Goal: Feedback & Contribution: Contribute content

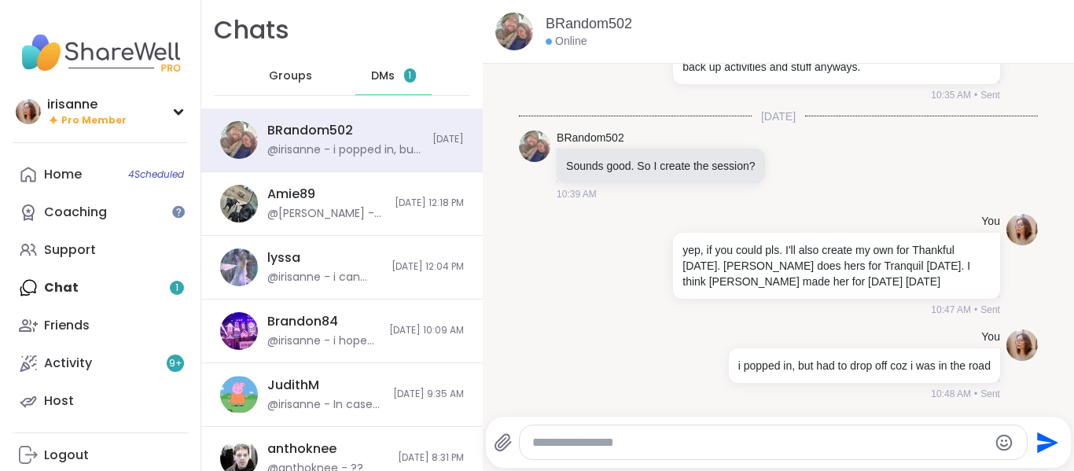
click at [286, 63] on div "Groups" at bounding box center [290, 76] width 77 height 38
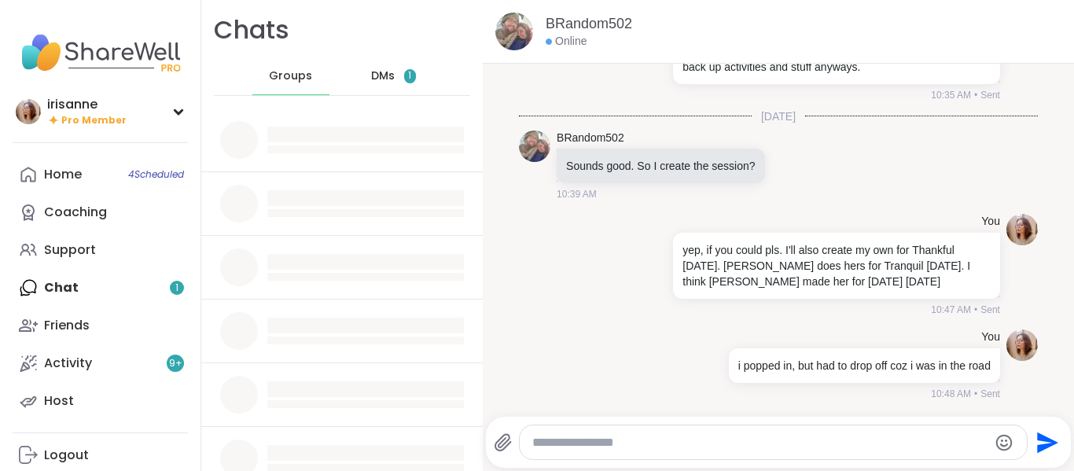
click at [371, 79] on span "DMs" at bounding box center [383, 76] width 24 height 16
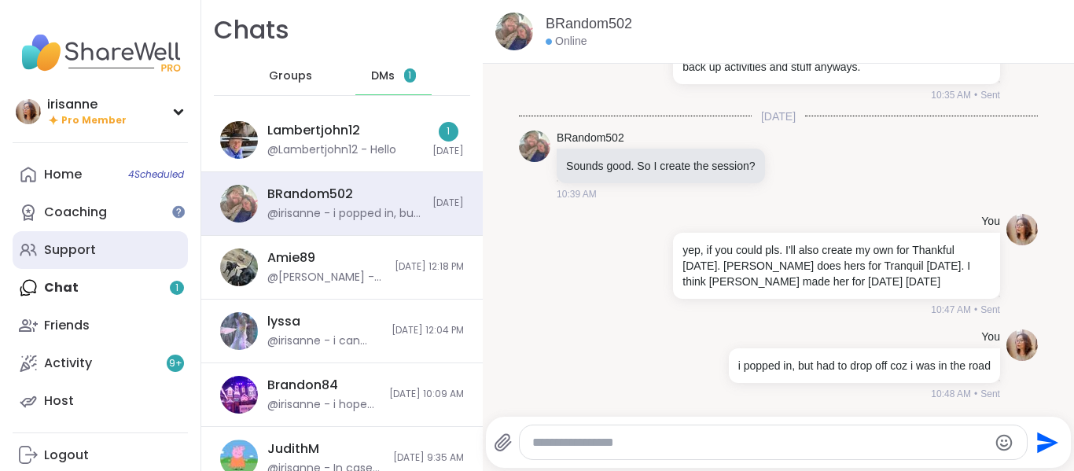
click at [76, 260] on link "Support" at bounding box center [100, 250] width 175 height 38
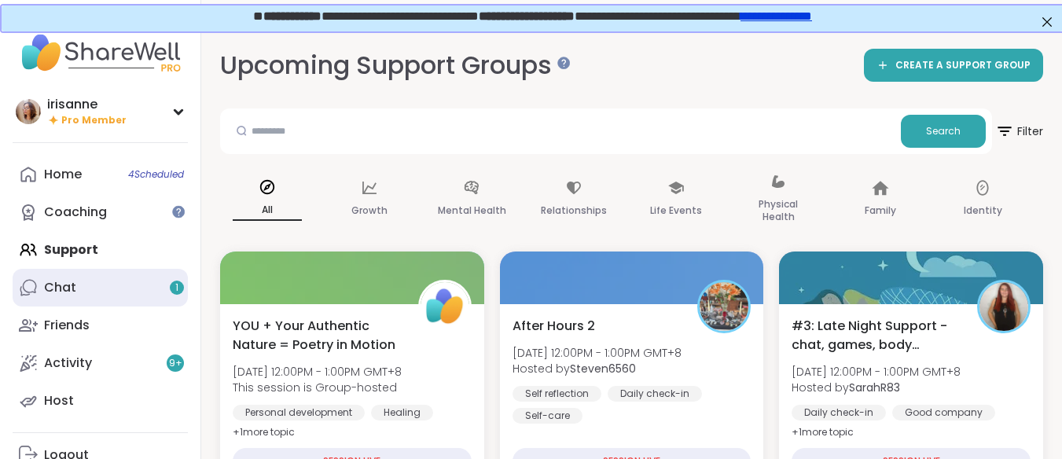
click at [78, 276] on link "Chat 1" at bounding box center [100, 288] width 175 height 38
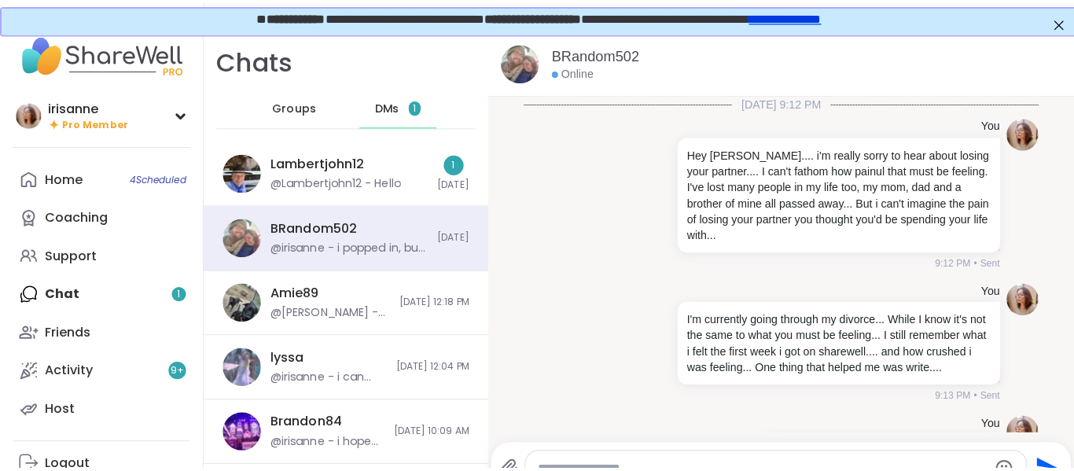
scroll to position [10351, 0]
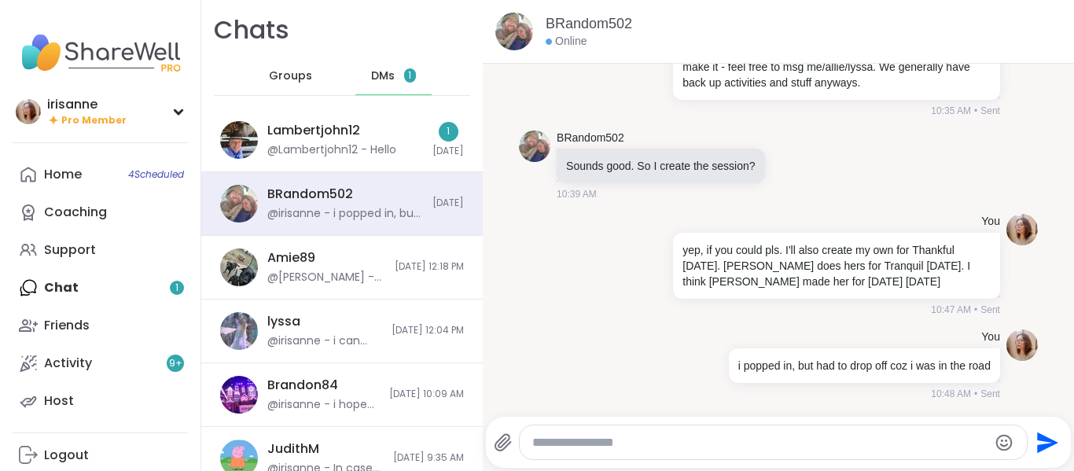
click at [383, 98] on div "Chats Groups DMs 1" at bounding box center [341, 54] width 281 height 108
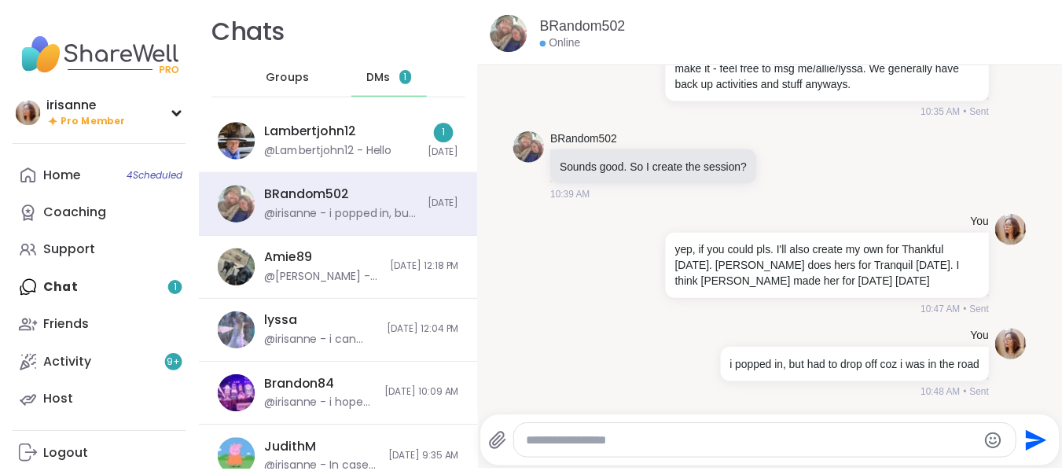
scroll to position [0, 0]
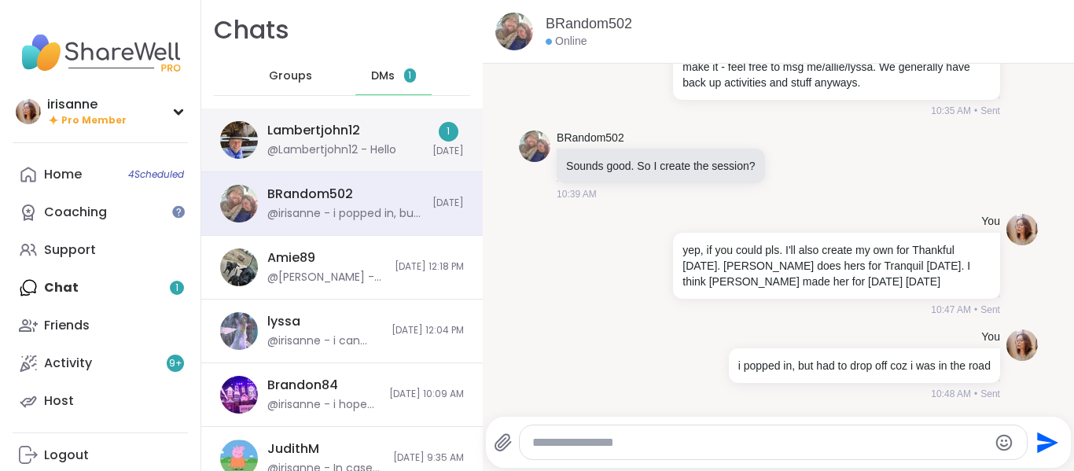
click at [340, 158] on div "Lambertjohn12 @Lambertjohn12 - Hello 1 Today" at bounding box center [341, 140] width 281 height 64
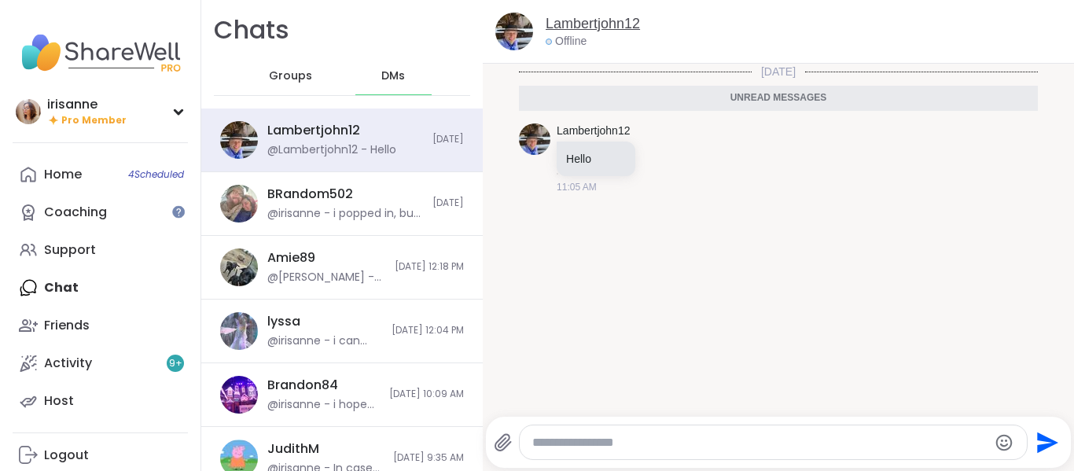
click at [611, 23] on link "Lambertjohn12" at bounding box center [593, 24] width 94 height 20
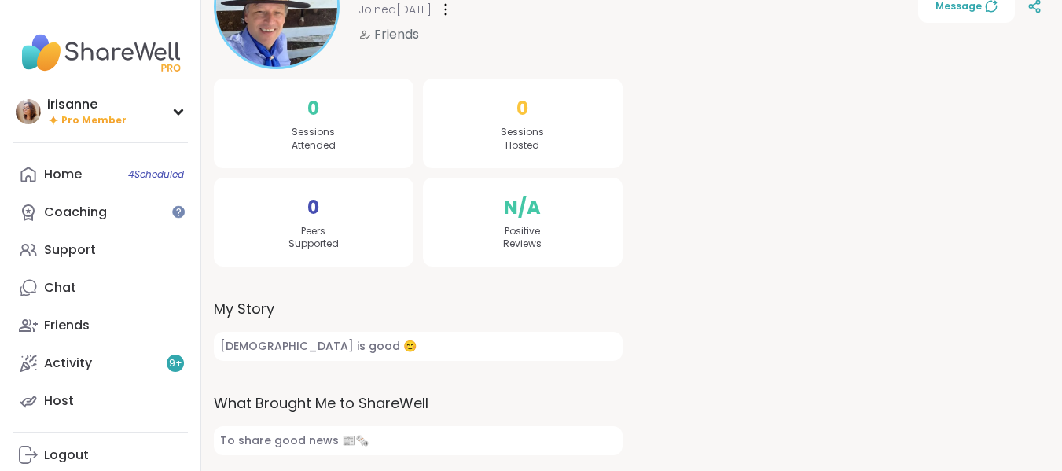
scroll to position [5, 0]
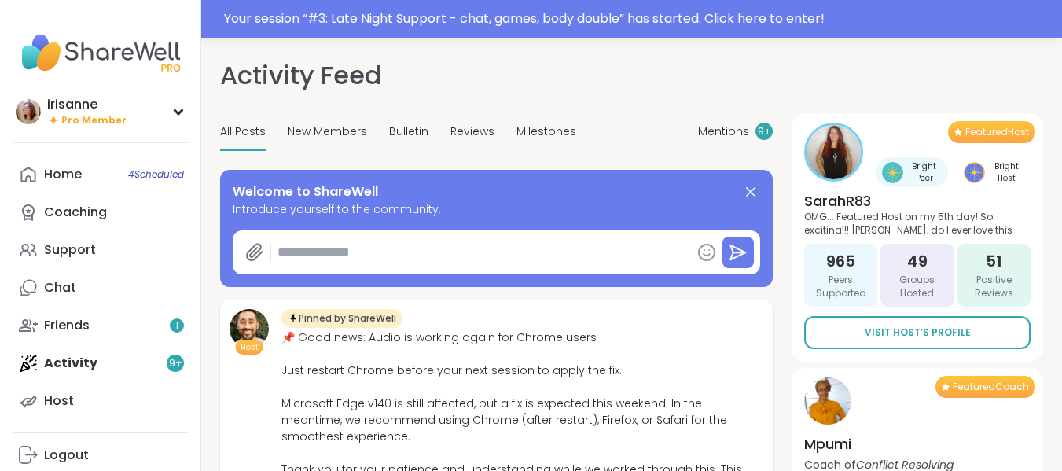
type textarea "*"
click at [494, 20] on div "Your session “ #3: Late Night Support - chat, games, body double ” has started.…" at bounding box center [638, 18] width 829 height 19
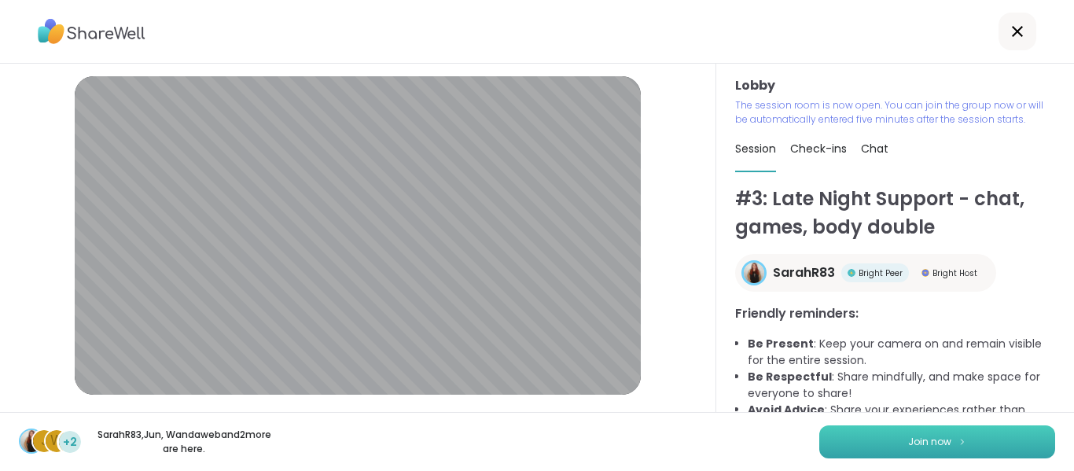
click at [895, 457] on button "Join now" at bounding box center [937, 441] width 236 height 33
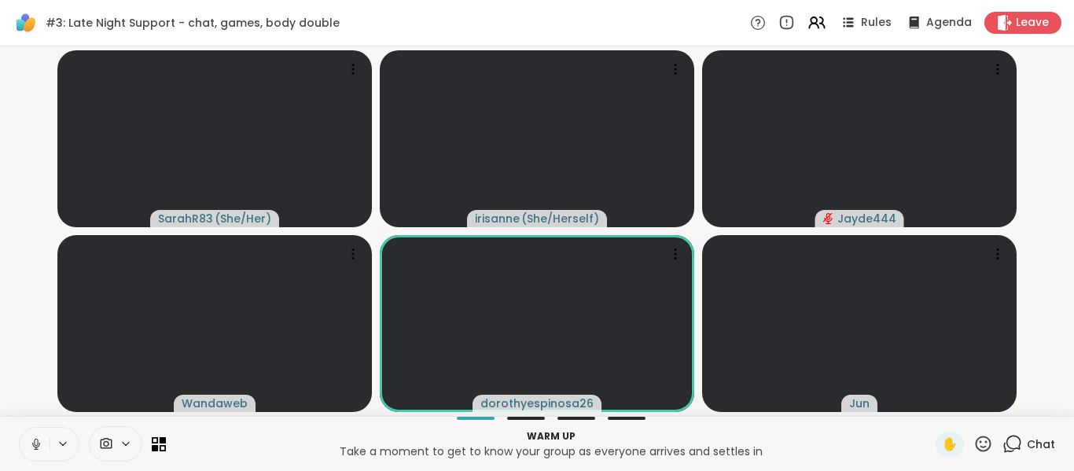
click at [39, 446] on icon at bounding box center [36, 444] width 14 height 14
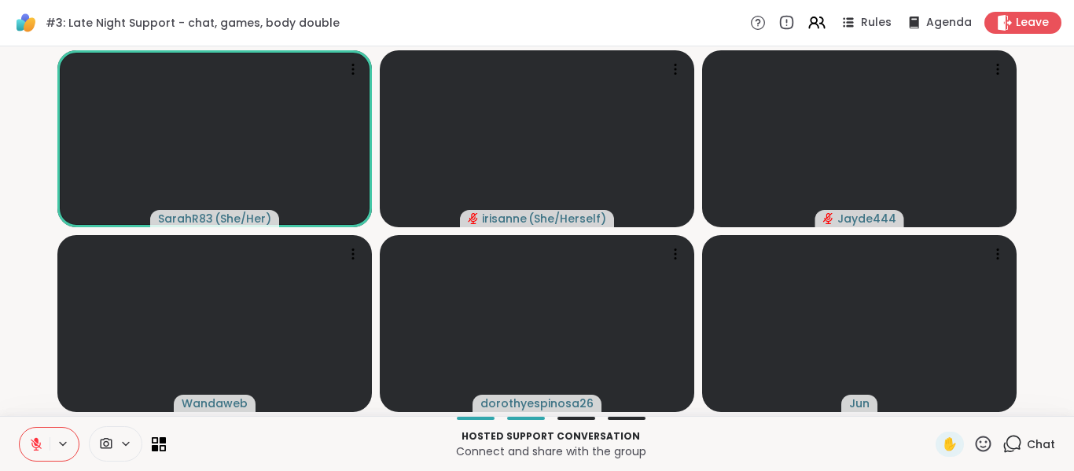
click at [45, 447] on button at bounding box center [35, 444] width 30 height 33
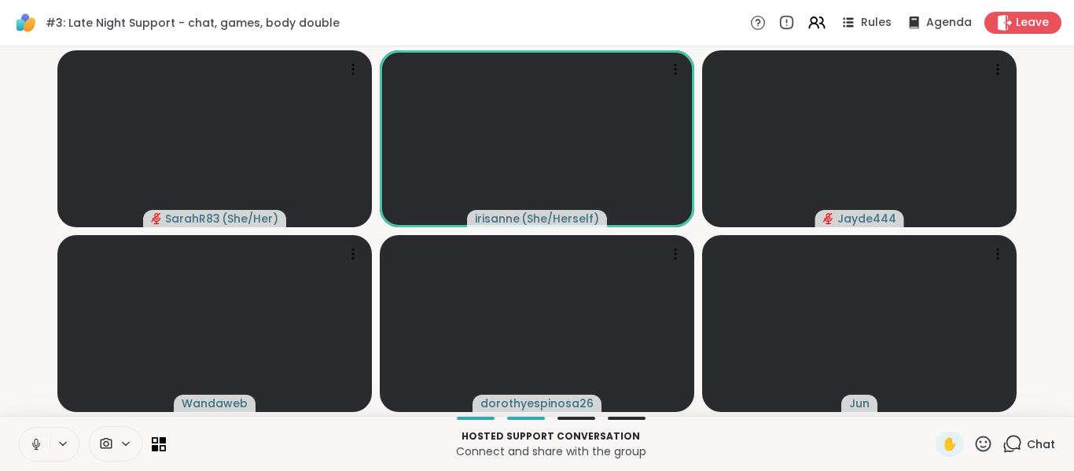
drag, startPoint x: 23, startPoint y: 296, endPoint x: 16, endPoint y: 313, distance: 18.0
click at [23, 297] on video-player-container "SarahR83 ( She/Her ) irisanne ( She/Herself ) Jayde444 Wandaweb dorothyespinosa…" at bounding box center [536, 231] width 1055 height 357
click at [2, 244] on div "SarahR83 ( She/Her ) irisanne ( She/Herself ) Jayde444 Wandaweb dorothyespinosa…" at bounding box center [537, 230] width 1074 height 369
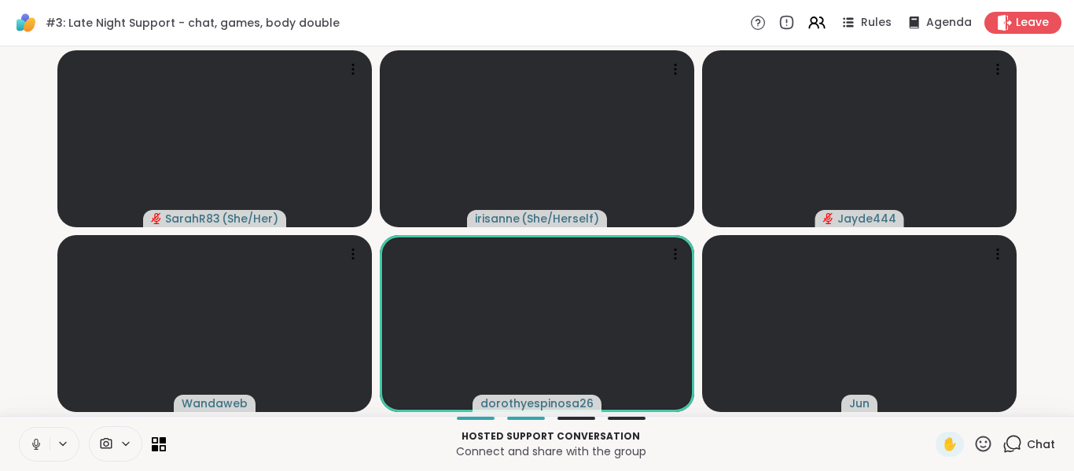
click at [34, 226] on video-player-container "SarahR83 ( She/Her ) irisanne ( She/Herself ) Jayde444 Wandaweb dorothyespinosa…" at bounding box center [536, 231] width 1055 height 357
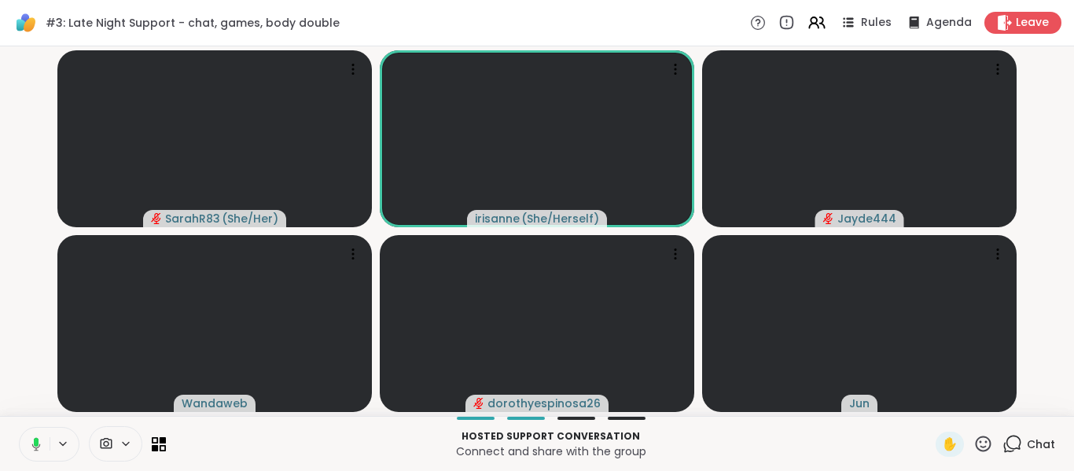
click at [28, 442] on icon at bounding box center [34, 444] width 14 height 14
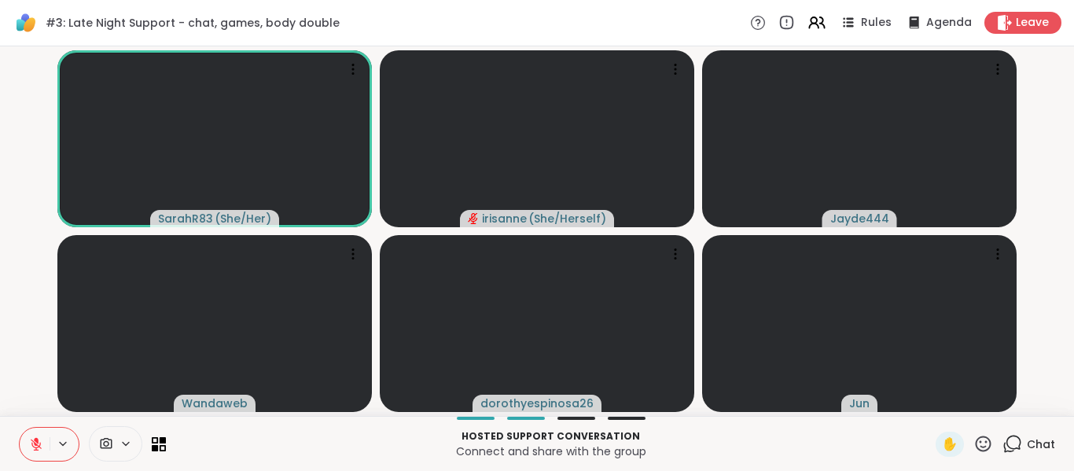
click at [35, 281] on video-player-container "SarahR83 ( She/Her ) irisanne ( She/Herself ) Jayde444 Wandaweb dorothyespinosa…" at bounding box center [536, 231] width 1055 height 357
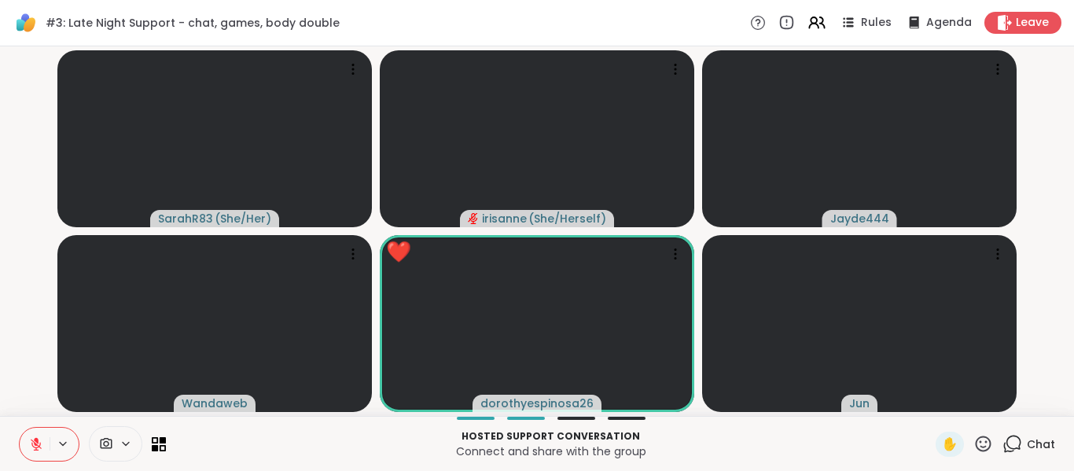
click at [33, 437] on icon at bounding box center [36, 444] width 14 height 14
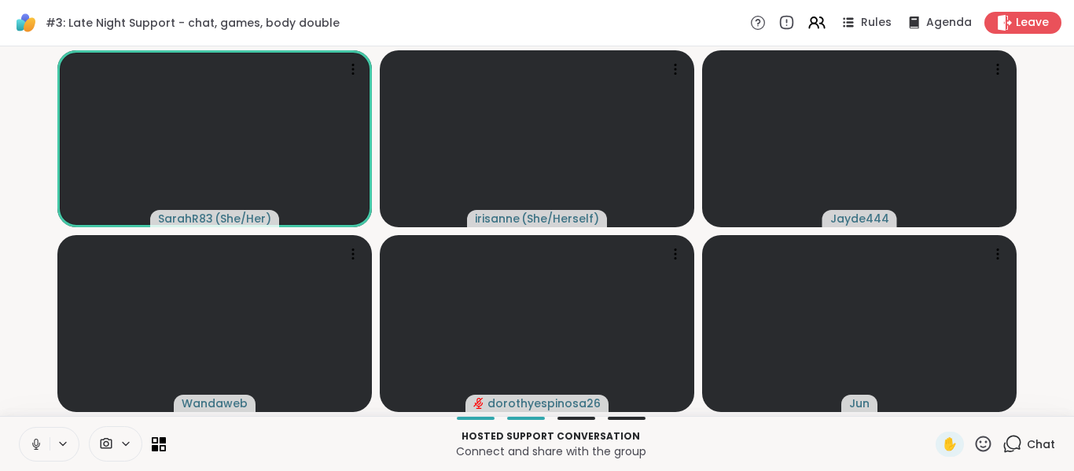
click at [33, 437] on icon at bounding box center [36, 444] width 14 height 14
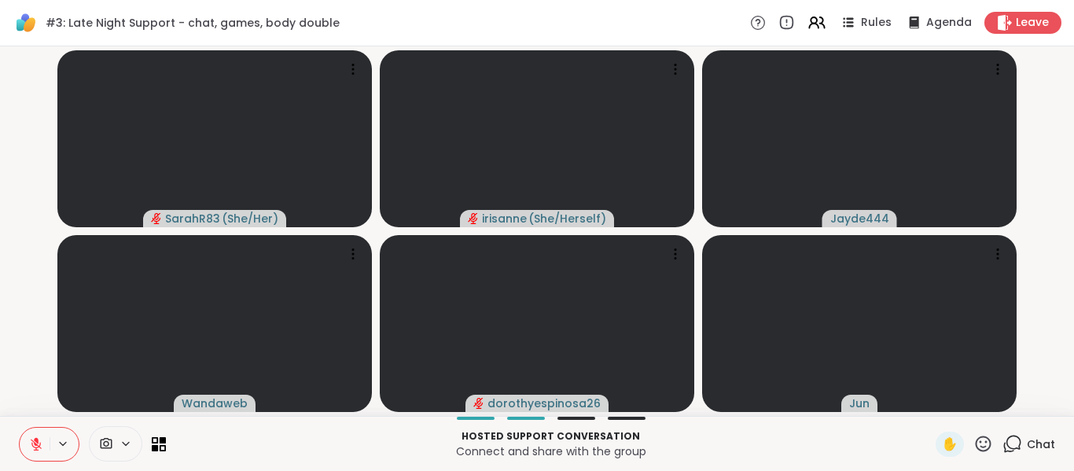
click at [33, 437] on icon at bounding box center [36, 444] width 14 height 14
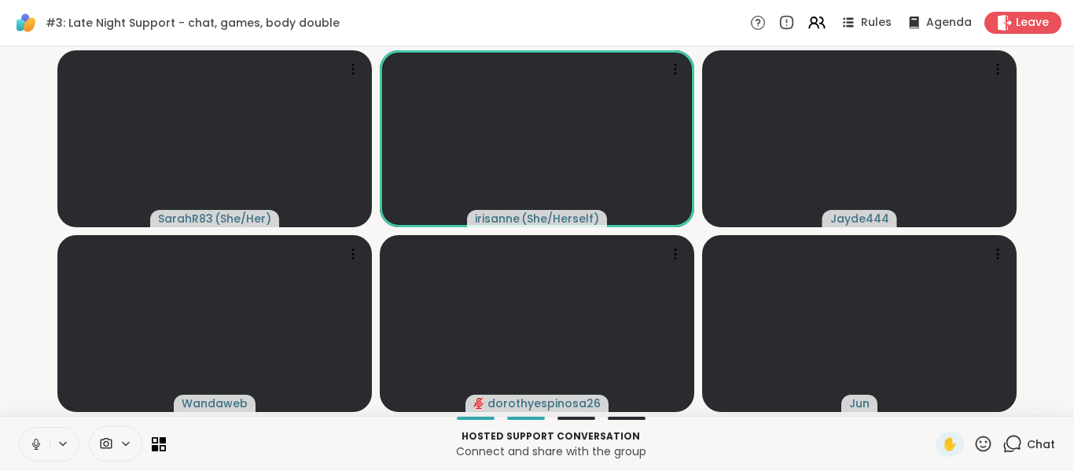
click at [33, 437] on icon at bounding box center [36, 444] width 14 height 14
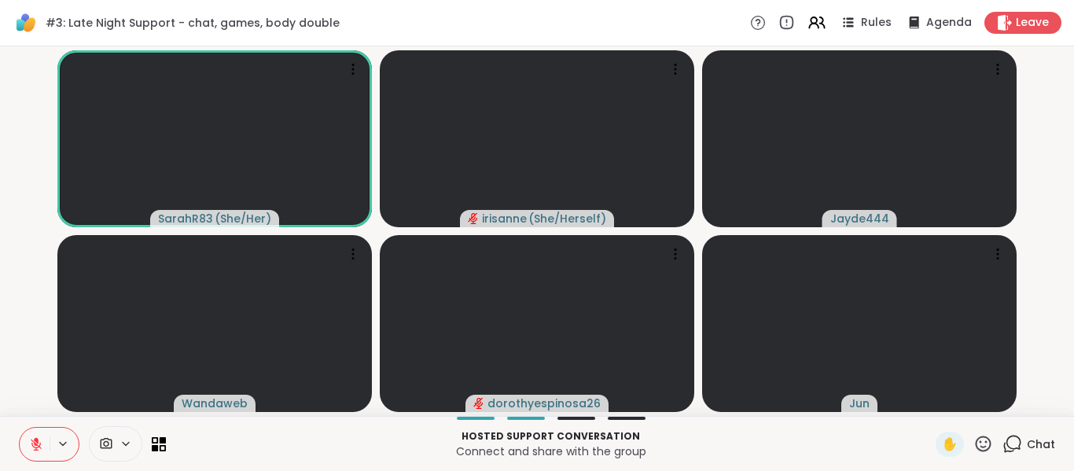
drag, startPoint x: 33, startPoint y: 437, endPoint x: 8, endPoint y: 348, distance: 92.3
click at [8, 348] on div "#3: Late Night Support - chat, games, body double Rules Agenda Leave SarahR83 (…" at bounding box center [537, 235] width 1074 height 471
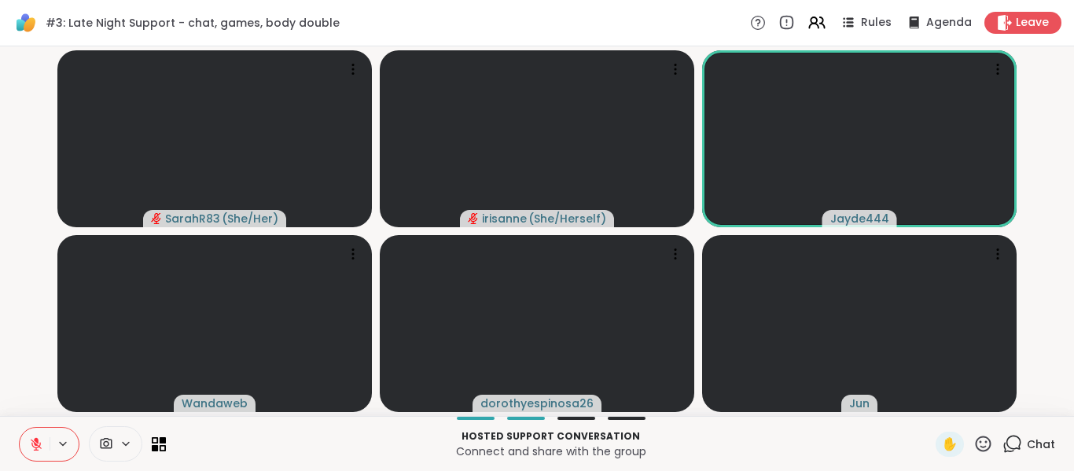
click at [33, 457] on button at bounding box center [35, 444] width 30 height 33
click at [35, 460] on button at bounding box center [35, 444] width 30 height 33
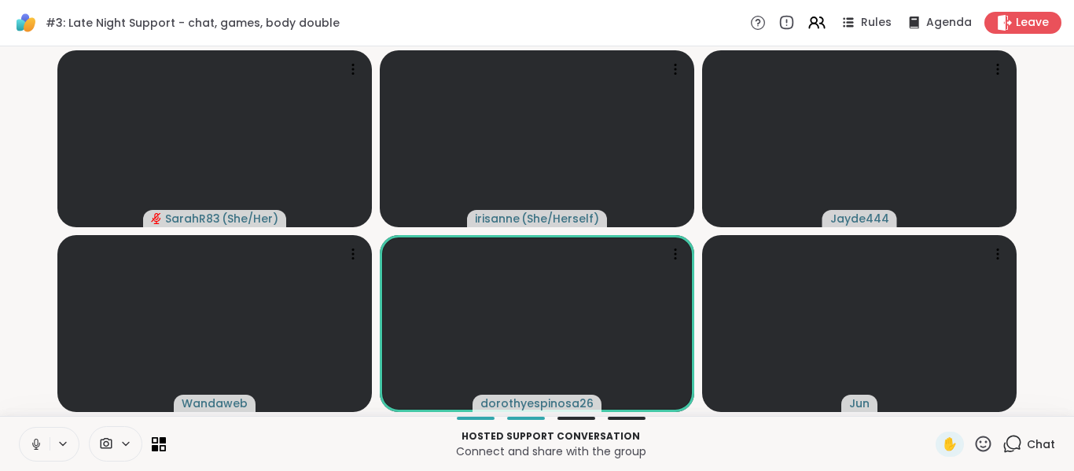
drag, startPoint x: 35, startPoint y: 460, endPoint x: 42, endPoint y: 443, distance: 18.0
click at [42, 443] on button at bounding box center [35, 444] width 30 height 33
click at [42, 443] on icon at bounding box center [36, 444] width 14 height 14
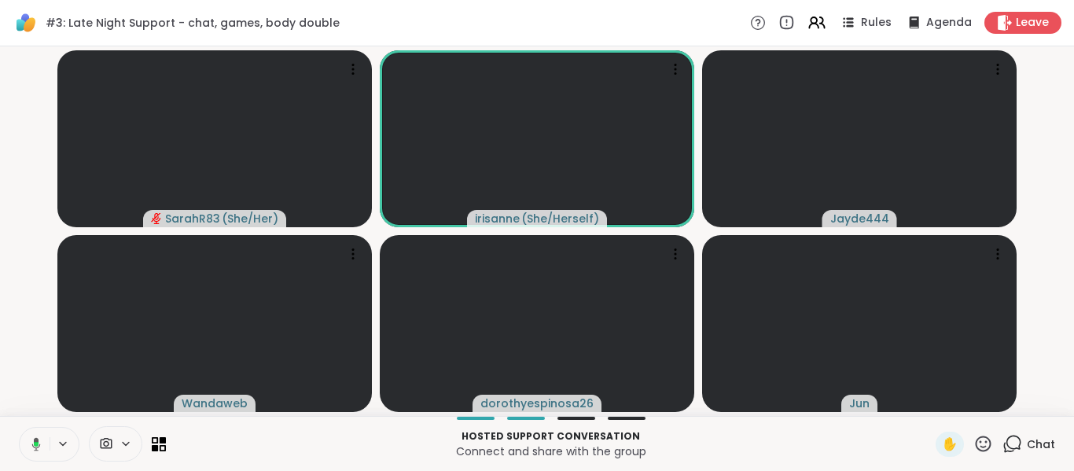
click at [42, 443] on button at bounding box center [33, 444] width 32 height 33
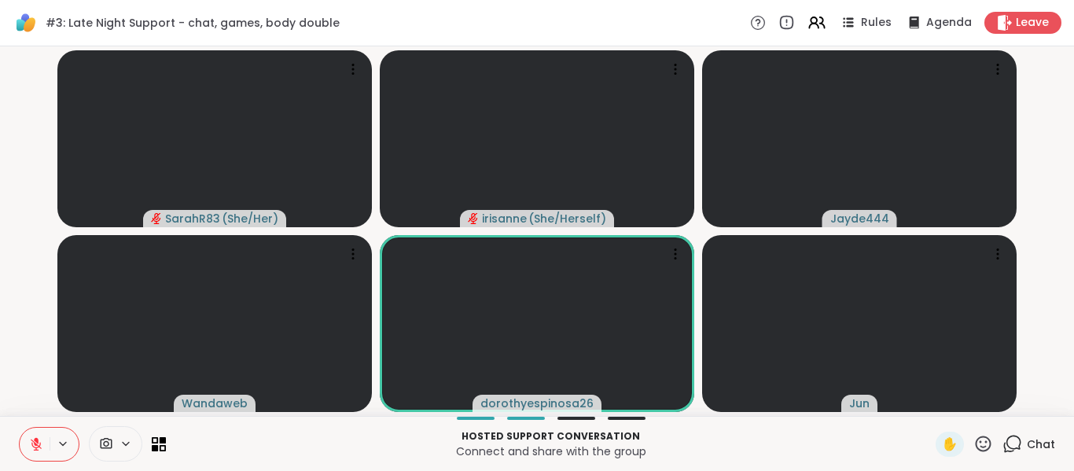
click at [42, 443] on icon at bounding box center [36, 444] width 14 height 14
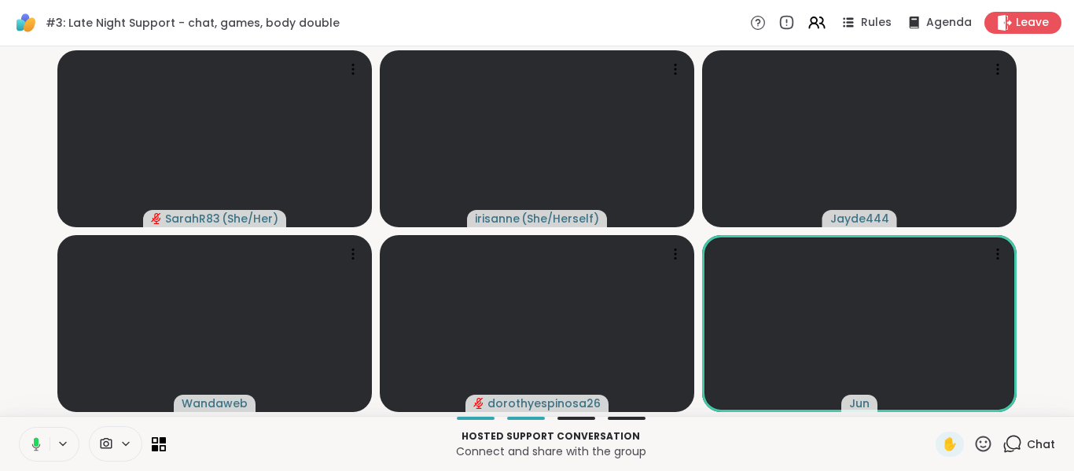
click at [42, 443] on button at bounding box center [33, 444] width 32 height 33
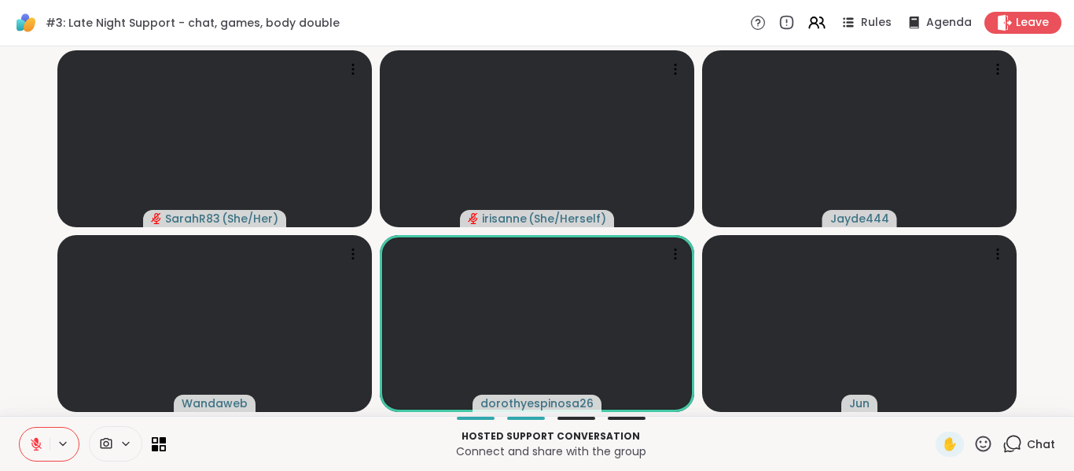
drag, startPoint x: 42, startPoint y: 443, endPoint x: 44, endPoint y: 395, distance: 48.8
click at [44, 395] on div "#3: Late Night Support - chat, games, body double Rules Agenda Leave SarahR83 (…" at bounding box center [537, 235] width 1074 height 471
click at [35, 429] on button at bounding box center [35, 444] width 30 height 33
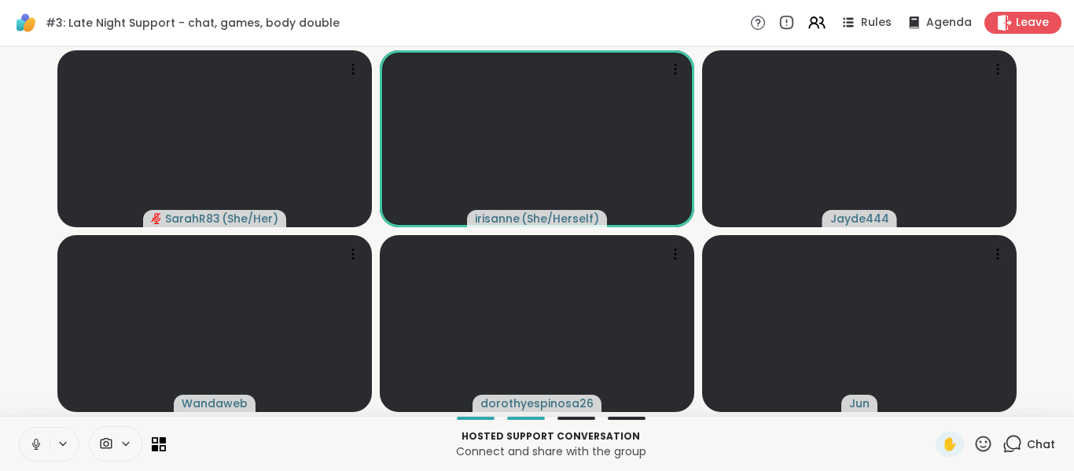
click at [35, 429] on button at bounding box center [35, 444] width 30 height 33
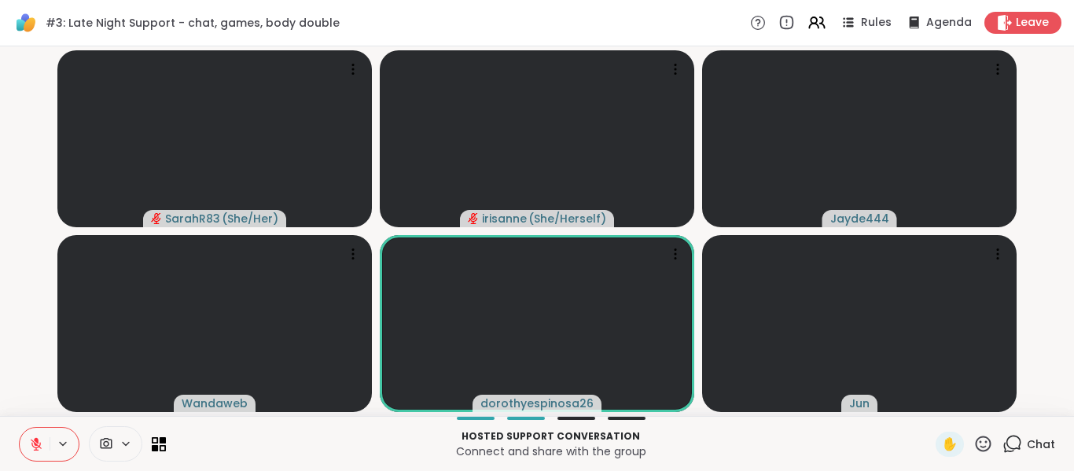
click at [35, 429] on button at bounding box center [35, 444] width 30 height 33
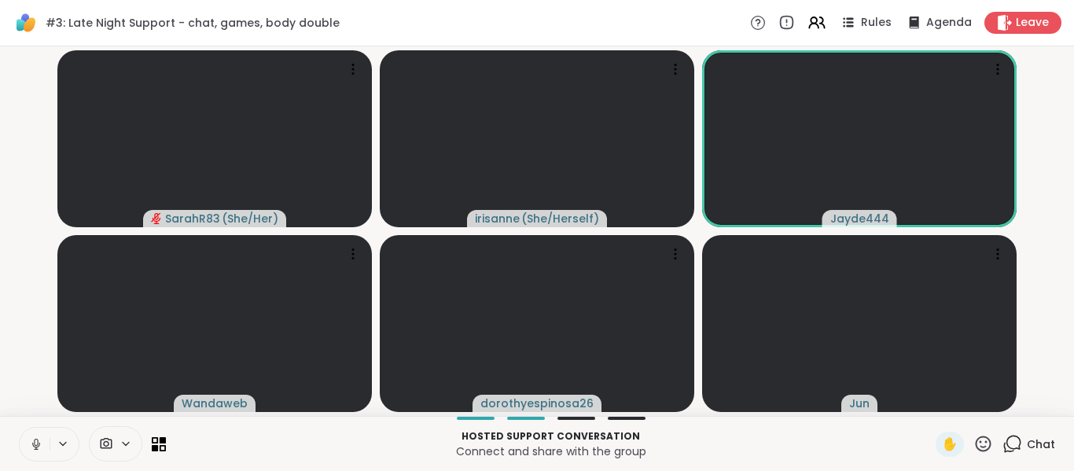
click at [35, 429] on button at bounding box center [35, 444] width 30 height 33
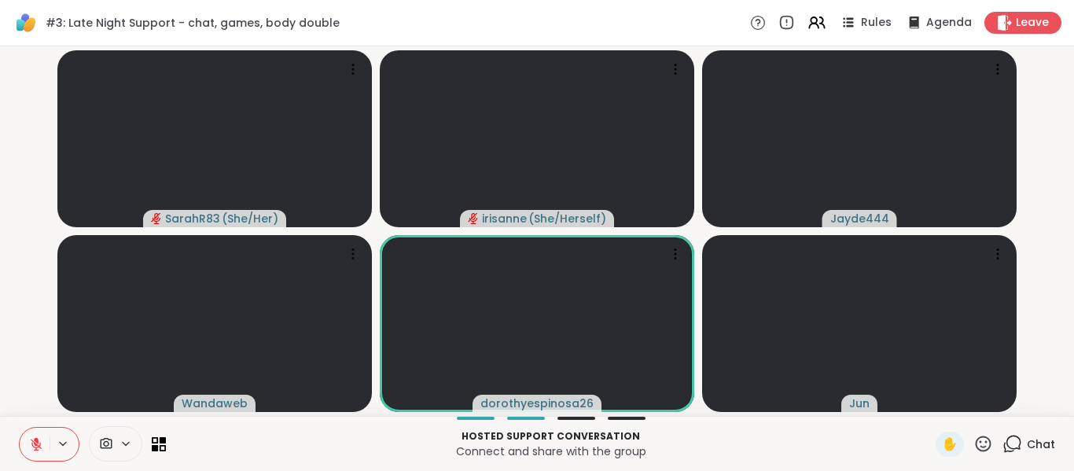
click at [35, 429] on button at bounding box center [35, 444] width 30 height 33
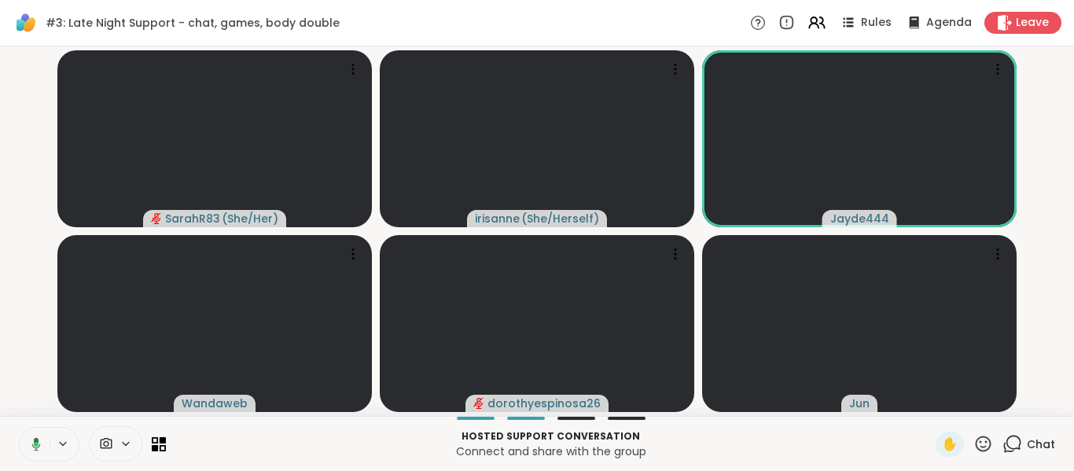
click at [35, 429] on button at bounding box center [33, 444] width 32 height 33
click at [35, 429] on button at bounding box center [35, 444] width 30 height 33
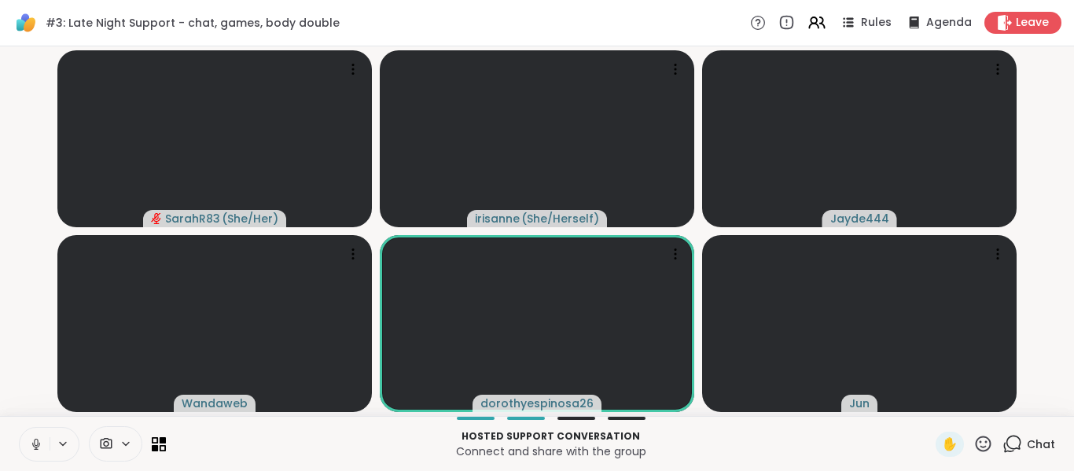
click at [35, 429] on button at bounding box center [35, 444] width 30 height 33
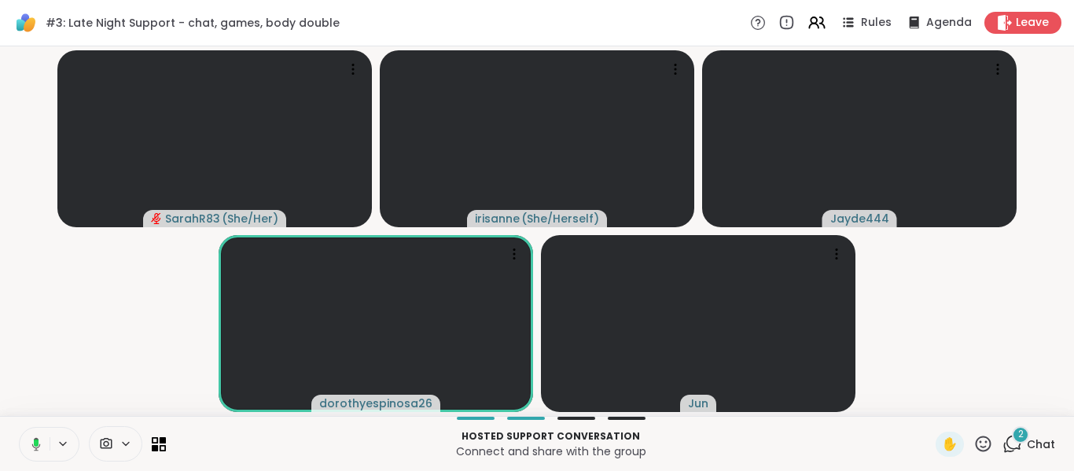
click at [35, 429] on button at bounding box center [33, 444] width 32 height 33
click at [35, 429] on button at bounding box center [35, 444] width 30 height 33
click at [35, 429] on button at bounding box center [33, 444] width 32 height 33
click at [35, 429] on button at bounding box center [35, 444] width 30 height 33
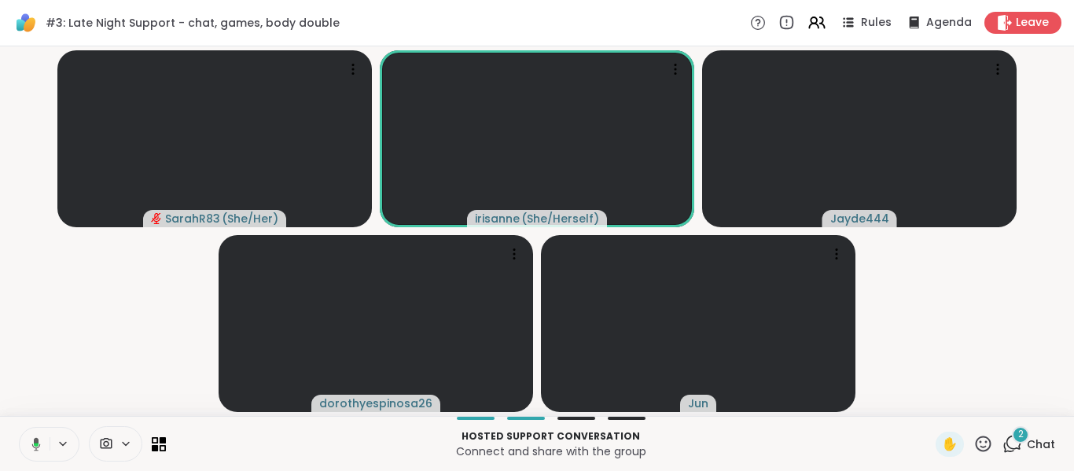
click at [35, 429] on button at bounding box center [33, 444] width 32 height 33
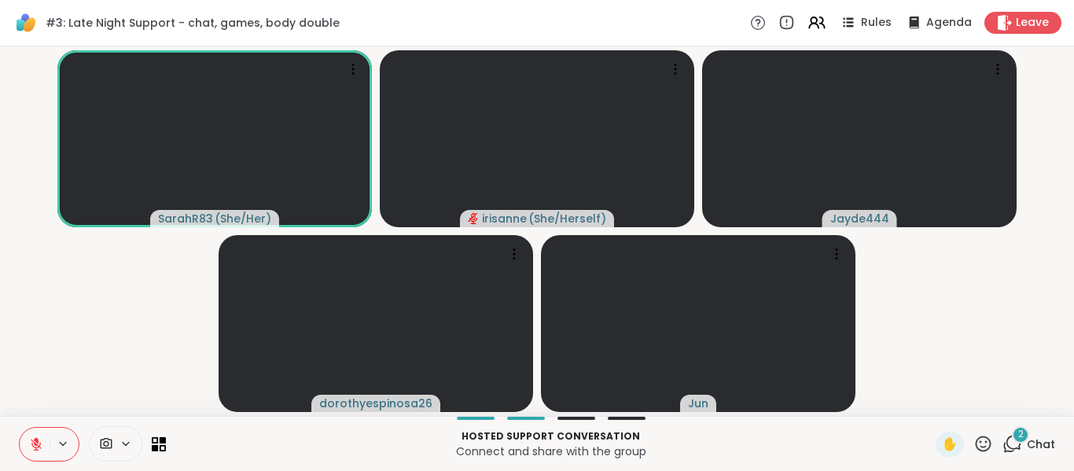
click at [35, 429] on button at bounding box center [35, 444] width 30 height 33
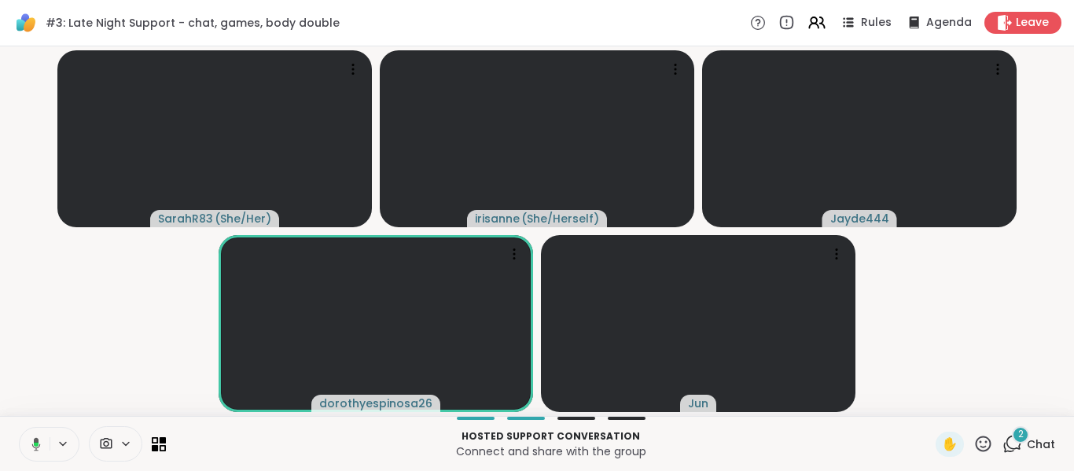
click at [35, 429] on button at bounding box center [33, 444] width 32 height 33
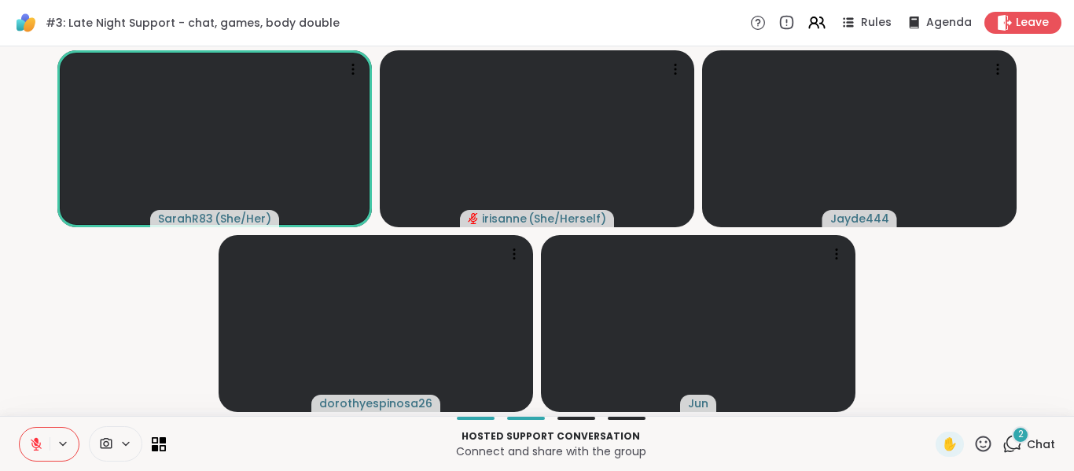
click at [35, 429] on button at bounding box center [35, 444] width 30 height 33
drag, startPoint x: 35, startPoint y: 429, endPoint x: 37, endPoint y: 421, distance: 8.8
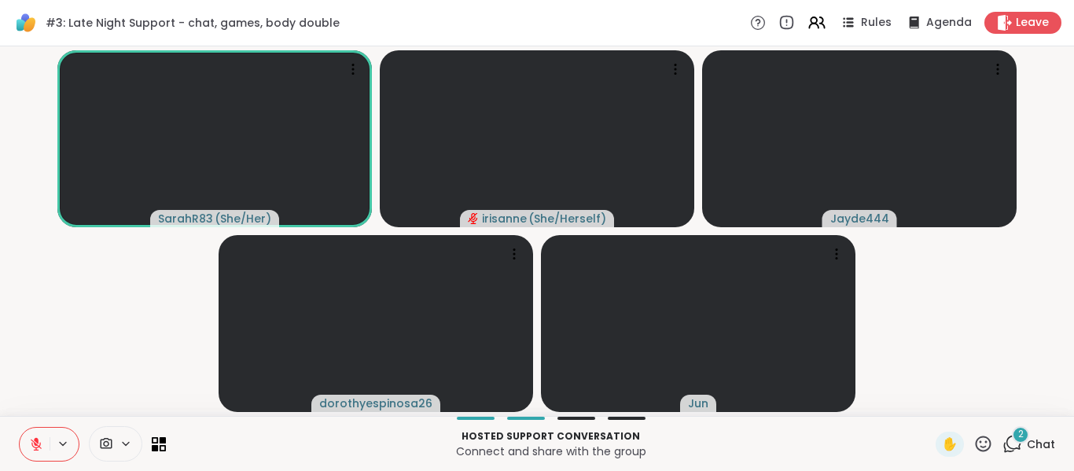
click at [37, 421] on div "Hosted support conversation Connect and share with the group ✋ 2 Chat" at bounding box center [537, 443] width 1074 height 55
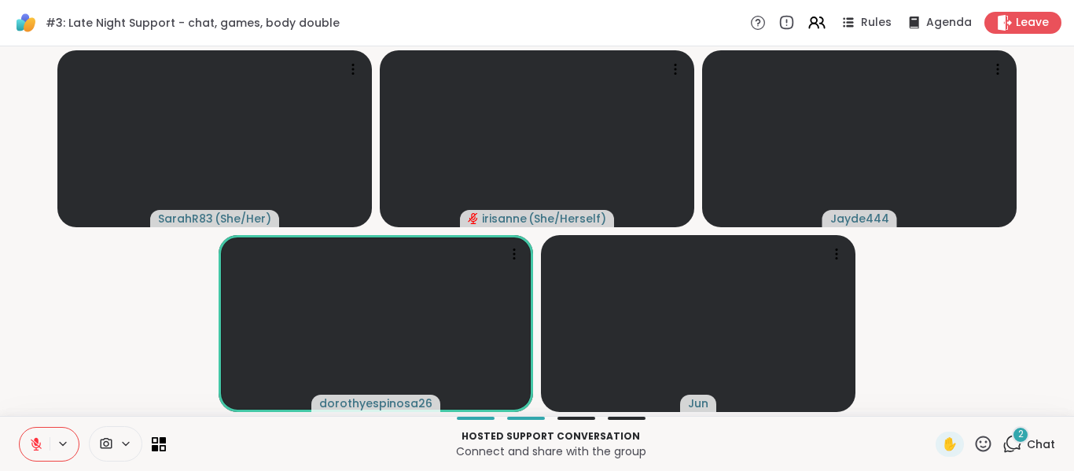
click at [35, 435] on button at bounding box center [35, 444] width 30 height 33
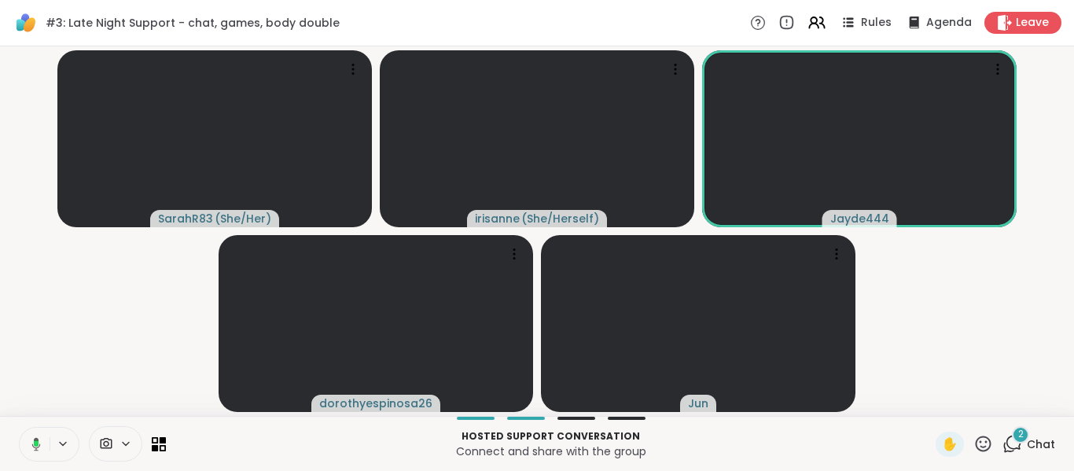
click at [35, 435] on button at bounding box center [33, 444] width 32 height 33
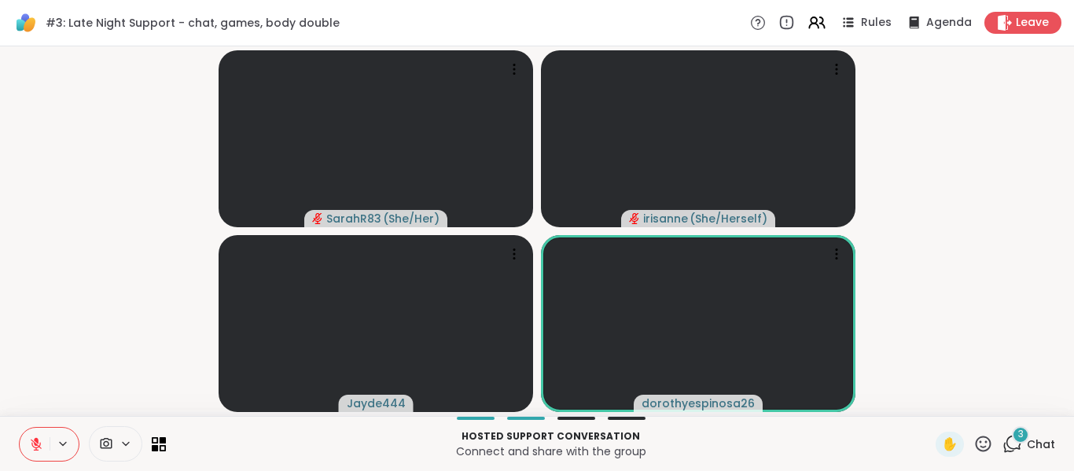
click at [29, 439] on button at bounding box center [35, 444] width 30 height 33
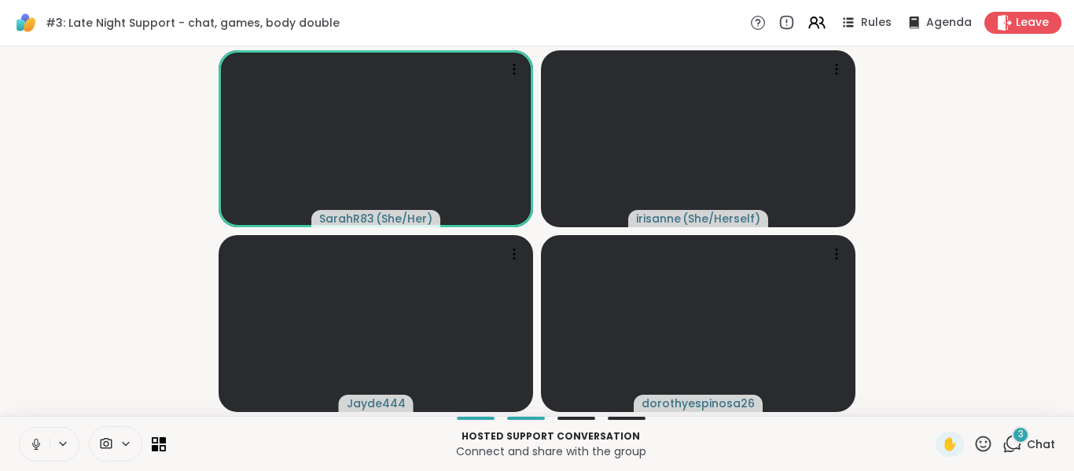
click at [29, 439] on icon at bounding box center [36, 444] width 14 height 14
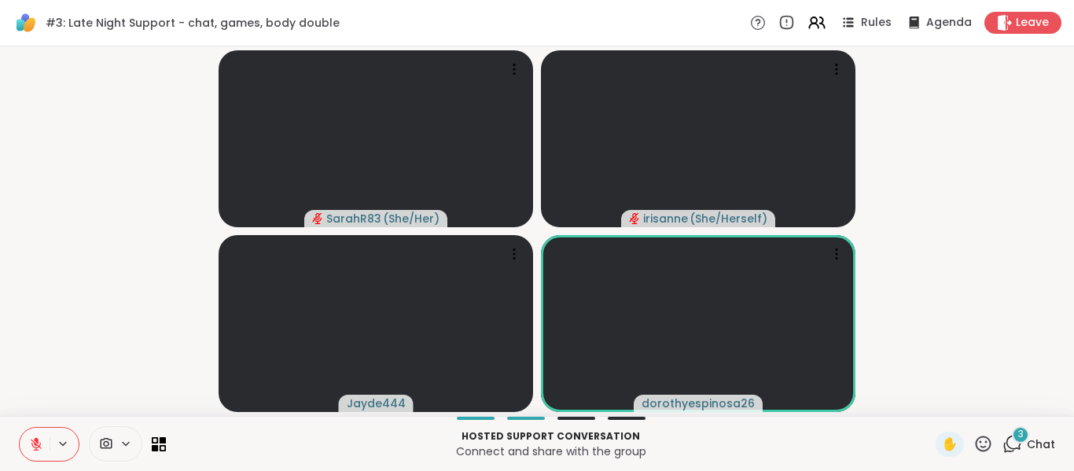
click at [29, 439] on icon at bounding box center [36, 444] width 14 height 14
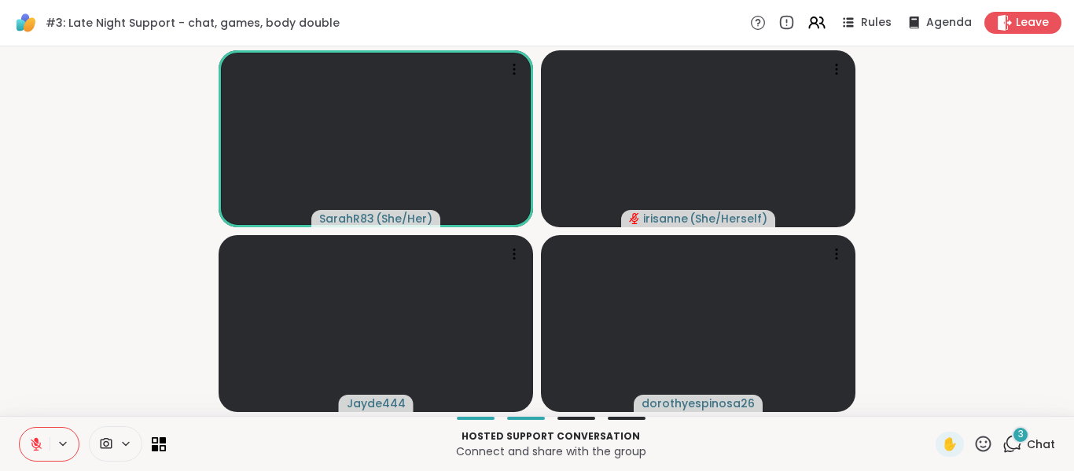
click at [29, 439] on icon at bounding box center [36, 444] width 14 height 14
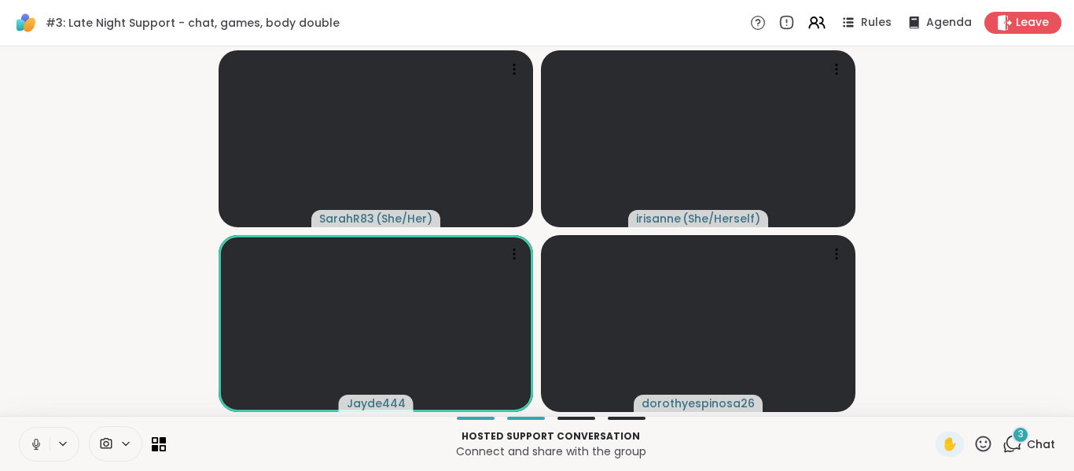
click at [1018, 436] on span "3" at bounding box center [1021, 434] width 6 height 13
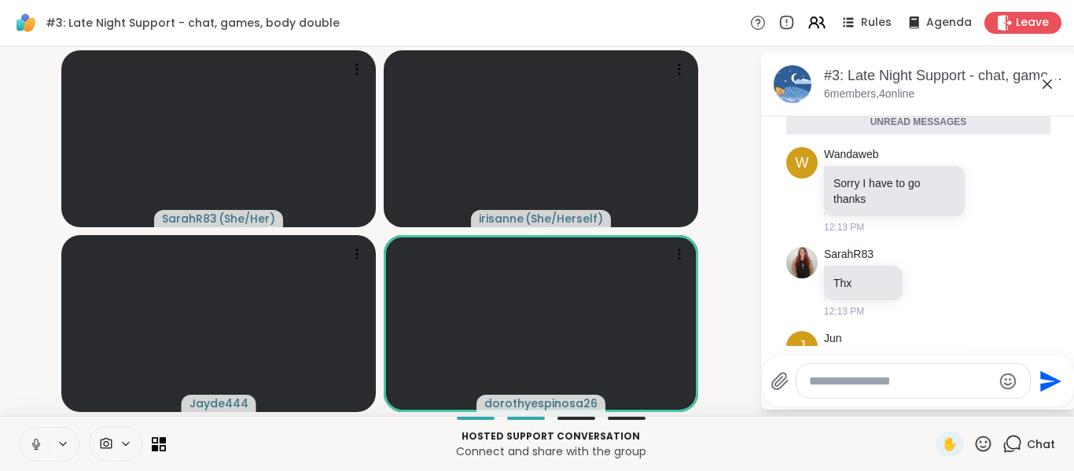
scroll to position [29, 0]
click at [1045, 87] on icon at bounding box center [1047, 84] width 19 height 19
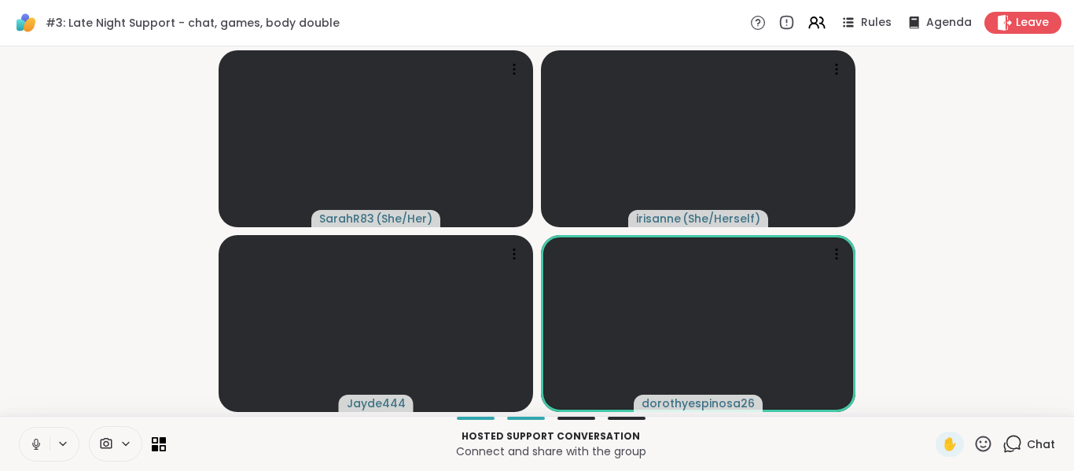
click at [29, 359] on video-player-container "SarahR83 ( She/Her ) irisanne ( She/Herself ) Jayde444 dorothyespinosa26" at bounding box center [536, 231] width 1055 height 357
click at [35, 457] on button at bounding box center [35, 444] width 30 height 33
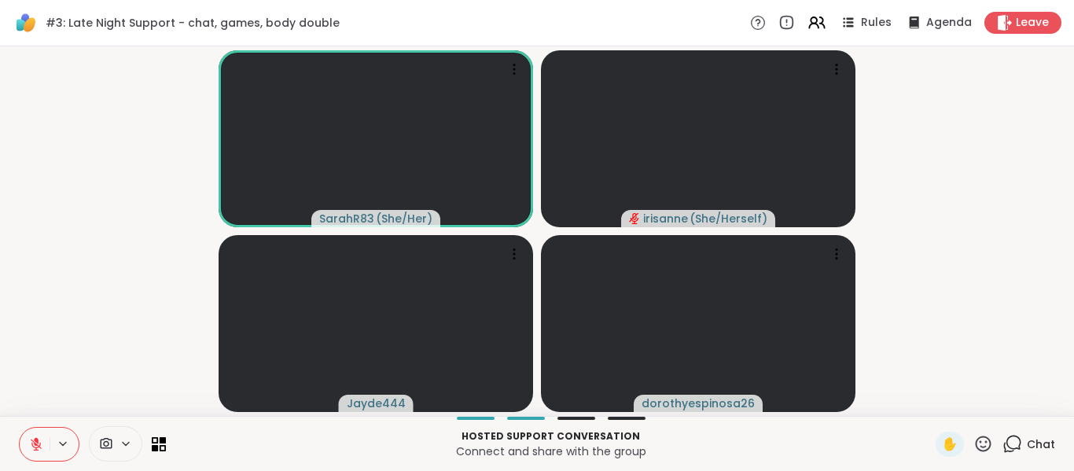
click at [35, 457] on button at bounding box center [35, 444] width 30 height 33
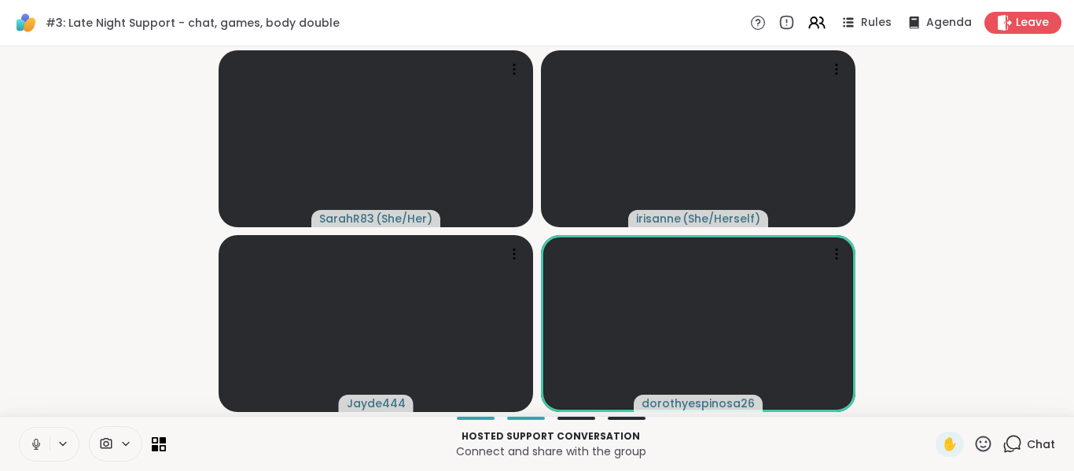
click at [35, 457] on button at bounding box center [35, 444] width 30 height 33
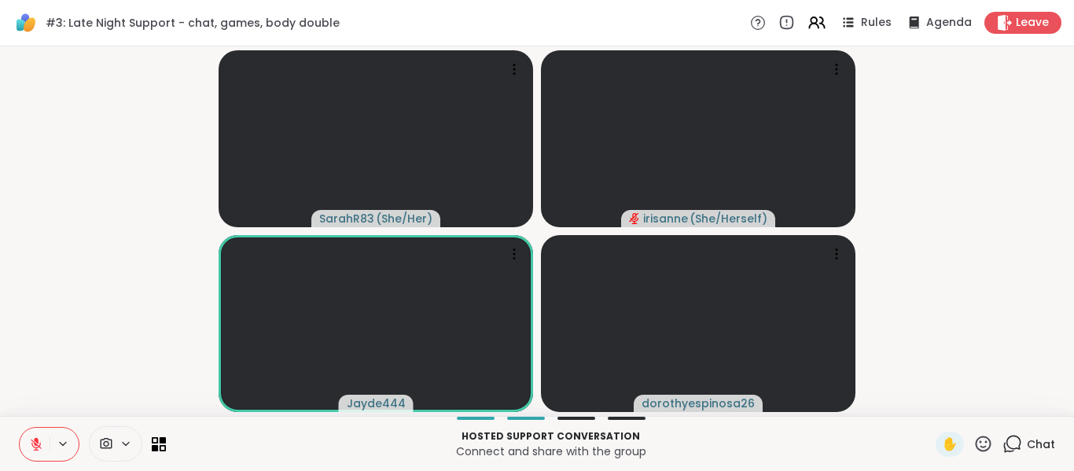
click at [35, 457] on button at bounding box center [35, 444] width 30 height 33
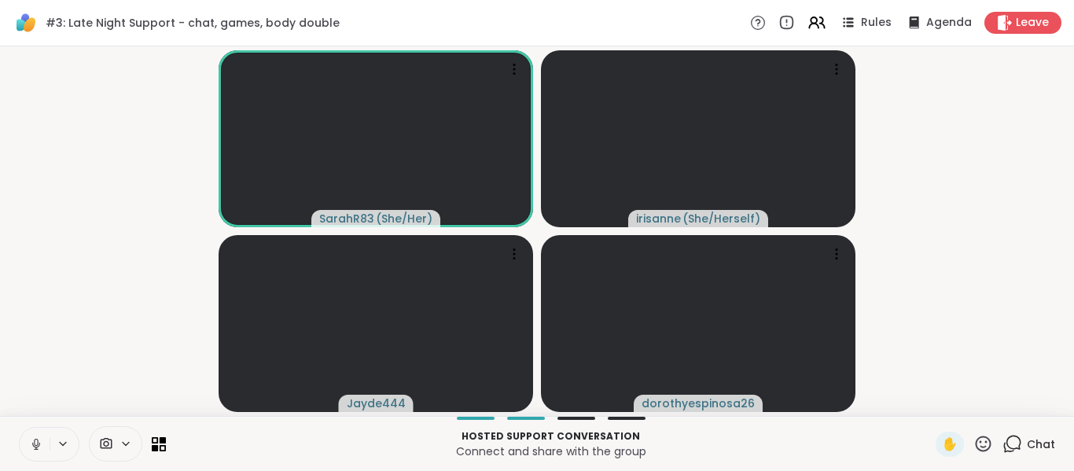
click at [35, 457] on button at bounding box center [35, 444] width 30 height 33
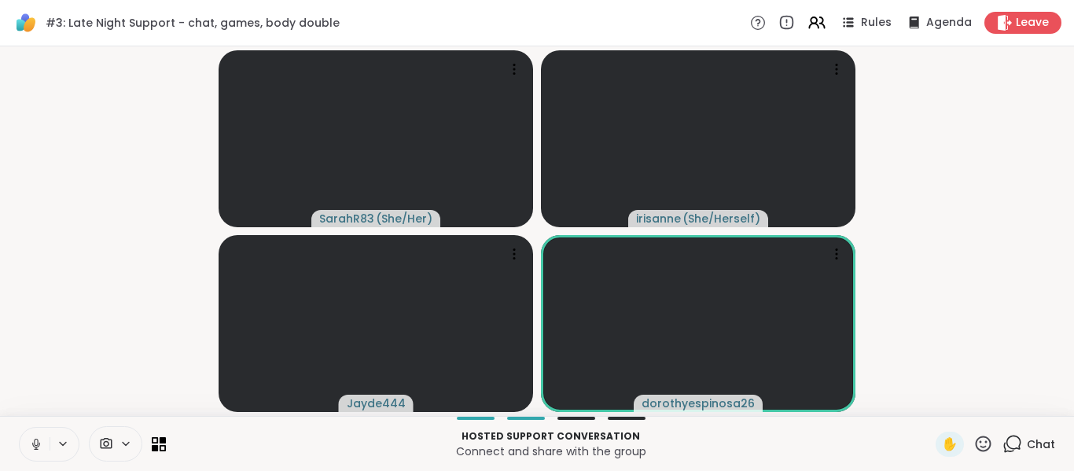
click at [35, 457] on button at bounding box center [35, 444] width 30 height 33
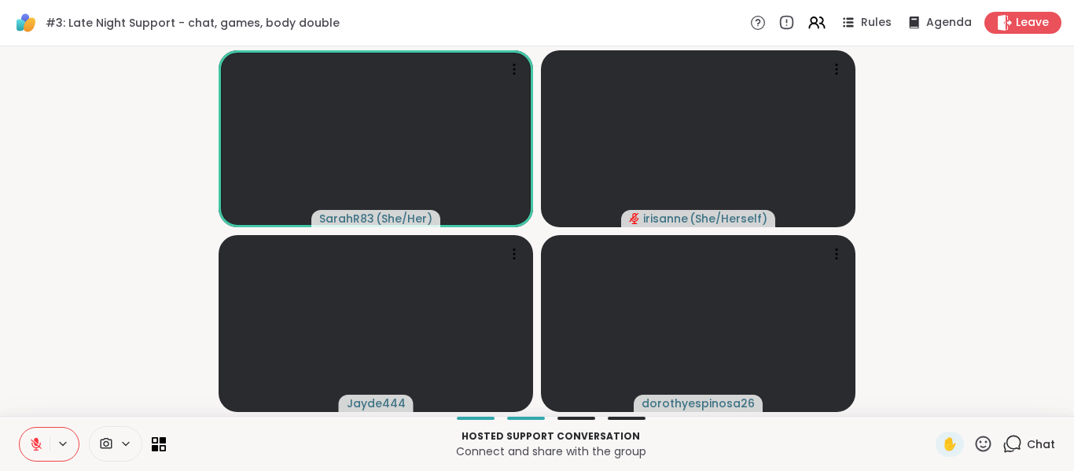
click at [35, 457] on button at bounding box center [35, 444] width 30 height 33
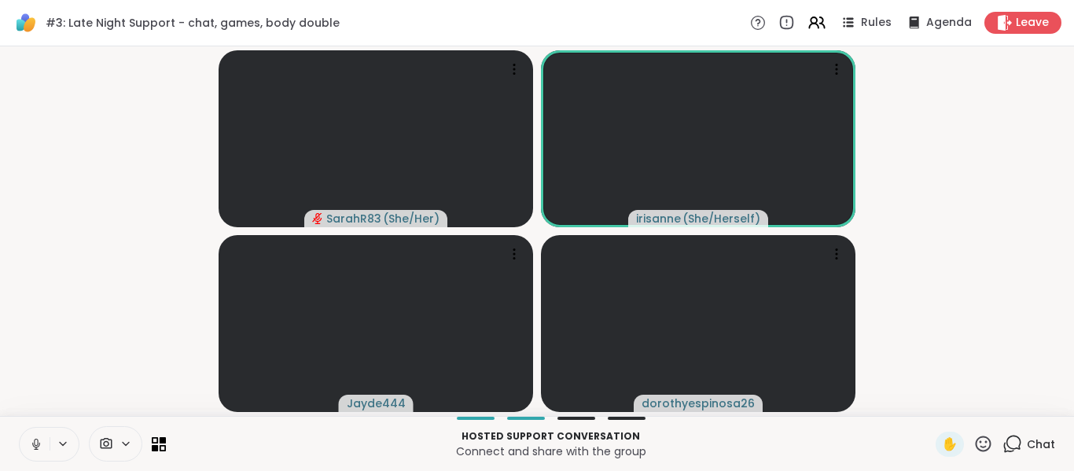
click at [35, 457] on button at bounding box center [35, 444] width 30 height 33
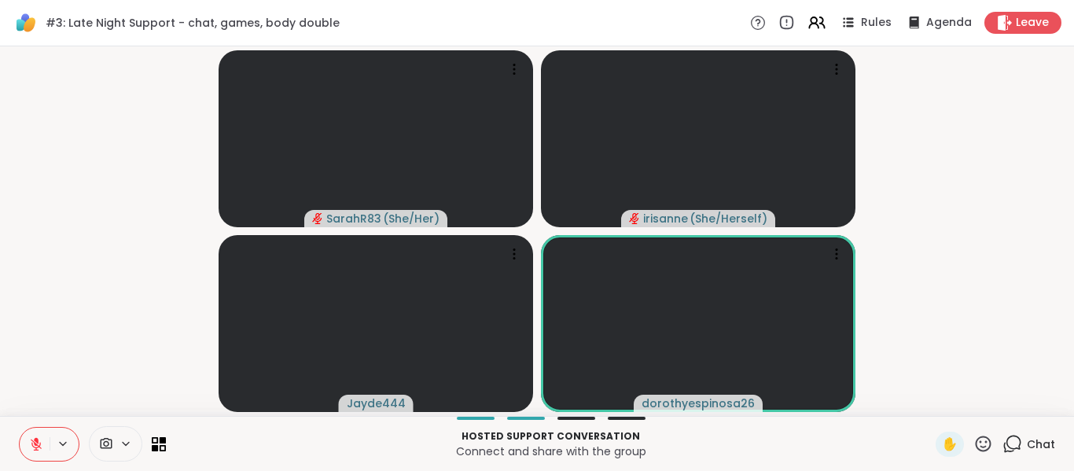
drag, startPoint x: 35, startPoint y: 457, endPoint x: 45, endPoint y: 390, distance: 68.3
click at [45, 390] on div "#3: Late Night Support - chat, games, body double Rules Agenda Leave SarahR83 (…" at bounding box center [537, 235] width 1074 height 471
click at [37, 455] on button at bounding box center [35, 444] width 30 height 33
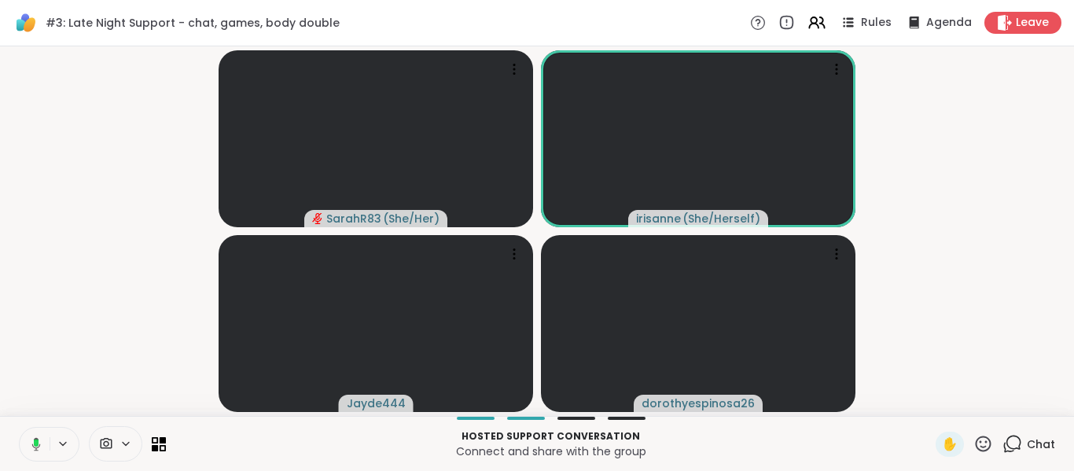
click at [37, 455] on button at bounding box center [33, 444] width 32 height 33
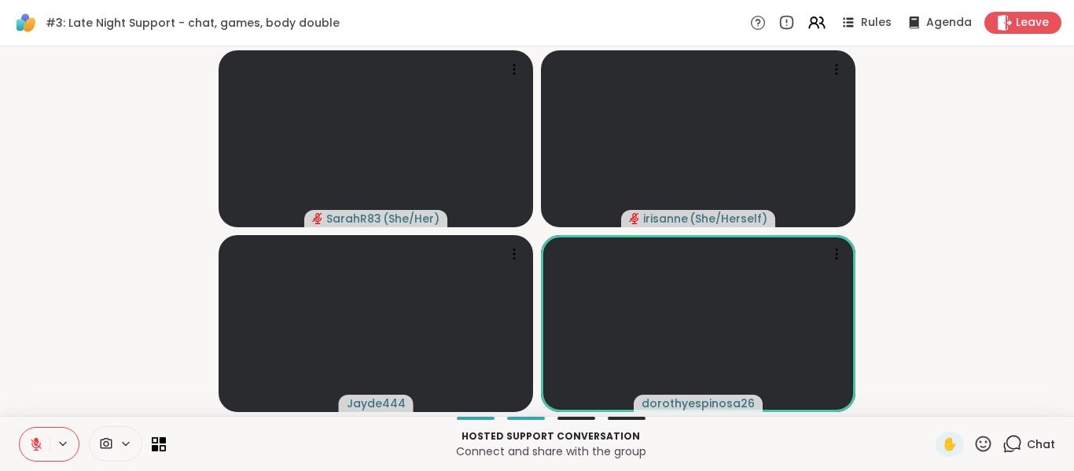
click at [37, 455] on button at bounding box center [35, 444] width 30 height 33
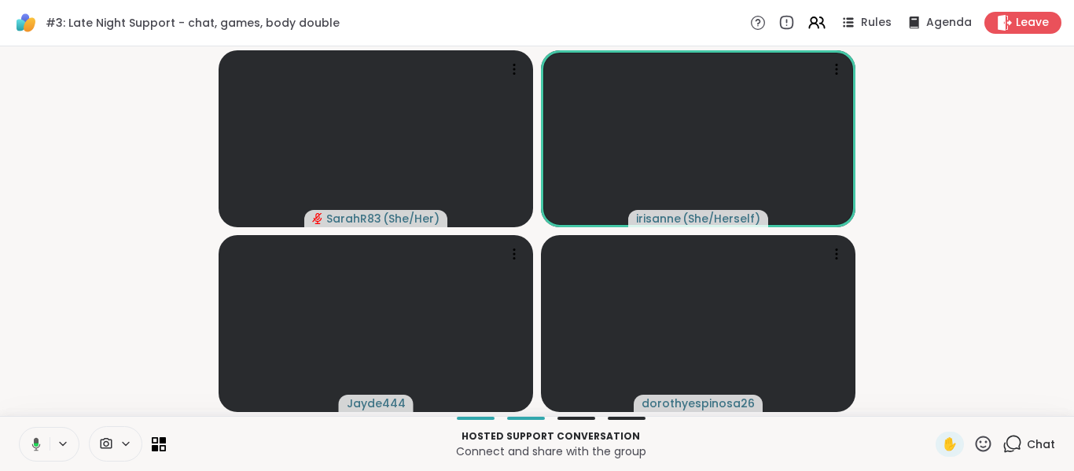
click at [37, 455] on button at bounding box center [33, 444] width 32 height 33
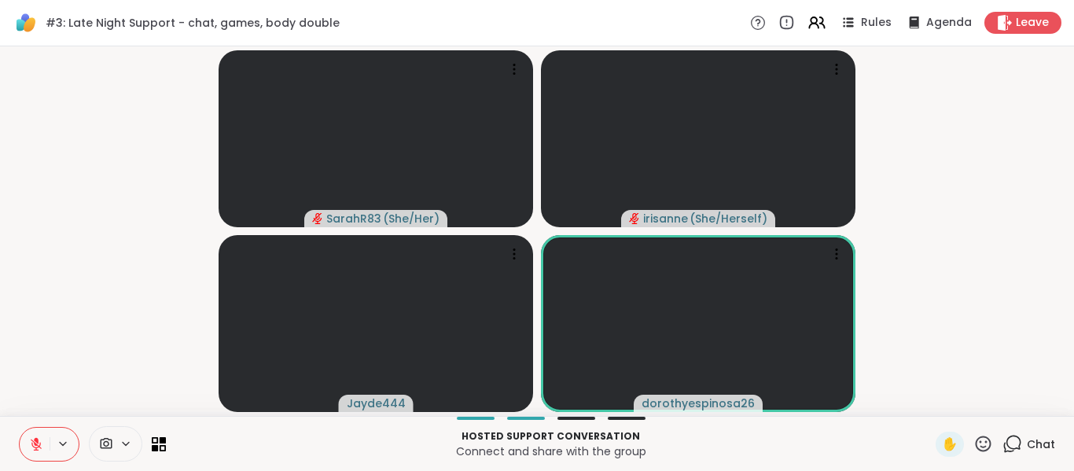
click at [37, 455] on button at bounding box center [35, 444] width 30 height 33
click at [47, 450] on button at bounding box center [35, 444] width 30 height 33
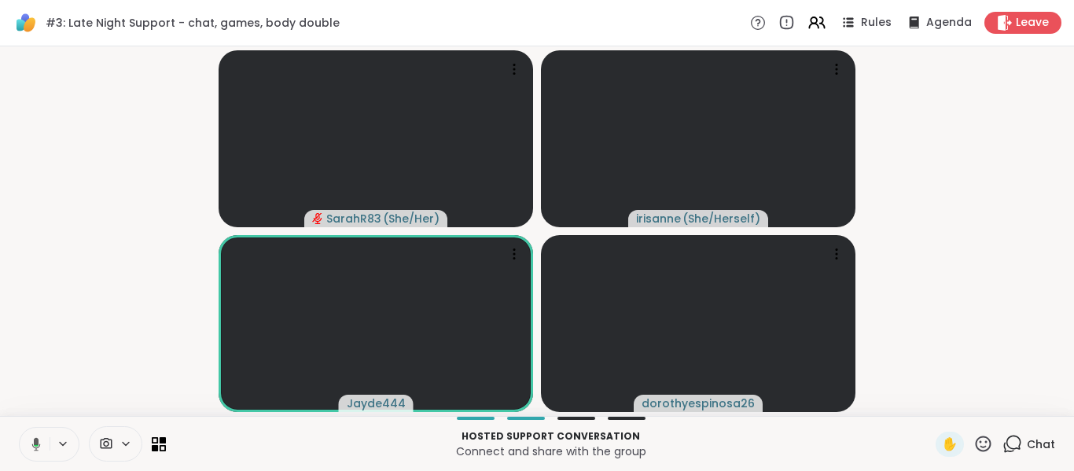
click at [47, 450] on button at bounding box center [33, 444] width 32 height 33
click at [47, 450] on button at bounding box center [35, 444] width 30 height 33
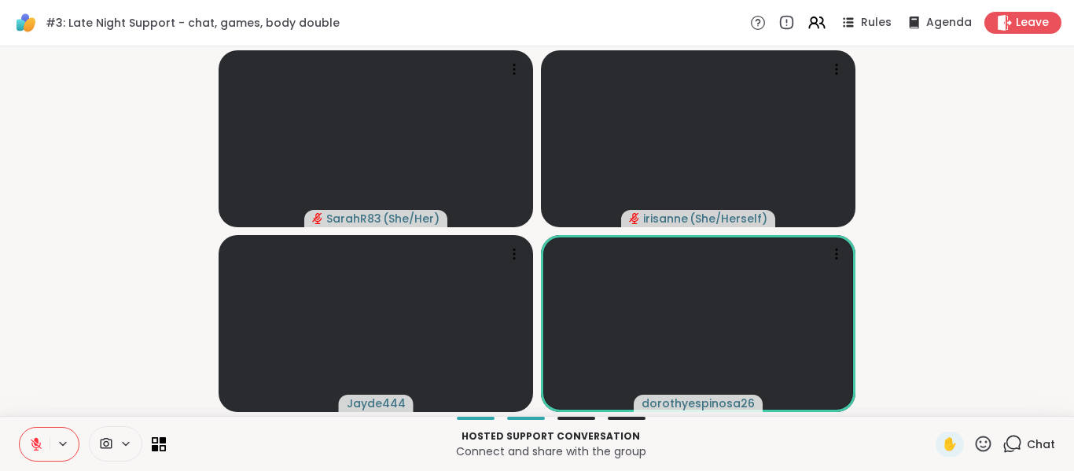
click at [47, 450] on button at bounding box center [35, 444] width 30 height 33
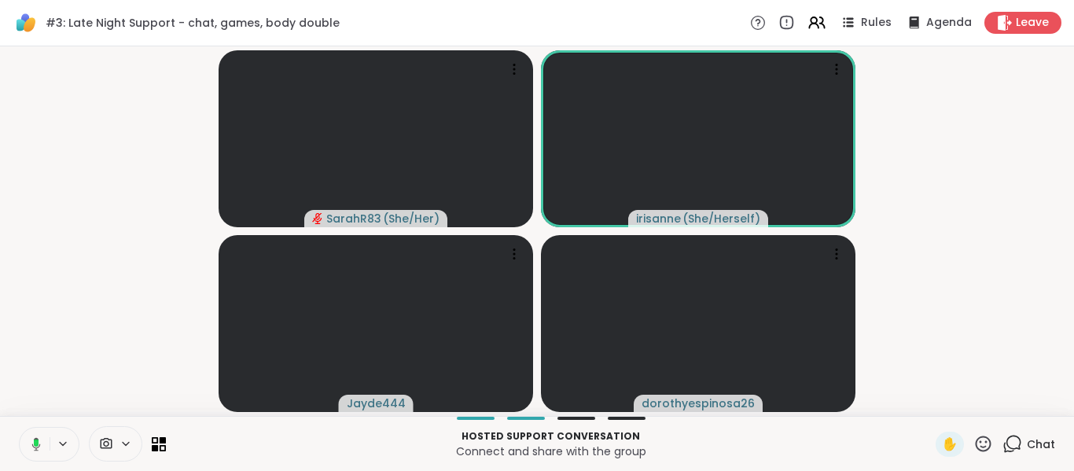
click at [47, 450] on button at bounding box center [33, 444] width 32 height 33
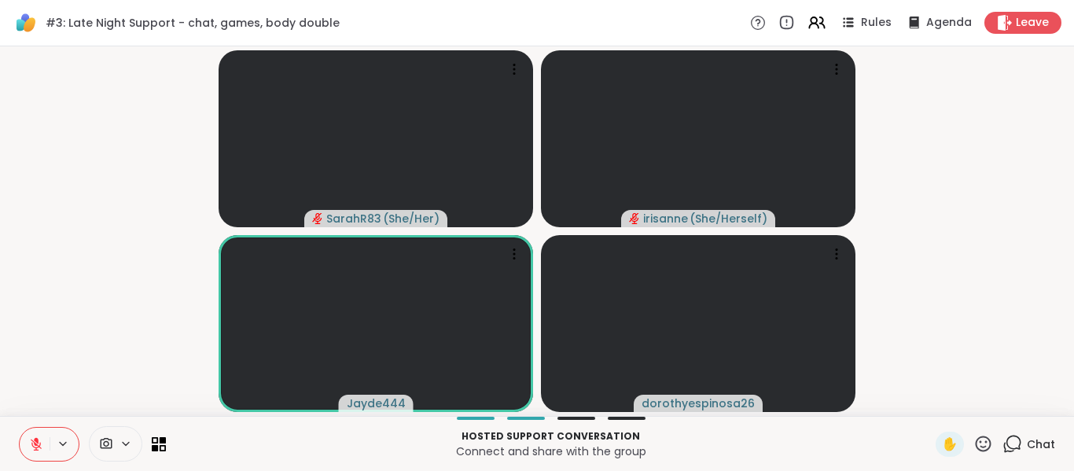
click at [47, 450] on button at bounding box center [35, 444] width 30 height 33
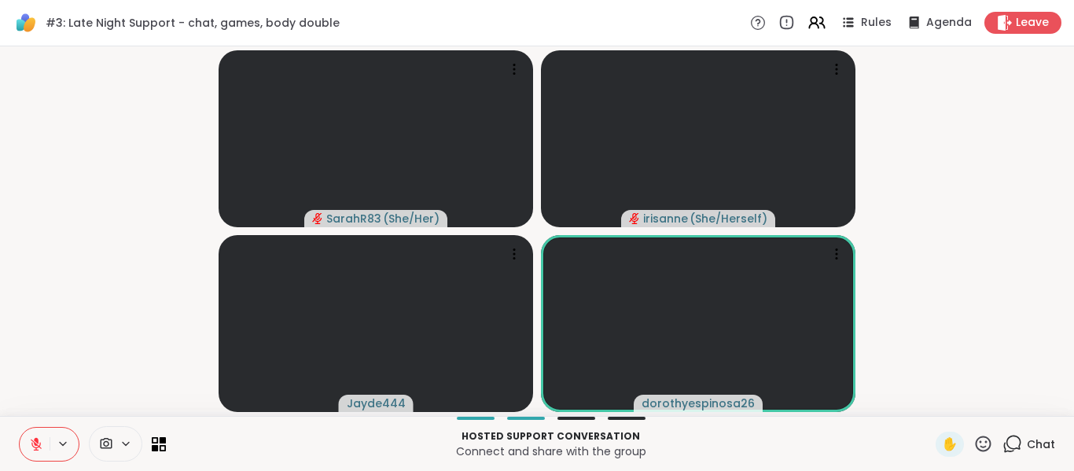
click at [47, 450] on button at bounding box center [35, 444] width 30 height 33
click at [47, 450] on button at bounding box center [33, 444] width 32 height 33
click at [69, 227] on video-player-container "SarahR83 ( She/Her ) irisanne ( She/Herself ) Jayde444 dorothyespinosa26" at bounding box center [536, 231] width 1055 height 357
click at [42, 451] on button at bounding box center [35, 444] width 30 height 33
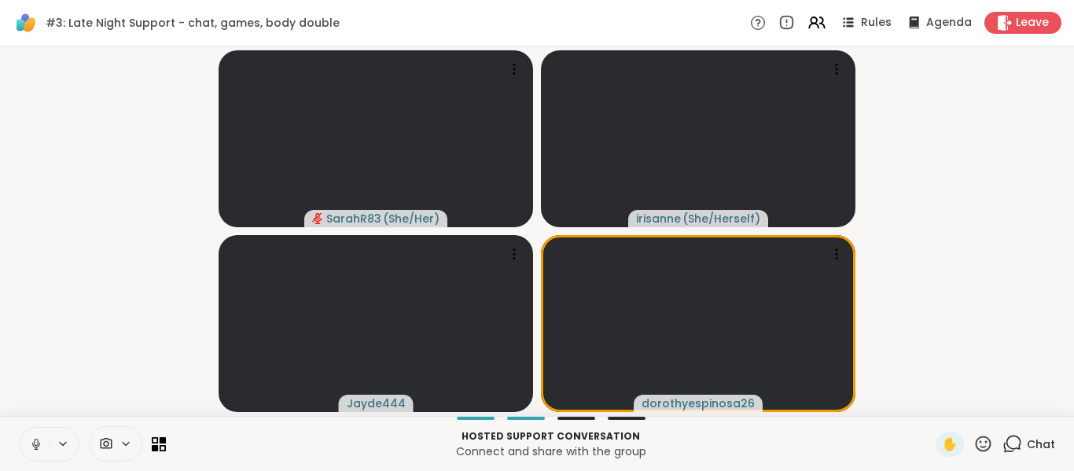
click at [42, 451] on button at bounding box center [35, 444] width 30 height 33
click at [973, 444] on icon at bounding box center [983, 444] width 20 height 20
click at [930, 408] on div "❤️" at bounding box center [937, 402] width 28 height 25
click at [953, 303] on video-player-container "SarahR83 ( She/Her ) ❤️ irisanne ( She/Herself ) ❤️ ❤️ ❤️ ❤️ ❤️ ❤️ ❤️ ❤️ ❤️ ❤️ …" at bounding box center [536, 231] width 1055 height 357
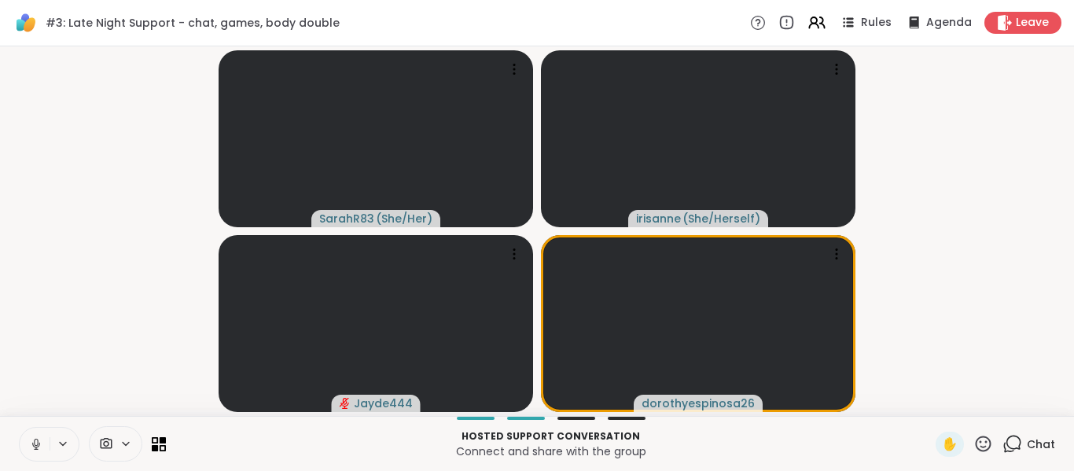
click at [32, 435] on button at bounding box center [35, 444] width 30 height 33
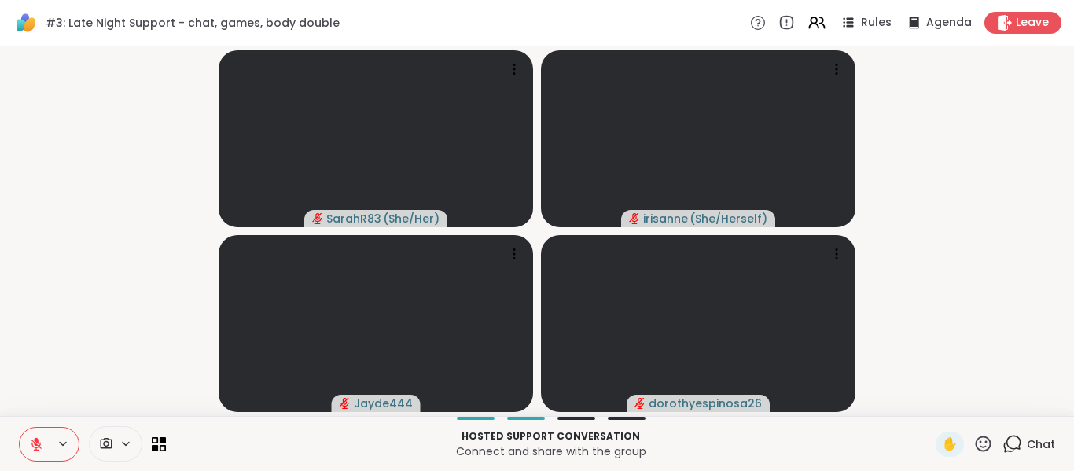
click at [32, 435] on button at bounding box center [35, 444] width 30 height 33
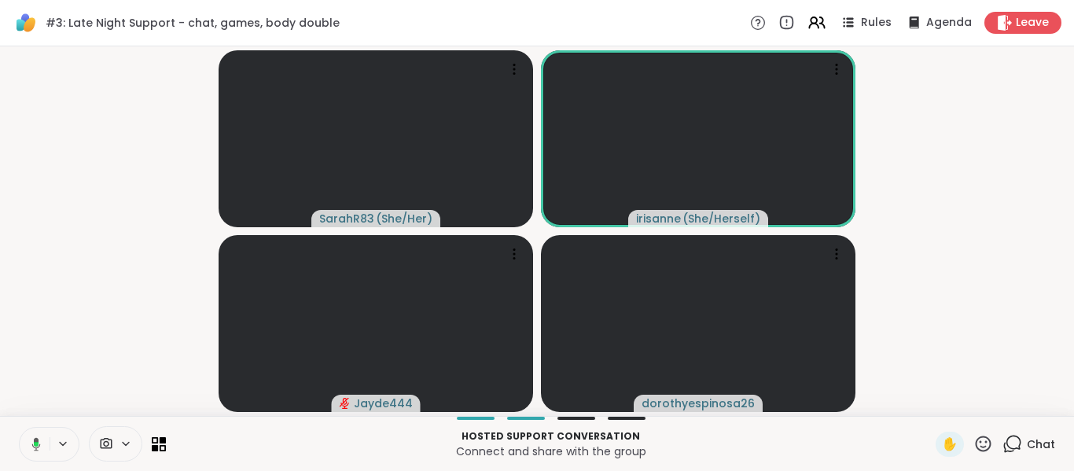
click at [32, 435] on button at bounding box center [33, 444] width 32 height 33
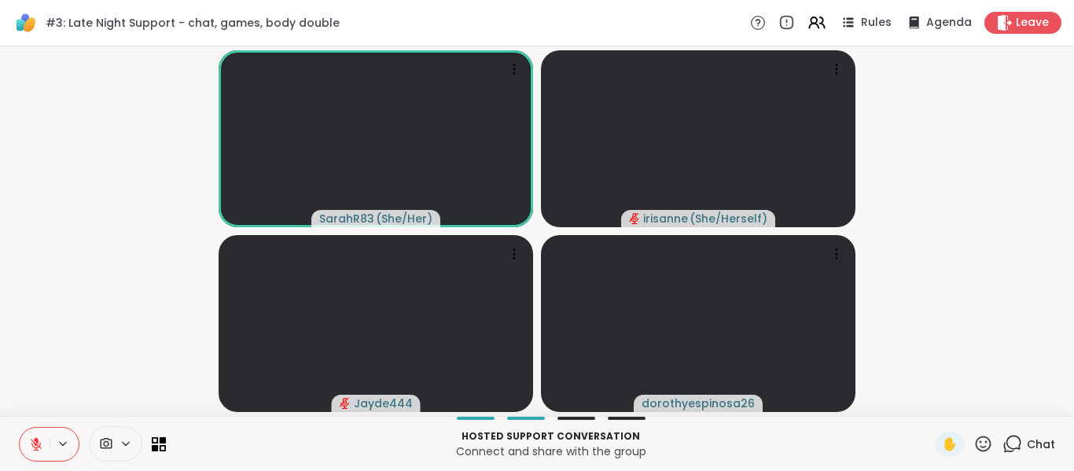
click at [32, 435] on button at bounding box center [35, 444] width 30 height 33
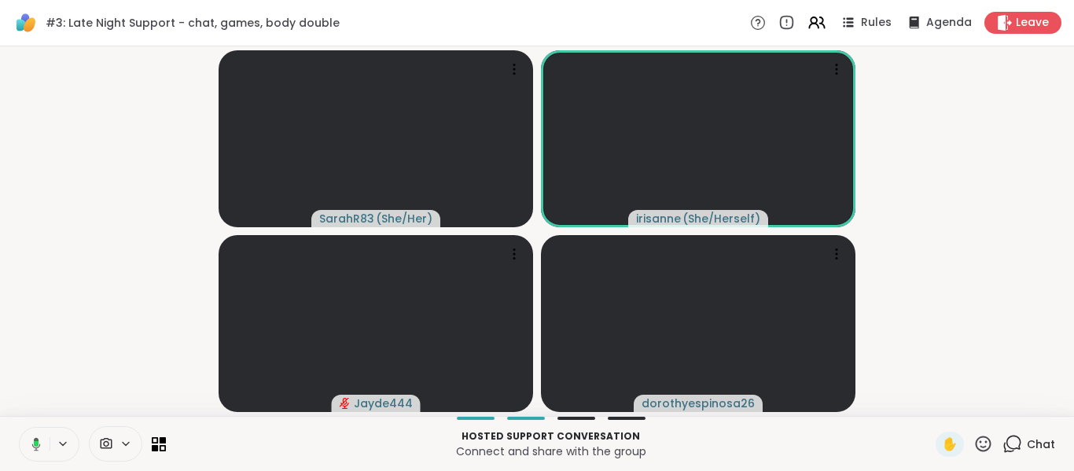
click at [32, 435] on button at bounding box center [33, 444] width 32 height 33
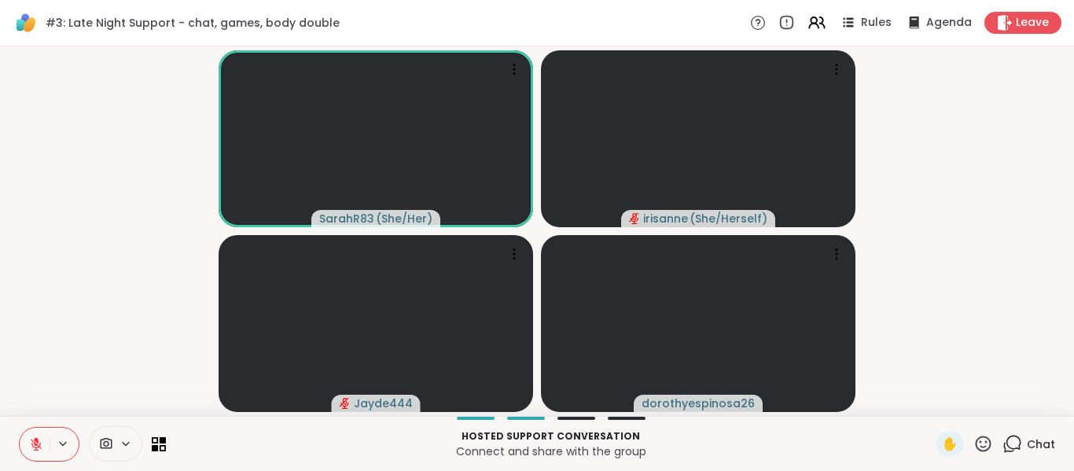
click at [32, 435] on button at bounding box center [35, 444] width 30 height 33
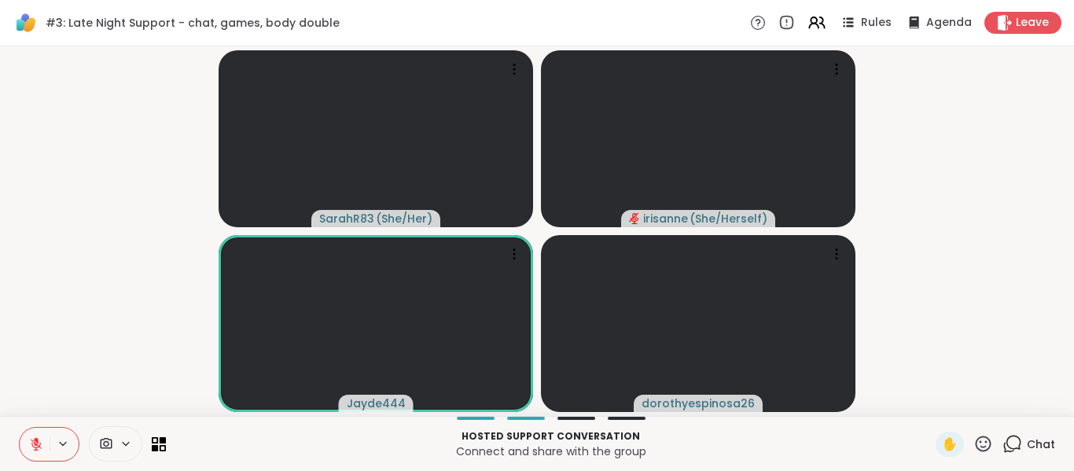
click at [32, 435] on button at bounding box center [35, 444] width 30 height 33
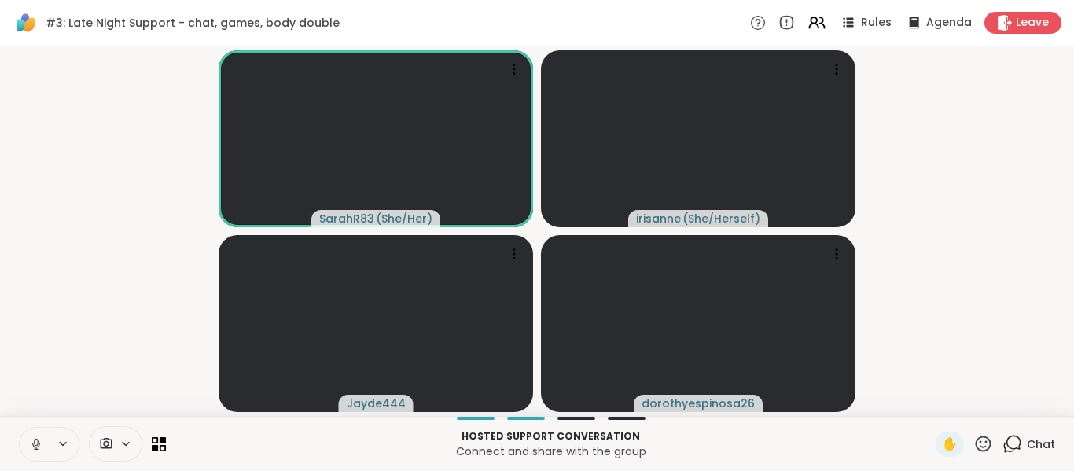
click at [32, 435] on button at bounding box center [35, 444] width 30 height 33
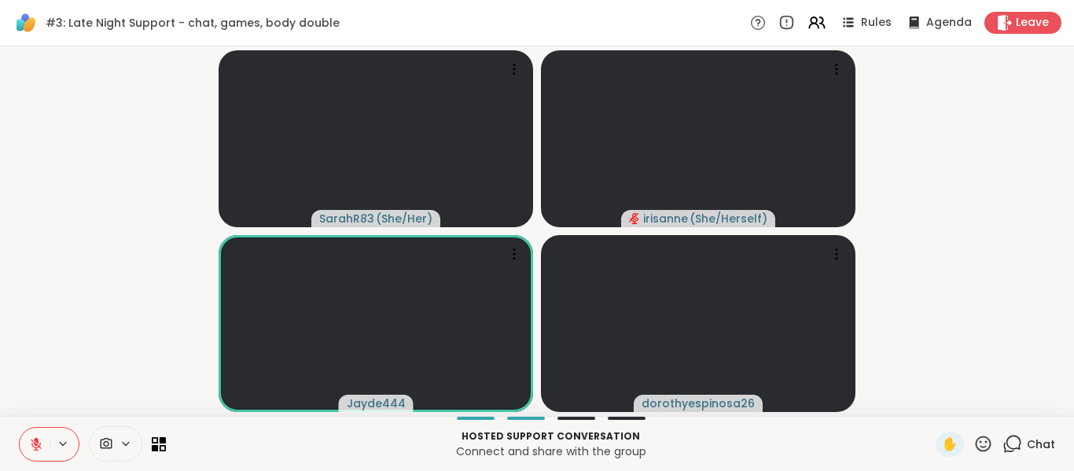
click at [32, 435] on button at bounding box center [35, 444] width 30 height 33
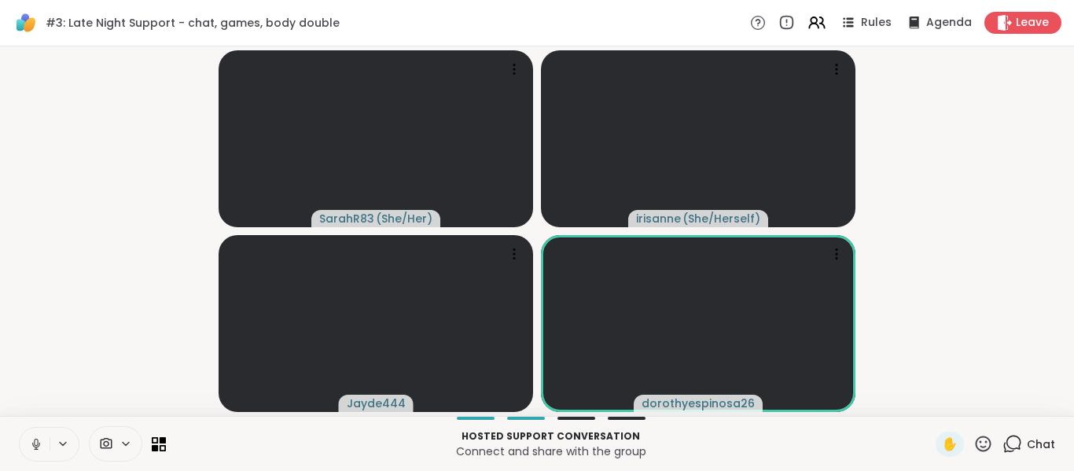
click at [32, 435] on button at bounding box center [35, 444] width 30 height 33
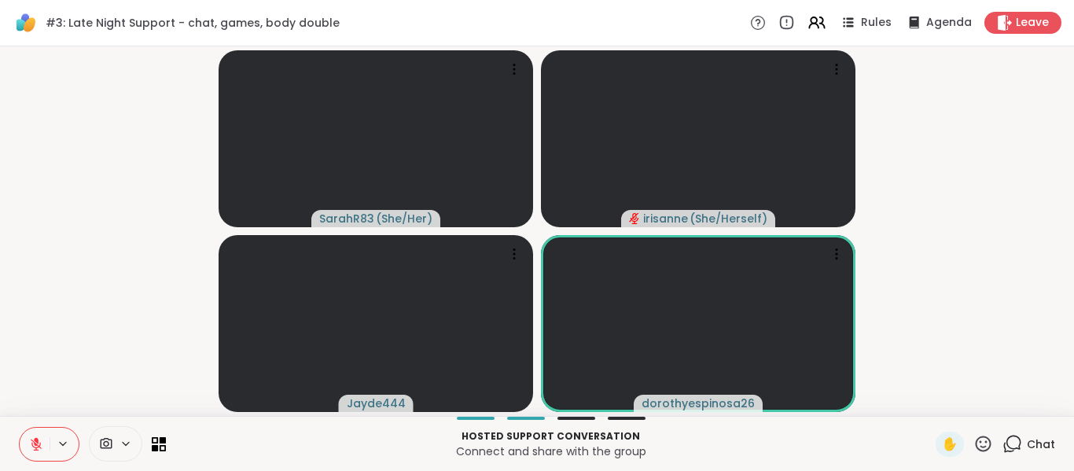
click at [32, 435] on button at bounding box center [35, 444] width 30 height 33
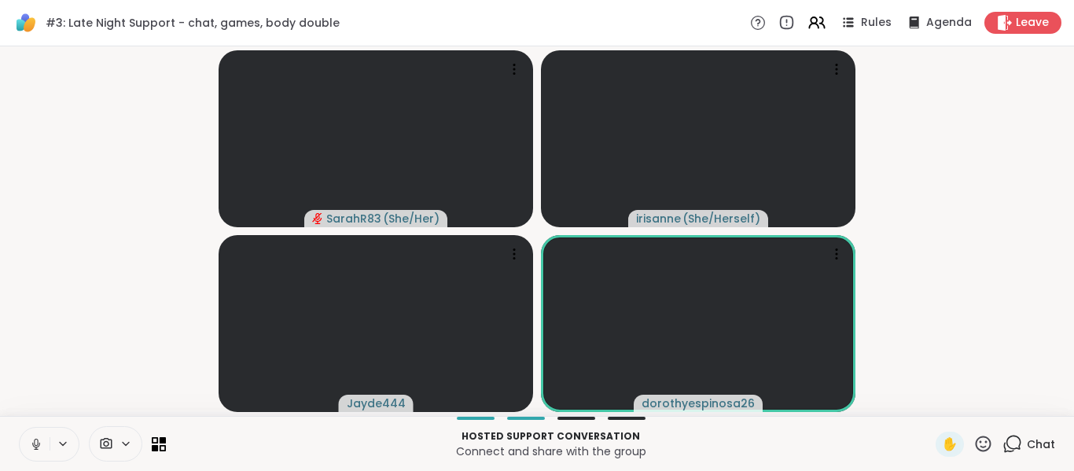
click at [32, 435] on button at bounding box center [35, 444] width 30 height 33
click at [31, 429] on button at bounding box center [35, 444] width 30 height 33
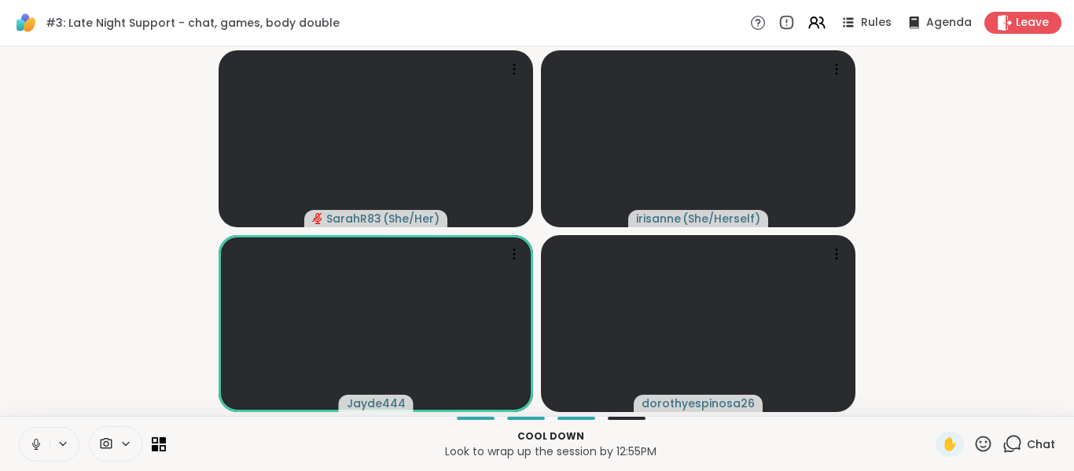
click at [31, 429] on button at bounding box center [35, 444] width 30 height 33
drag, startPoint x: 31, startPoint y: 429, endPoint x: 31, endPoint y: 444, distance: 15.0
click at [31, 444] on icon at bounding box center [36, 444] width 14 height 14
click at [87, 353] on video-player-container "SarahR83 ( She/Her ) irisanne ( She/Herself ) Jayde444 dorothyespinosa26" at bounding box center [536, 231] width 1055 height 357
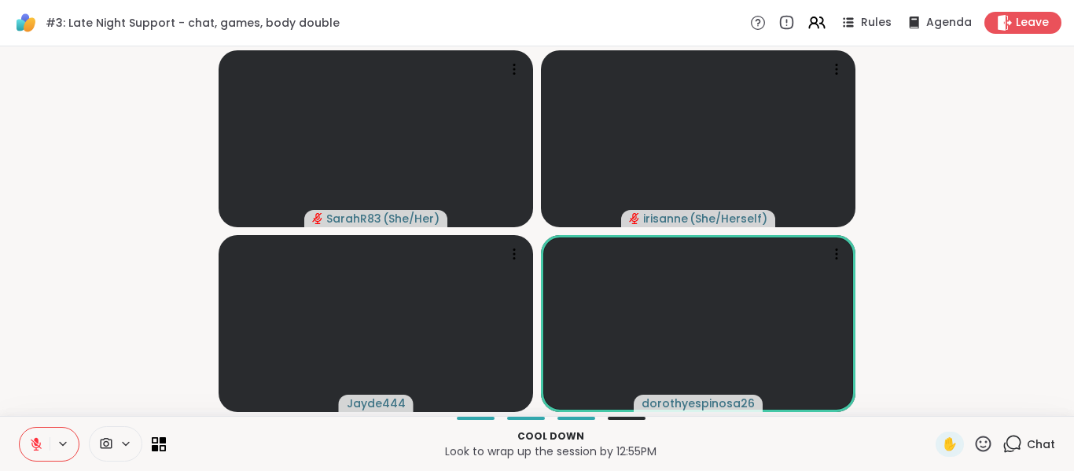
drag, startPoint x: 50, startPoint y: 446, endPoint x: 40, endPoint y: 445, distance: 9.5
click at [40, 445] on icon at bounding box center [36, 444] width 11 height 11
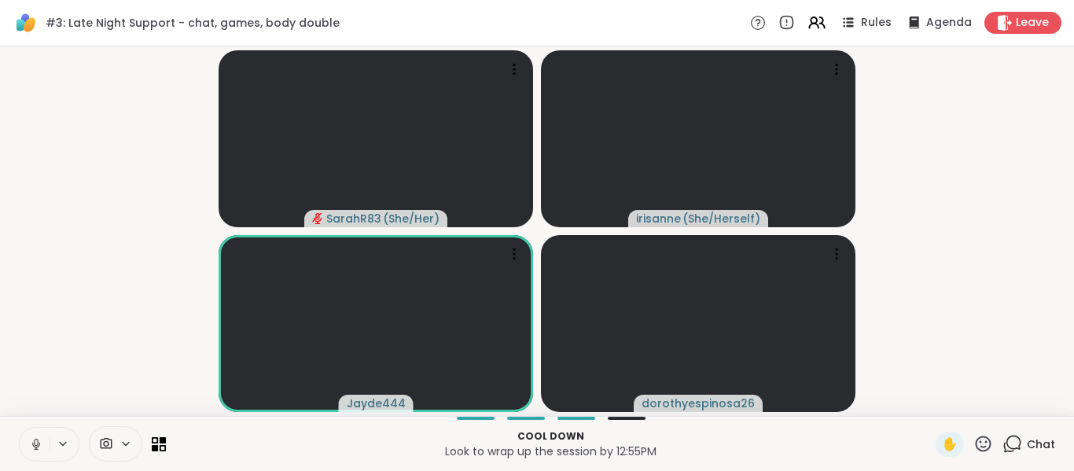
click at [40, 445] on icon at bounding box center [36, 444] width 14 height 14
click at [40, 445] on icon at bounding box center [36, 444] width 11 height 11
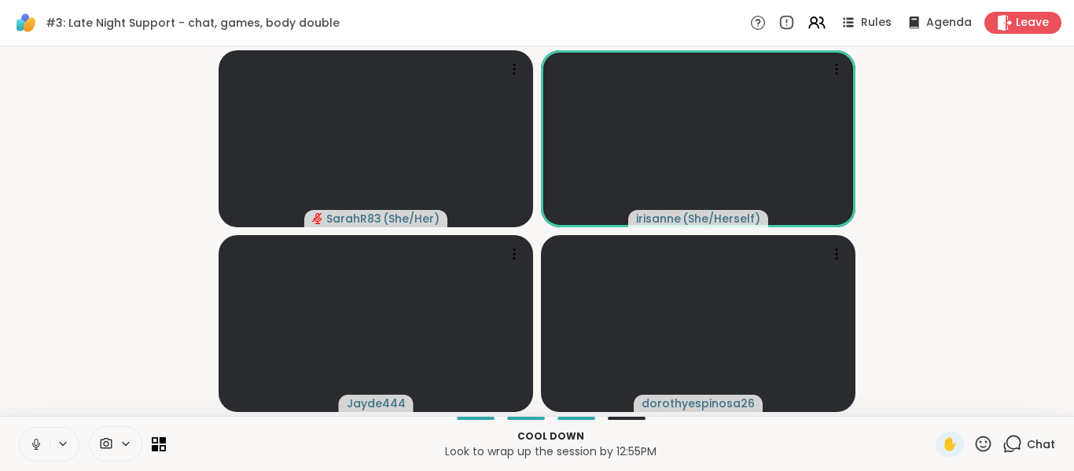
click at [40, 445] on icon at bounding box center [36, 444] width 14 height 14
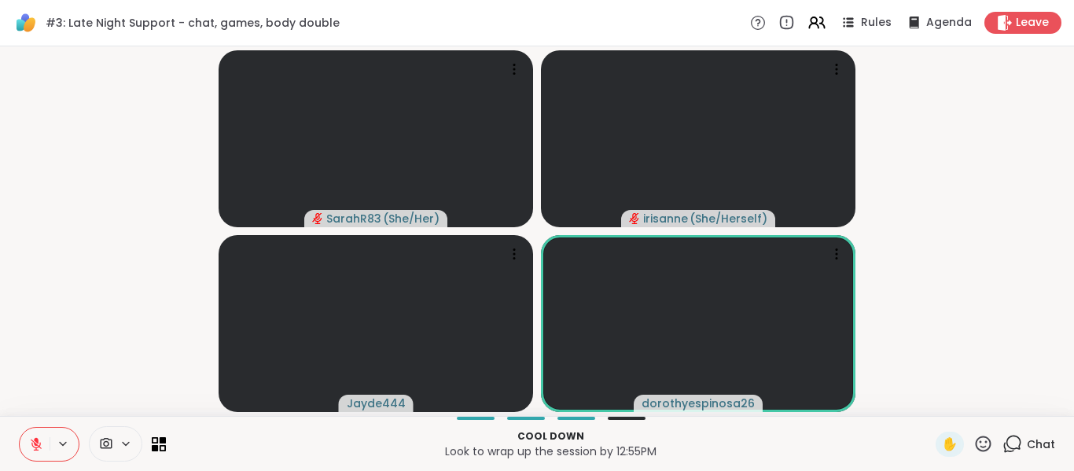
click at [40, 445] on icon at bounding box center [36, 444] width 11 height 11
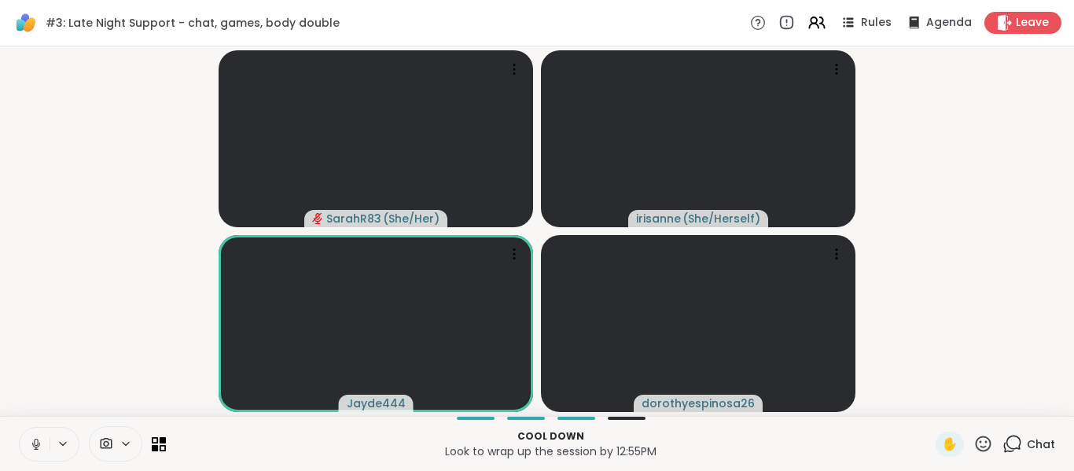
click at [40, 445] on icon at bounding box center [36, 444] width 14 height 14
click at [40, 445] on icon at bounding box center [36, 444] width 11 height 11
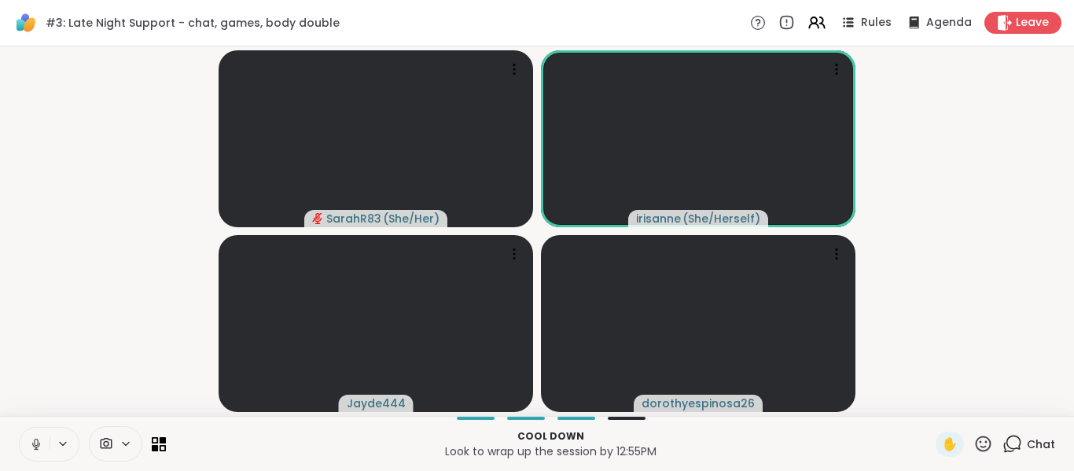
click at [42, 444] on icon at bounding box center [36, 444] width 14 height 14
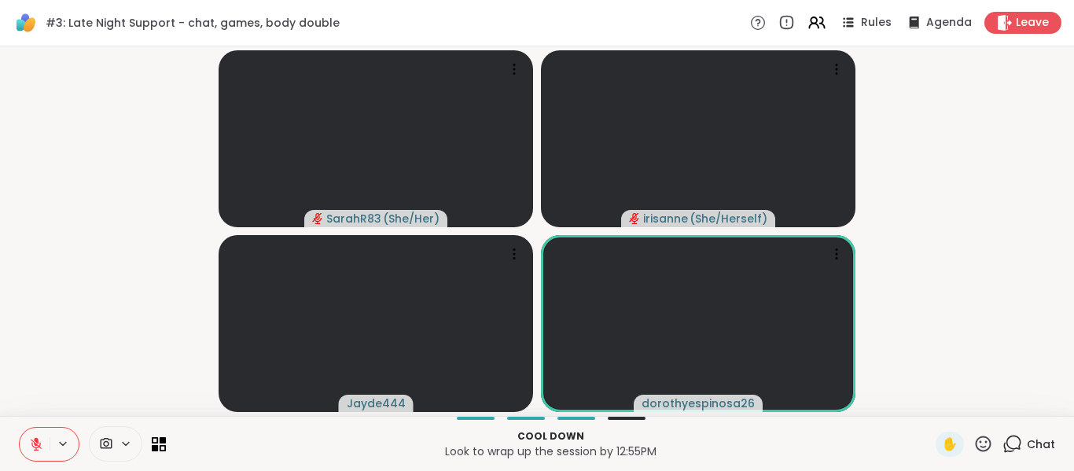
click at [42, 444] on icon at bounding box center [36, 444] width 14 height 14
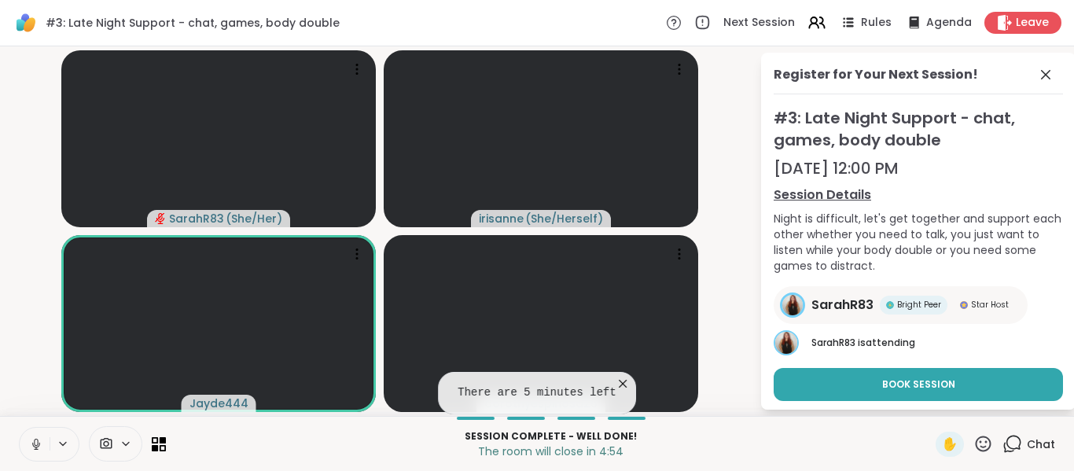
click at [616, 386] on icon at bounding box center [623, 384] width 16 height 16
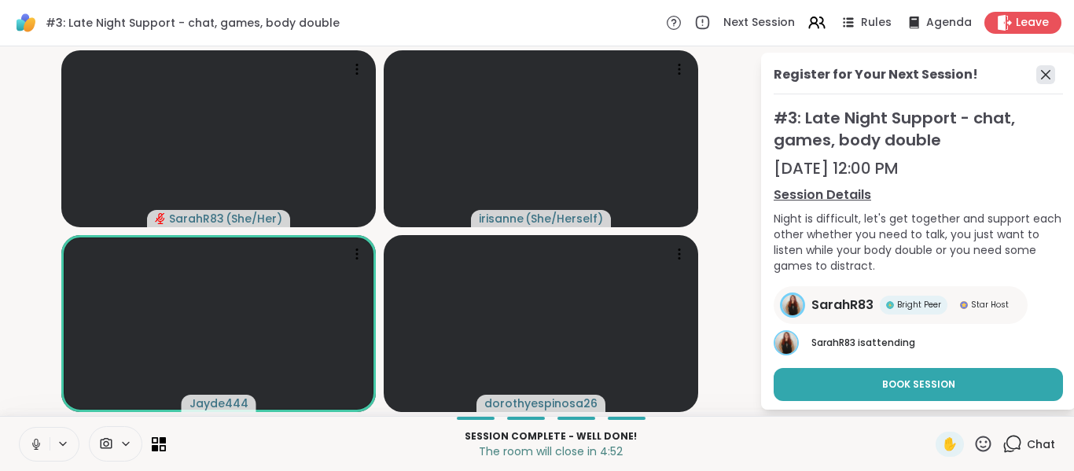
click at [1041, 76] on icon at bounding box center [1045, 74] width 9 height 9
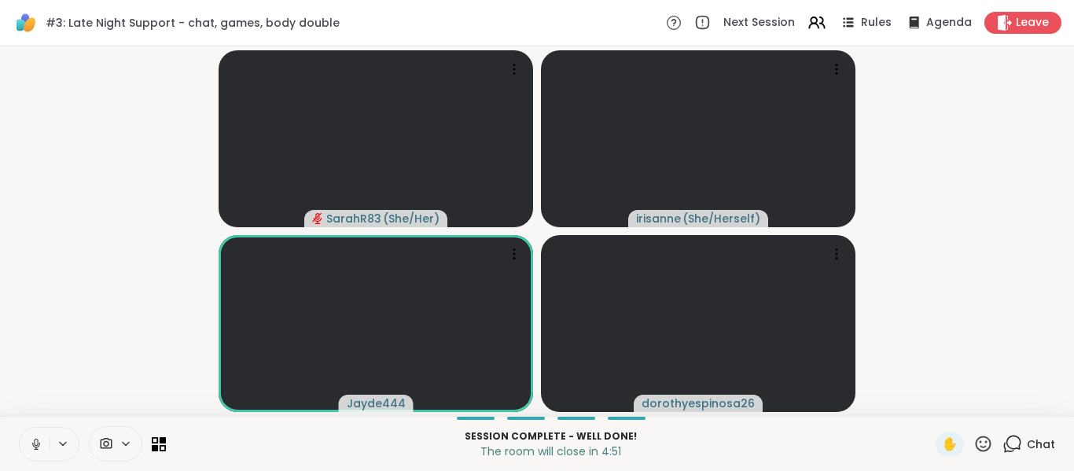
click at [984, 135] on video-player-container "SarahR83 ( She/Her ) irisanne ( She/Herself ) Jayde444 dorothyespinosa26" at bounding box center [536, 231] width 1055 height 357
click at [33, 428] on button at bounding box center [35, 444] width 30 height 33
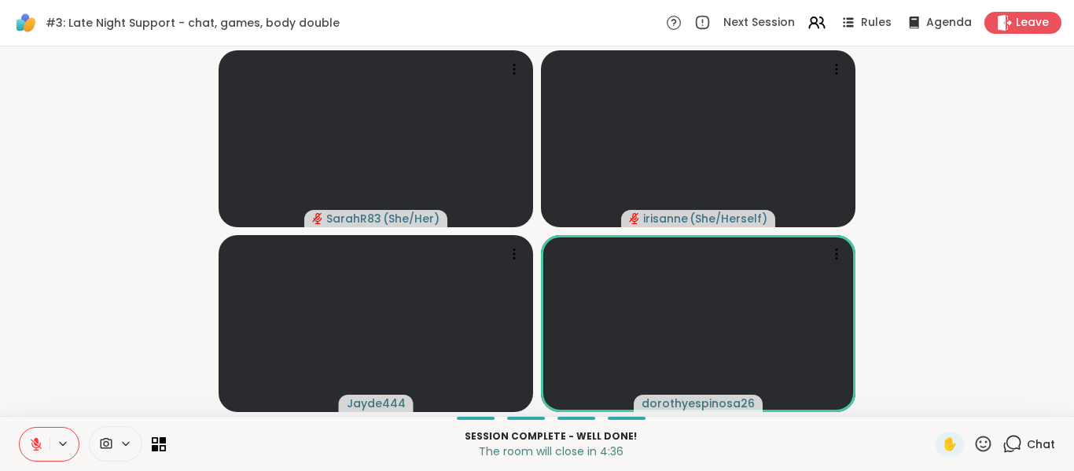
click at [36, 437] on icon at bounding box center [36, 444] width 14 height 14
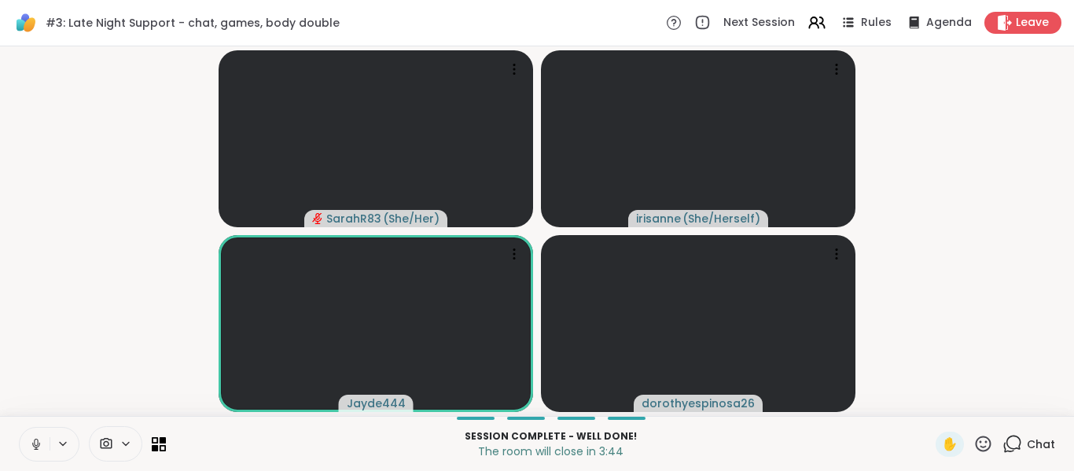
click at [39, 432] on button at bounding box center [35, 444] width 30 height 33
click at [34, 446] on icon at bounding box center [36, 444] width 14 height 14
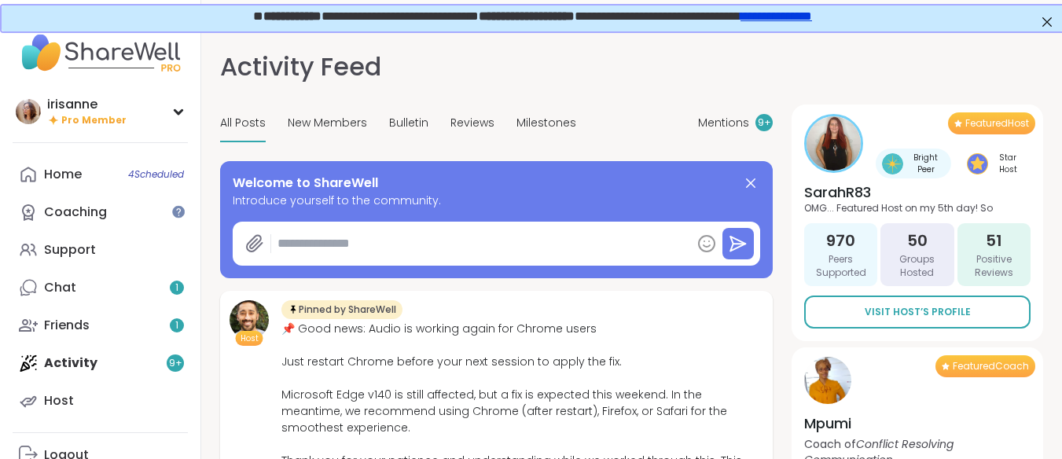
type textarea "*"
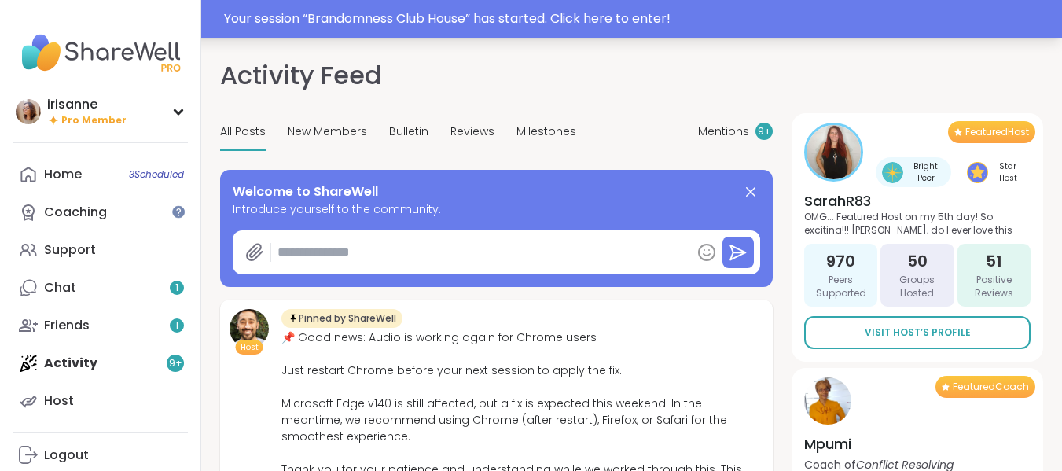
click at [901, 28] on div "Your session “ Brandomness Club House ” has started. Click here to enter!" at bounding box center [638, 18] width 829 height 19
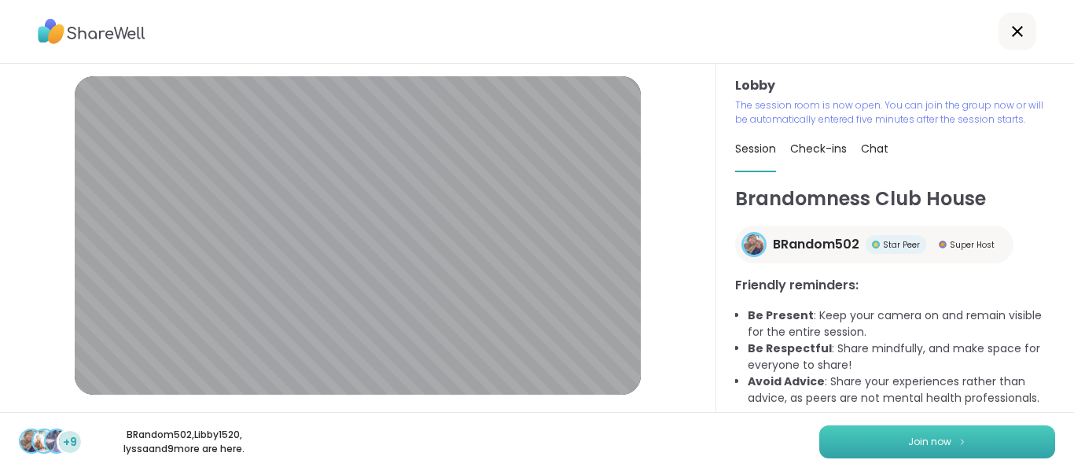
click at [864, 441] on button "Join now" at bounding box center [937, 441] width 236 height 33
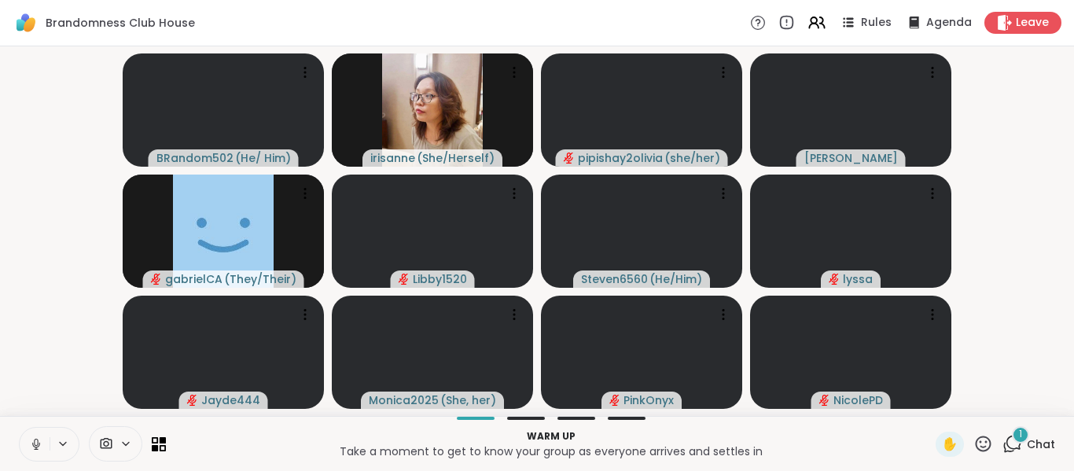
click at [51, 446] on button at bounding box center [64, 443] width 29 height 13
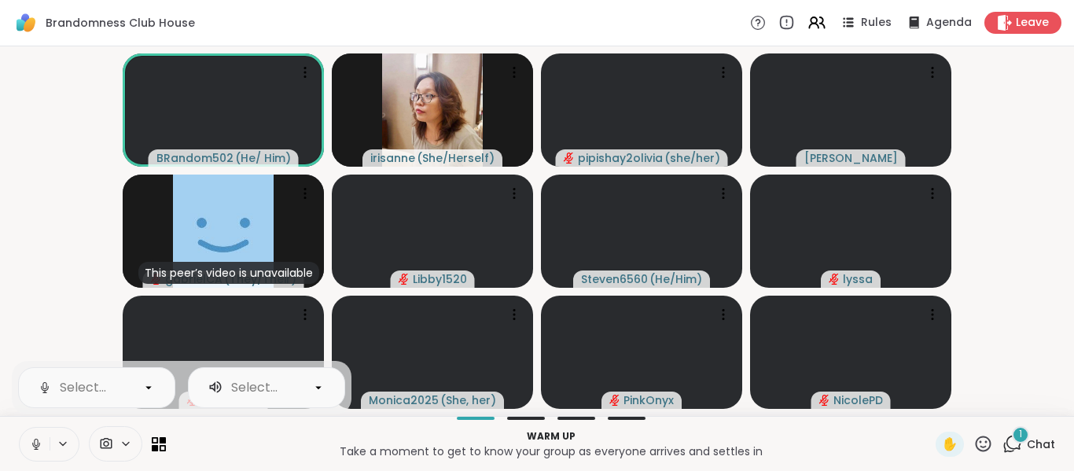
click at [35, 446] on icon at bounding box center [36, 444] width 8 height 5
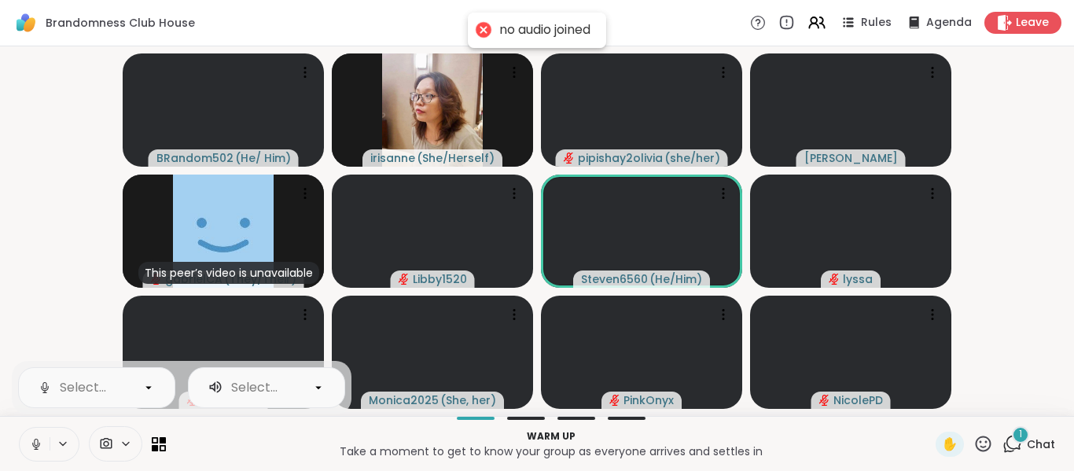
click at [35, 446] on icon at bounding box center [36, 444] width 8 height 5
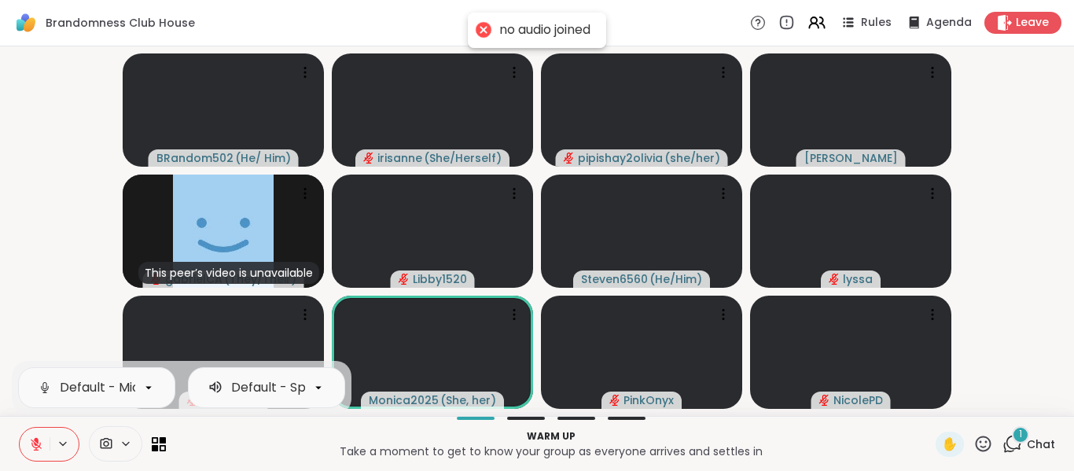
click at [1012, 430] on div "1" at bounding box center [1020, 434] width 17 height 17
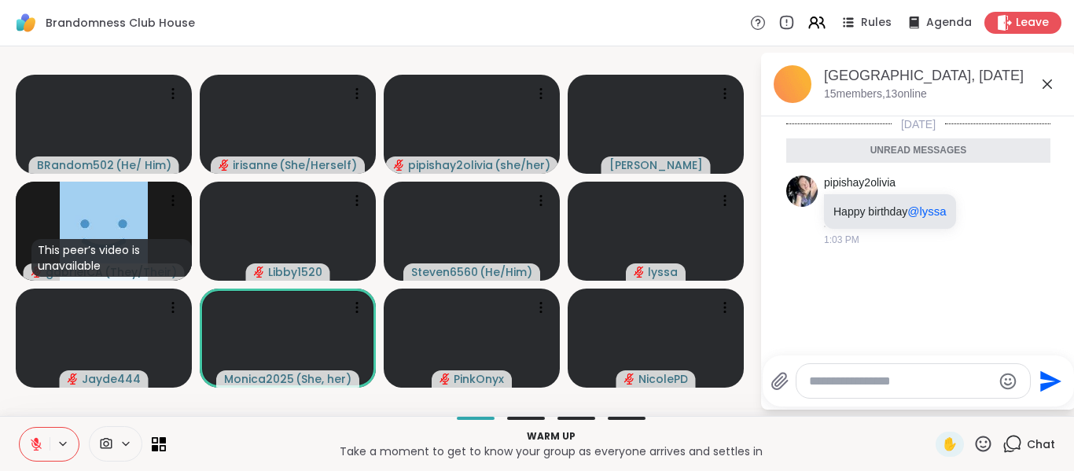
click at [916, 389] on div at bounding box center [912, 381] width 233 height 34
click at [920, 378] on textarea "Type your message" at bounding box center [900, 381] width 183 height 16
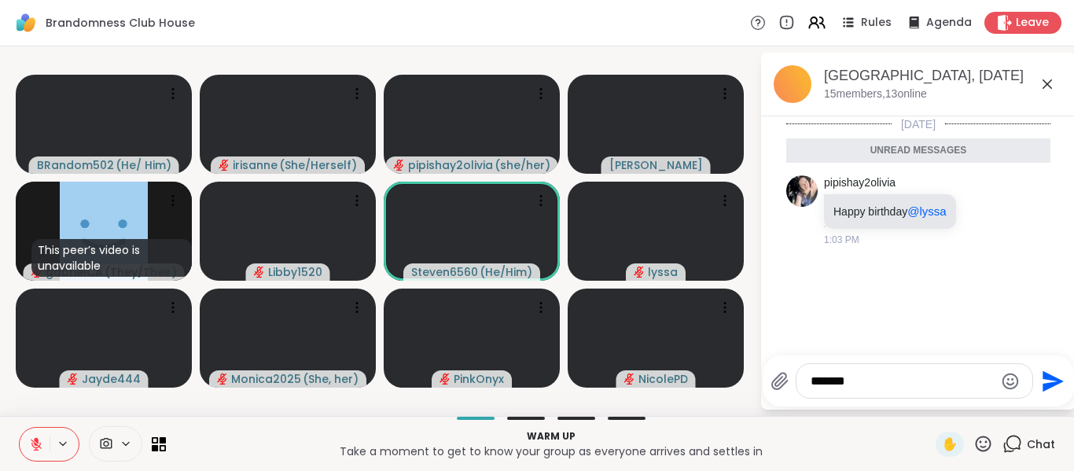
type textarea "********"
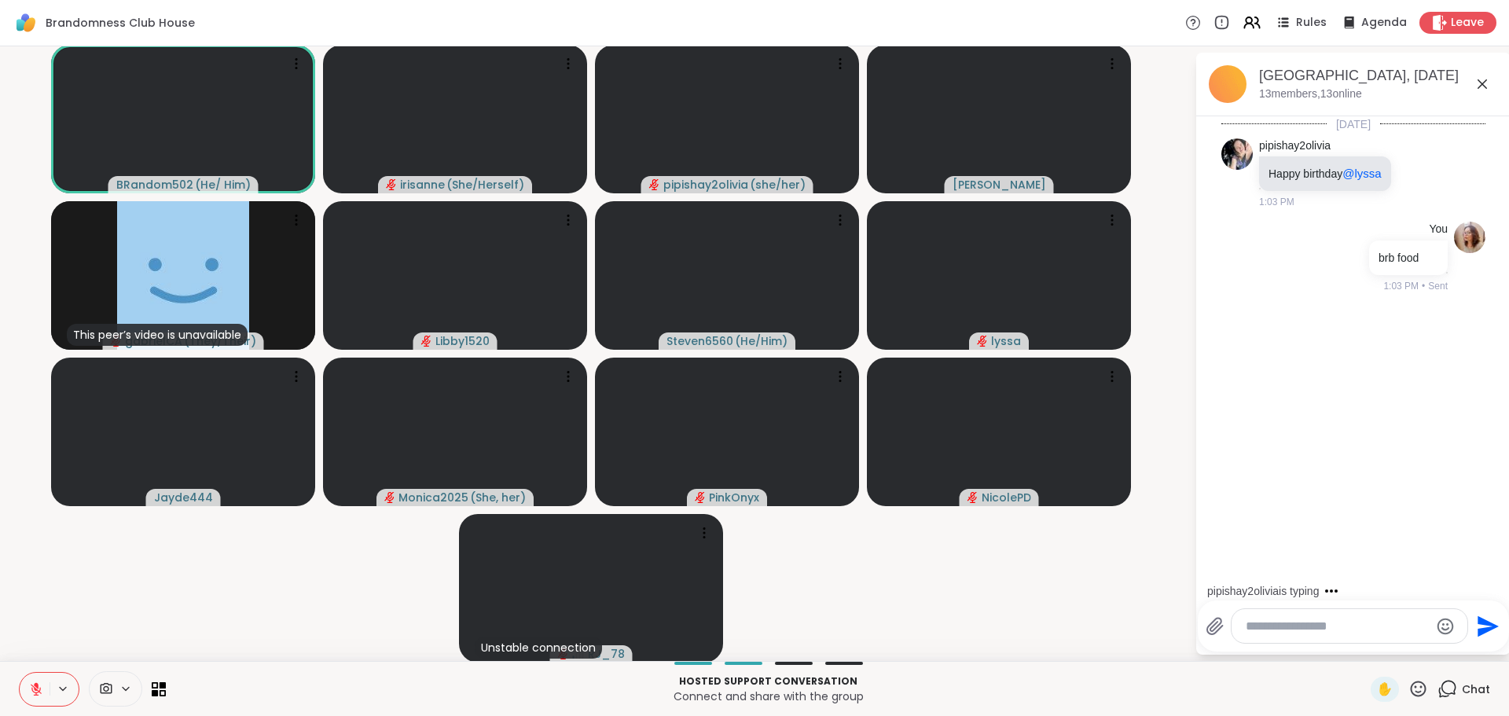
click at [174, 470] on video-player-container "BRandom502 ( He/ Him ) irisanne ( She/Herself ) pipishay2olivia ( she/her ) Lor…" at bounding box center [597, 354] width 1176 height 602
click at [37, 470] on icon at bounding box center [36, 685] width 5 height 6
click at [37, 470] on icon at bounding box center [36, 688] width 9 height 13
click at [44, 470] on button at bounding box center [35, 689] width 30 height 33
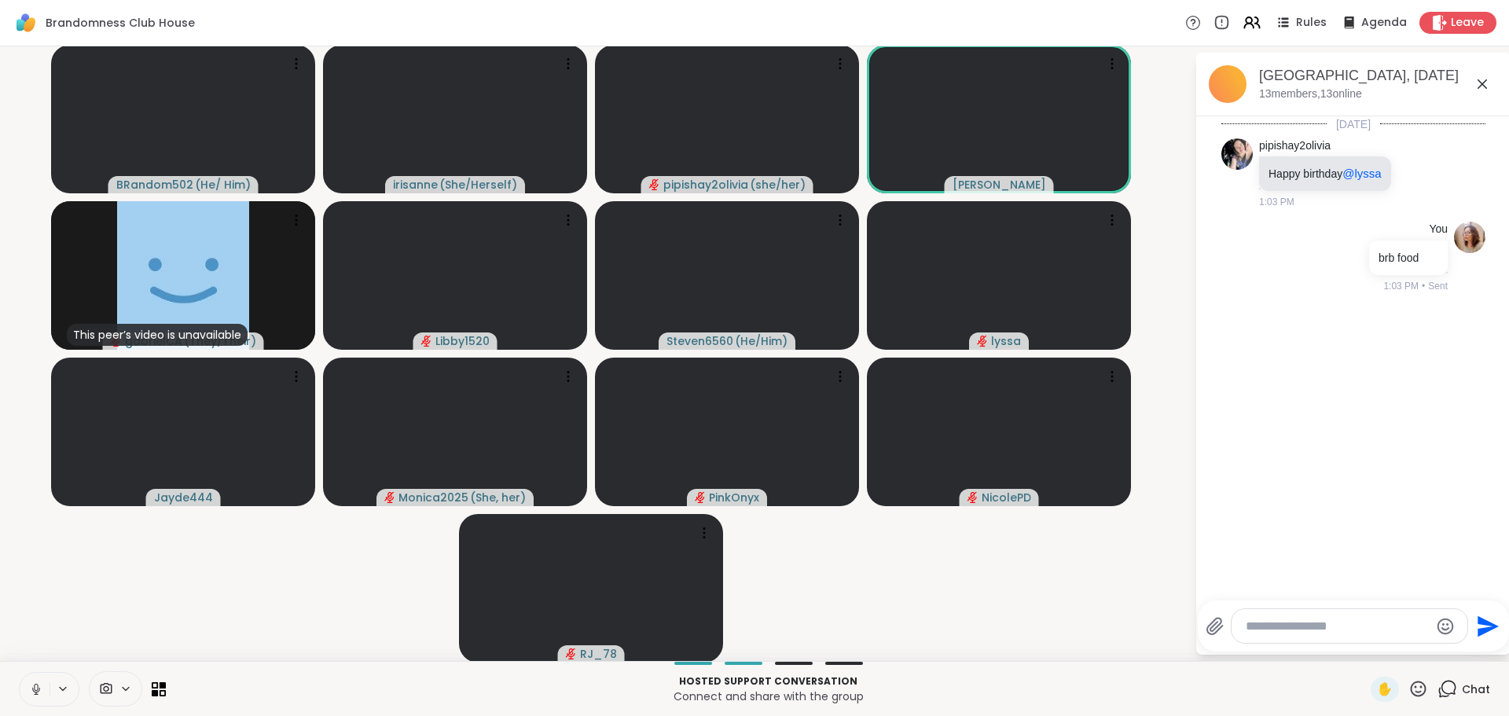
click at [46, 470] on button at bounding box center [35, 689] width 30 height 33
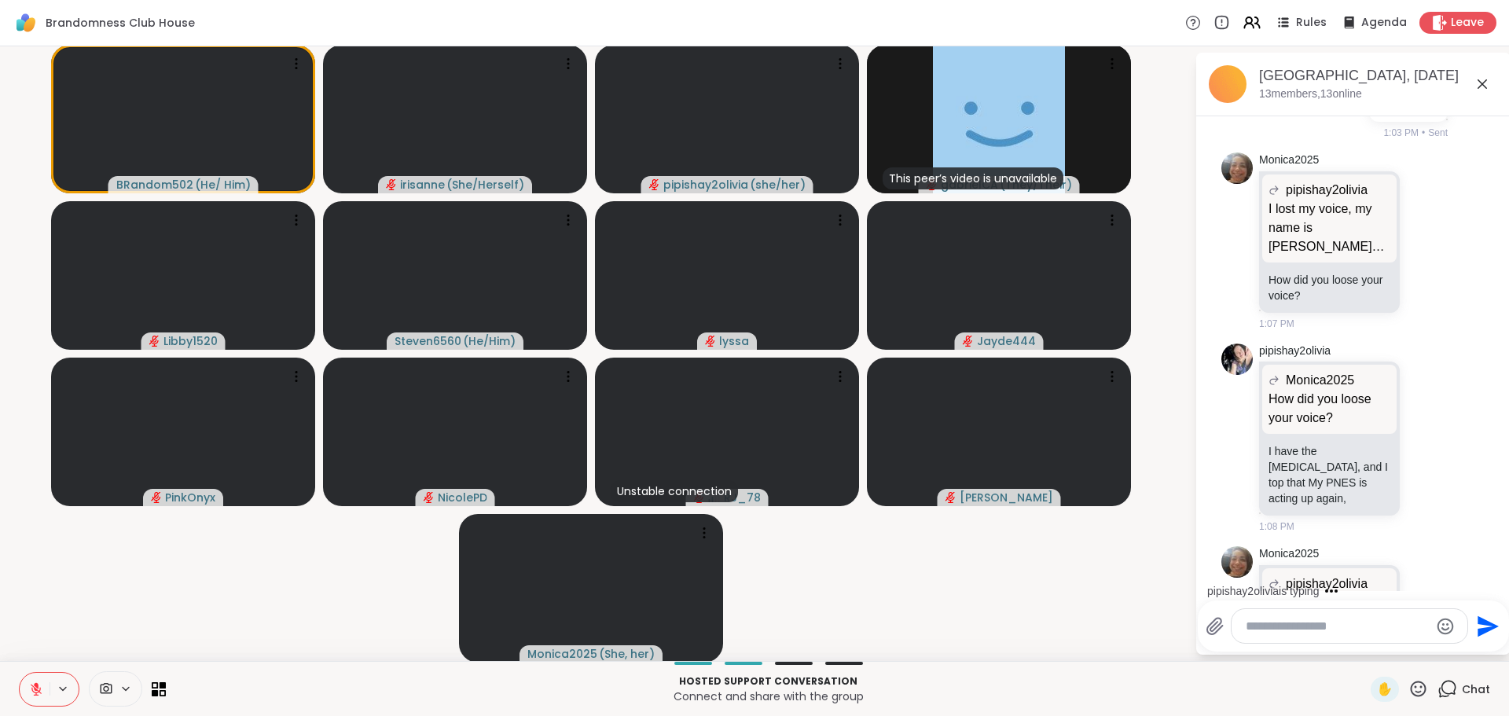
scroll to position [154, 0]
click at [1061, 445] on icon at bounding box center [1427, 437] width 14 height 16
click at [1061, 419] on button "Select Reaction: Sad" at bounding box center [1461, 411] width 31 height 31
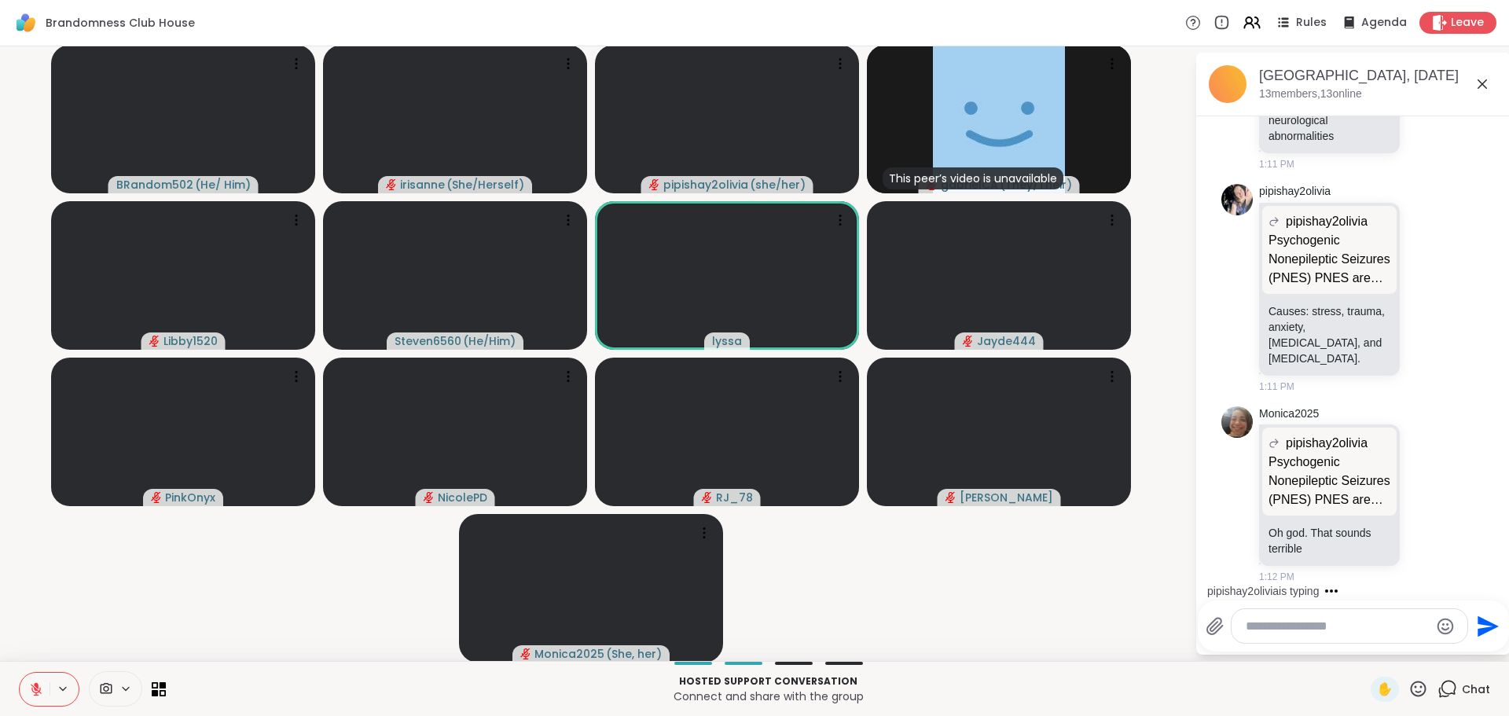
scroll to position [1865, 0]
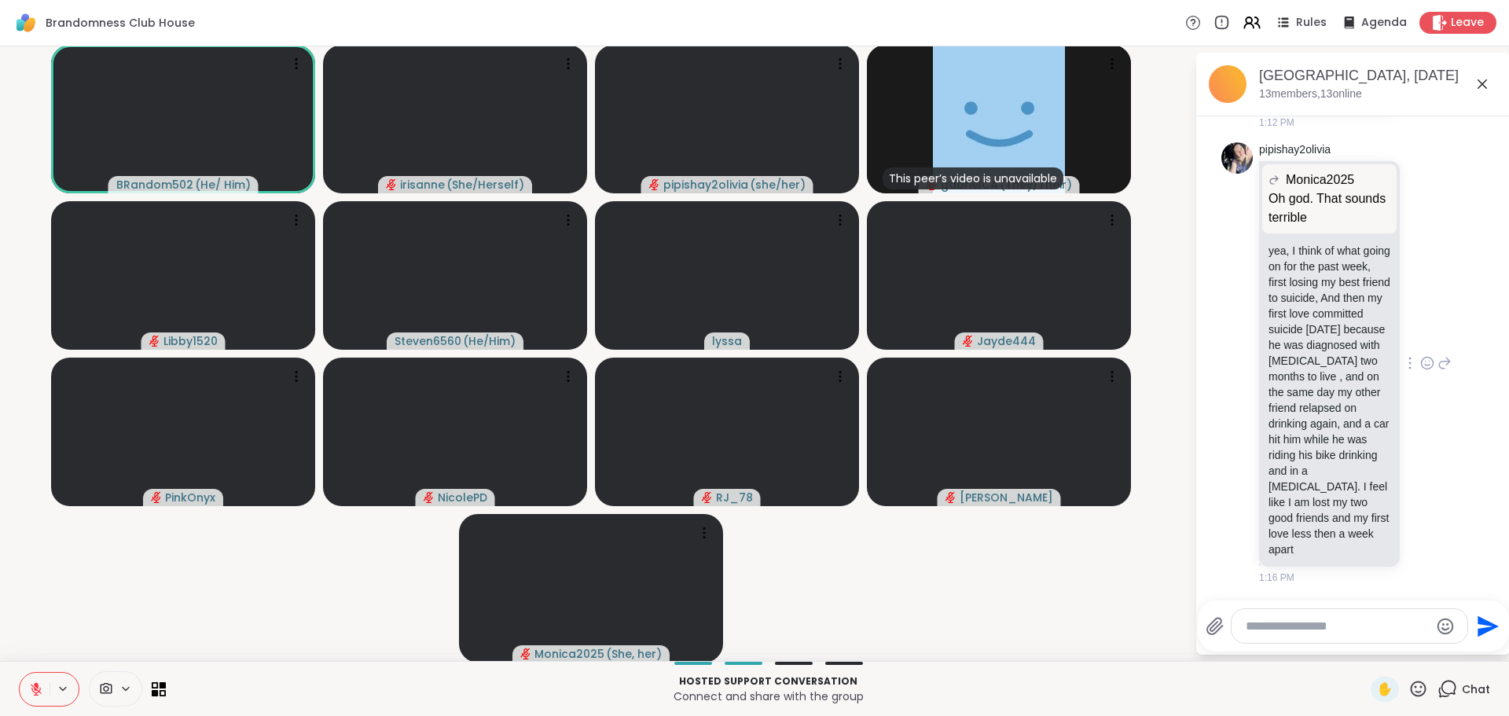
click at [1061, 354] on icon at bounding box center [1445, 363] width 14 height 19
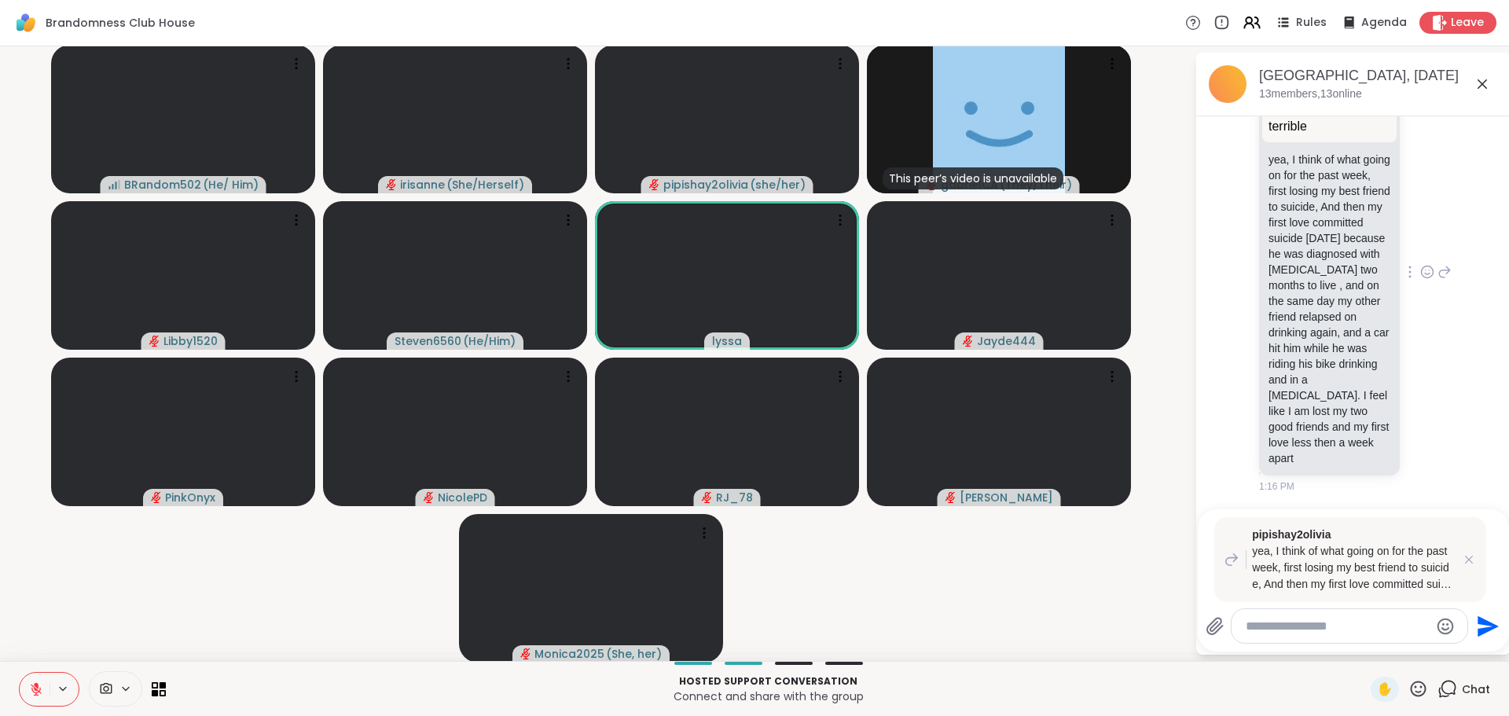
click at [1061, 280] on icon at bounding box center [1427, 272] width 14 height 16
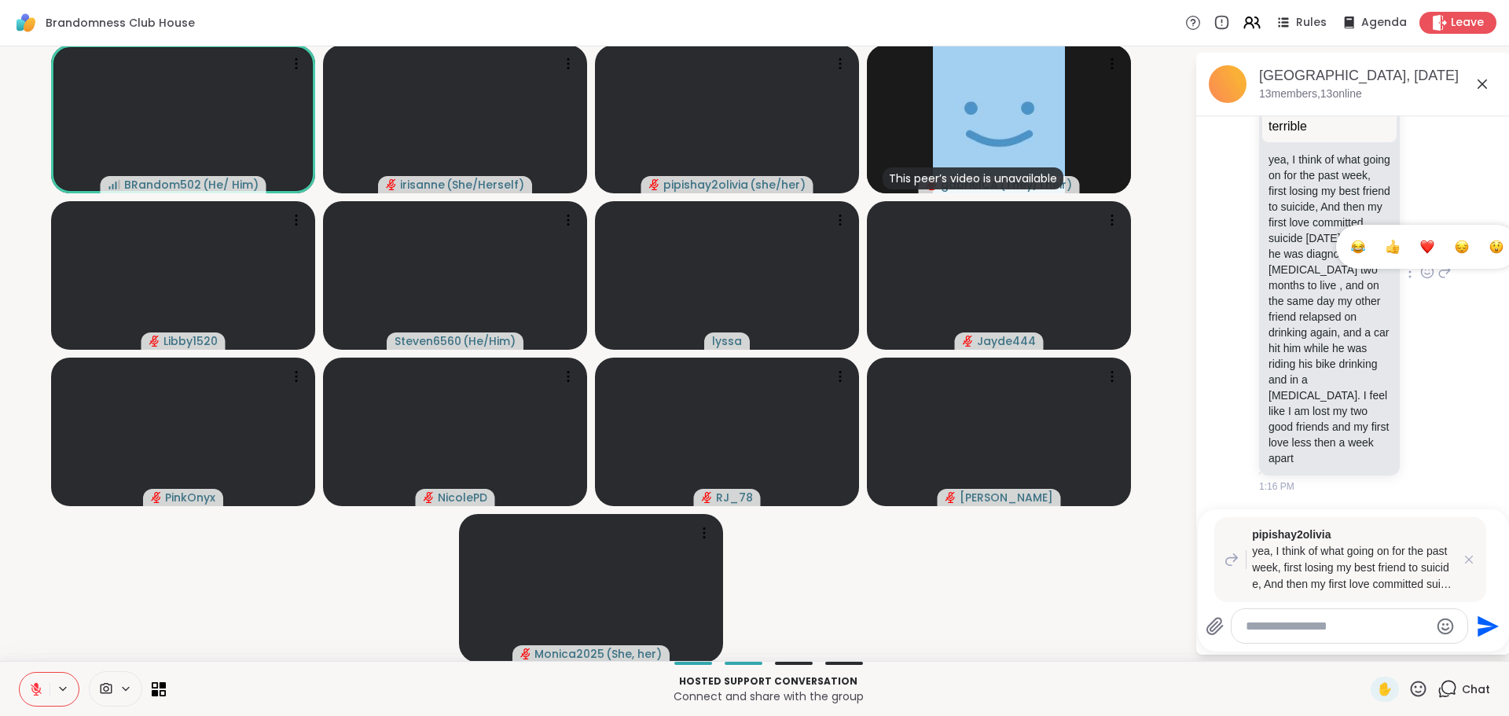
click at [1061, 263] on button "Select Reaction: Sad" at bounding box center [1461, 246] width 31 height 31
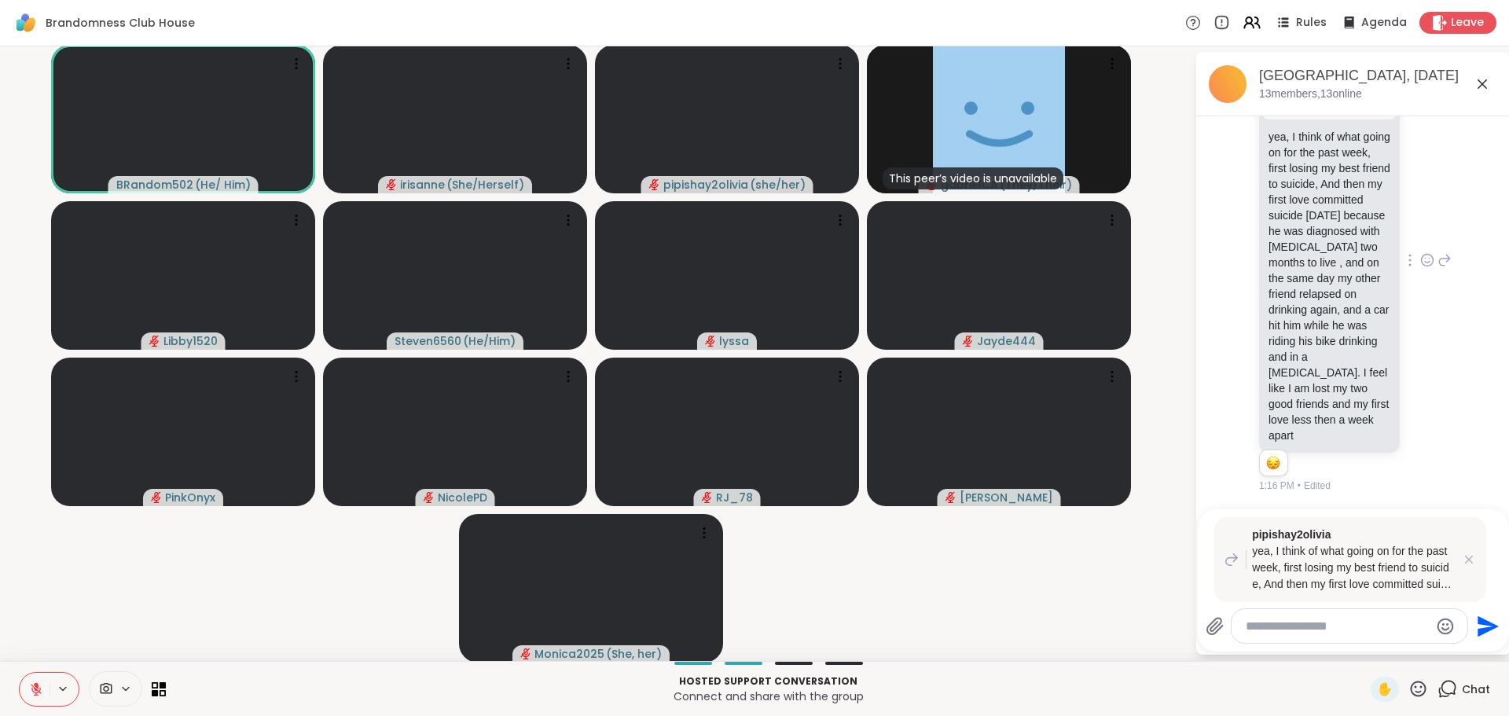
scroll to position [1979, 0]
click at [1061, 253] on icon at bounding box center [1445, 260] width 14 height 19
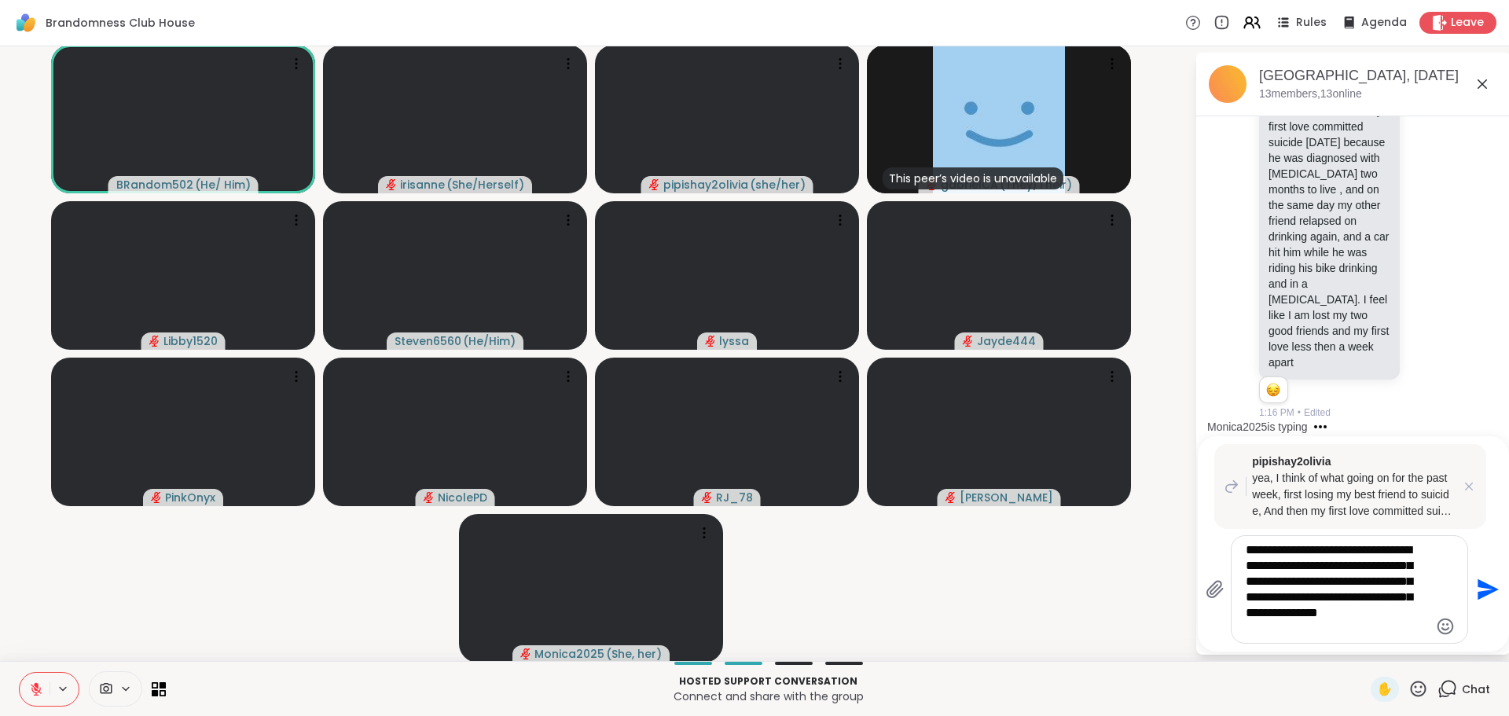
type textarea "**********"
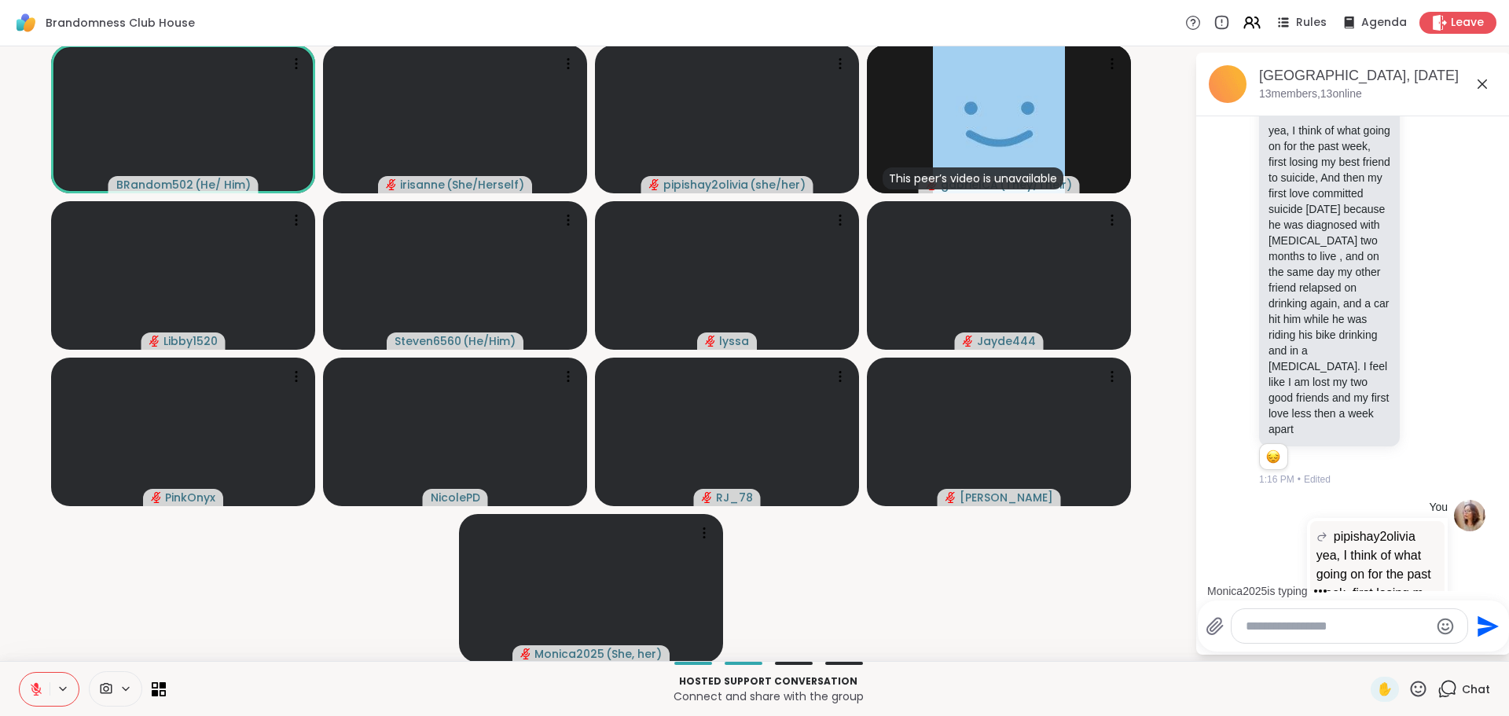
scroll to position [1892, 0]
click at [1061, 263] on p "yea, I think of what going on for the past week, first losing my best friend to…" at bounding box center [1330, 279] width 122 height 314
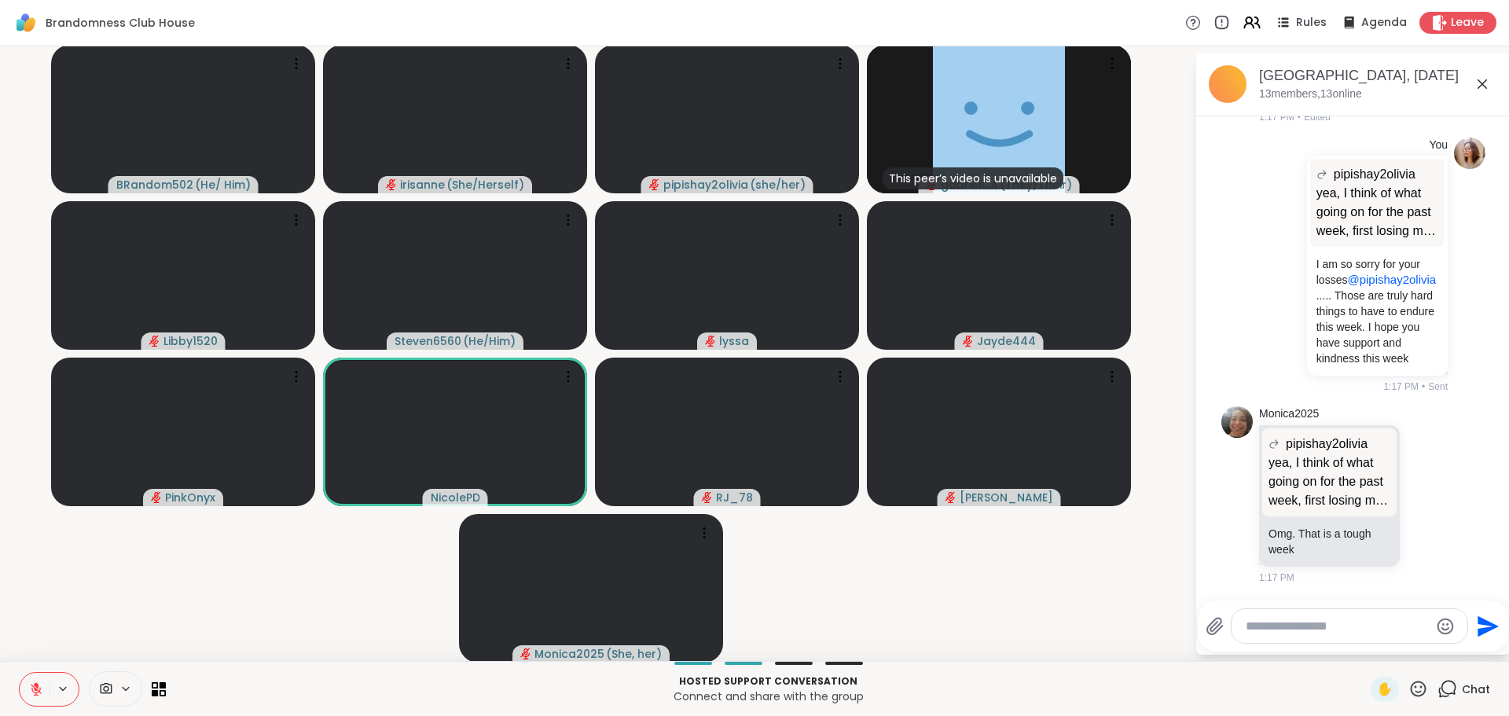
scroll to position [2402, 0]
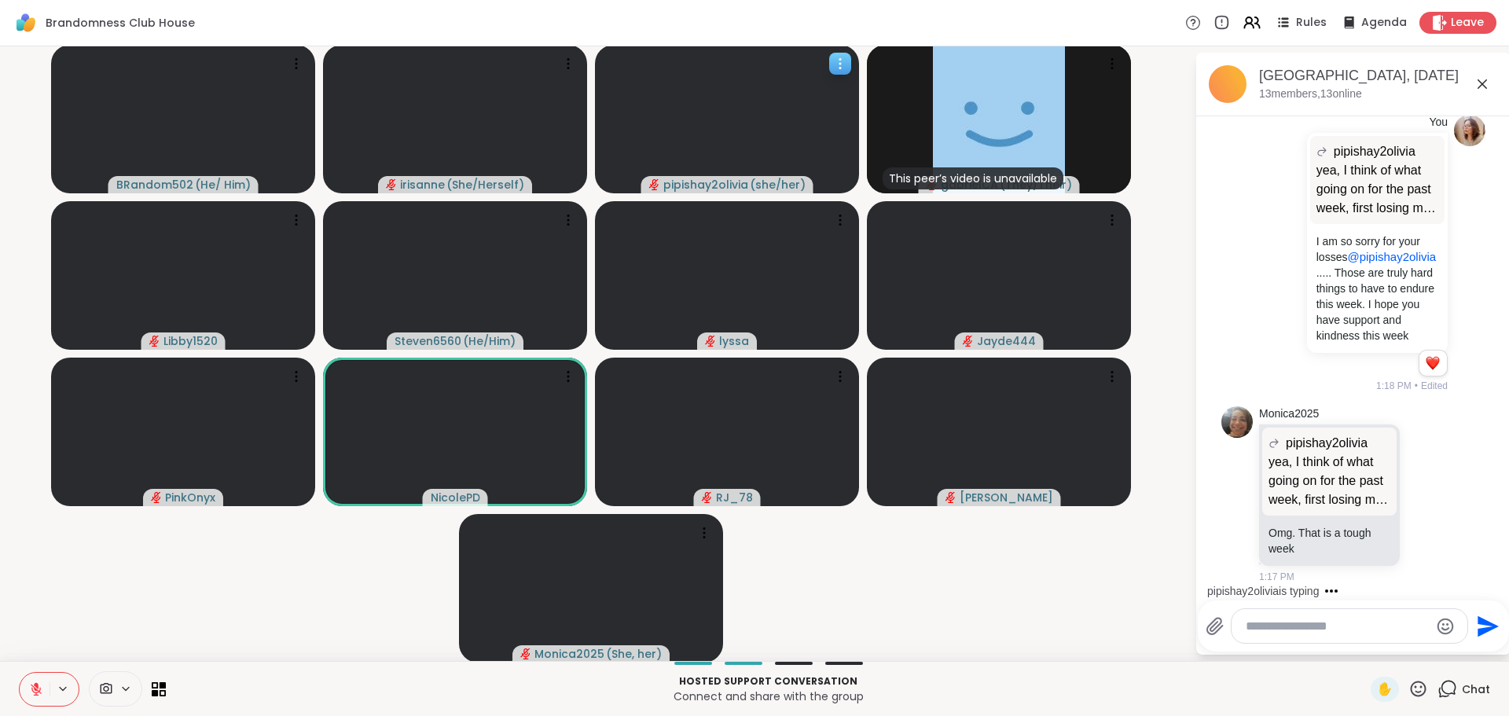
click at [647, 83] on video at bounding box center [727, 119] width 264 height 149
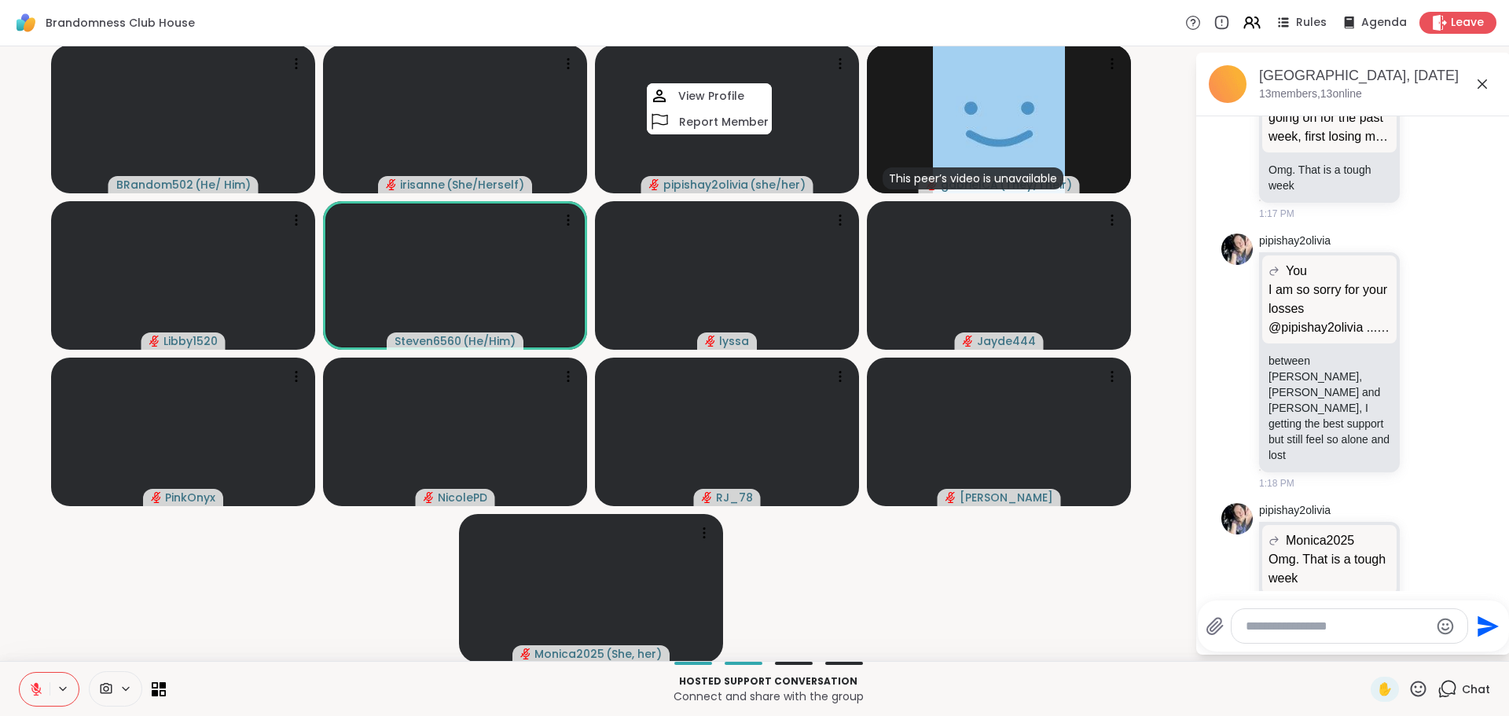
scroll to position [2812, 0]
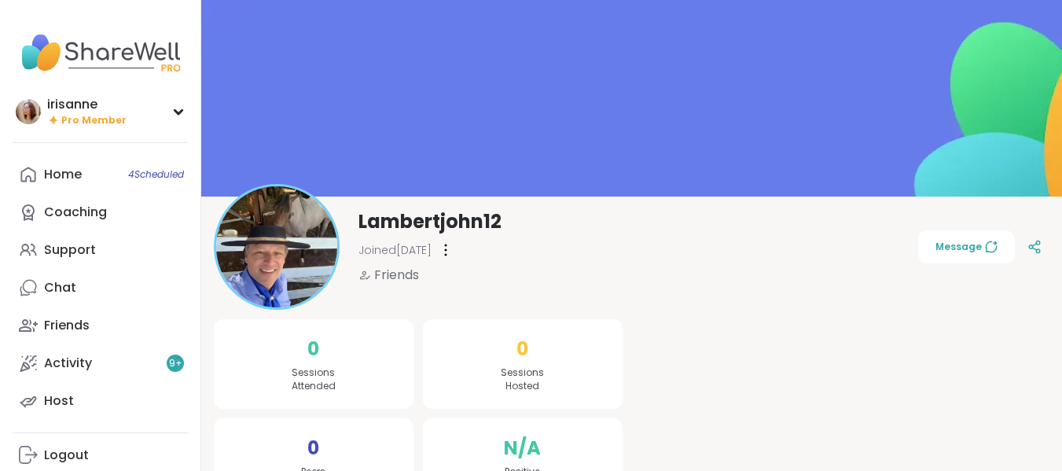
click at [93, 275] on link "Chat" at bounding box center [100, 288] width 175 height 38
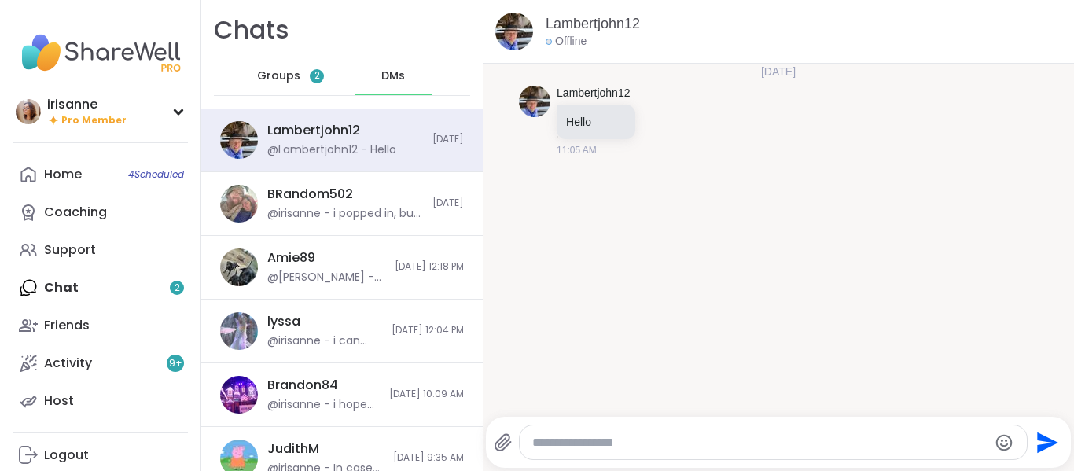
click at [738, 446] on textarea "Type your message" at bounding box center [760, 443] width 456 height 16
type textarea "*"
type textarea "**********"
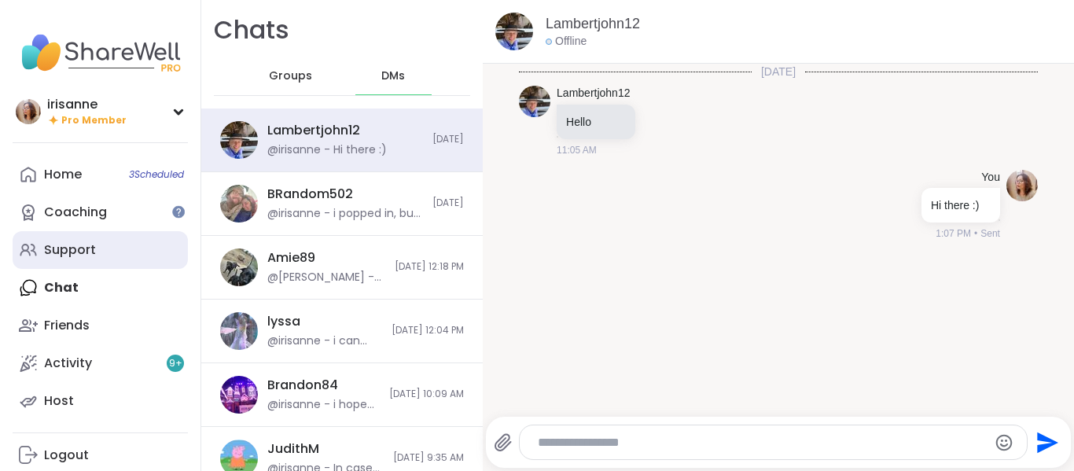
click at [108, 258] on link "Support" at bounding box center [100, 250] width 175 height 38
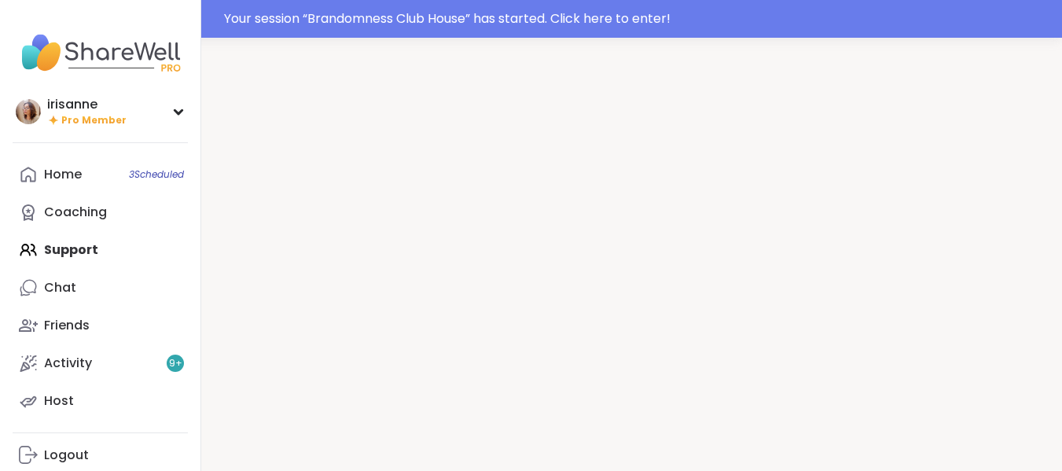
click at [127, 257] on div "Home 3 Scheduled Coaching Support Chat Friends Activity 9 + Host" at bounding box center [100, 288] width 175 height 264
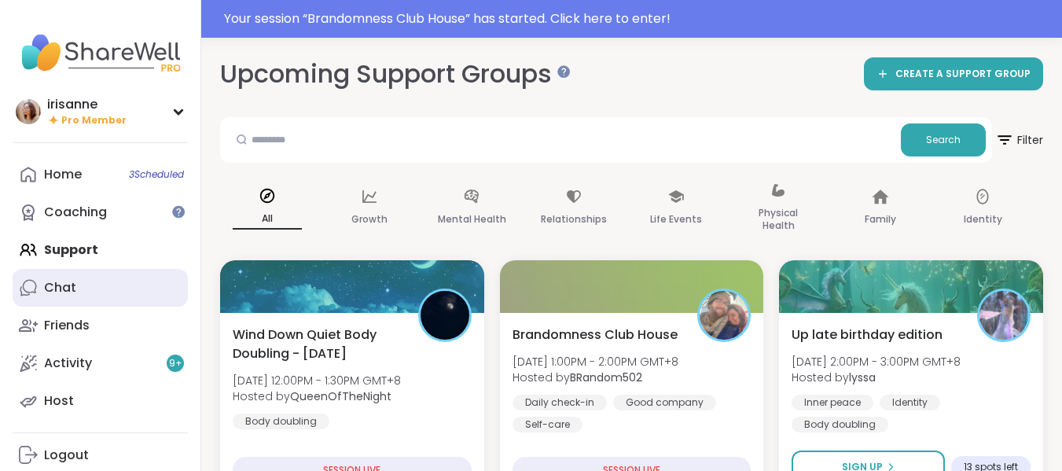
click at [68, 283] on div "Chat" at bounding box center [60, 287] width 32 height 17
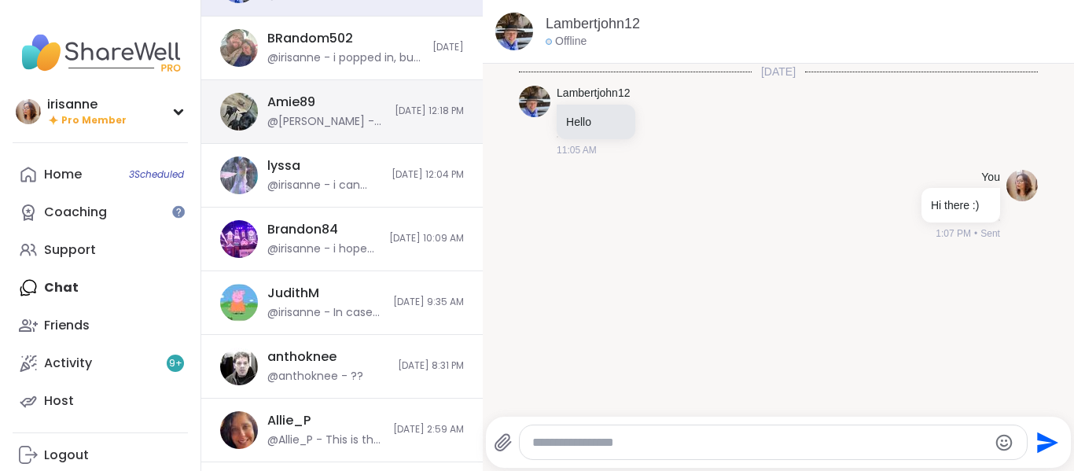
scroll to position [314, 0]
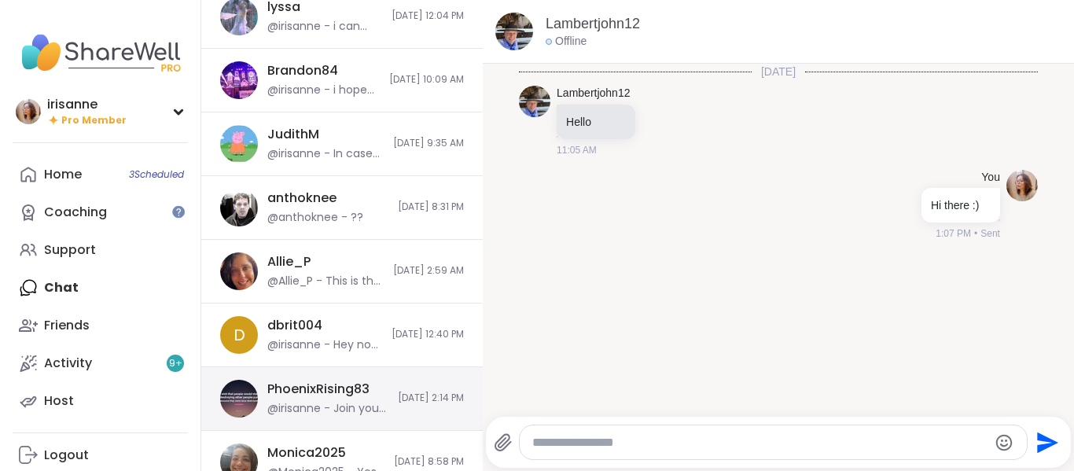
click at [315, 385] on div "PhoenixRising83" at bounding box center [318, 388] width 102 height 17
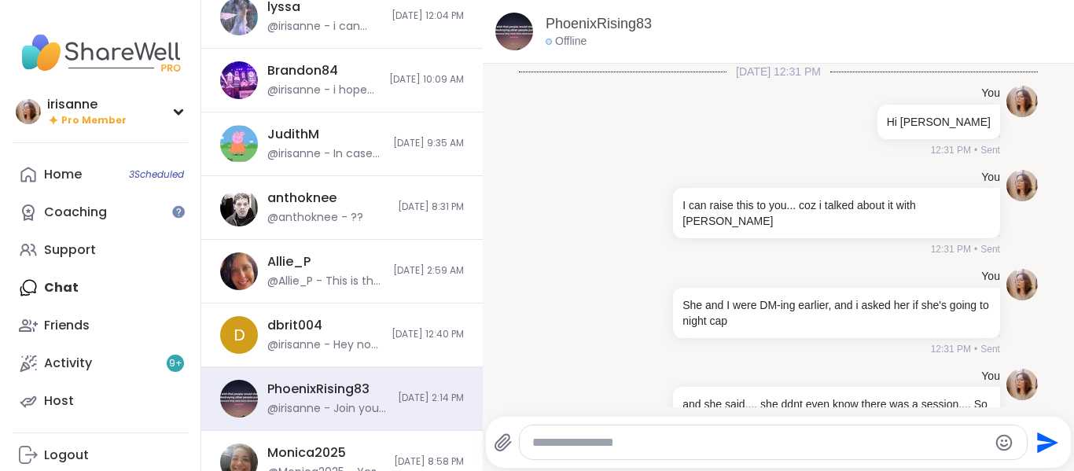
scroll to position [1949, 0]
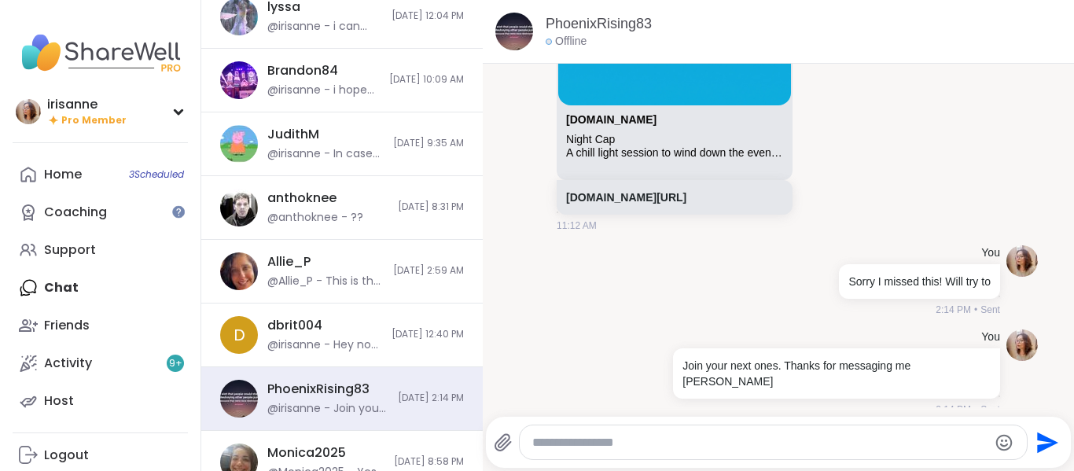
click at [662, 457] on div at bounding box center [773, 442] width 507 height 34
click at [669, 446] on textarea "Type your message" at bounding box center [760, 443] width 456 height 16
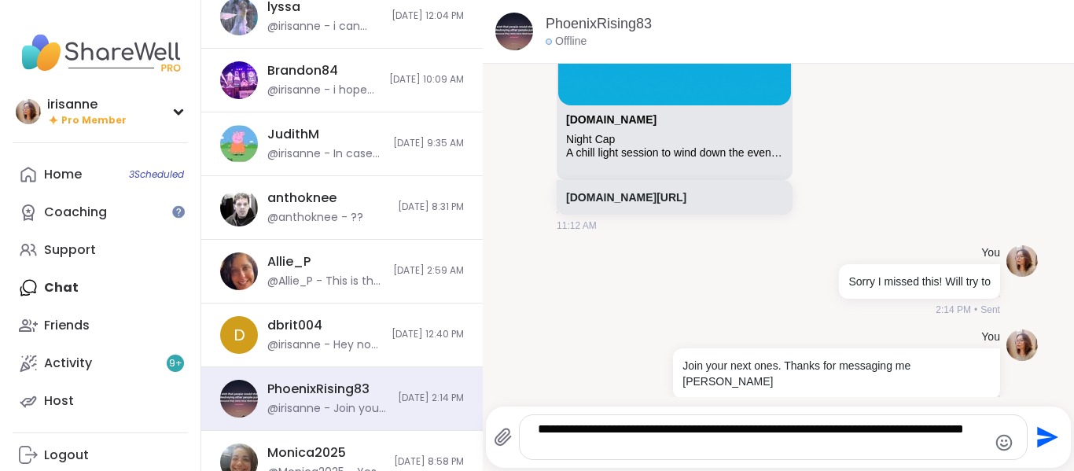
type textarea "**********"
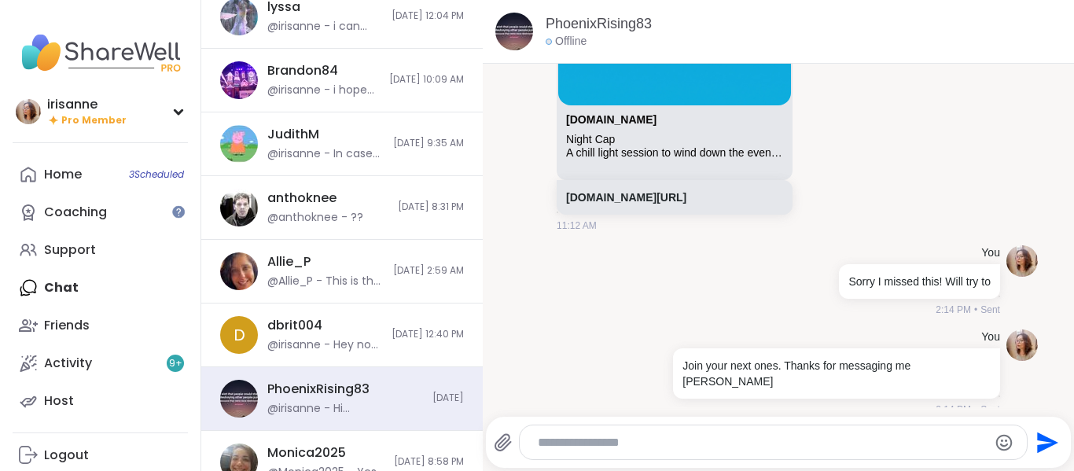
scroll to position [2063, 0]
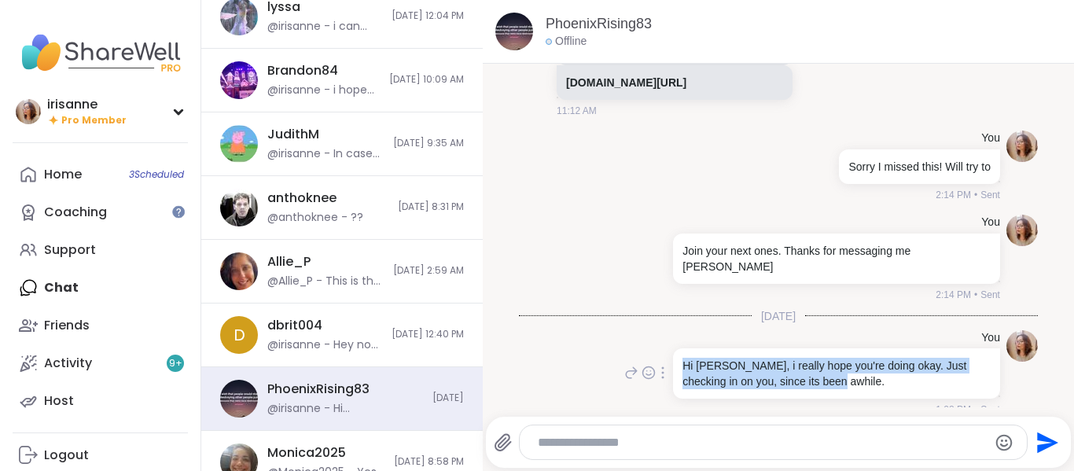
drag, startPoint x: 813, startPoint y: 369, endPoint x: 669, endPoint y: 351, distance: 145.0
click at [673, 351] on div "Hi [PERSON_NAME], i really hope you're doing okay. Just checking in on you, sin…" at bounding box center [836, 373] width 327 height 50
copy p "Hi [PERSON_NAME], i really hope you're doing okay. Just checking in on you, sin…"
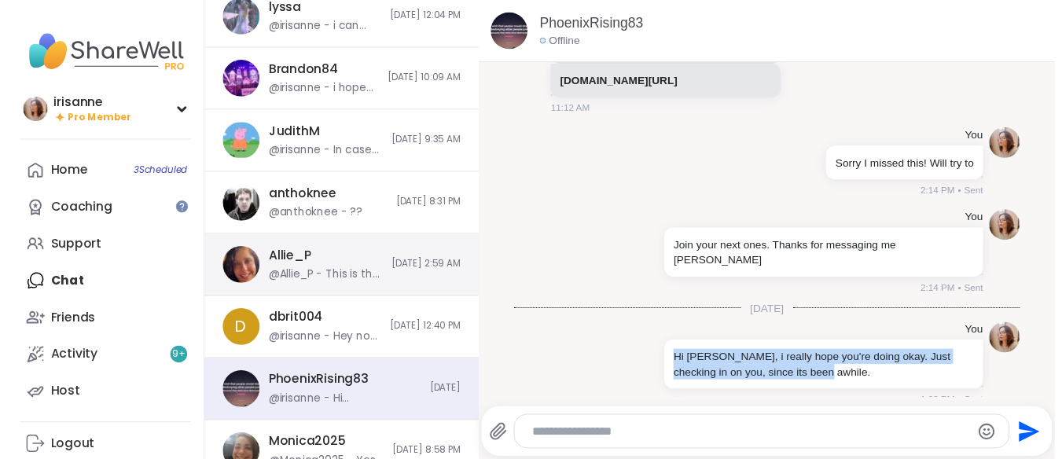
scroll to position [0, 0]
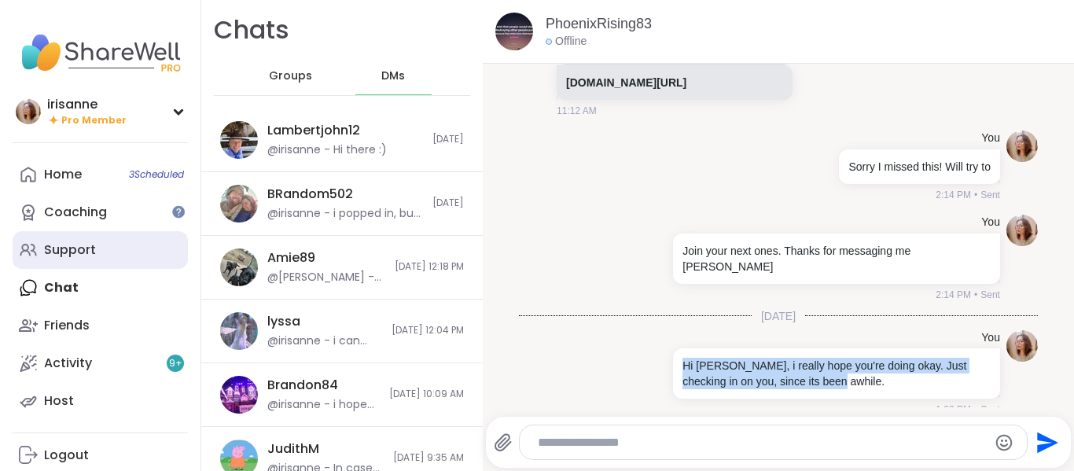
click at [106, 250] on link "Support" at bounding box center [100, 250] width 175 height 38
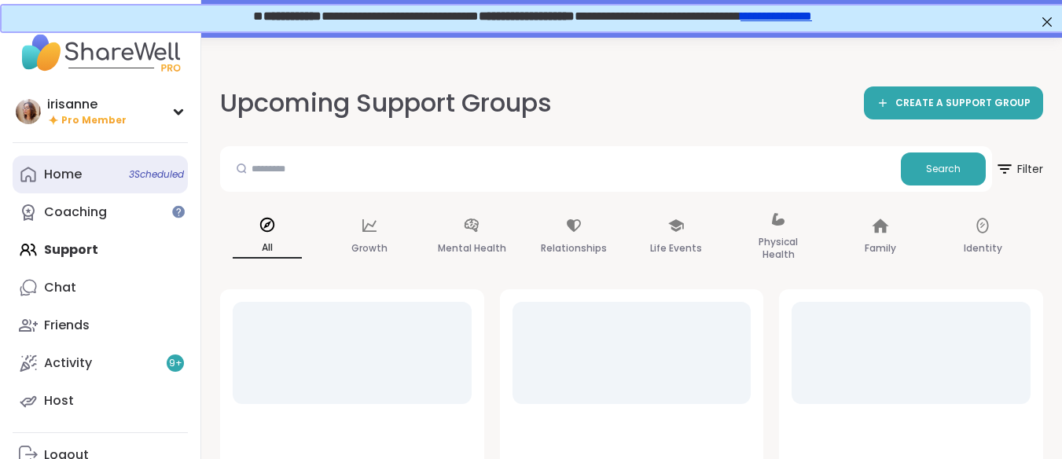
click at [118, 169] on link "Home 3 Scheduled" at bounding box center [100, 175] width 175 height 38
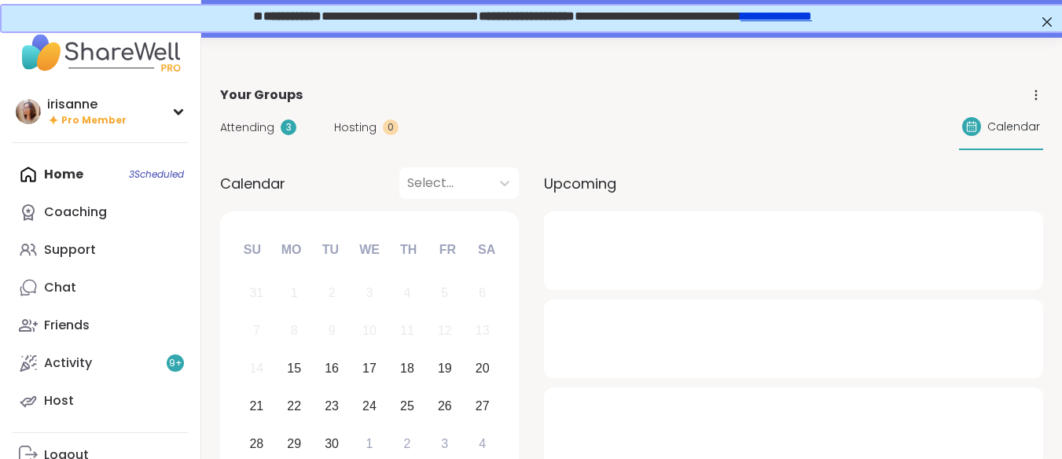
click at [68, 301] on link "Chat" at bounding box center [100, 288] width 175 height 38
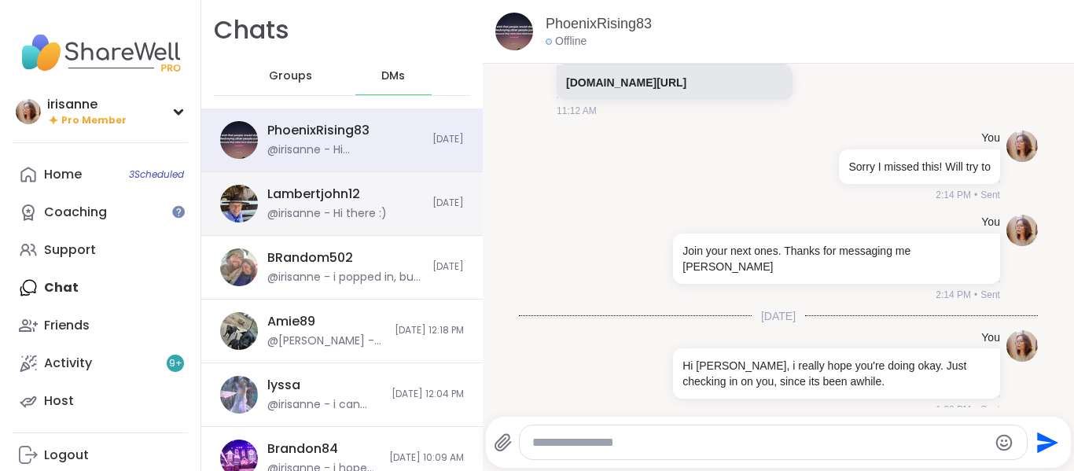
scroll to position [595, 0]
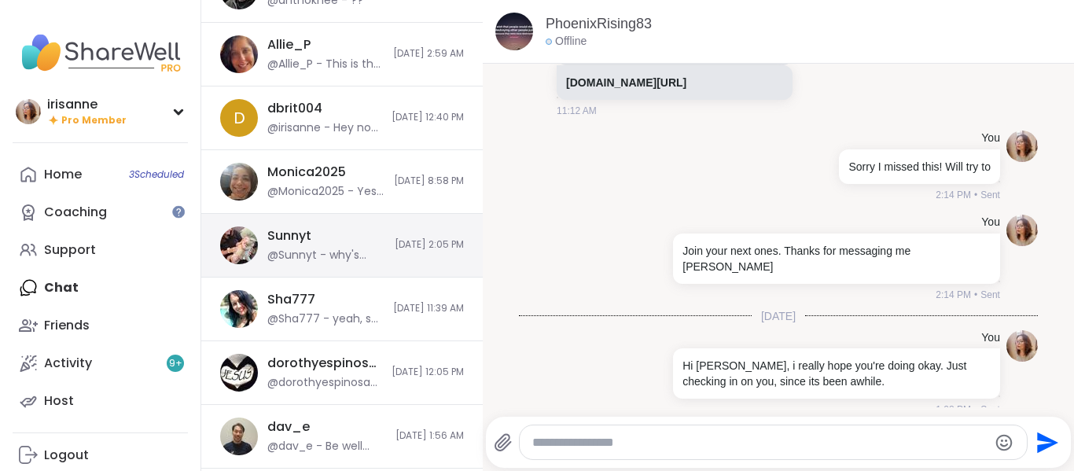
click at [318, 266] on div "Sunnyt @Sunnyt - why's kitty (I forget it's name) still have a cone on? 8/21/20…" at bounding box center [341, 246] width 281 height 64
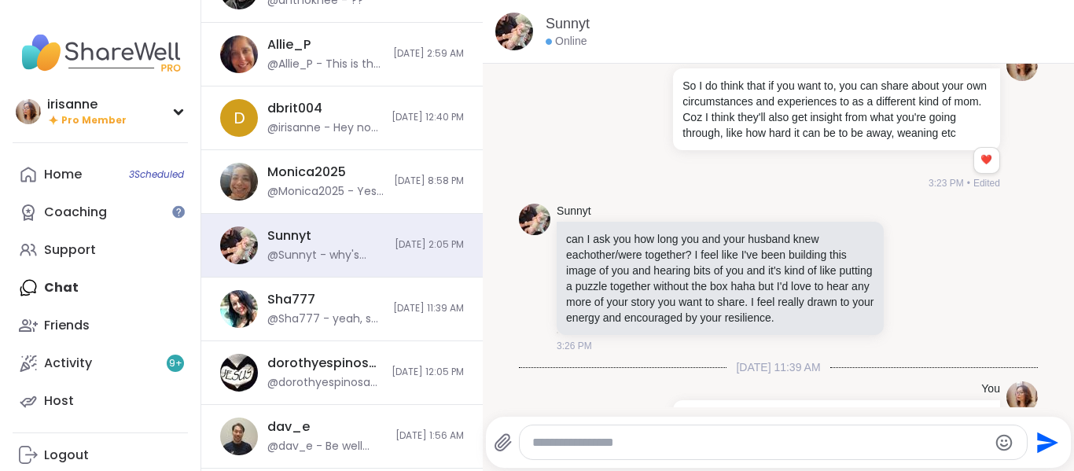
scroll to position [5747, 0]
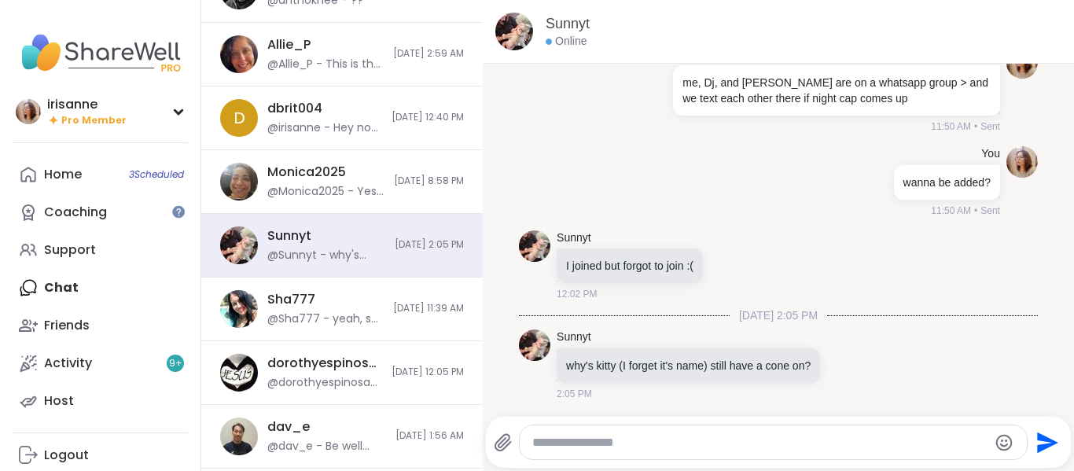
click at [560, 435] on textarea "Type your message" at bounding box center [760, 443] width 456 height 16
paste textarea "**********"
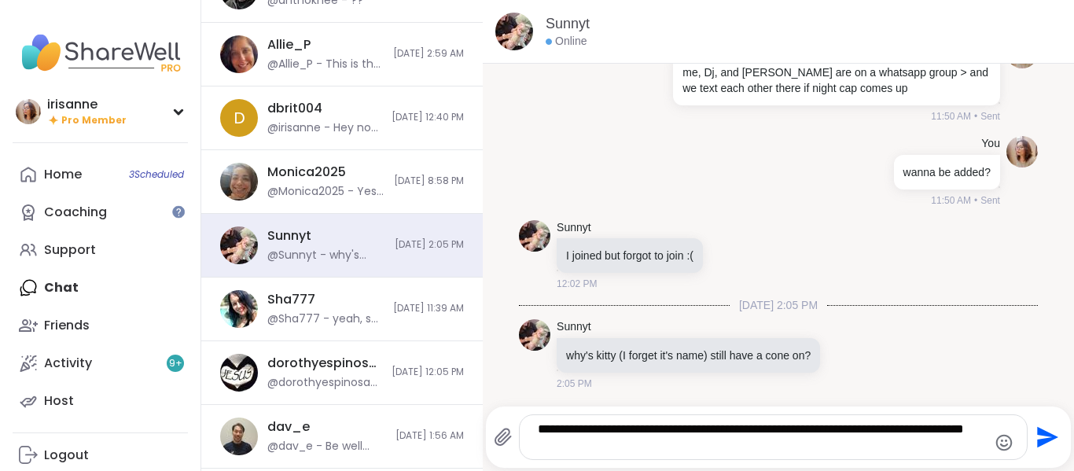
scroll to position [5748, 0]
click at [565, 433] on textarea "**********" at bounding box center [760, 436] width 444 height 31
type textarea "**********"
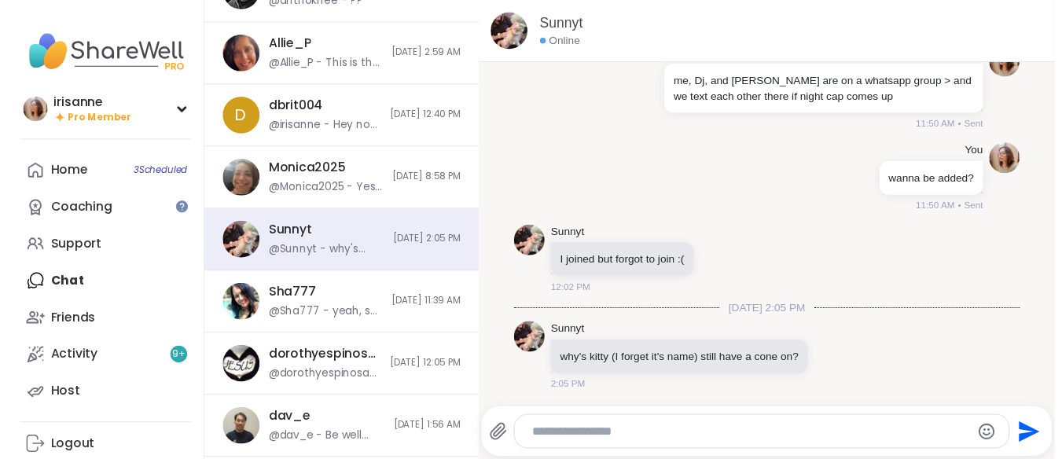
scroll to position [5862, 0]
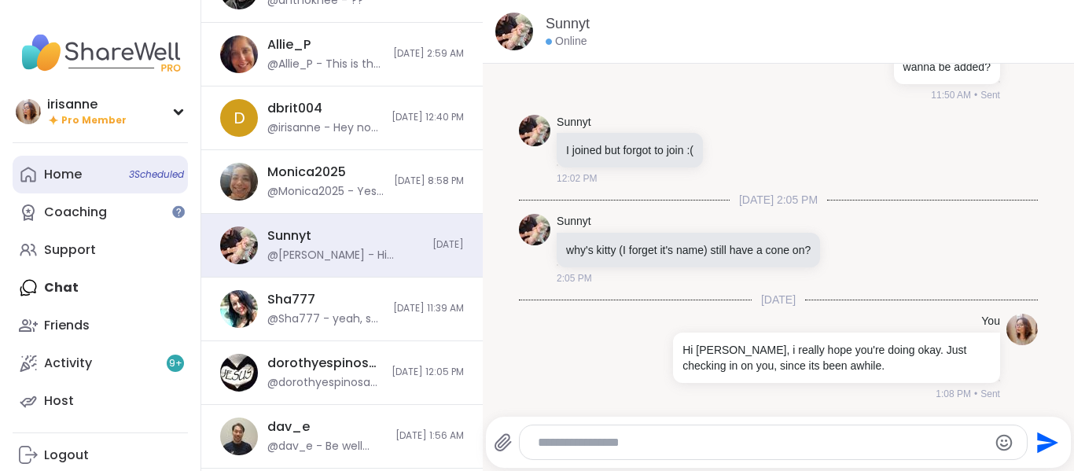
click at [115, 187] on link "Home 3 Scheduled" at bounding box center [100, 175] width 175 height 38
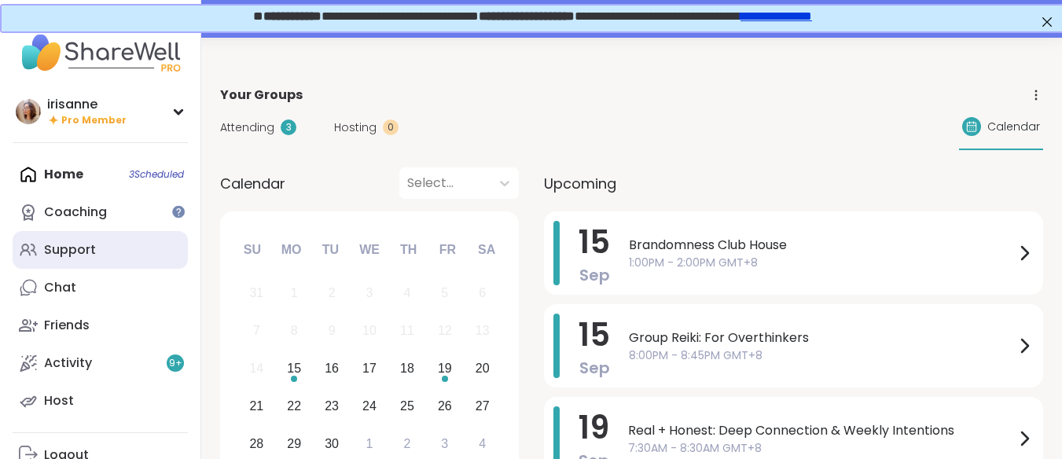
click at [167, 237] on link "Support" at bounding box center [100, 250] width 175 height 38
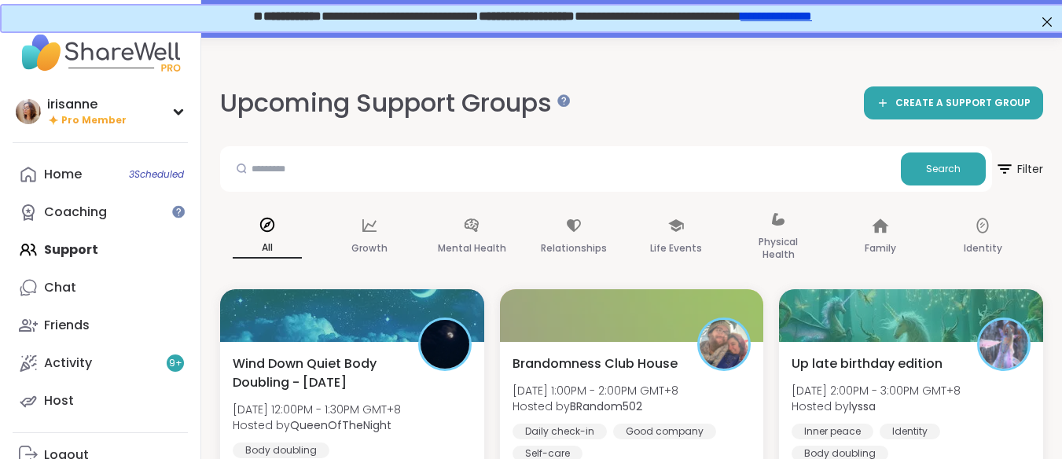
click at [794, 18] on span "**********" at bounding box center [531, 15] width 559 height 12
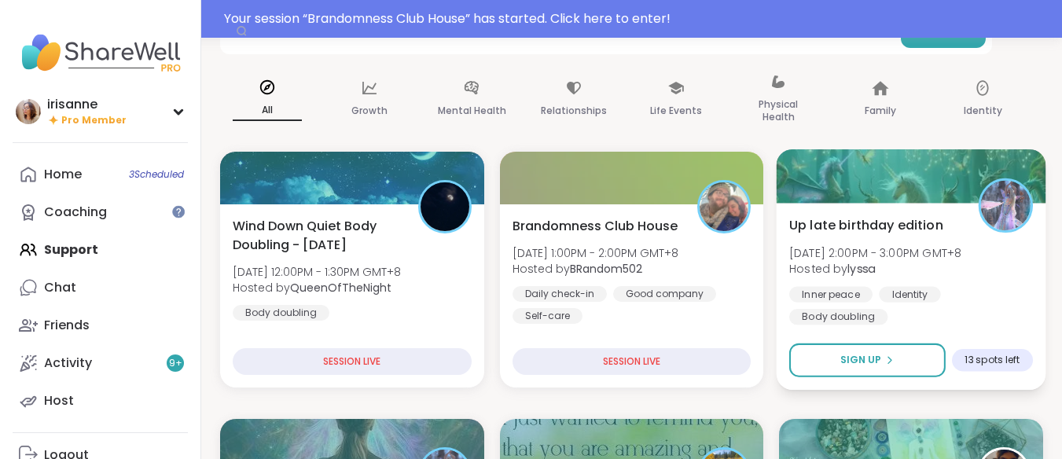
click at [843, 202] on div at bounding box center [911, 175] width 269 height 53
click at [885, 182] on div at bounding box center [911, 175] width 269 height 53
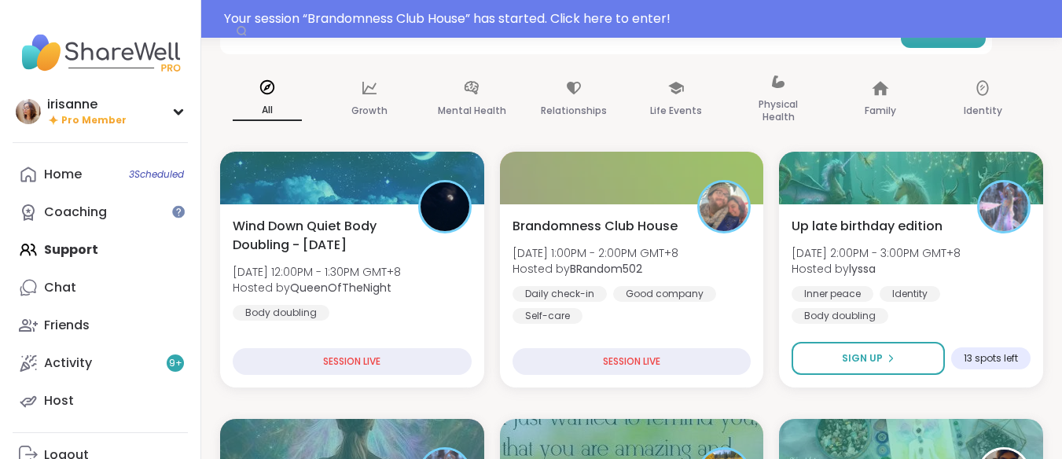
click at [974, 199] on h4 "Hosted by: lyssa" at bounding box center [849, 201] width 399 height 19
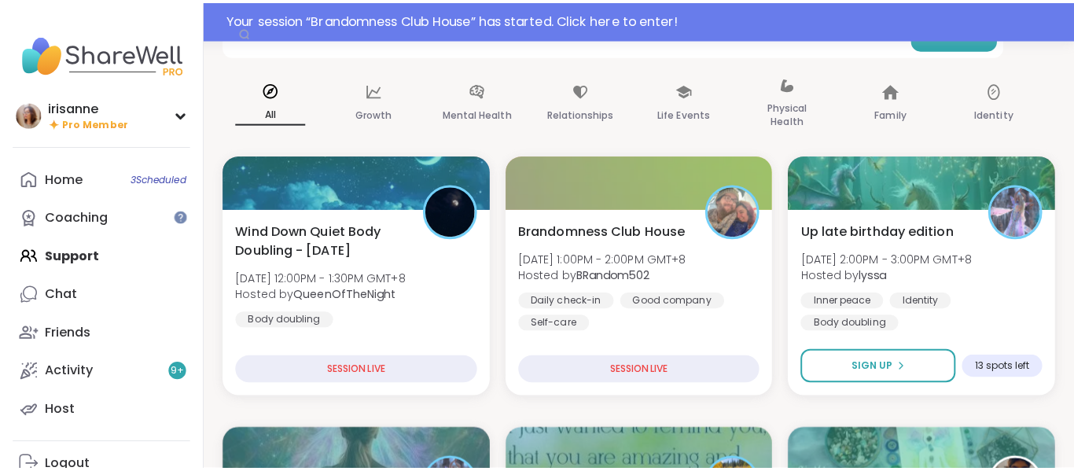
scroll to position [234, 0]
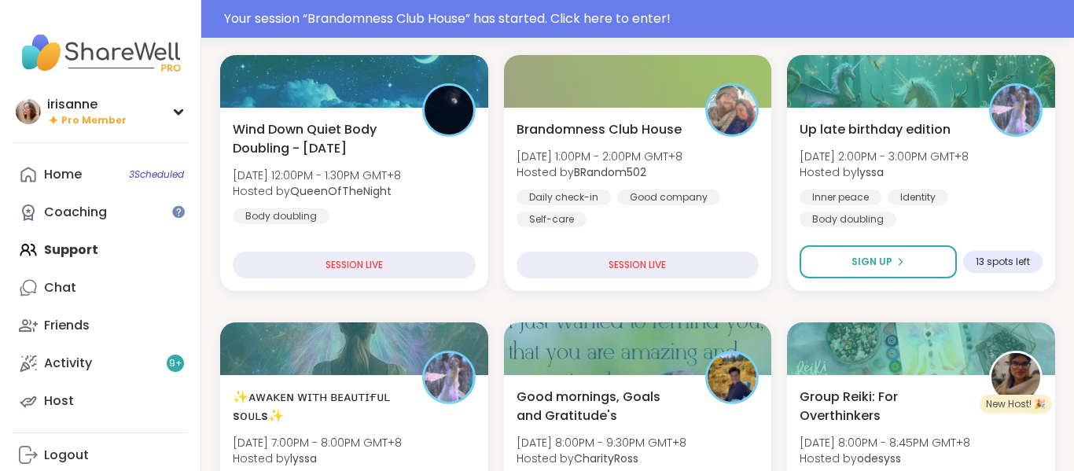
click at [974, 199] on h4 "Hosted by: lyssa" at bounding box center [861, 201] width 399 height 19
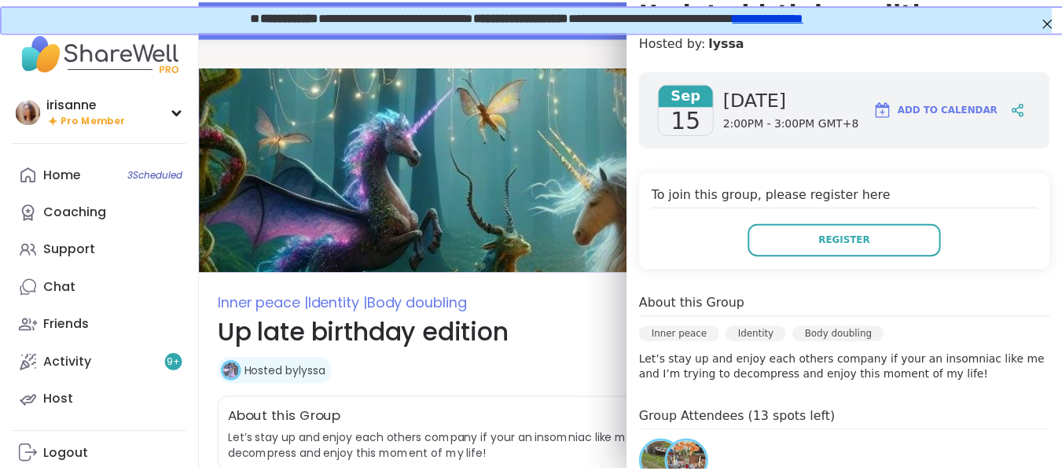
scroll to position [160, 0]
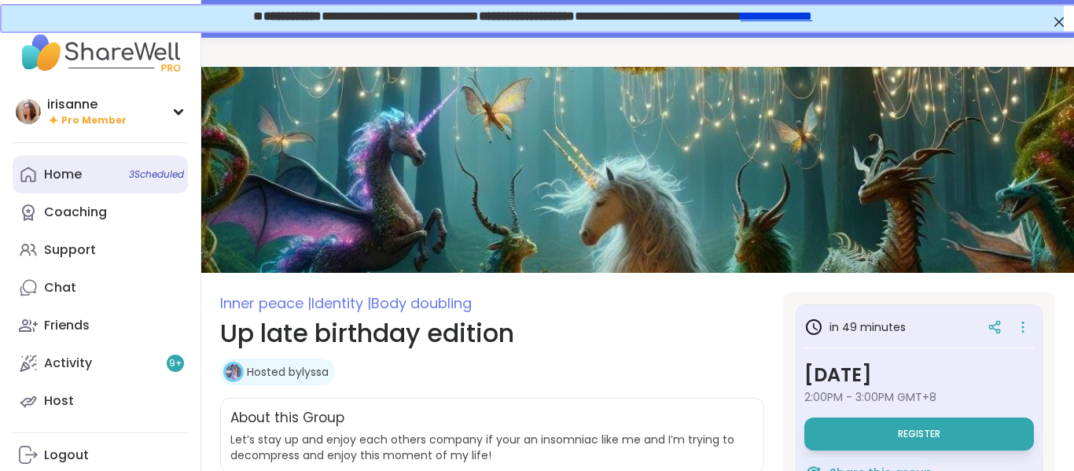
click at [83, 192] on link "Home 3 Scheduled" at bounding box center [100, 175] width 175 height 38
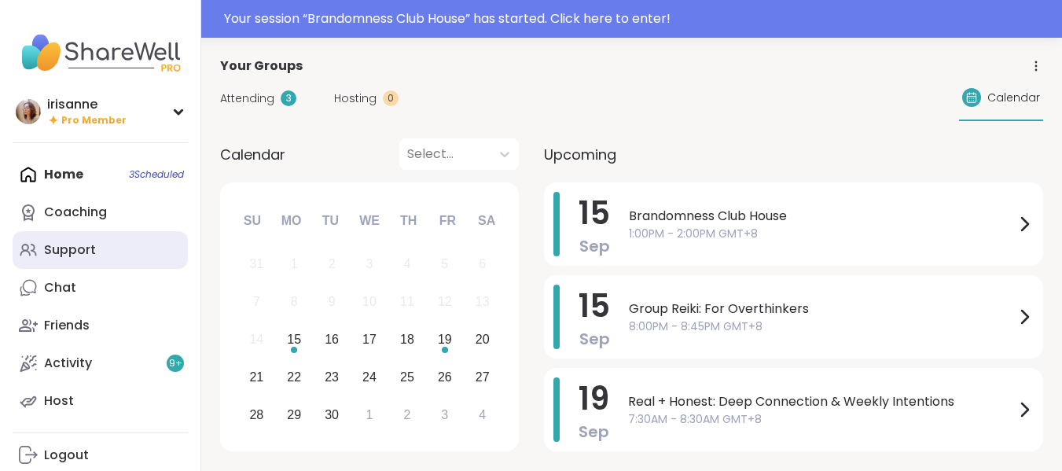
click at [93, 253] on div "Support" at bounding box center [70, 249] width 52 height 17
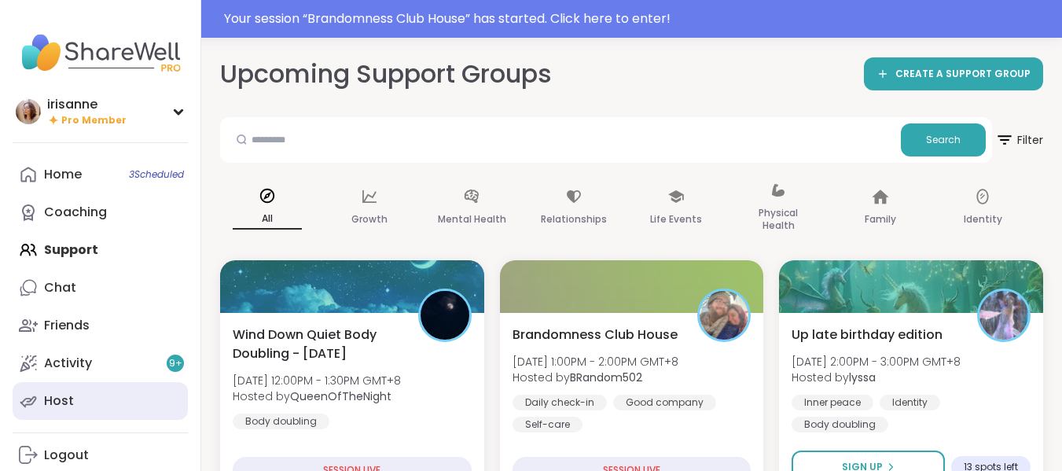
click at [78, 408] on link "Host" at bounding box center [100, 401] width 175 height 38
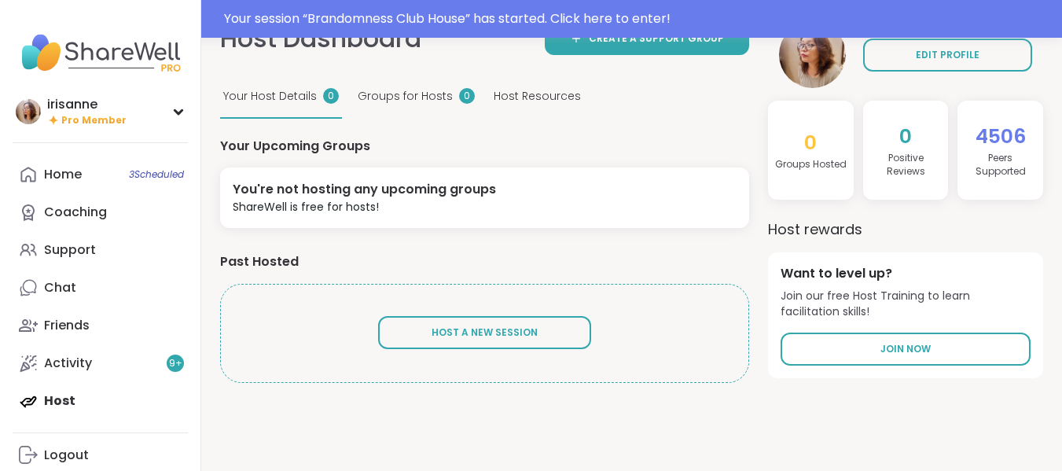
scroll to position [38, 0]
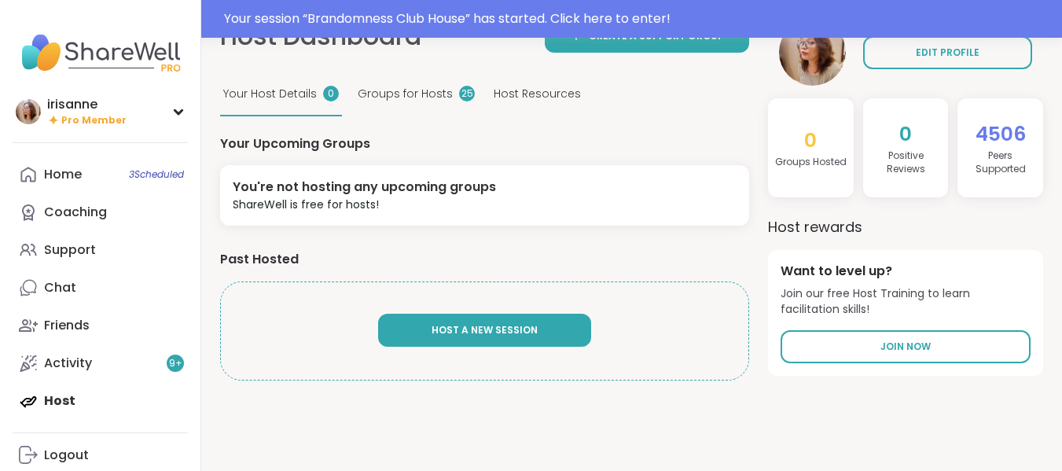
click at [435, 321] on button "Host A New Session" at bounding box center [484, 330] width 213 height 33
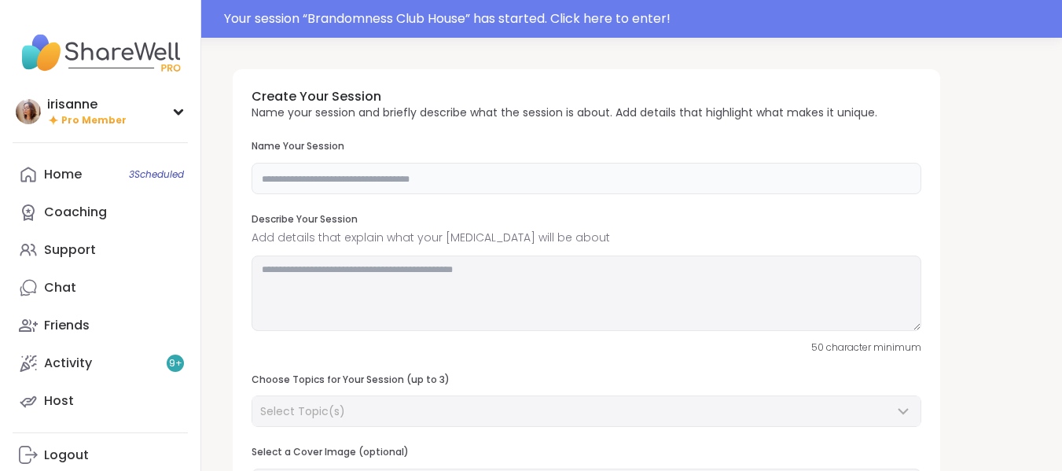
click at [415, 176] on input "text" at bounding box center [587, 178] width 670 height 31
type input "**********"
click at [370, 283] on textarea at bounding box center [587, 292] width 670 height 75
click at [373, 272] on textarea "**********" at bounding box center [587, 292] width 670 height 75
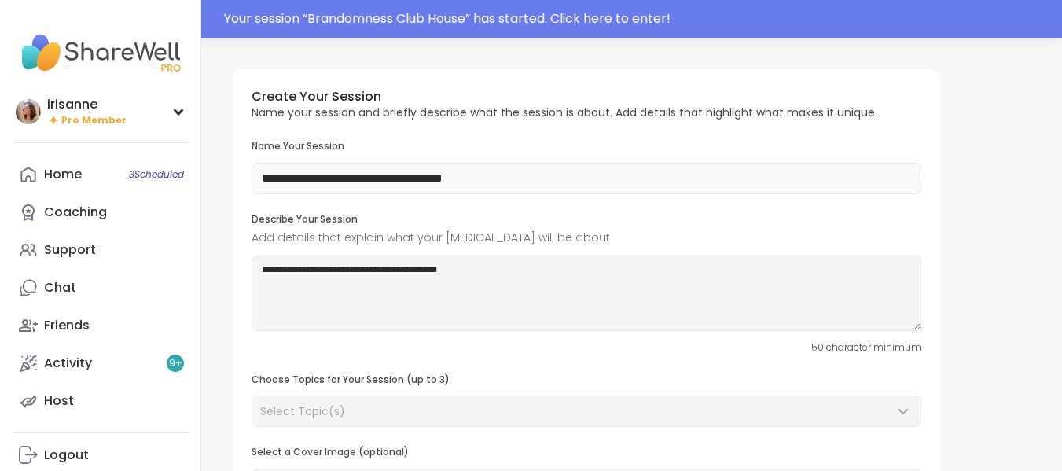
drag, startPoint x: 626, startPoint y: 193, endPoint x: 784, endPoint y: 468, distance: 317.3
click at [697, 389] on div "**********" at bounding box center [586, 321] width 707 height 505
click at [472, 302] on textarea "**********" at bounding box center [587, 292] width 670 height 75
click at [496, 283] on textarea "**********" at bounding box center [587, 292] width 670 height 75
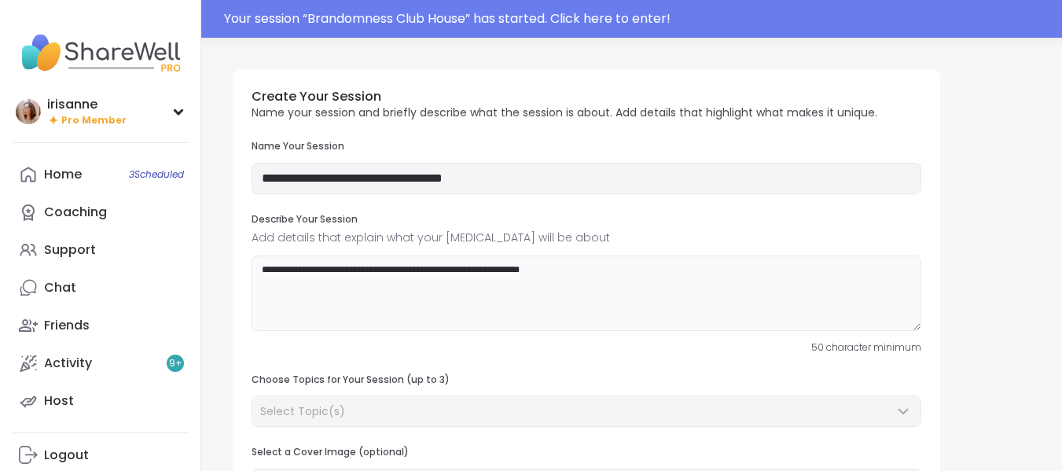
click at [496, 283] on textarea "**********" at bounding box center [587, 292] width 670 height 75
click at [295, 285] on textarea "**********" at bounding box center [587, 292] width 670 height 75
click at [358, 288] on textarea "**********" at bounding box center [587, 292] width 670 height 75
click at [369, 281] on textarea "**********" at bounding box center [587, 292] width 670 height 75
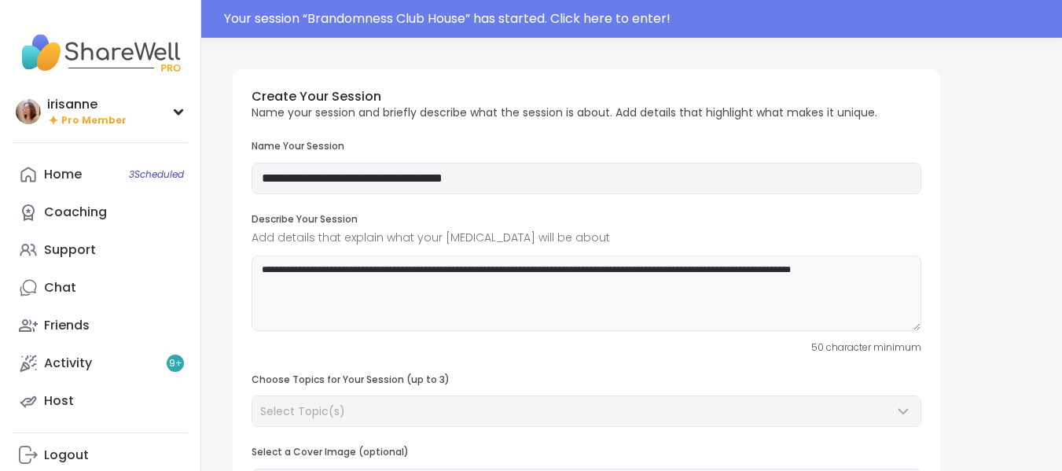
click at [669, 271] on textarea "**********" at bounding box center [587, 292] width 670 height 75
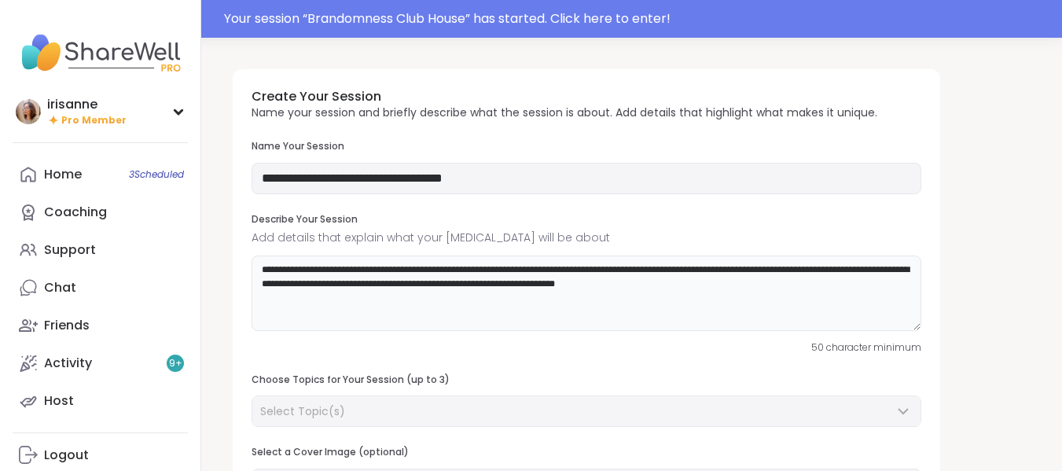
type textarea "**********"
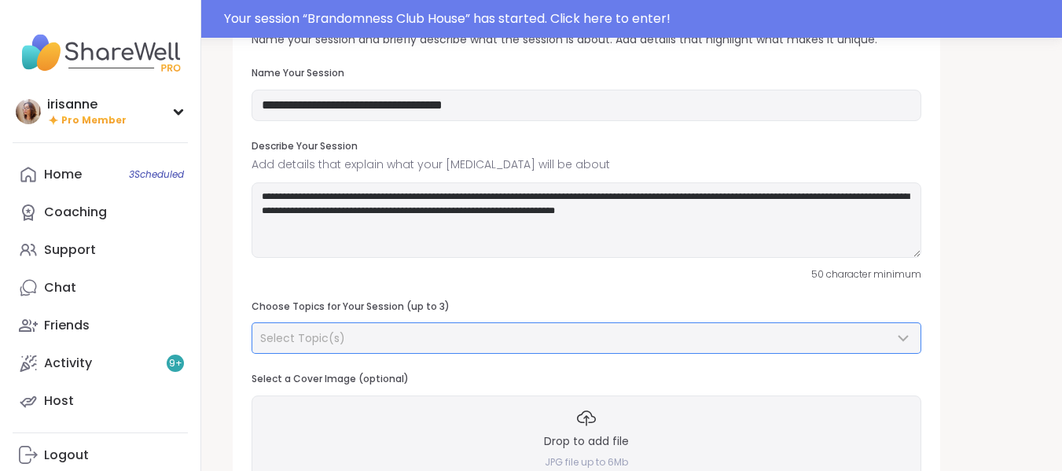
click at [624, 333] on div "Select Topic(s)" at bounding box center [577, 338] width 634 height 16
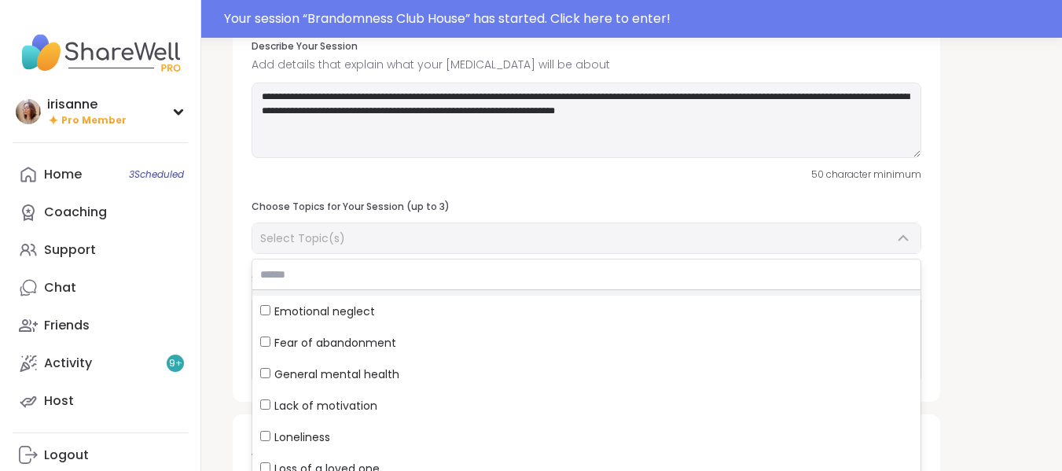
scroll to position [42, 0]
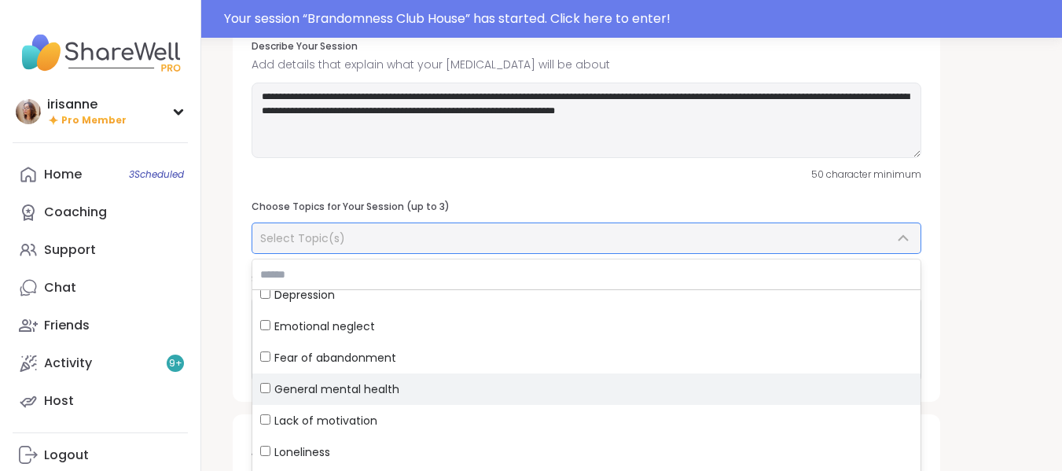
click at [435, 382] on div "General mental health" at bounding box center [586, 389] width 652 height 16
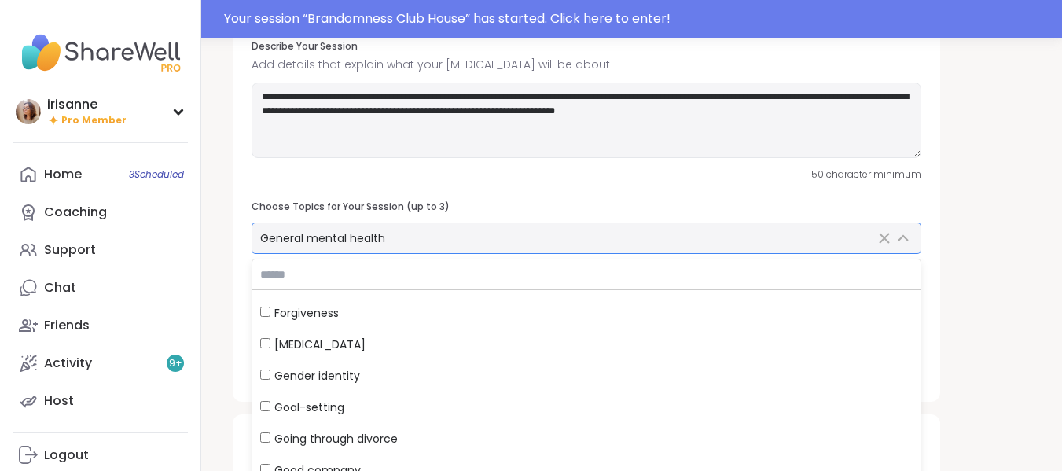
scroll to position [2450, 0]
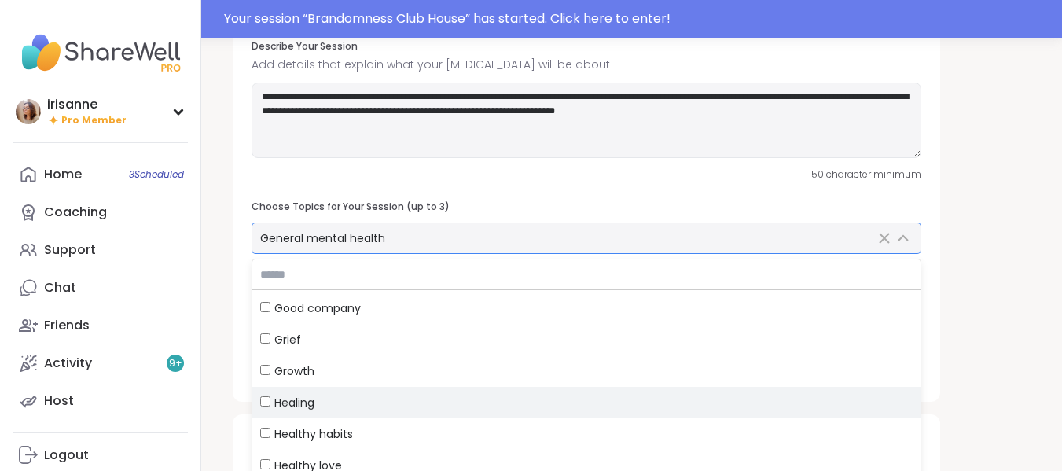
click at [377, 399] on div "Healing" at bounding box center [586, 403] width 652 height 16
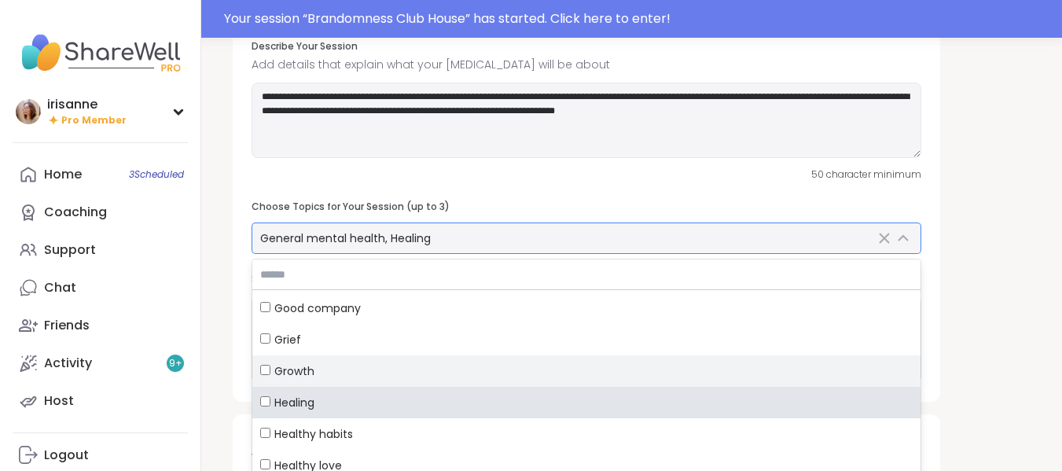
click at [370, 359] on label "Growth" at bounding box center [586, 370] width 668 height 31
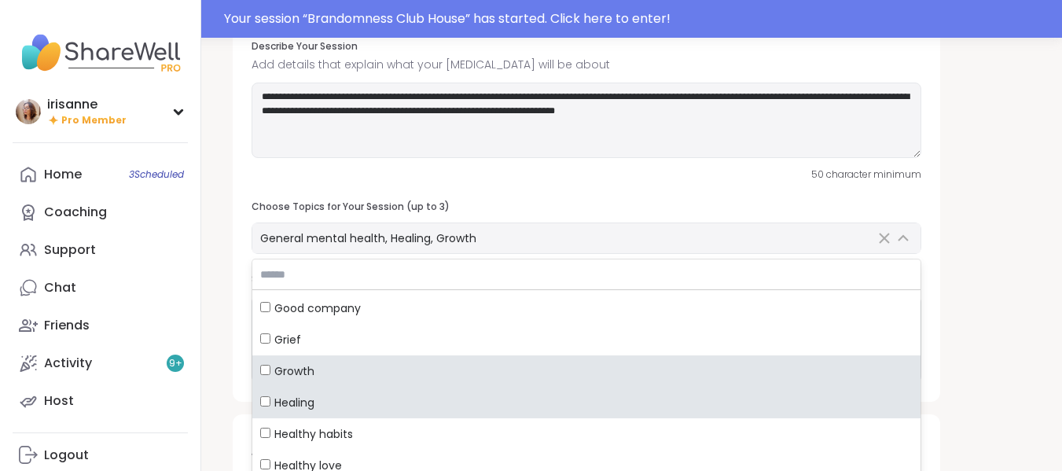
click at [965, 258] on div "**********" at bounding box center [631, 405] width 823 height 1043
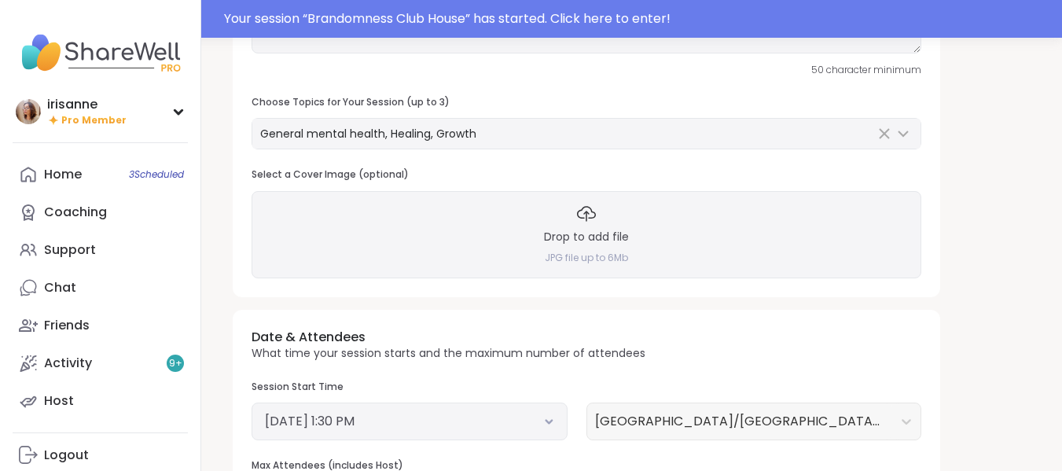
scroll to position [282, 0]
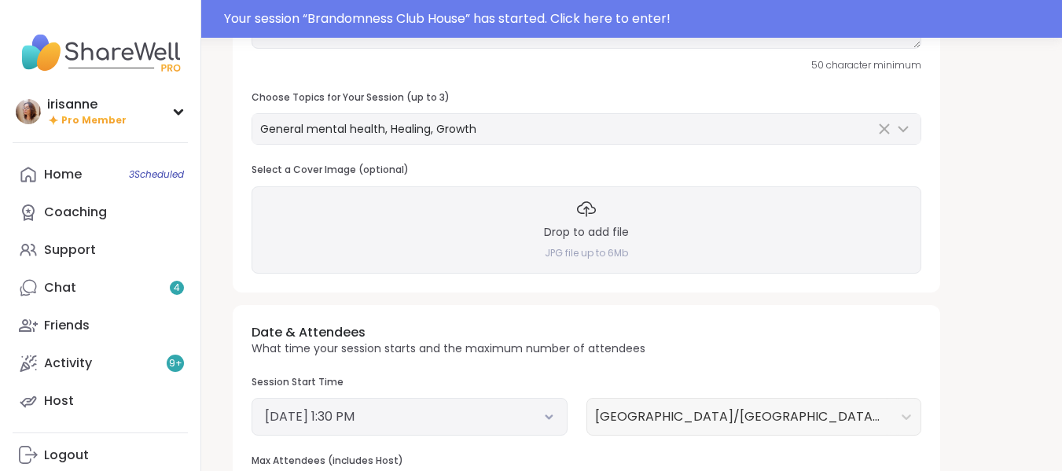
click at [568, 210] on div "Drop to add file JPG file up to 6Mb" at bounding box center [587, 229] width 670 height 86
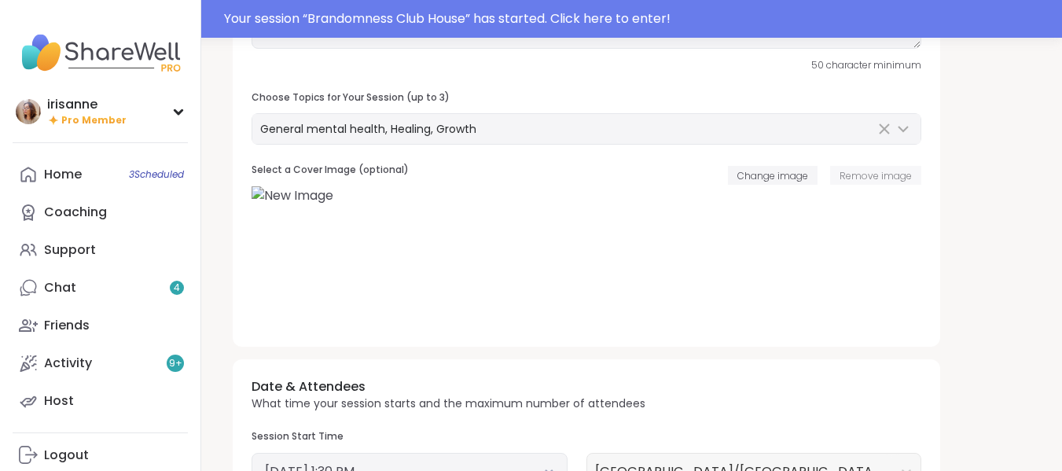
click at [876, 174] on span "Remove image" at bounding box center [876, 175] width 72 height 13
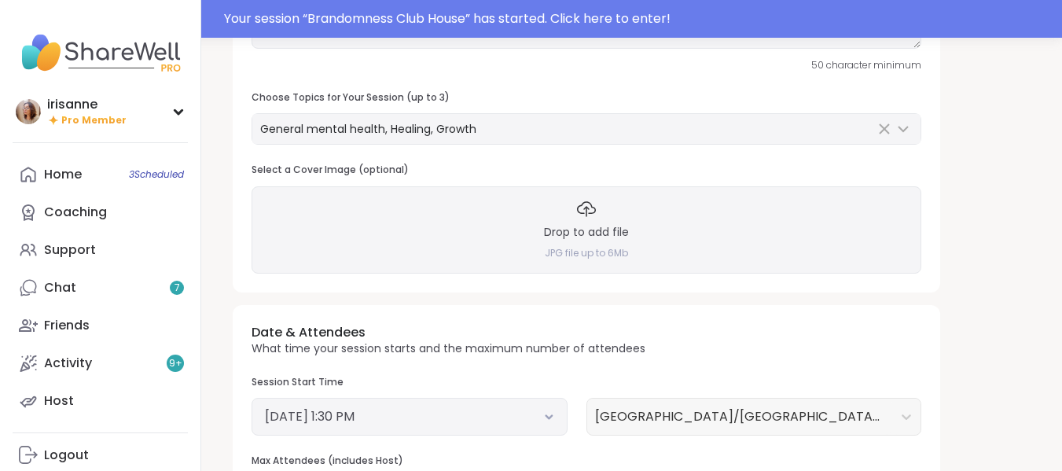
click at [605, 237] on h3 "Drop to add file" at bounding box center [586, 233] width 85 height 16
click at [593, 237] on h3 "Drop to add file" at bounding box center [586, 233] width 85 height 16
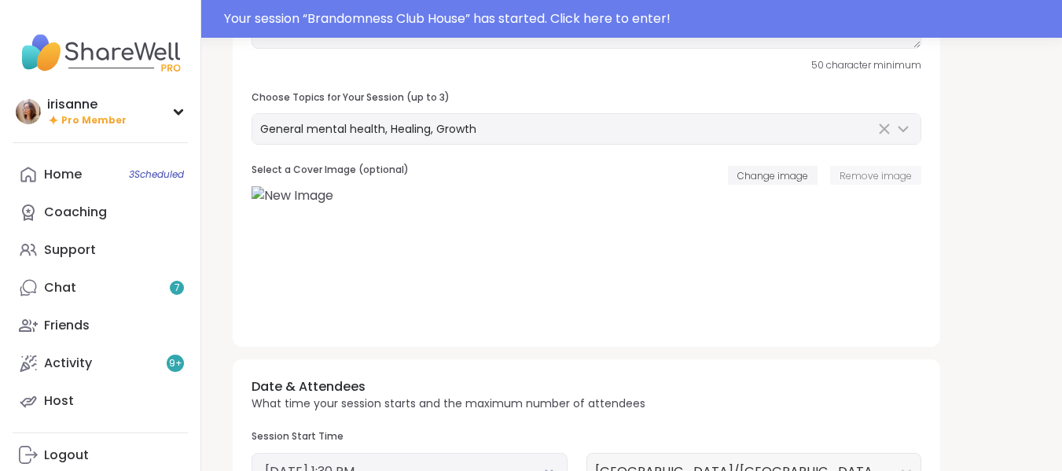
click at [887, 167] on button "Remove image" at bounding box center [875, 175] width 91 height 19
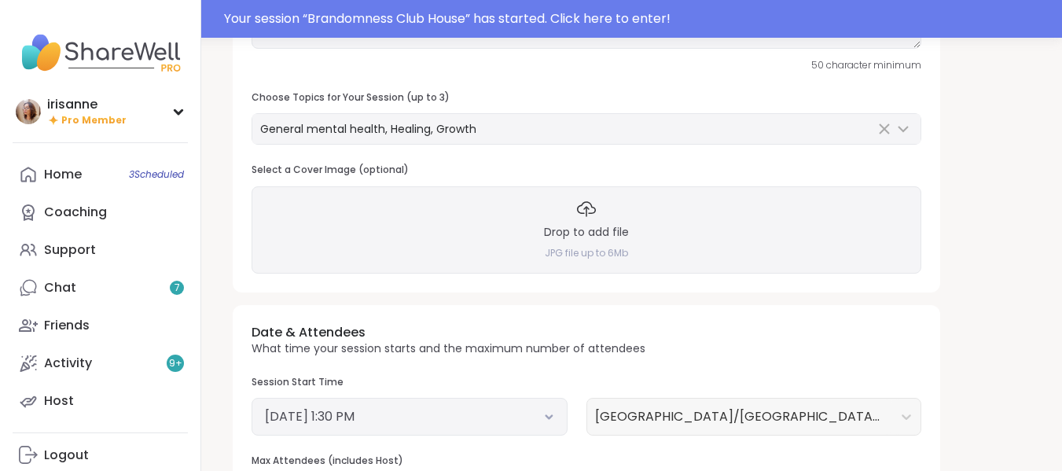
click at [673, 211] on div "Drop to add file JPG file up to 6Mb" at bounding box center [587, 229] width 670 height 86
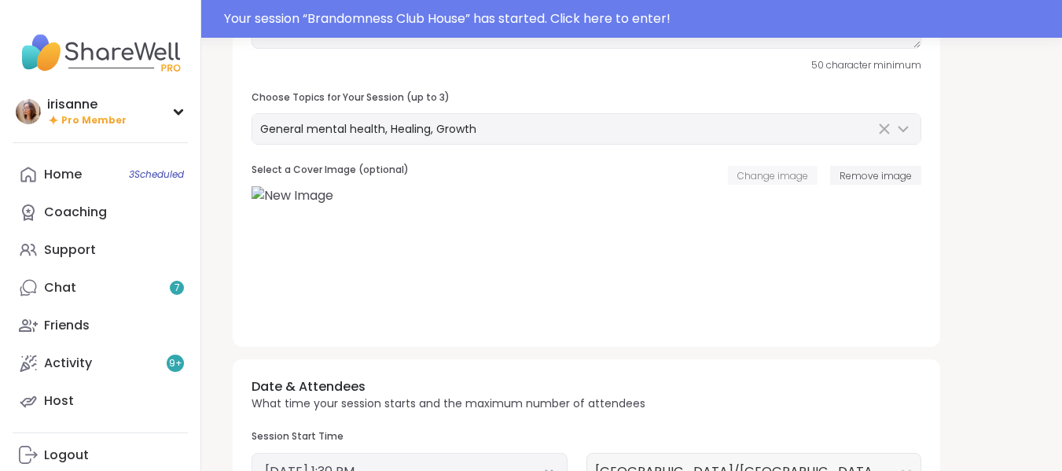
click at [795, 170] on span "Change image" at bounding box center [772, 175] width 71 height 13
click at [850, 172] on span "Remove image" at bounding box center [876, 175] width 72 height 13
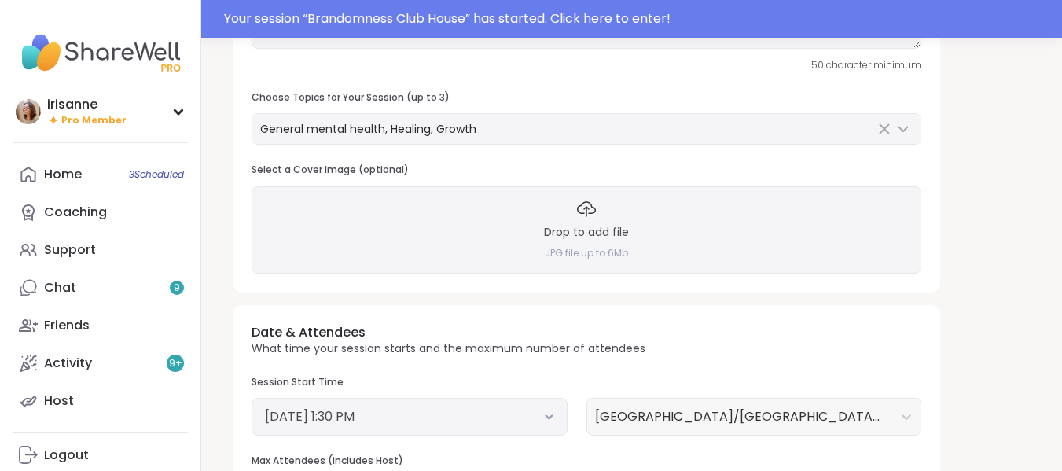
click at [657, 234] on div "Drop to add file JPG file up to 6Mb" at bounding box center [587, 229] width 670 height 86
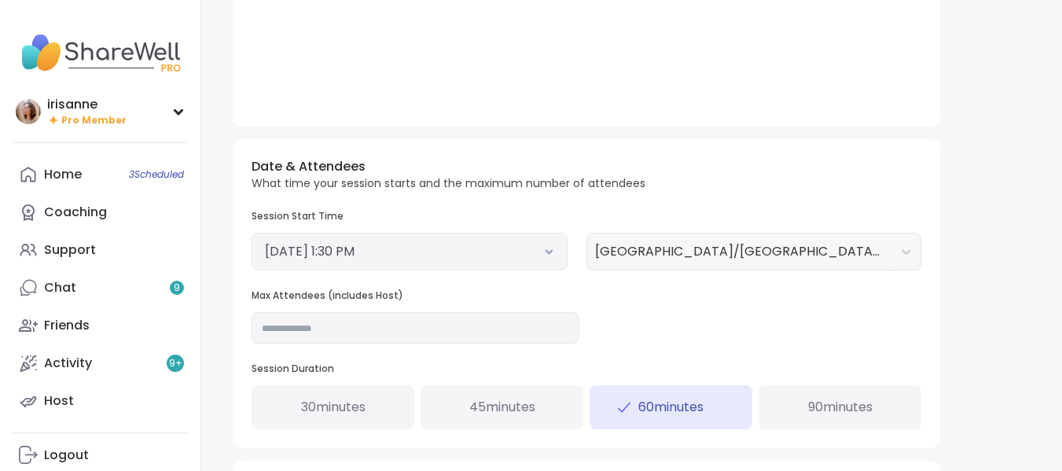
scroll to position [465, 0]
click at [542, 253] on button "September 15, 2025 1:30 PM" at bounding box center [409, 250] width 289 height 19
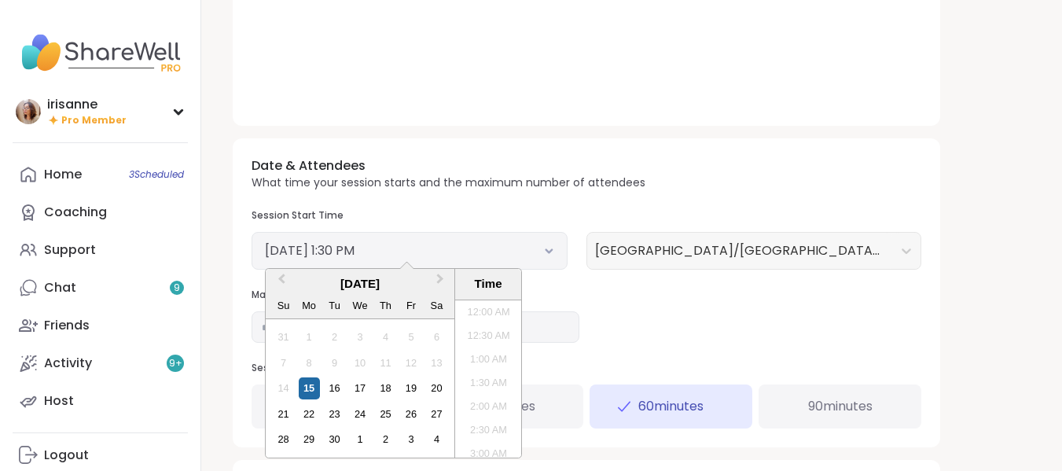
scroll to position [570, 0]
click at [390, 386] on div "18" at bounding box center [385, 387] width 21 height 21
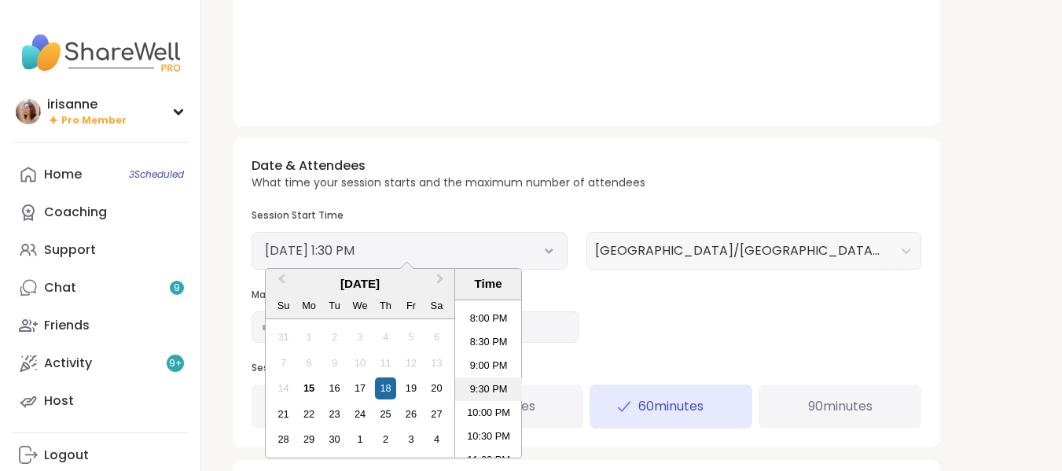
click at [491, 388] on li "9:30 PM" at bounding box center [488, 389] width 67 height 24
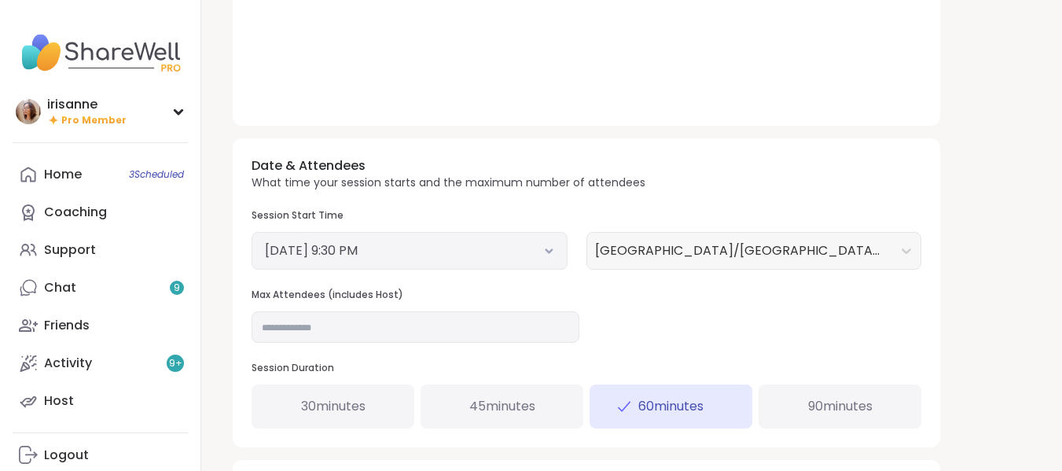
click at [815, 275] on div "Date & Attendees What time your session starts and the maximum number of attend…" at bounding box center [586, 292] width 707 height 308
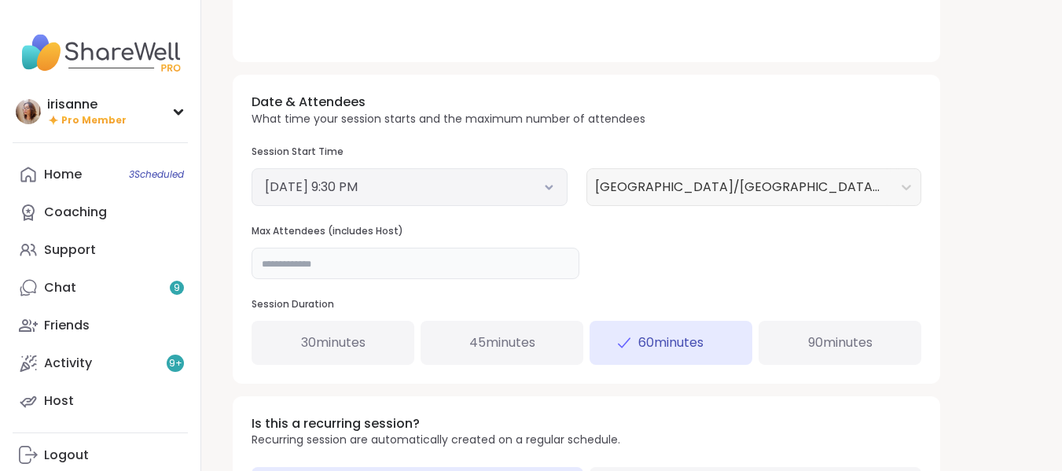
click at [481, 266] on input "**" at bounding box center [416, 263] width 328 height 31
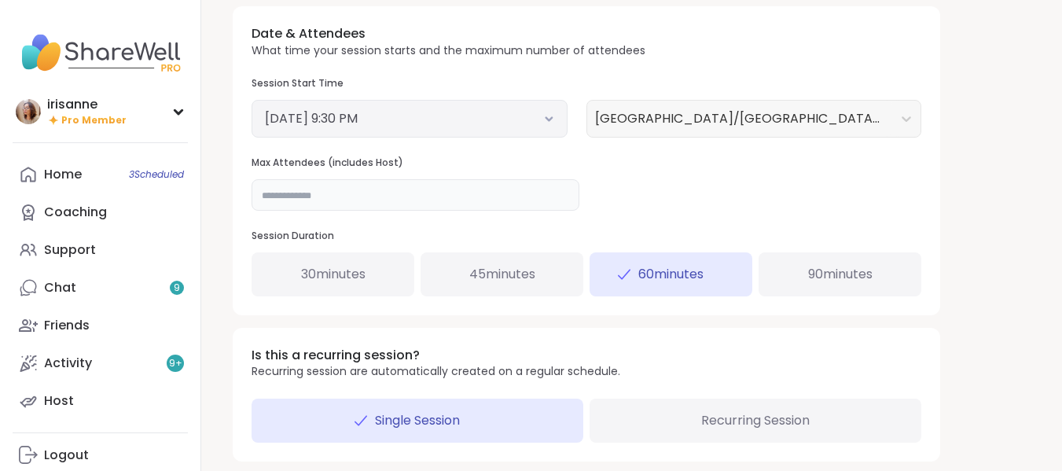
scroll to position [603, 0]
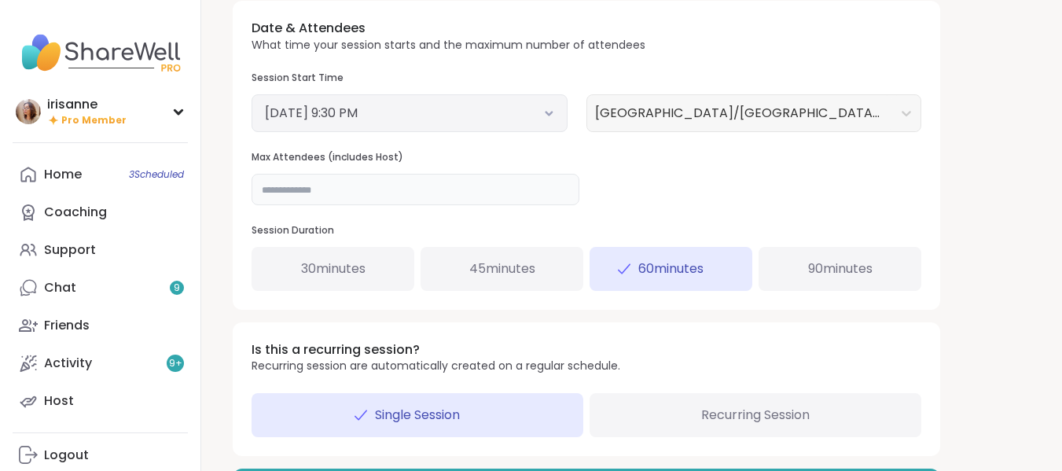
type input "**"
click at [404, 262] on div "30 minutes" at bounding box center [333, 269] width 163 height 44
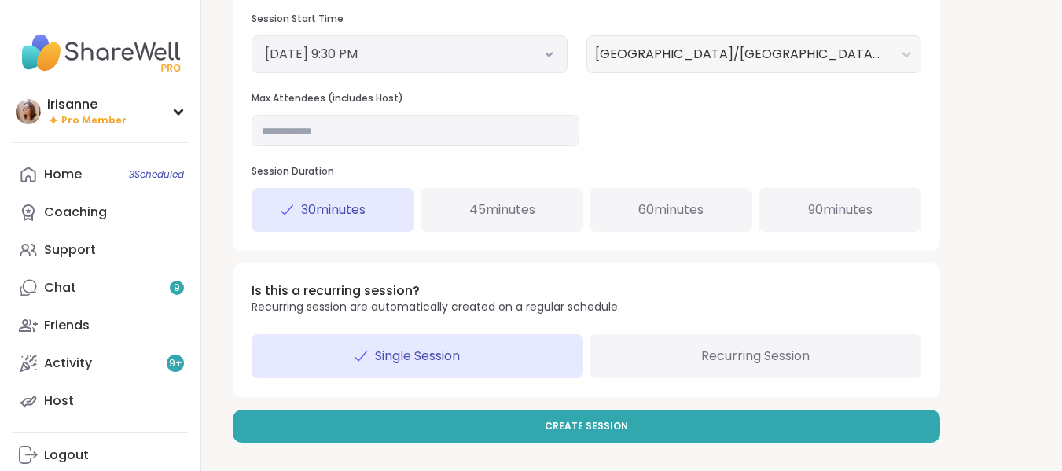
scroll to position [645, 0]
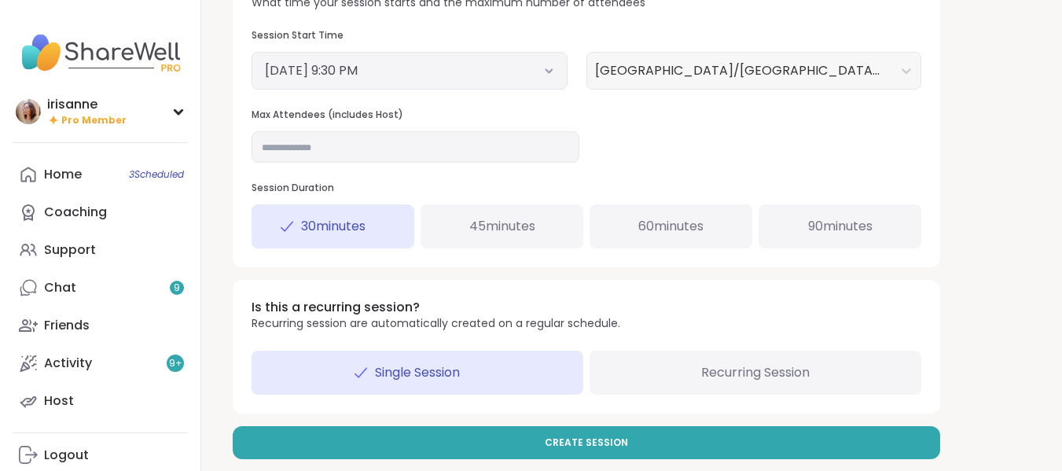
click at [721, 369] on span "Recurring Session" at bounding box center [755, 372] width 108 height 19
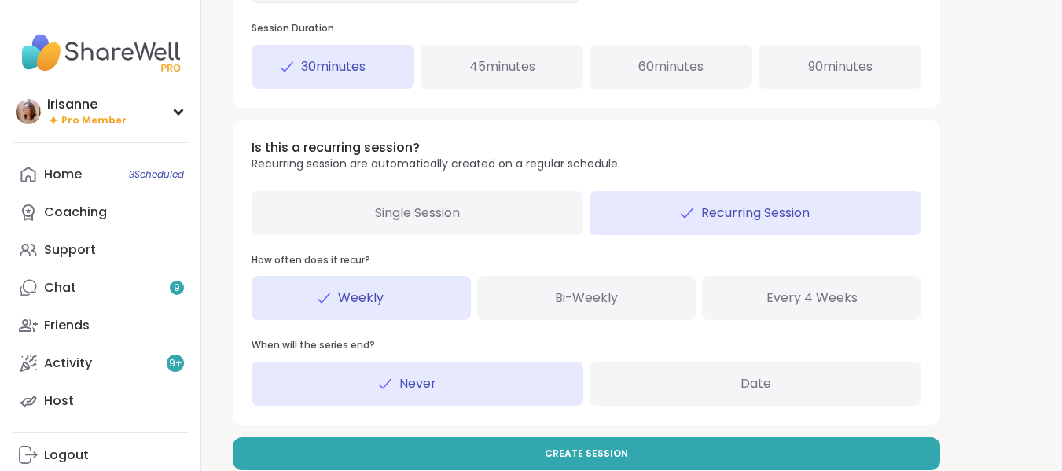
scroll to position [806, 0]
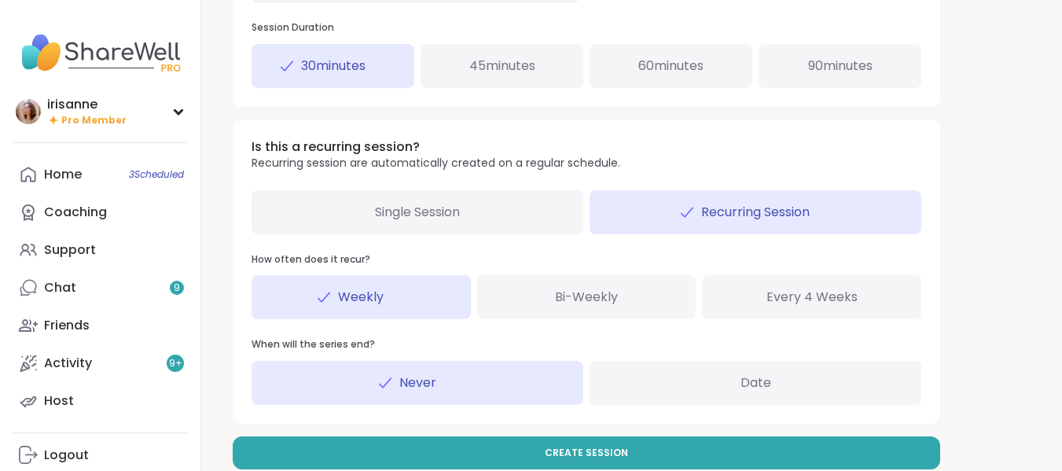
click at [721, 369] on div "Date" at bounding box center [756, 383] width 332 height 44
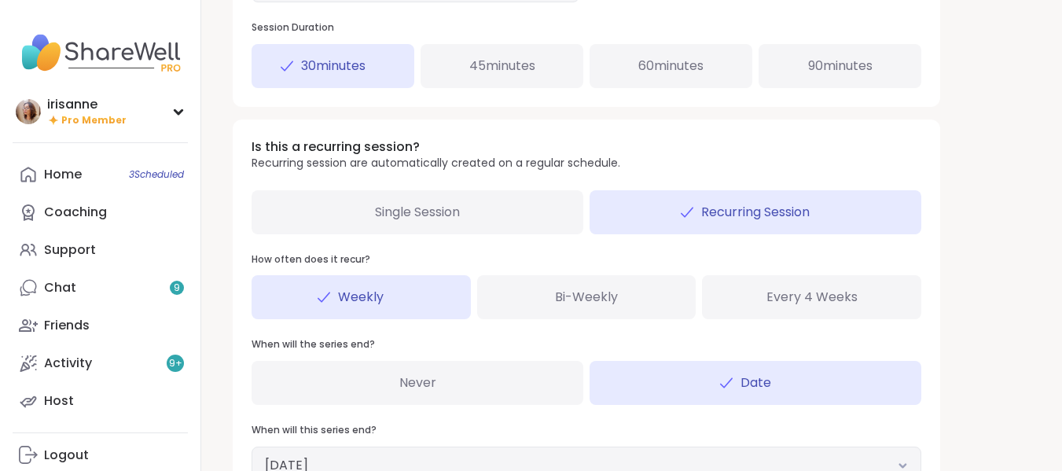
scroll to position [912, 0]
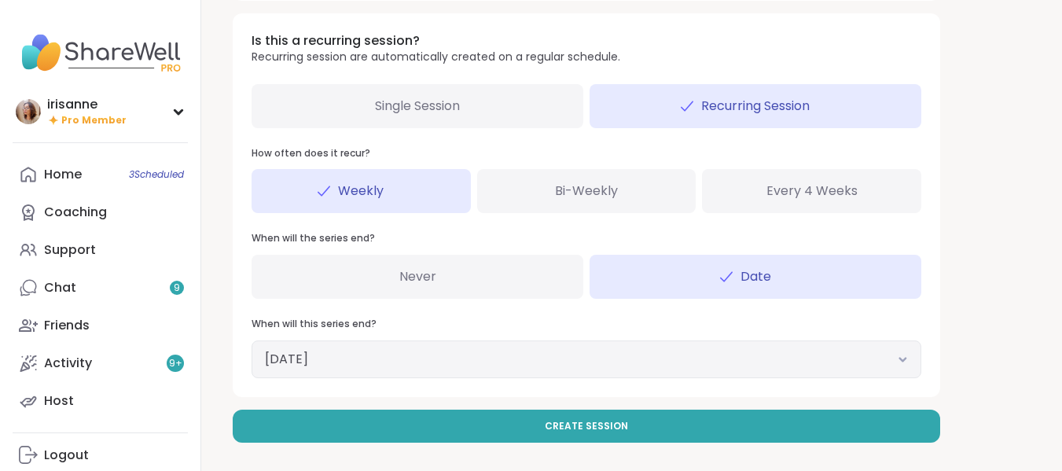
click at [910, 355] on div "November 14, 2025" at bounding box center [587, 359] width 670 height 38
click at [906, 357] on icon at bounding box center [903, 359] width 10 height 6
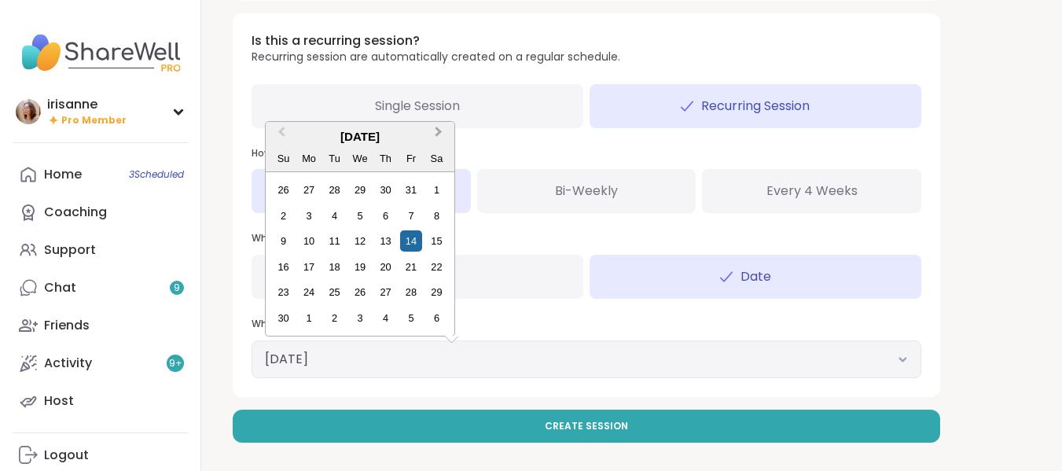
click at [446, 128] on button "Next Month" at bounding box center [440, 135] width 25 height 25
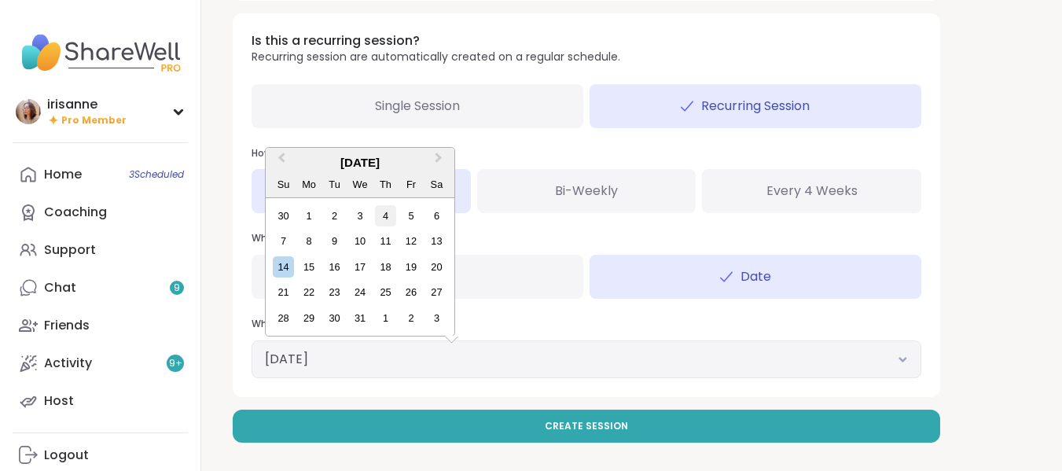
click at [391, 210] on div "4" at bounding box center [385, 215] width 21 height 21
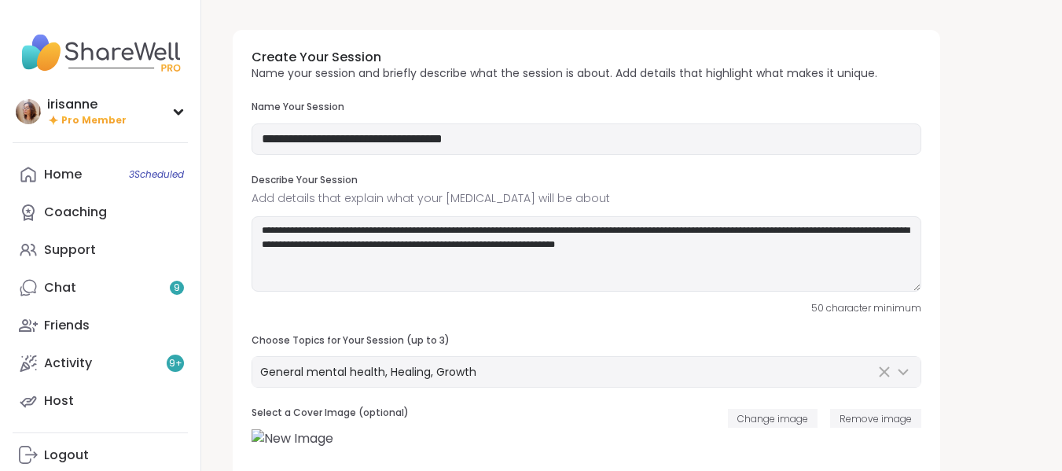
scroll to position [2, 0]
click at [457, 272] on textarea "**********" at bounding box center [587, 252] width 670 height 75
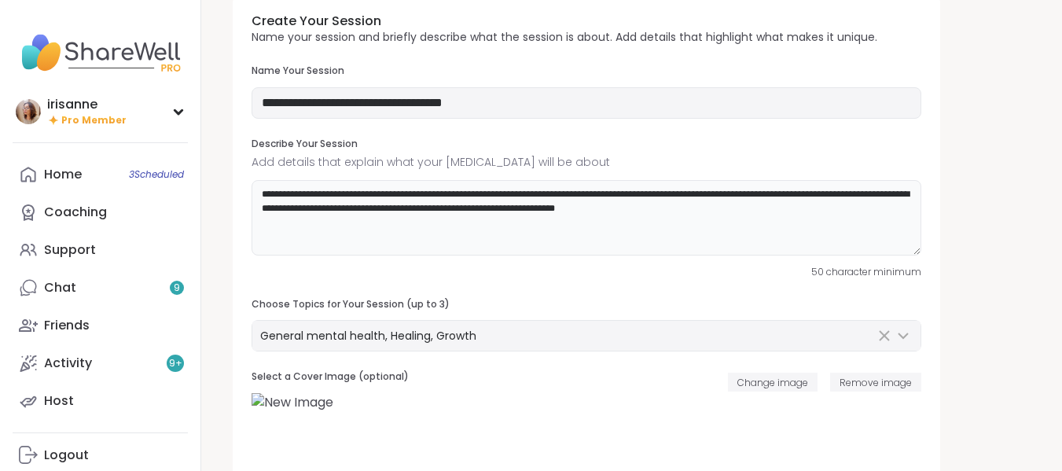
scroll to position [39, 0]
click at [712, 209] on textarea "**********" at bounding box center [587, 216] width 670 height 75
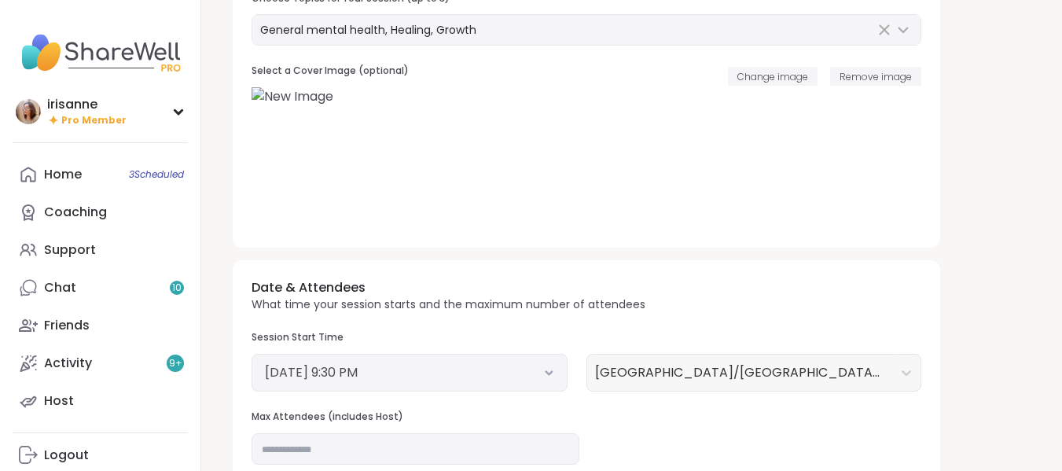
scroll to position [344, 0]
type textarea "**********"
click at [552, 362] on button "September 18, 2025 9:30 PM" at bounding box center [409, 371] width 289 height 19
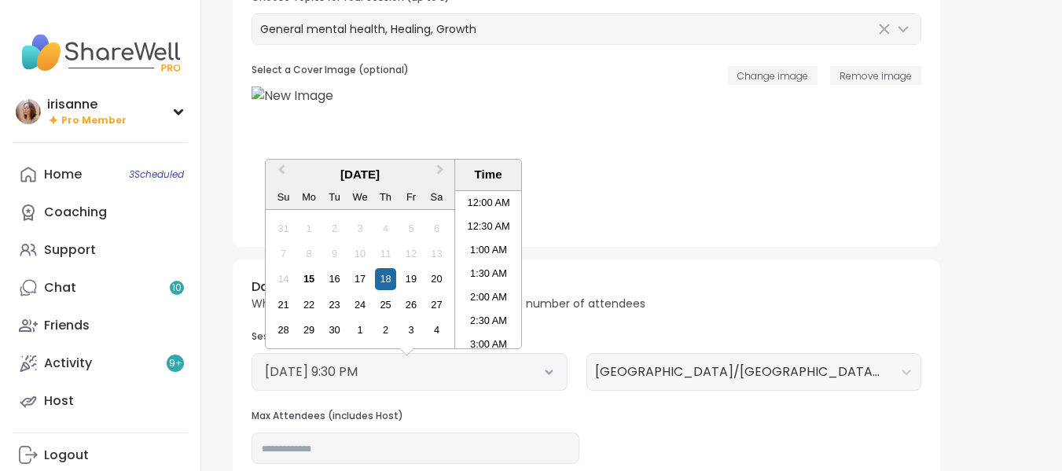
scroll to position [947, 0]
click at [552, 362] on button "September 18, 2025 9:30 PM" at bounding box center [409, 371] width 289 height 19
click at [552, 362] on div "Date & Attendees What time your session starts and the maximum number of attend…" at bounding box center [586, 413] width 707 height 308
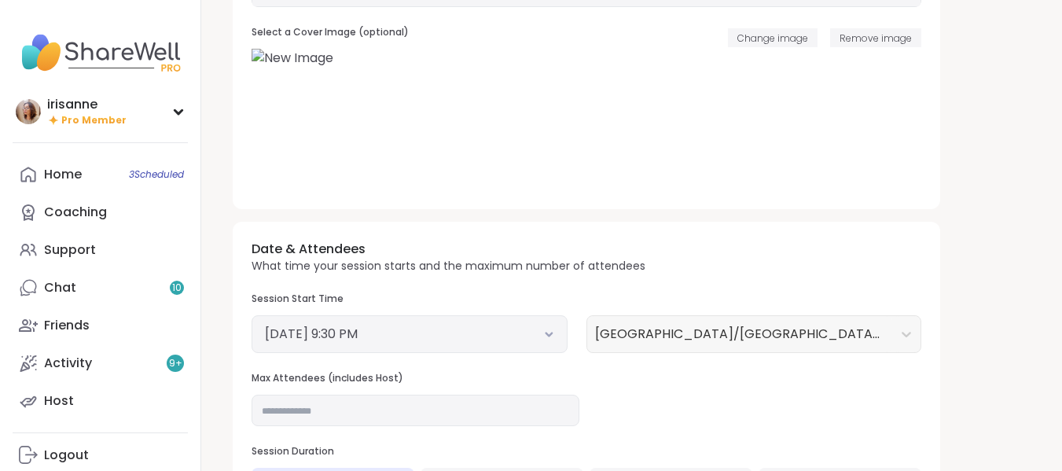
click at [695, 373] on div "Date & Attendees What time your session starts and the maximum number of attend…" at bounding box center [586, 376] width 707 height 308
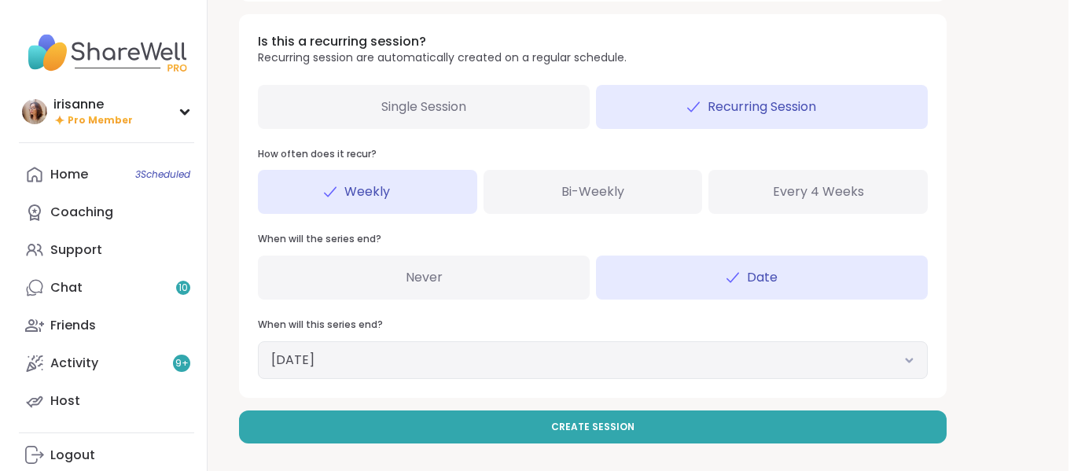
scroll to position [912, 0]
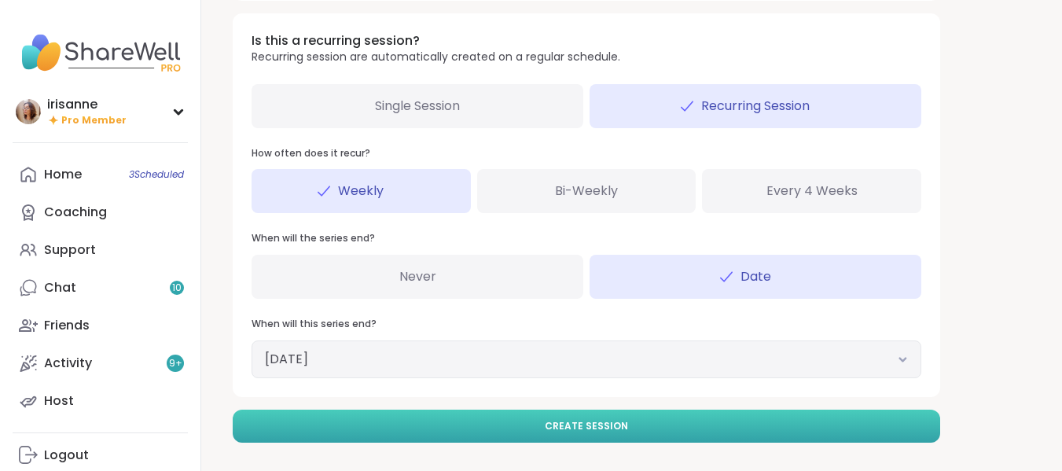
click at [653, 415] on button "Create Session" at bounding box center [586, 426] width 707 height 33
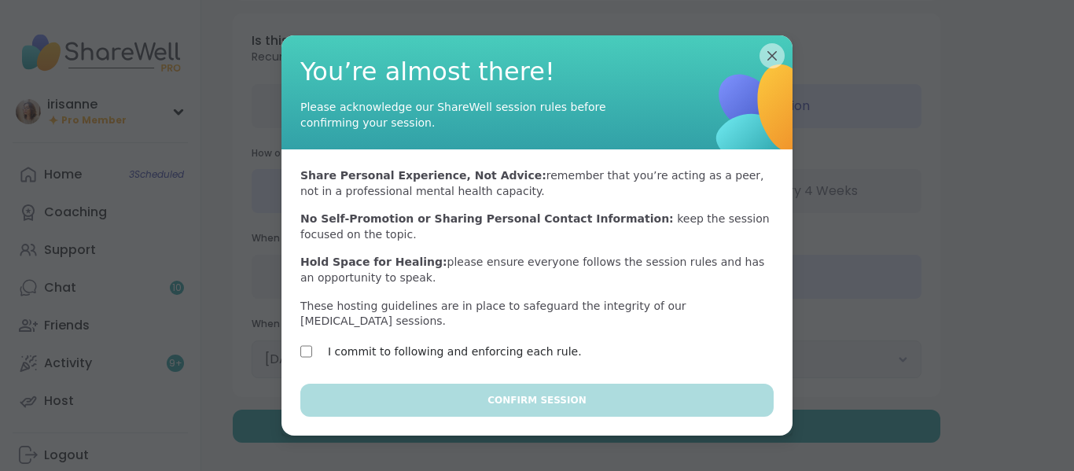
click at [310, 332] on div "Share Personal Experience, Not Advice: remember that you’re acting as a peer, n…" at bounding box center [536, 266] width 511 height 234
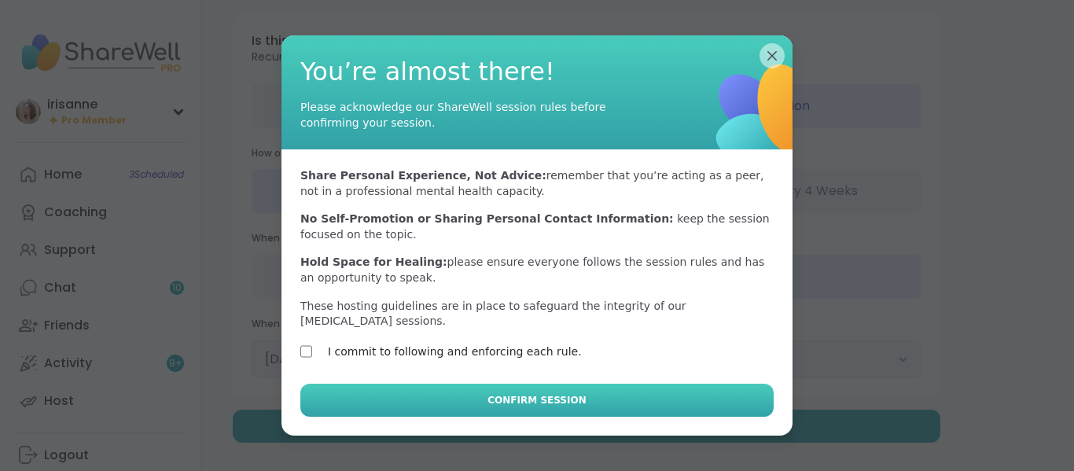
click at [469, 384] on button "Confirm Session" at bounding box center [536, 400] width 473 height 33
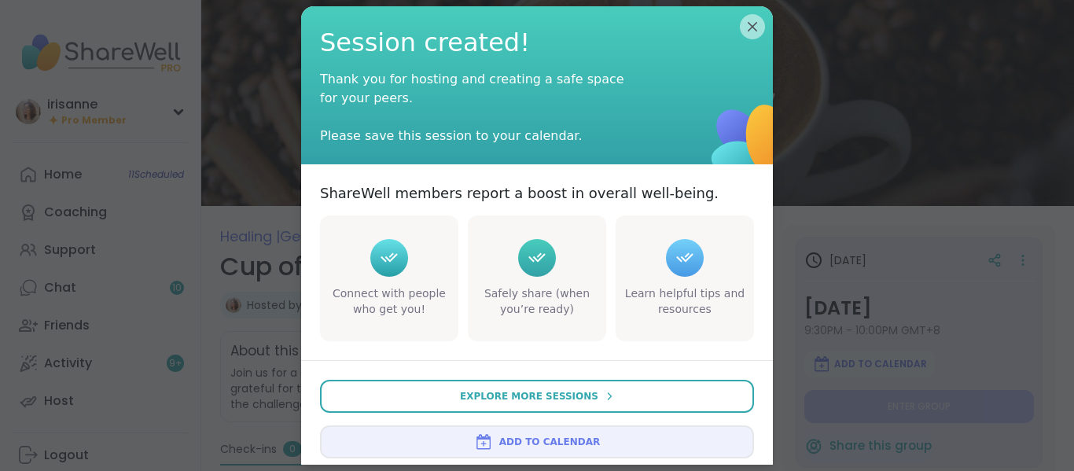
click at [591, 443] on button "Add to Calendar" at bounding box center [537, 441] width 434 height 33
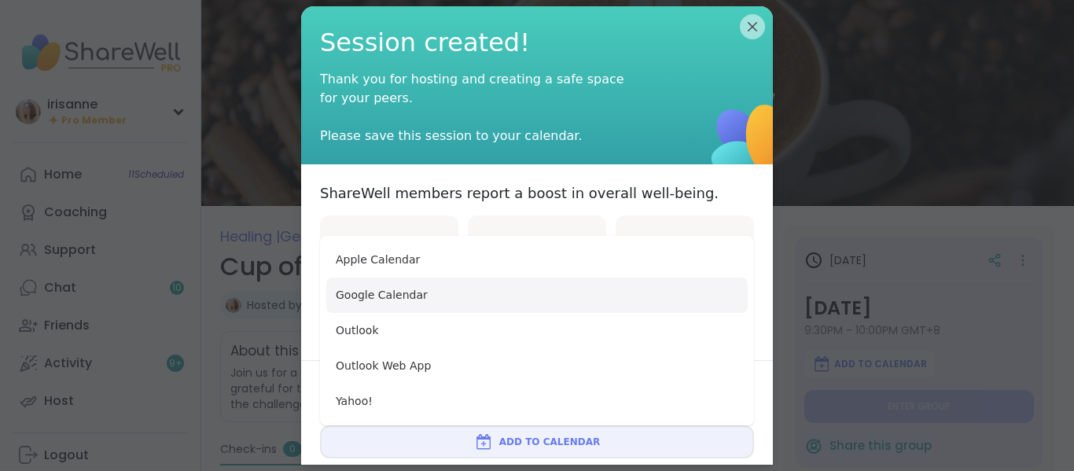
click at [497, 307] on button "Google Calendar" at bounding box center [536, 294] width 421 height 35
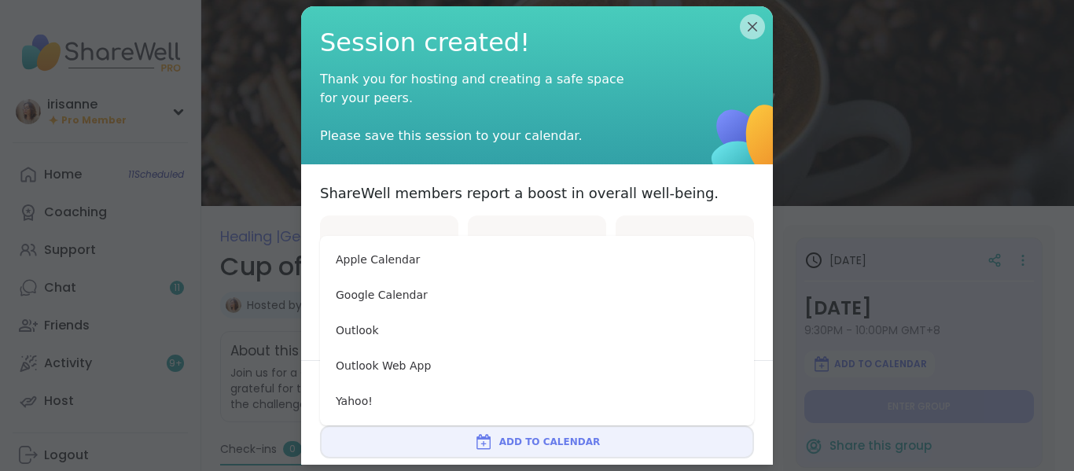
type textarea "*"
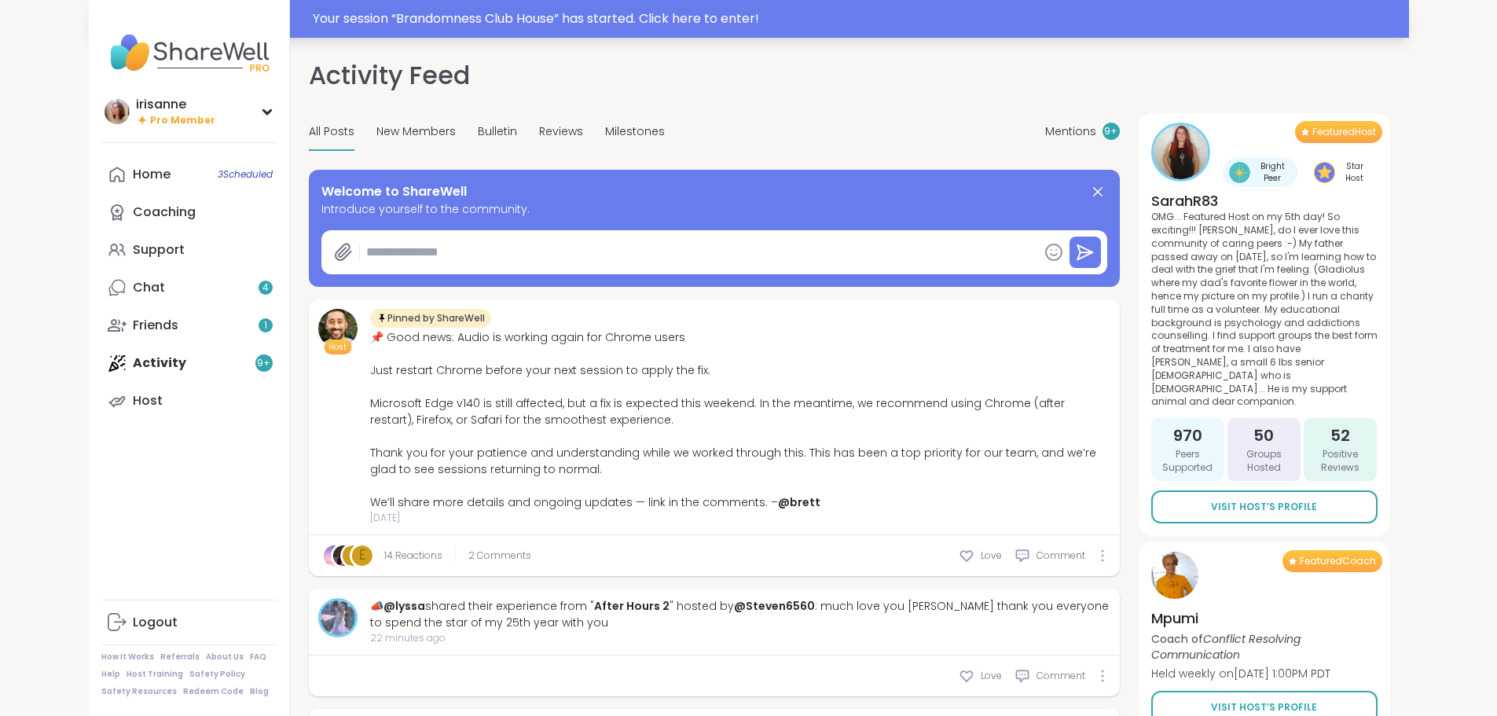
click at [625, 17] on div "Your session “ Brandomness Club House ” has started. Click here to enter!" at bounding box center [856, 18] width 1087 height 19
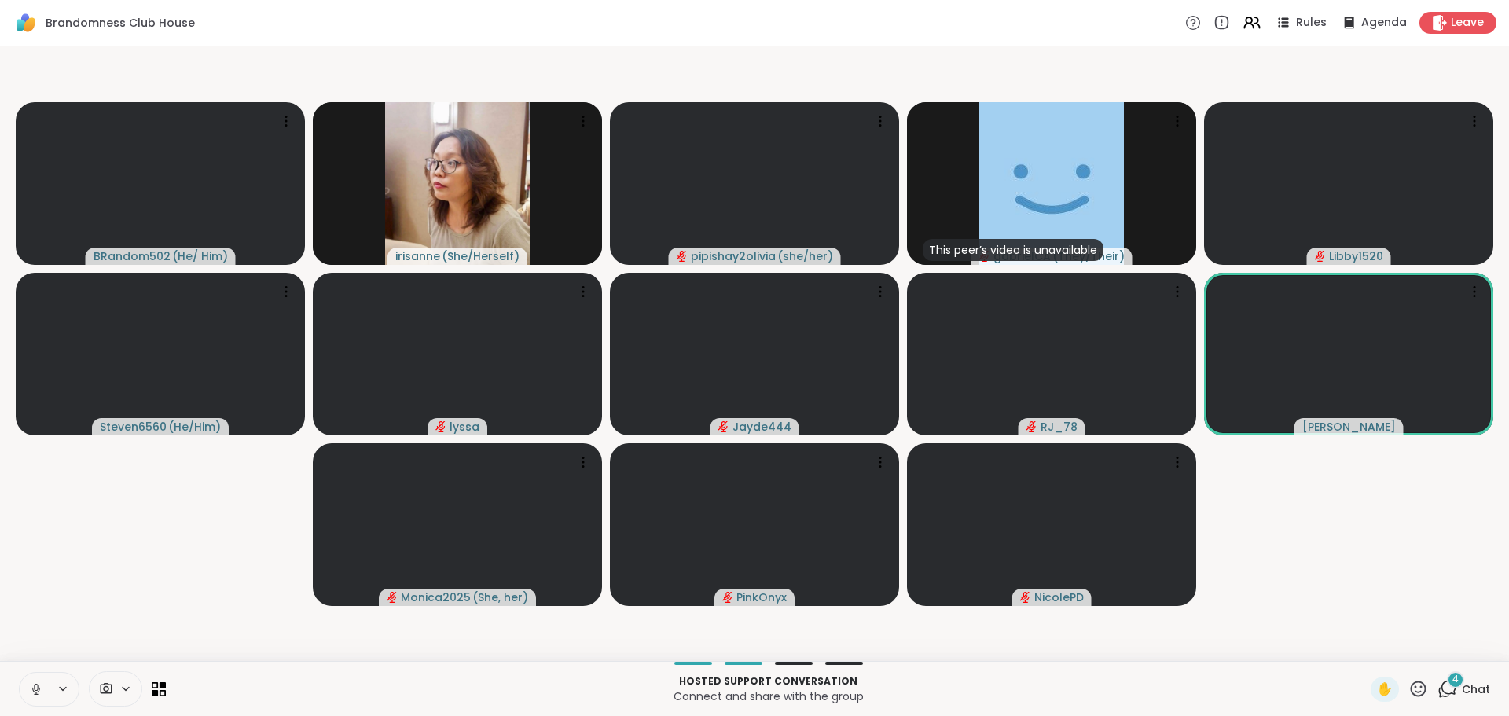
click at [37, 309] on button at bounding box center [35, 689] width 30 height 33
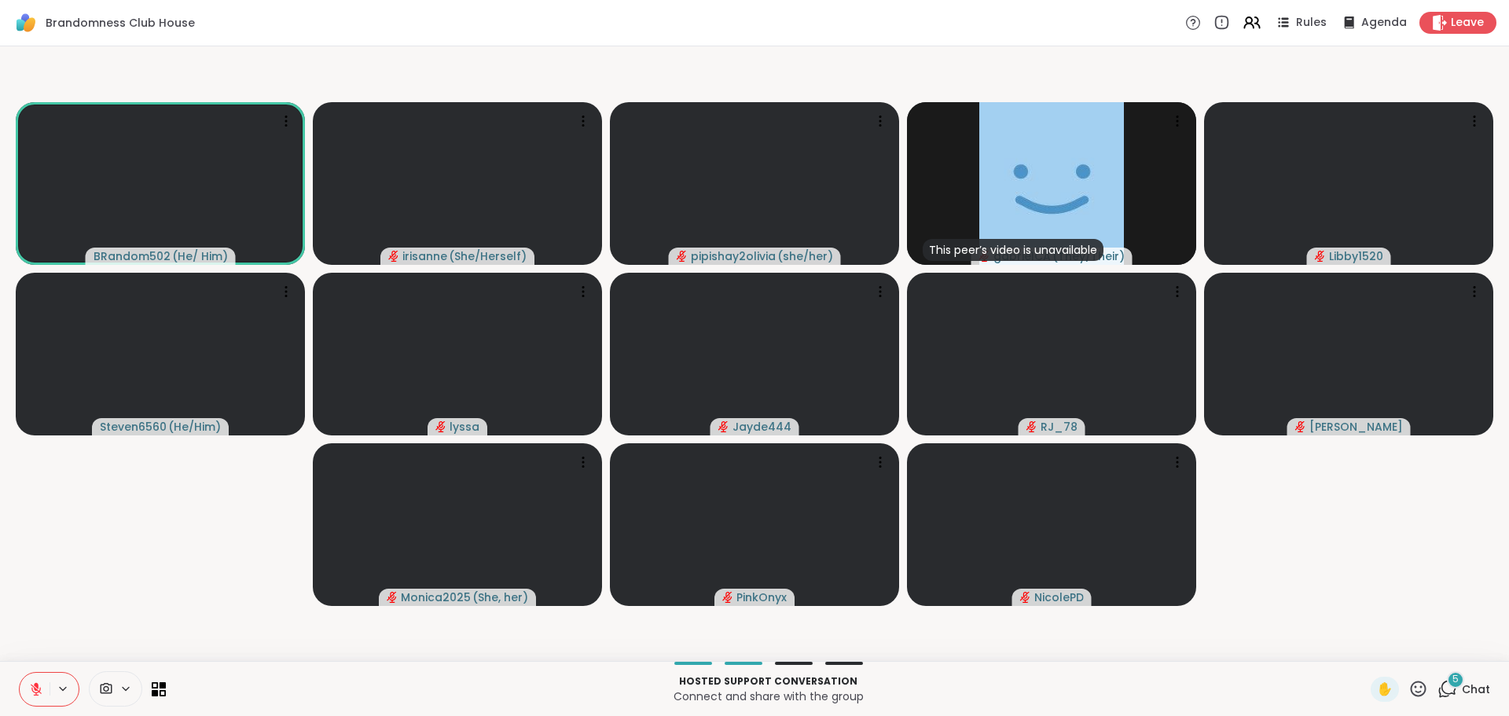
click at [34, 309] on icon at bounding box center [36, 689] width 14 height 14
click at [24, 309] on button at bounding box center [35, 689] width 30 height 33
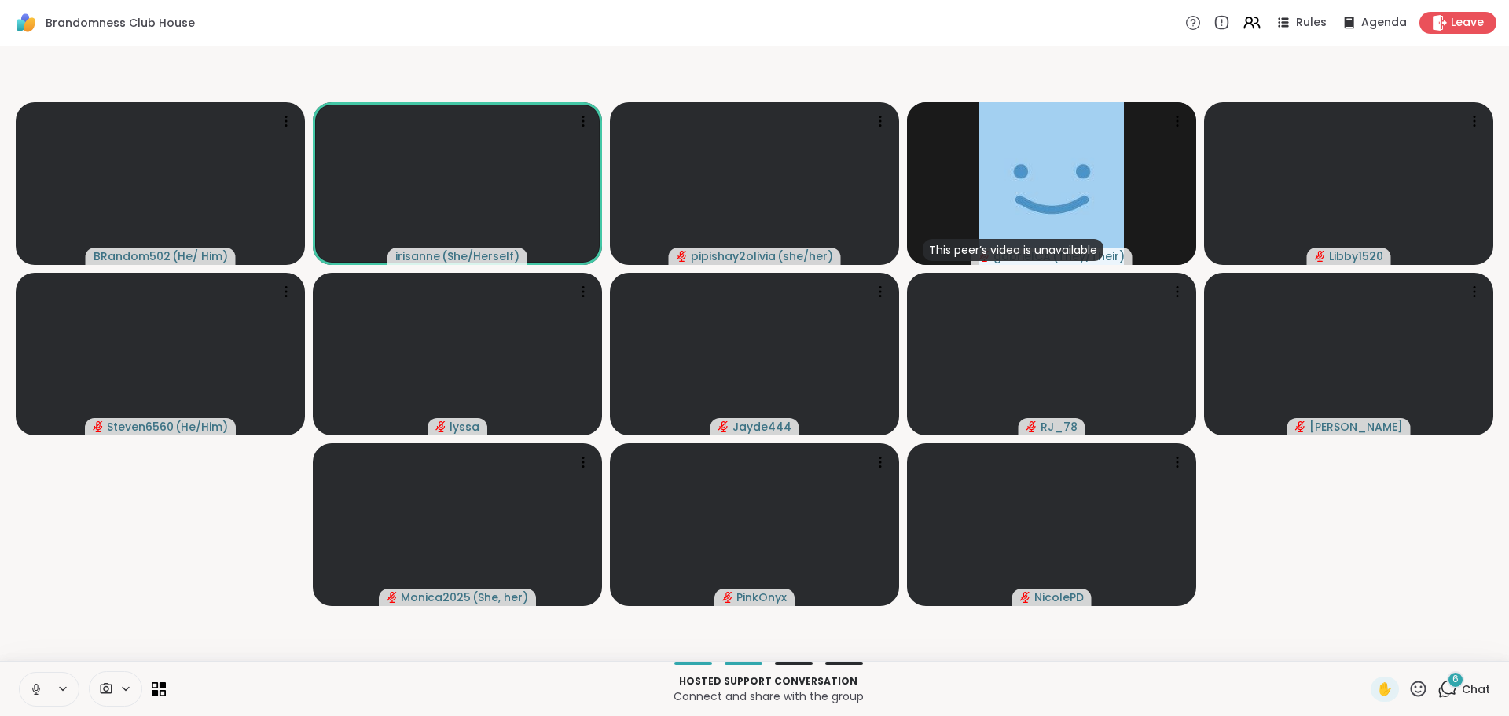
click at [24, 309] on button at bounding box center [35, 689] width 30 height 33
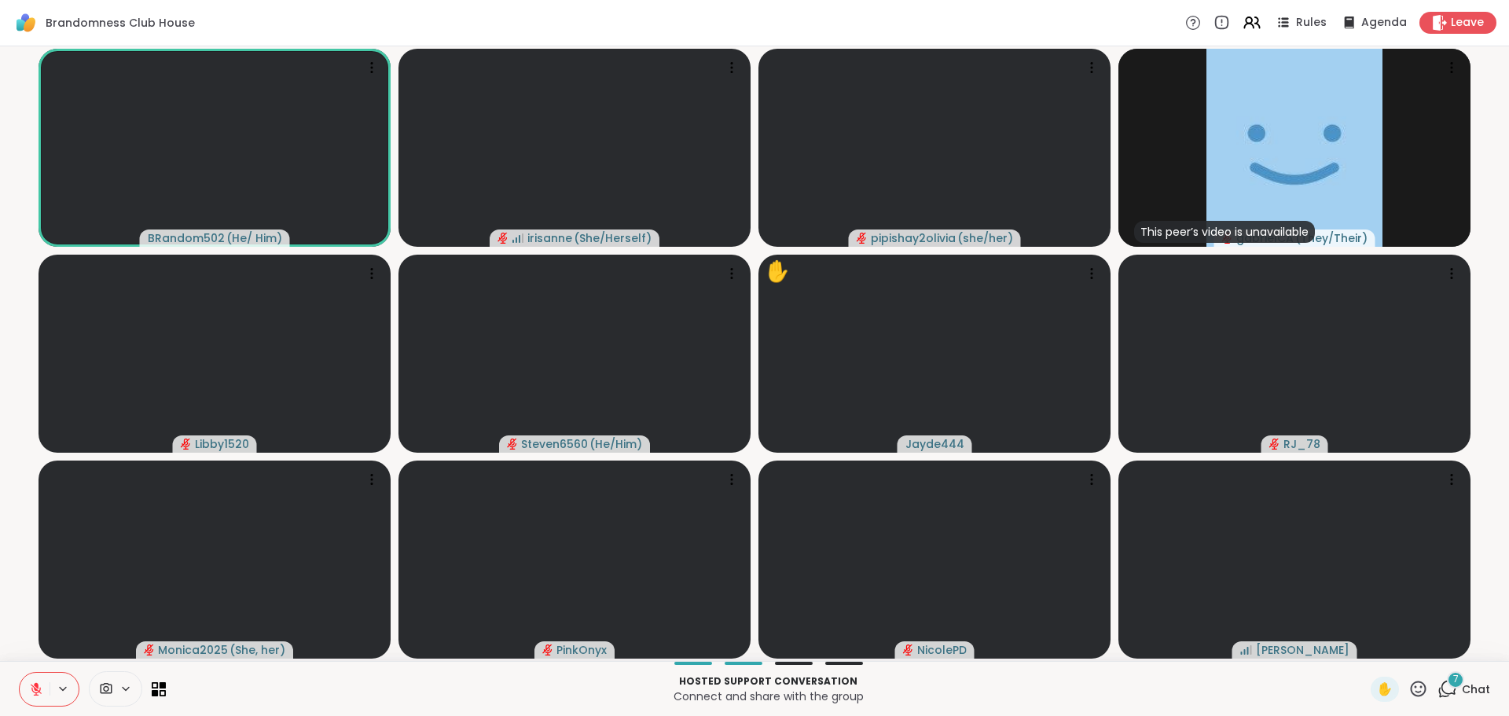
click at [32, 309] on button at bounding box center [35, 689] width 30 height 33
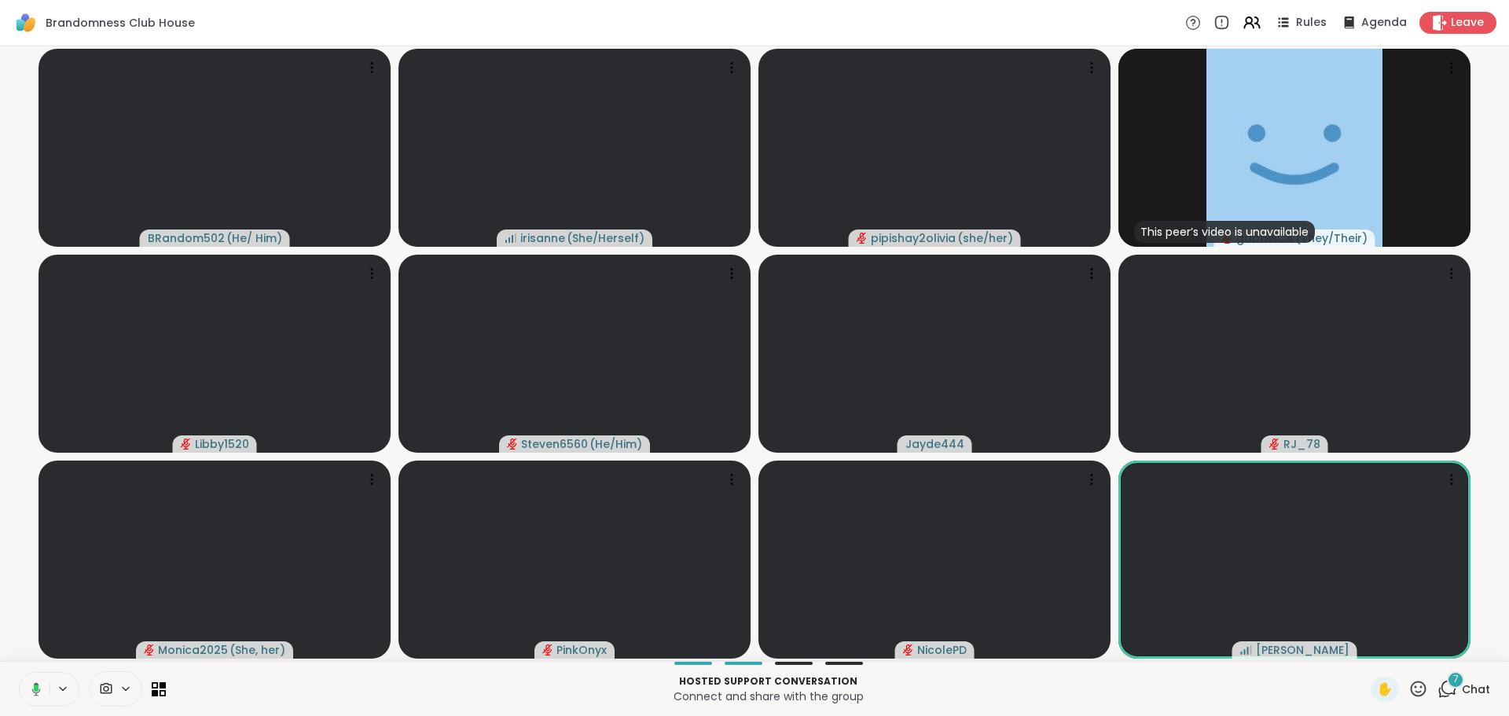
click at [32, 309] on button at bounding box center [33, 689] width 32 height 33
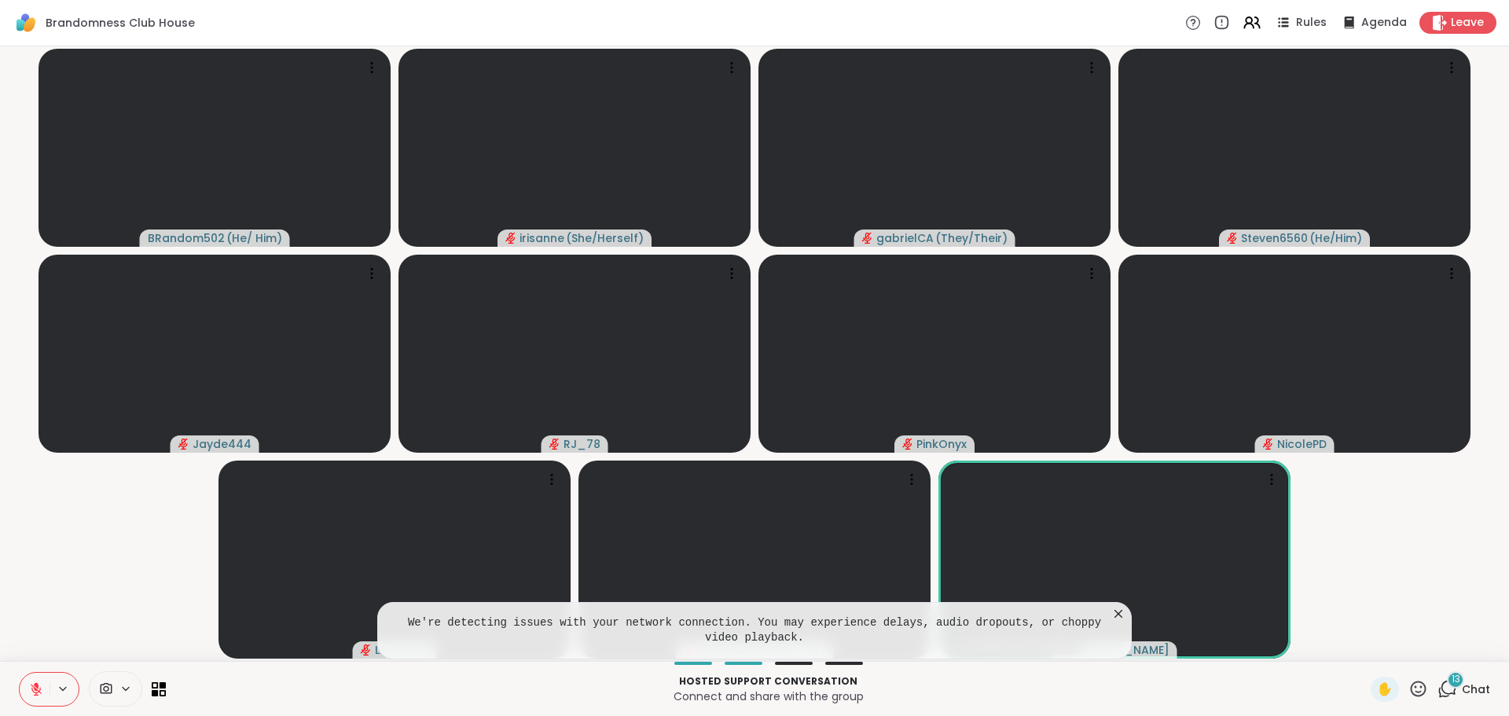
click at [94, 309] on video-player-container "BRandom502 ( He/ Him ) irisanne ( She/Herself ) gabrielCA ( They/Their ) Steven…" at bounding box center [754, 354] width 1490 height 602
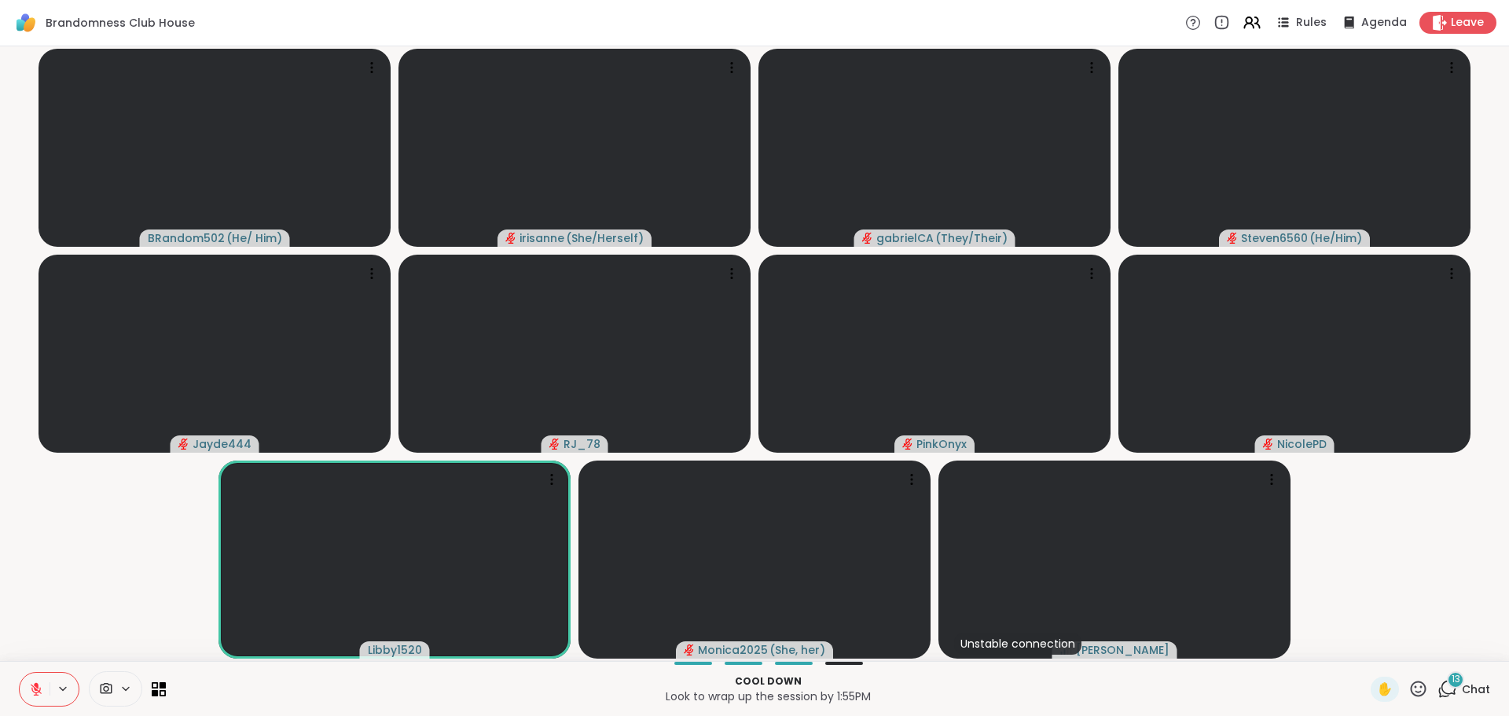
click at [740, 309] on icon at bounding box center [1449, 688] width 15 height 14
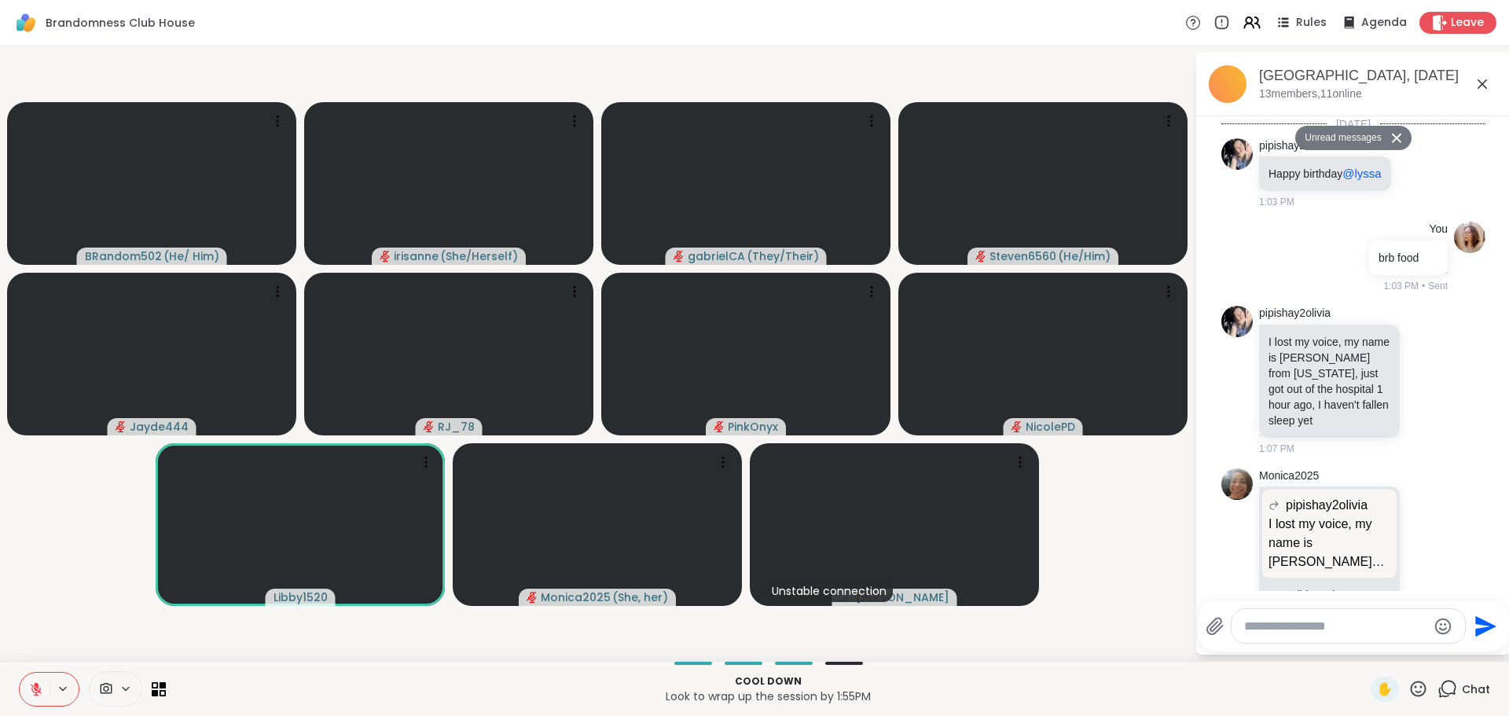
click at [740, 309] on textarea "Type your message" at bounding box center [1335, 627] width 183 height 16
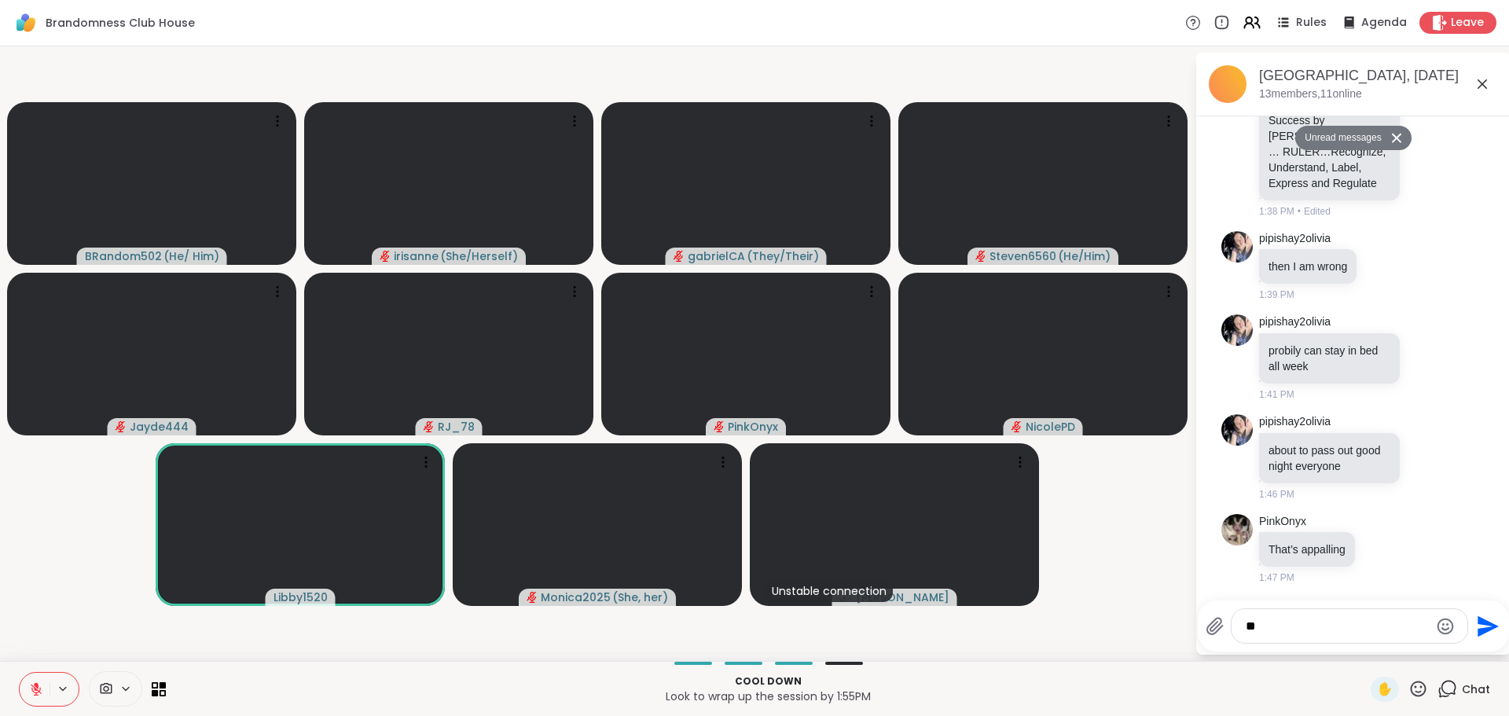
type textarea "*"
paste textarea "**********"
type textarea "**********"
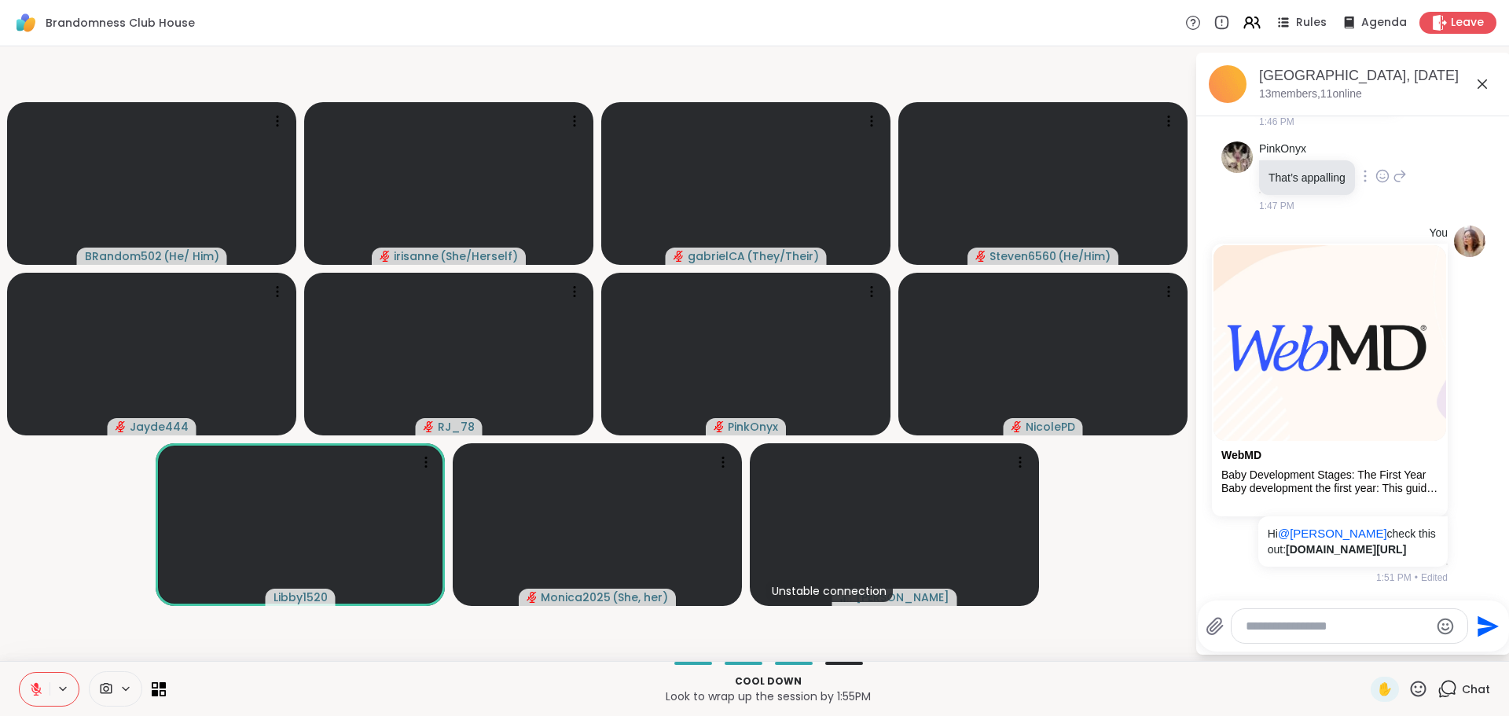
scroll to position [5661, 0]
click at [740, 84] on icon at bounding box center [1482, 83] width 9 height 9
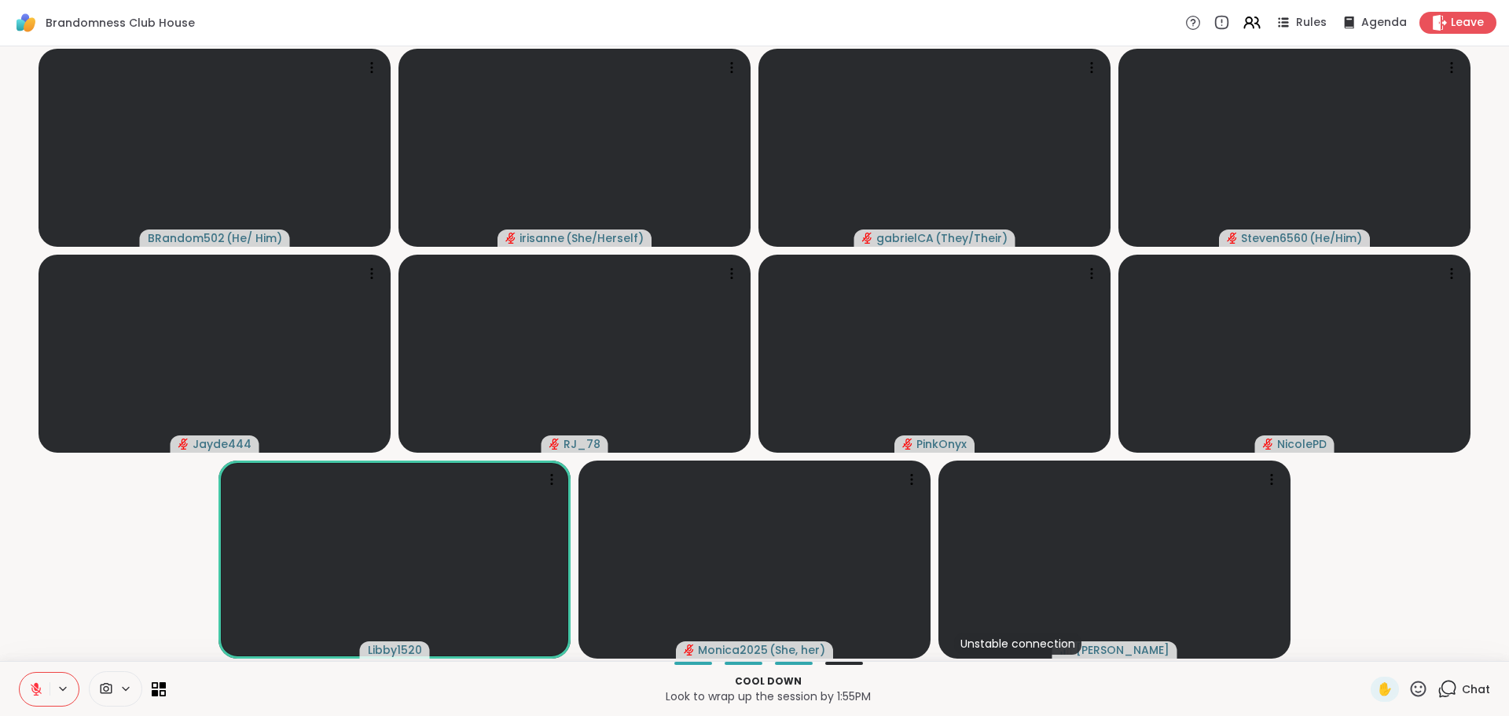
click at [33, 309] on icon at bounding box center [36, 689] width 14 height 14
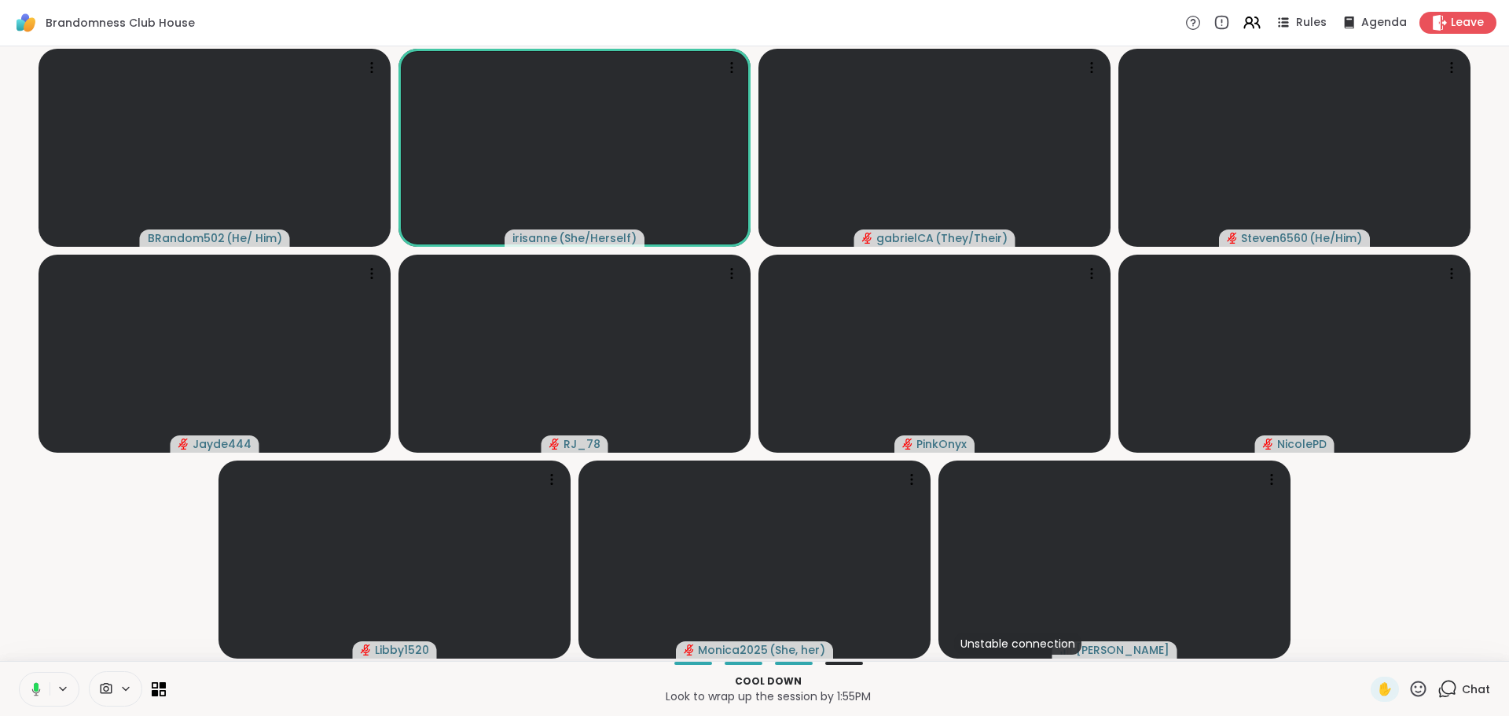
click at [740, 309] on icon at bounding box center [1448, 689] width 20 height 20
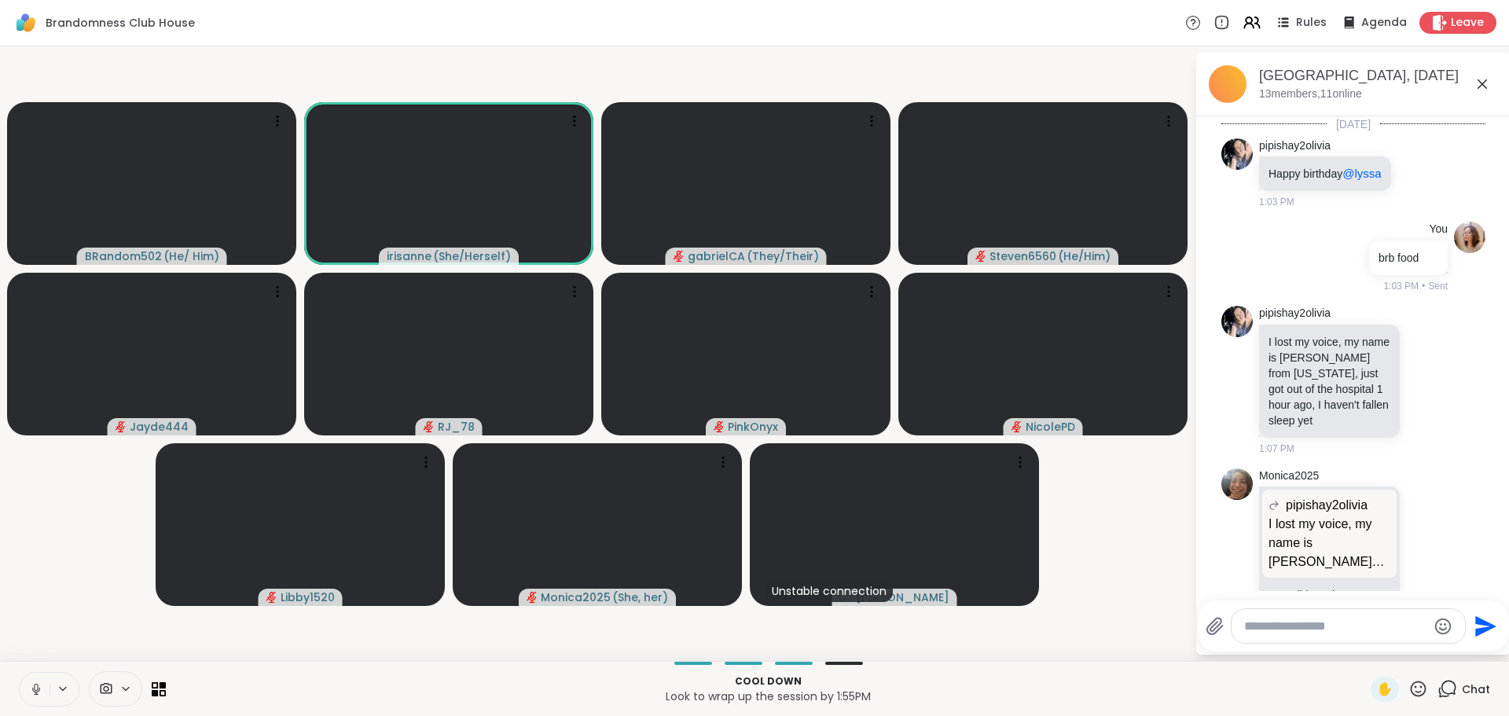
scroll to position [5646, 0]
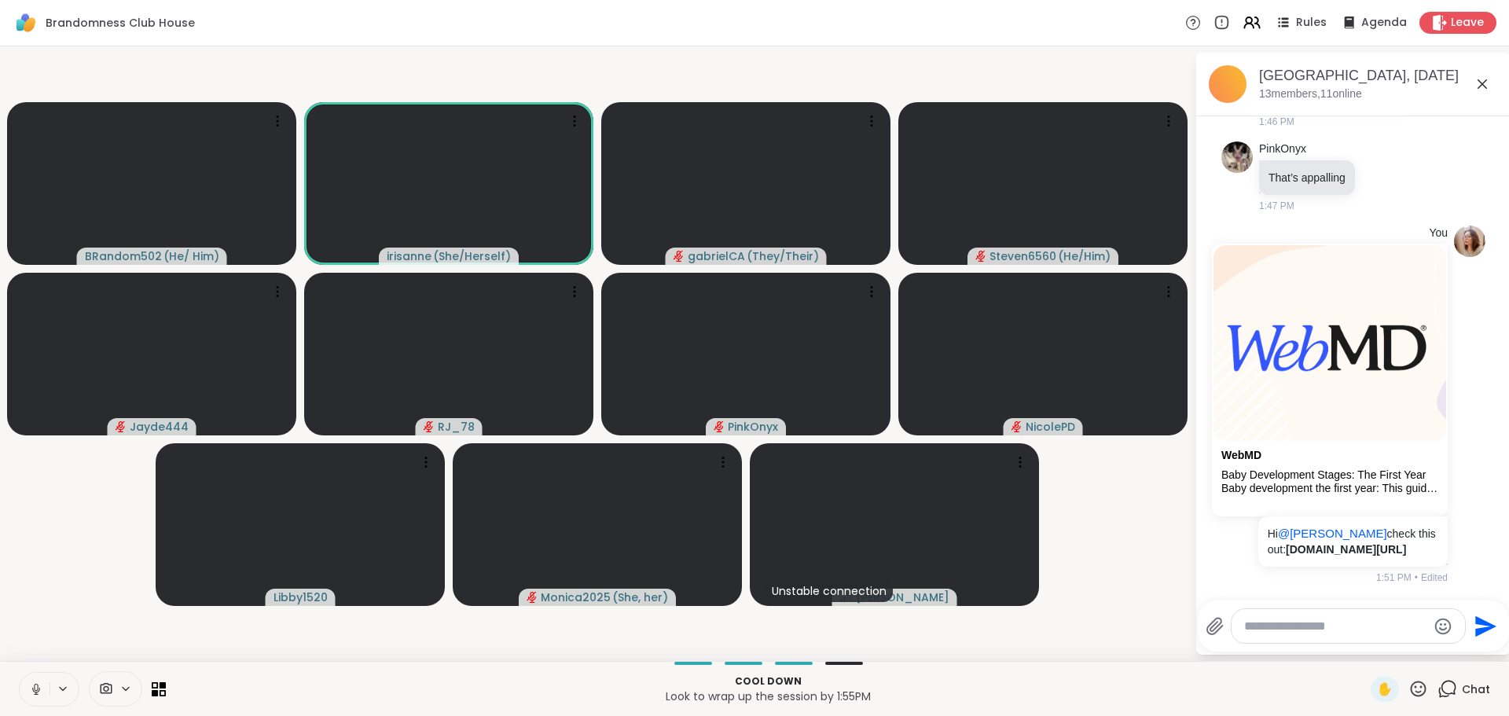
drag, startPoint x: 70, startPoint y: 548, endPoint x: 68, endPoint y: 598, distance: 50.3
click at [73, 309] on video-player-container "BRandom502 ( He/ Him ) irisanne ( She/Herself ) gabrielCA ( They/Their ) Steven…" at bounding box center [597, 354] width 1176 height 602
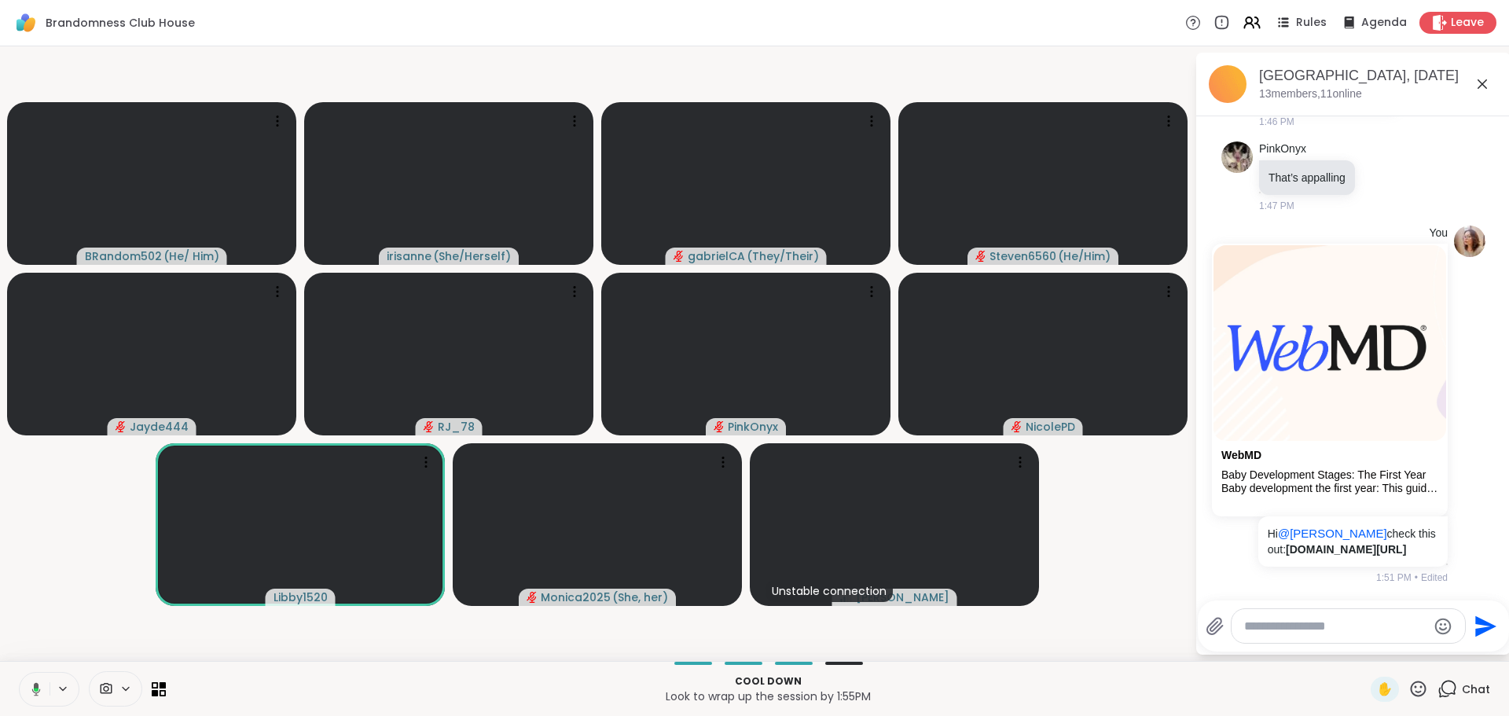
click at [36, 309] on icon at bounding box center [36, 688] width 9 height 13
click at [740, 87] on icon at bounding box center [1482, 83] width 9 height 9
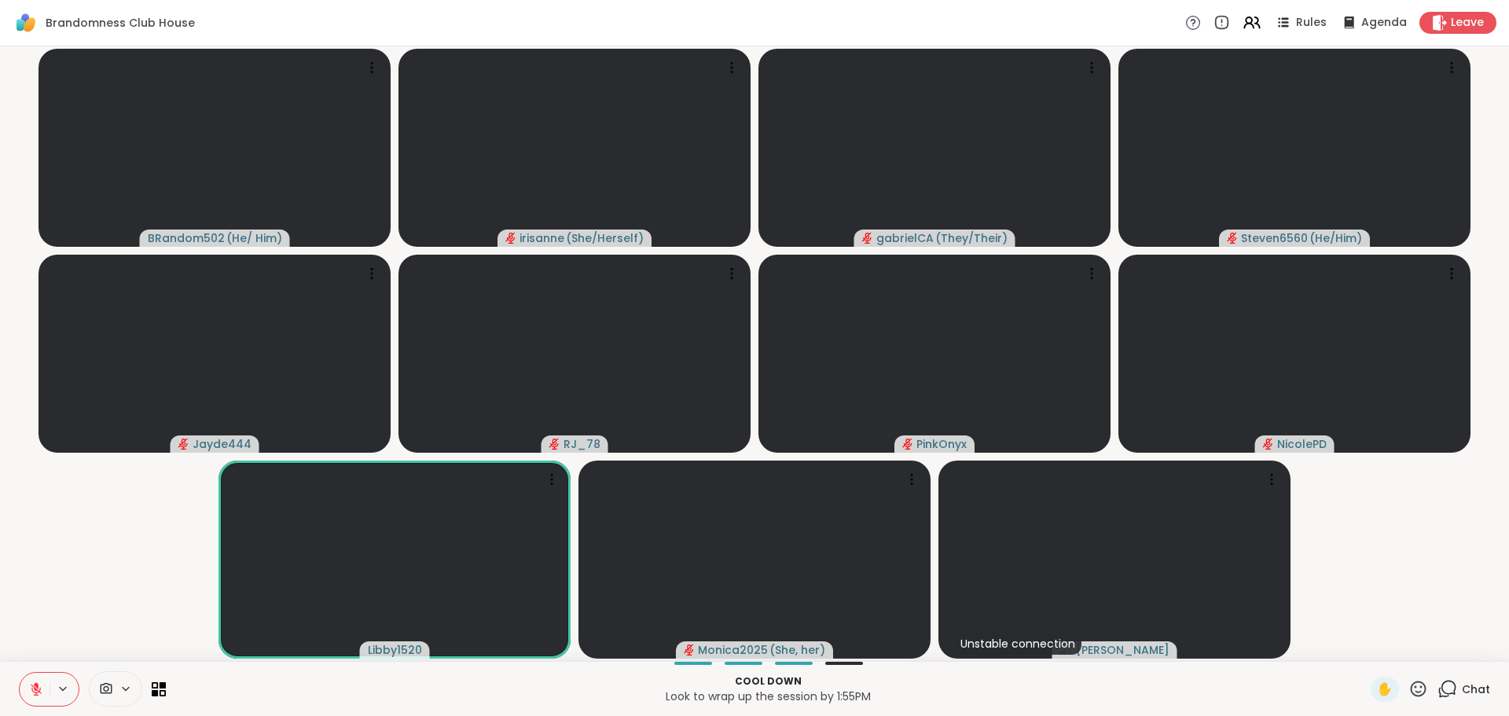
click at [98, 309] on video-player-container "BRandom502 ( He/ Him ) irisanne ( She/Herself ) gabrielCA ( They/Their ) Steven…" at bounding box center [754, 354] width 1490 height 602
click at [740, 309] on icon at bounding box center [1448, 689] width 20 height 20
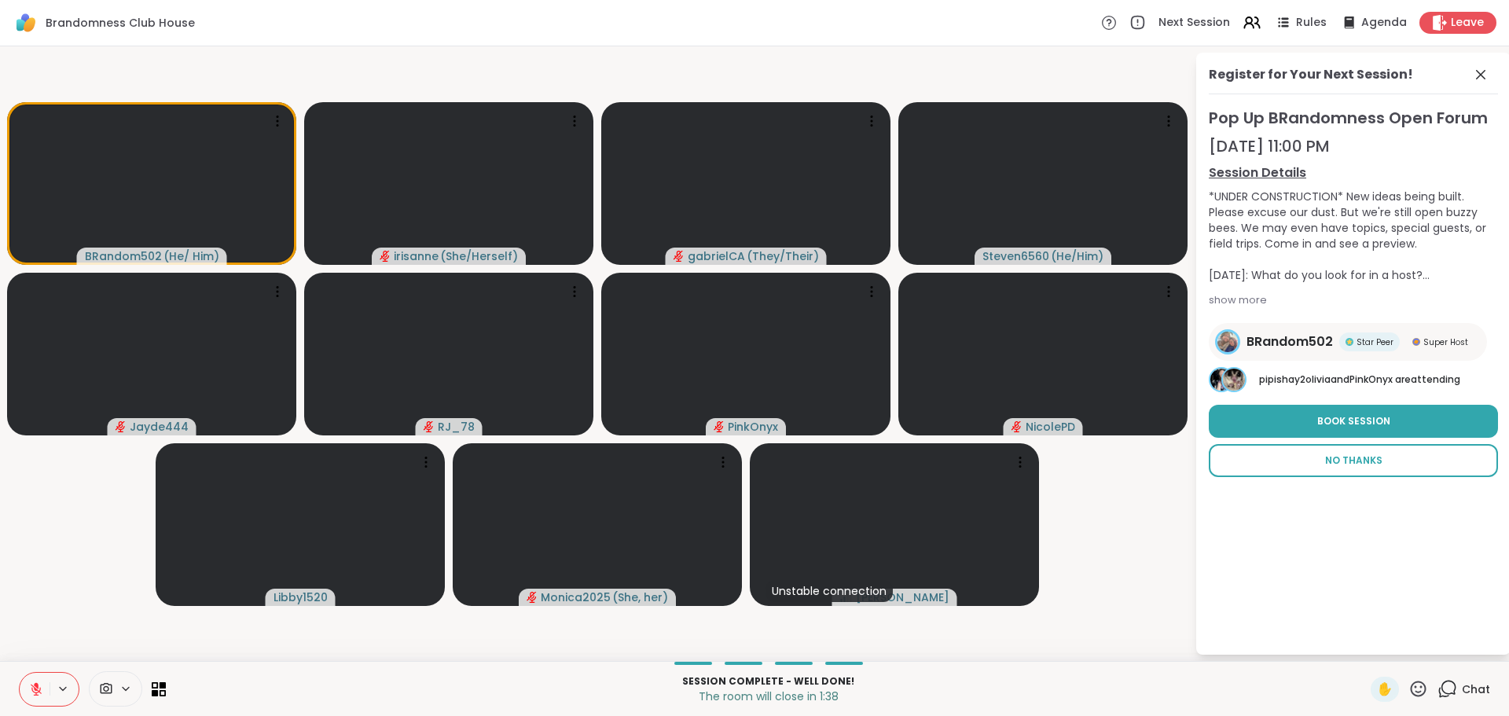
click at [740, 309] on span "No Thanks" at bounding box center [1353, 461] width 57 height 14
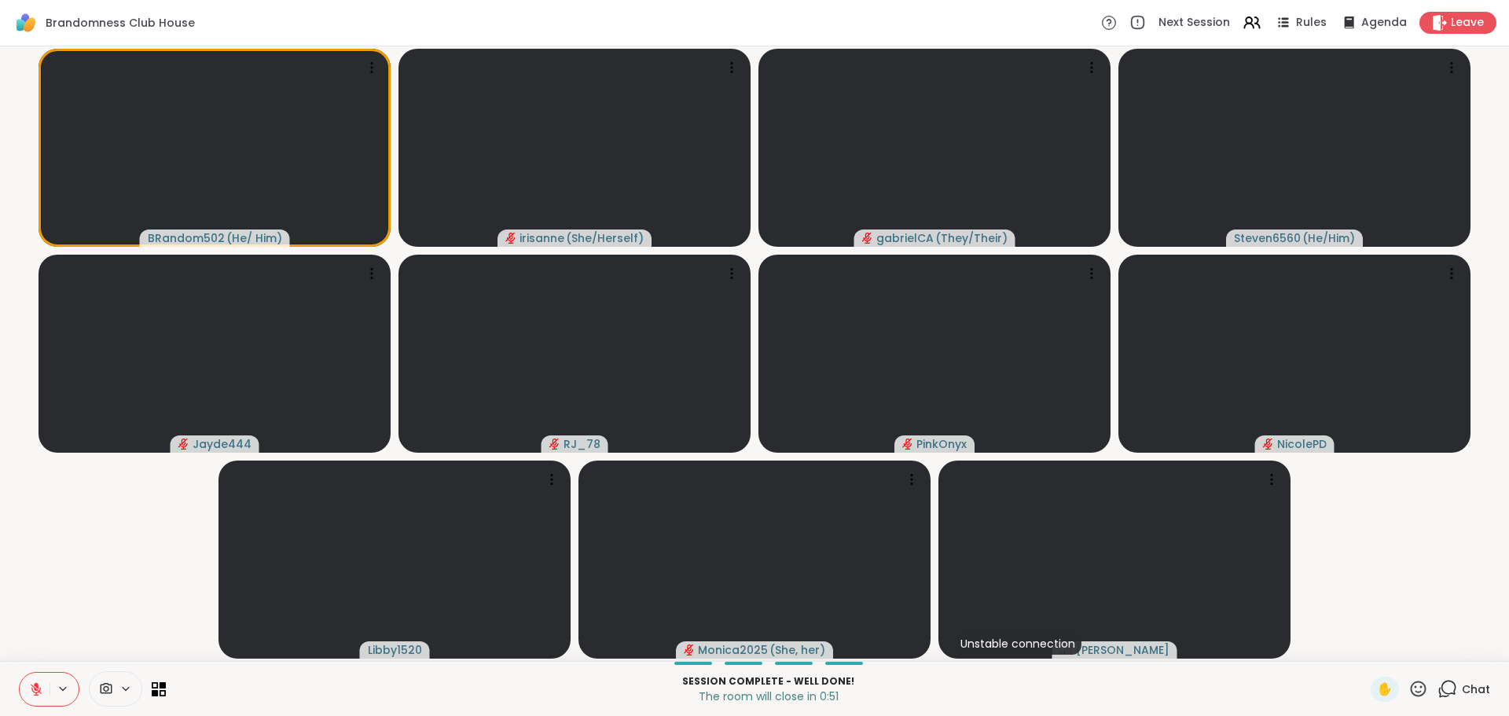
click at [130, 309] on video-player-container "BRandom502 ( He/ Him ) irisanne ( She/Herself ) gabrielCA ( They/Their ) Steven…" at bounding box center [754, 354] width 1490 height 602
click at [131, 309] on video-player-container "BRandom502 ( He/ Him ) irisanne ( She/Herself ) gabrielCA ( They/Their ) Steven…" at bounding box center [754, 354] width 1490 height 602
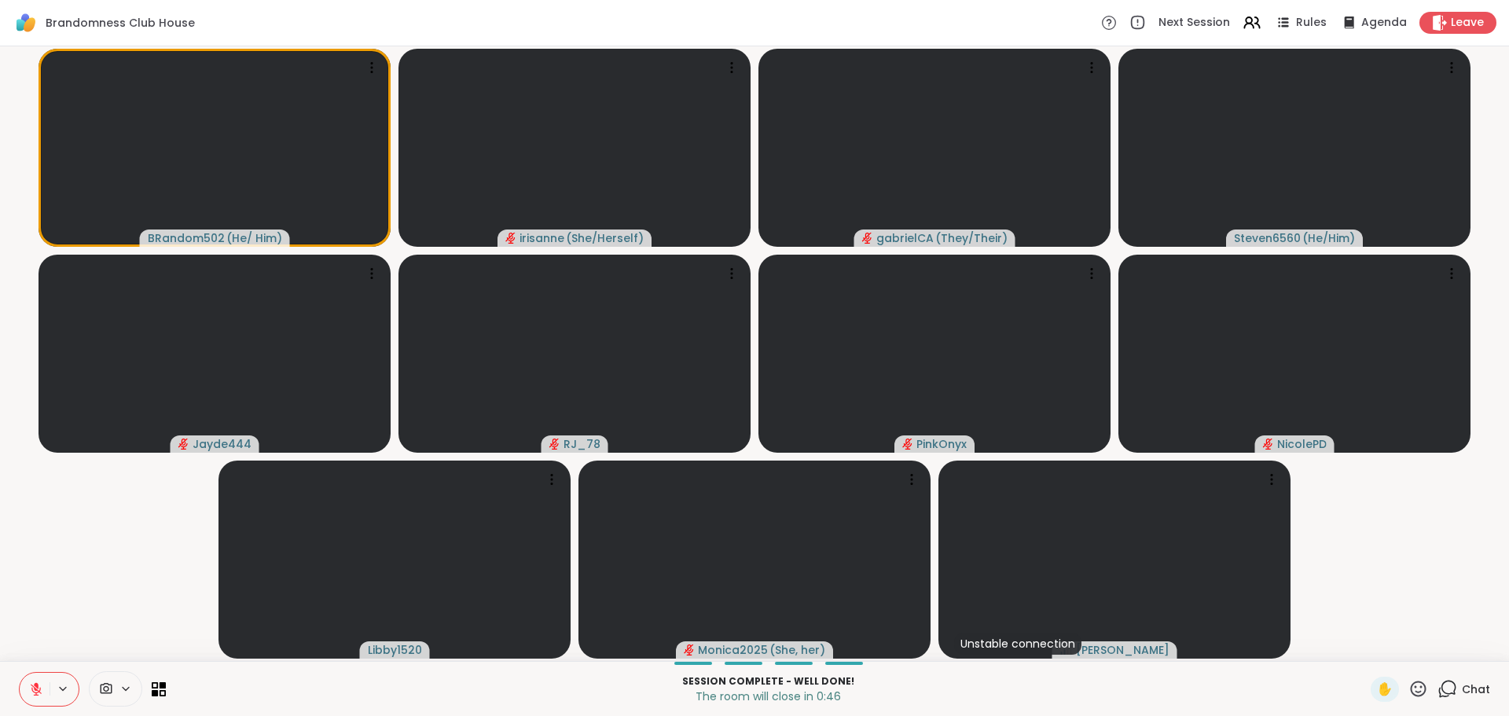
drag, startPoint x: 116, startPoint y: 581, endPoint x: 118, endPoint y: 557, distance: 24.5
click at [116, 309] on video-player-container "BRandom502 ( He/ Him ) irisanne ( She/Herself ) gabrielCA ( They/Their ) Steven…" at bounding box center [754, 354] width 1490 height 602
click at [124, 309] on video-player-container "BRandom502 ( He/ Him ) irisanne ( She/Herself ) gabrielCA ( They/Their ) Steven…" at bounding box center [754, 354] width 1490 height 602
click at [136, 309] on video-player-container "BRandom502 ( He/ Him ) irisanne ( She/Herself ) gabrielCA ( They/Their ) Steven…" at bounding box center [754, 354] width 1490 height 602
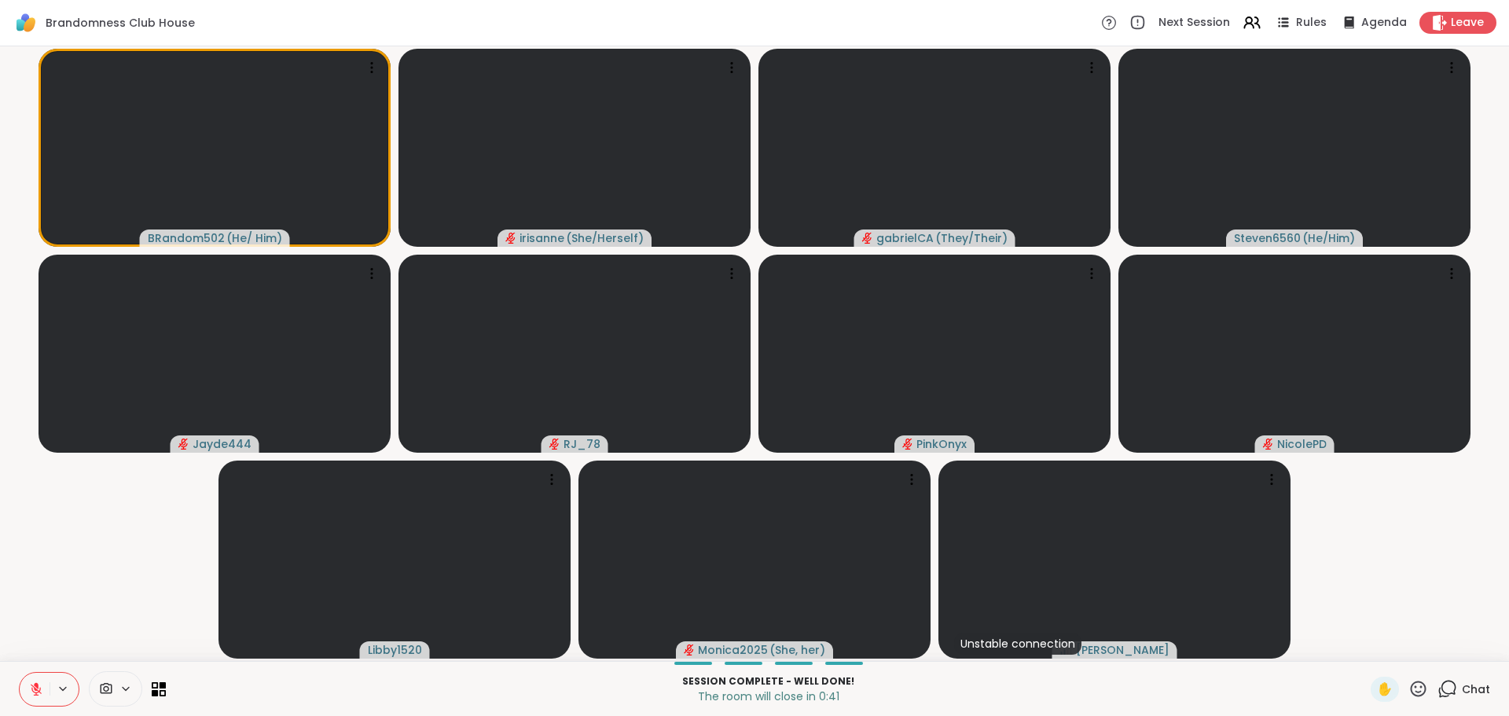
click at [136, 309] on video-player-container "BRandom502 ( He/ Him ) irisanne ( She/Herself ) gabrielCA ( They/Their ) Steven…" at bounding box center [754, 354] width 1490 height 602
click at [156, 309] on video-player-container "BRandom502 ( He/ Him ) irisanne ( She/Herself ) gabrielCA ( They/Their ) Steven…" at bounding box center [754, 354] width 1490 height 602
click at [157, 309] on video-player-container "BRandom502 ( He/ Him ) irisanne ( She/Herself ) gabrielCA ( They/Their ) Steven…" at bounding box center [754, 354] width 1490 height 602
click at [156, 309] on video-player-container "BRandom502 ( He/ Him ) irisanne ( She/Herself ) gabrielCA ( They/Their ) Steven…" at bounding box center [754, 354] width 1490 height 602
drag, startPoint x: 149, startPoint y: 510, endPoint x: 154, endPoint y: 520, distance: 11.3
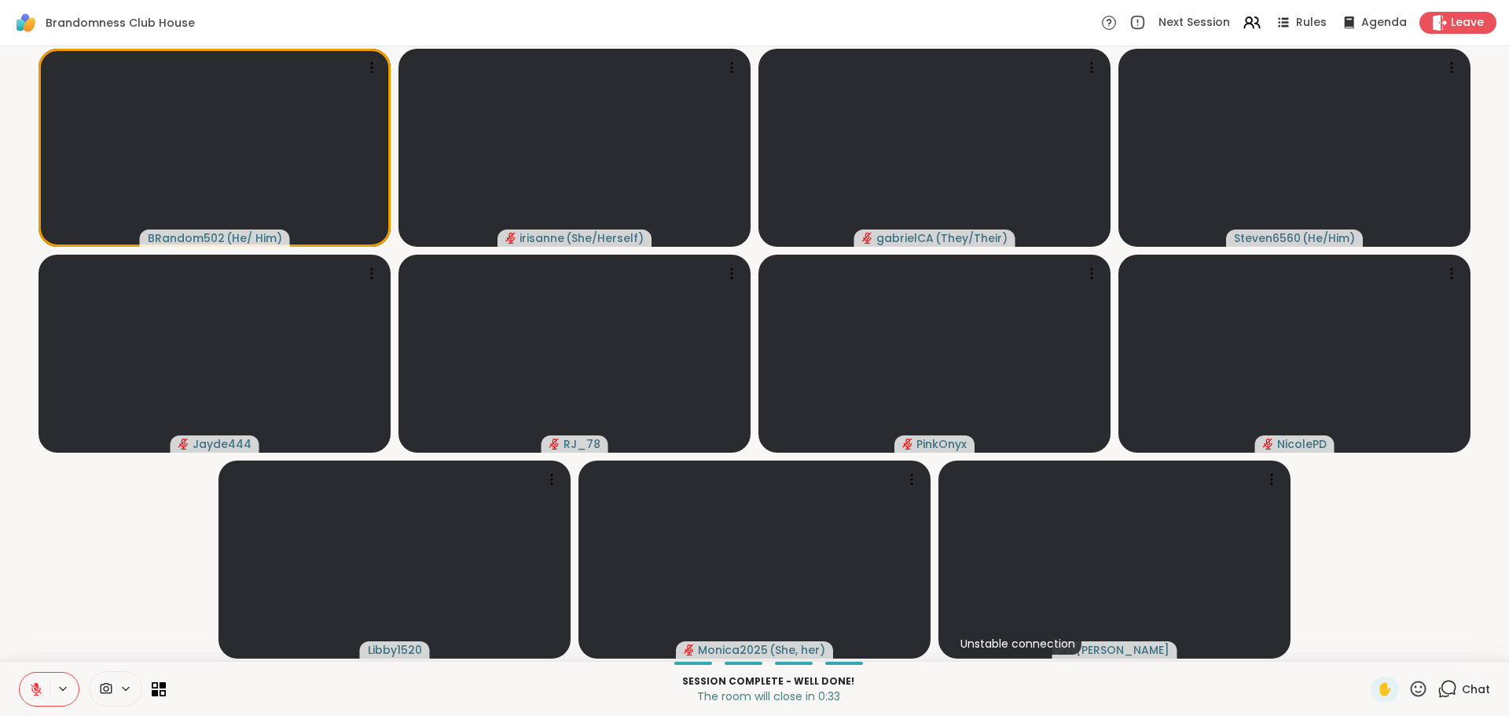
click at [154, 309] on video-player-container "BRandom502 ( He/ Him ) irisanne ( She/Herself ) gabrielCA ( They/Their ) Steven…" at bounding box center [754, 354] width 1490 height 602
click at [143, 309] on video-player-container "BRandom502 ( He/ Him ) irisanne ( She/Herself ) gabrielCA ( They/Their ) Steven…" at bounding box center [754, 354] width 1490 height 602
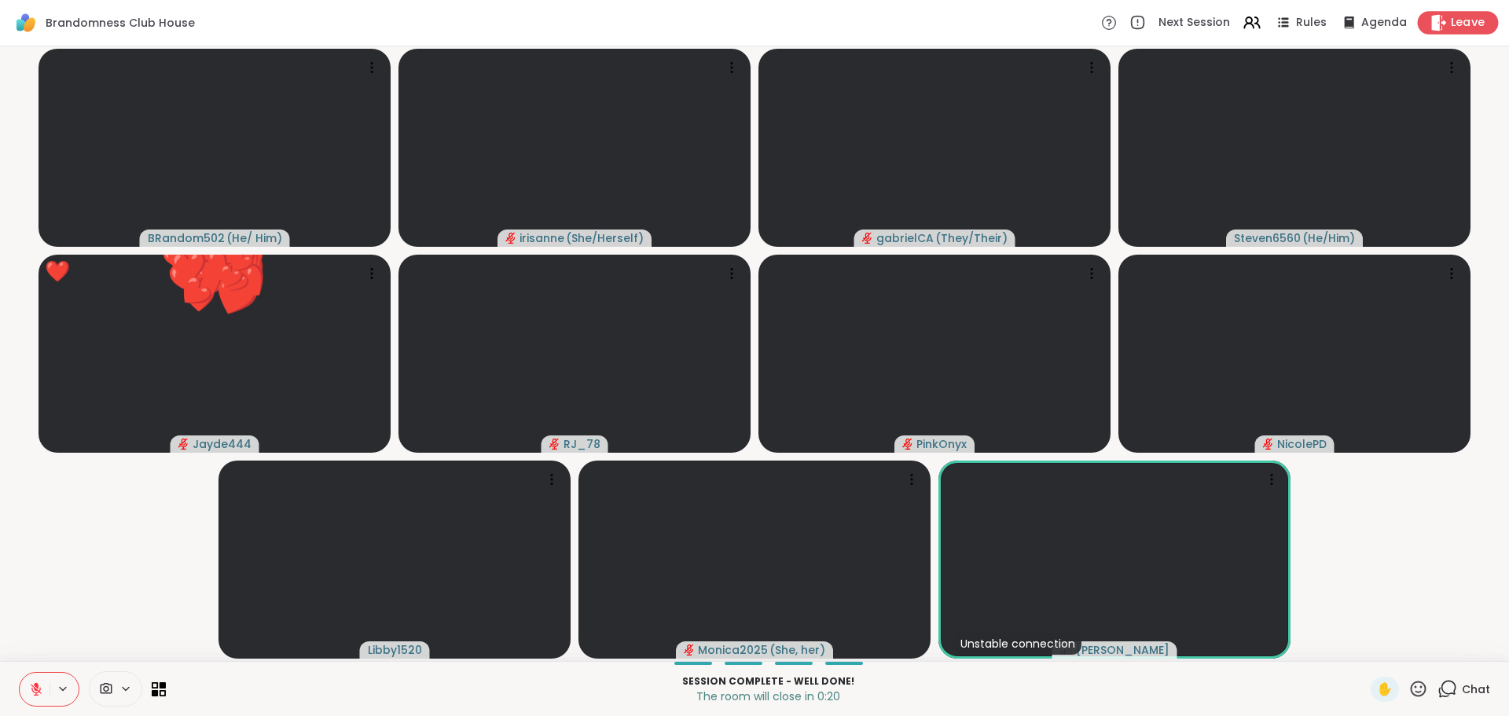
click at [740, 33] on div "Leave" at bounding box center [1458, 22] width 81 height 23
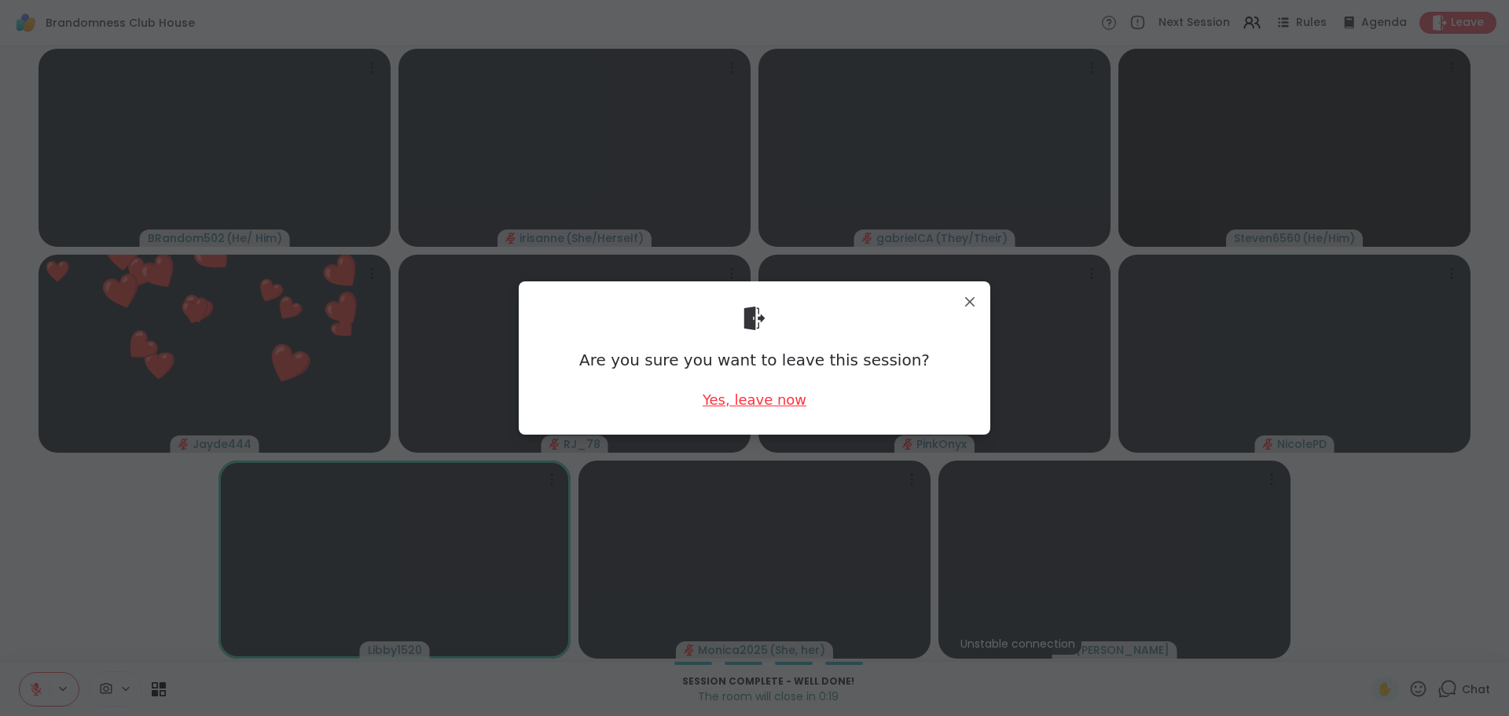
click at [740, 309] on div "Yes, leave now" at bounding box center [755, 400] width 104 height 20
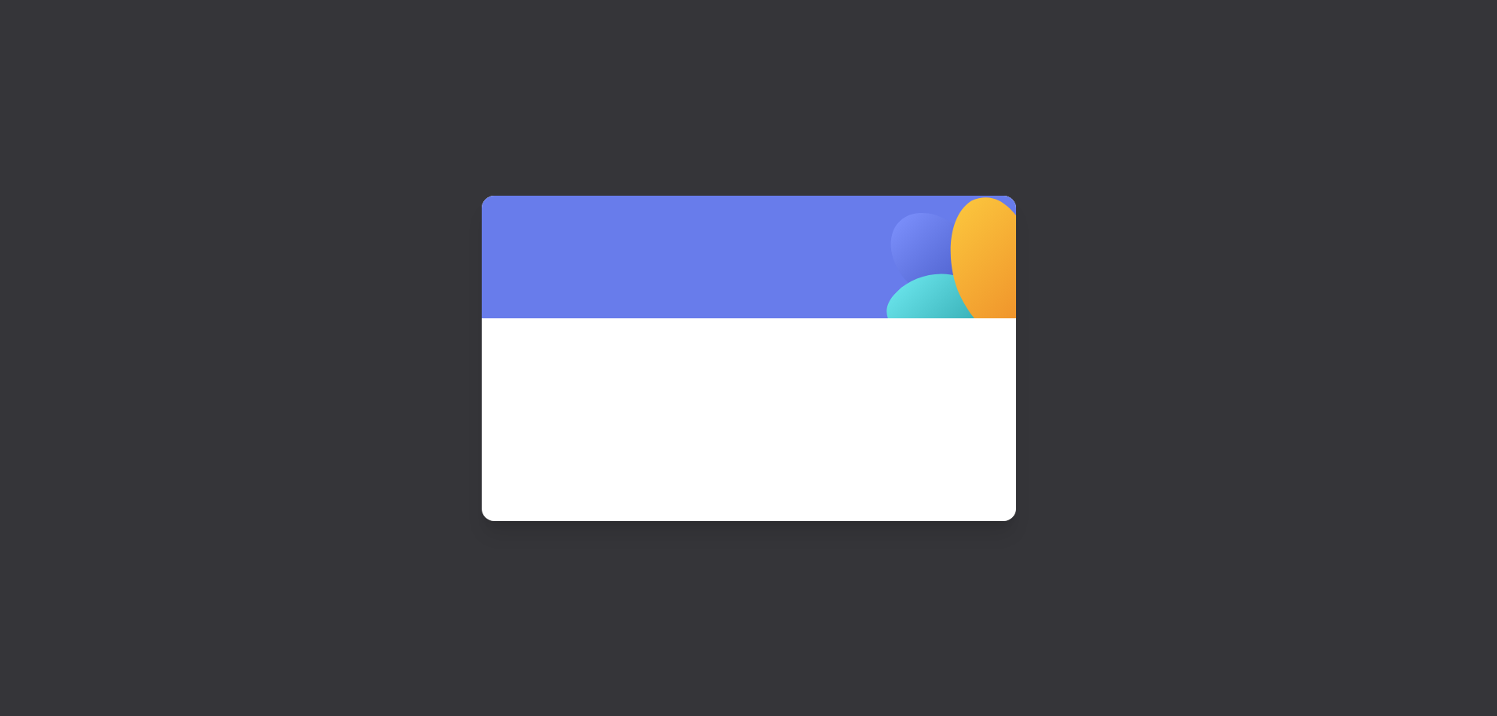
click at [740, 260] on div at bounding box center [748, 358] width 1497 height 716
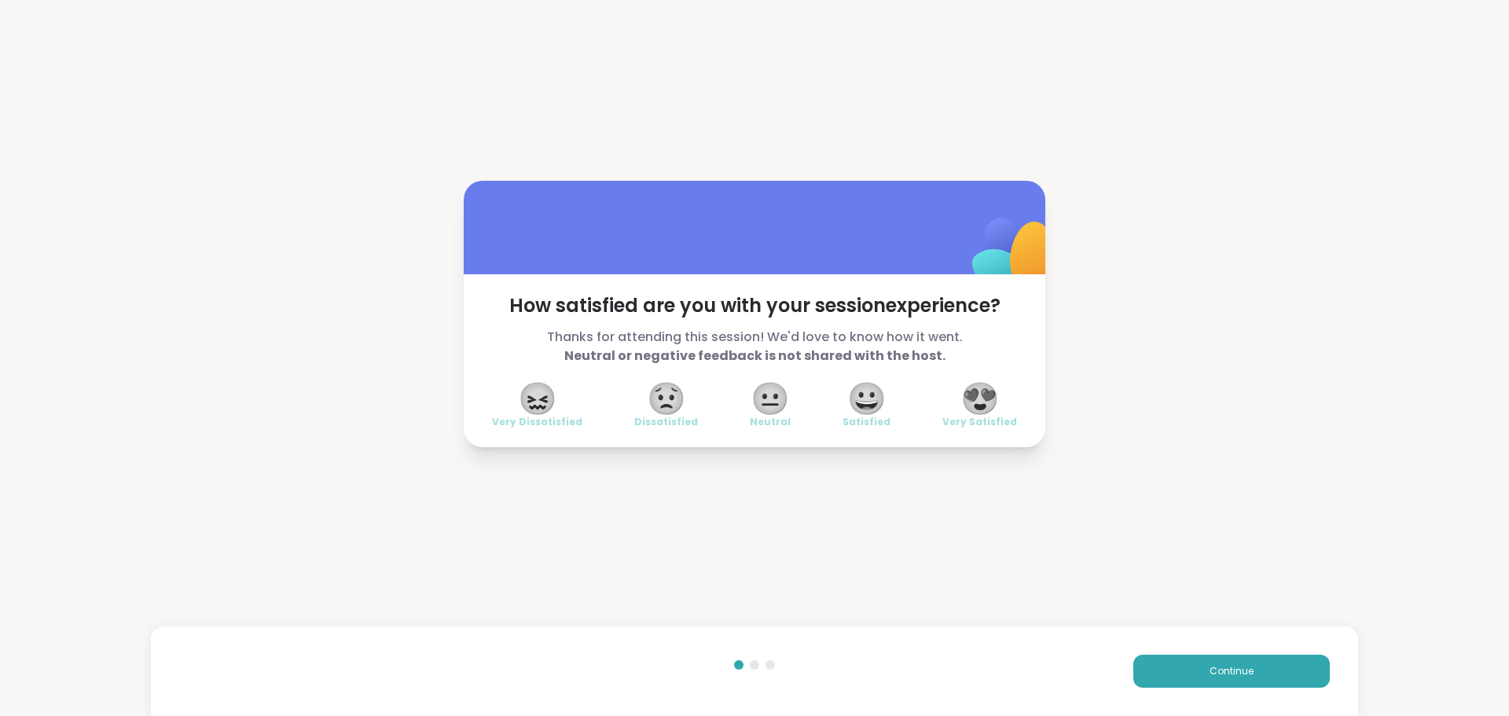
click at [740, 309] on span "😍" at bounding box center [980, 398] width 39 height 28
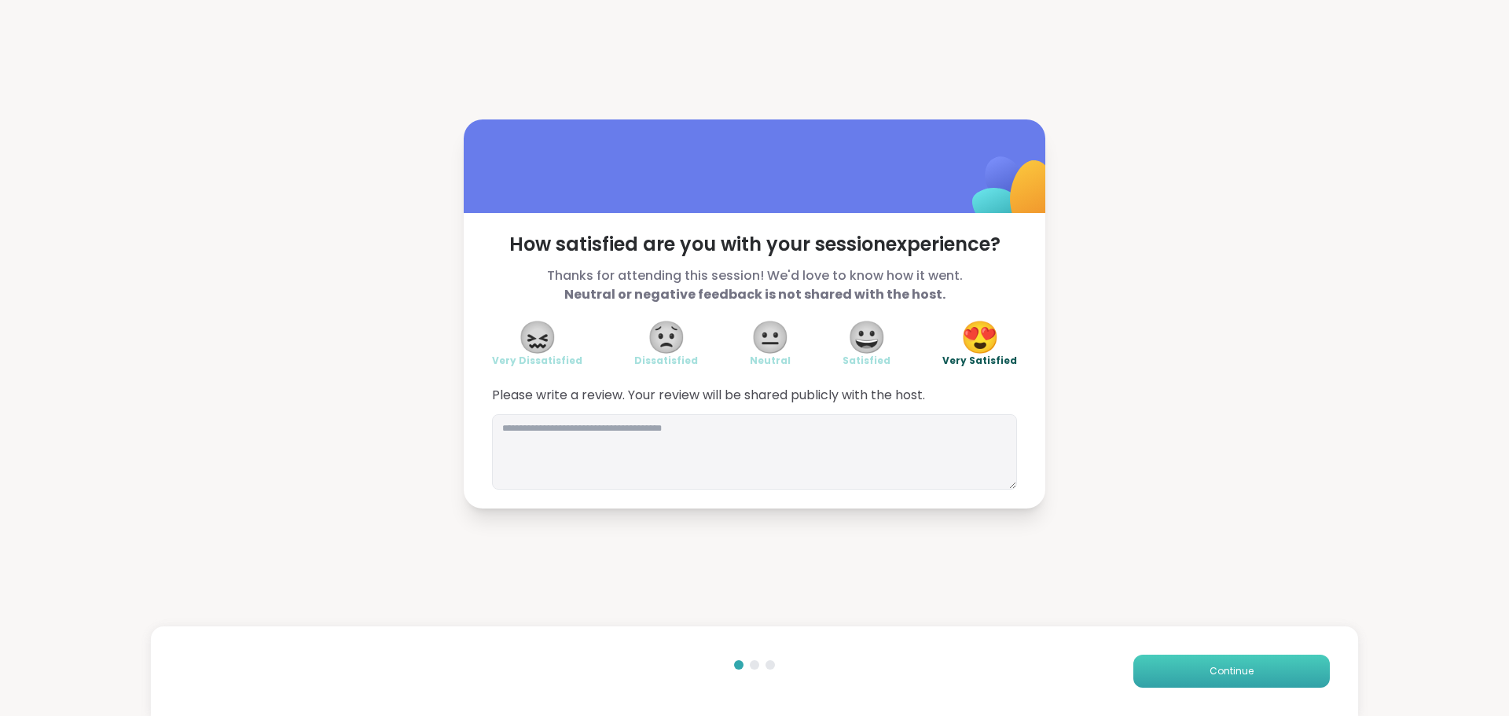
click at [740, 309] on span "Continue" at bounding box center [1232, 671] width 44 height 14
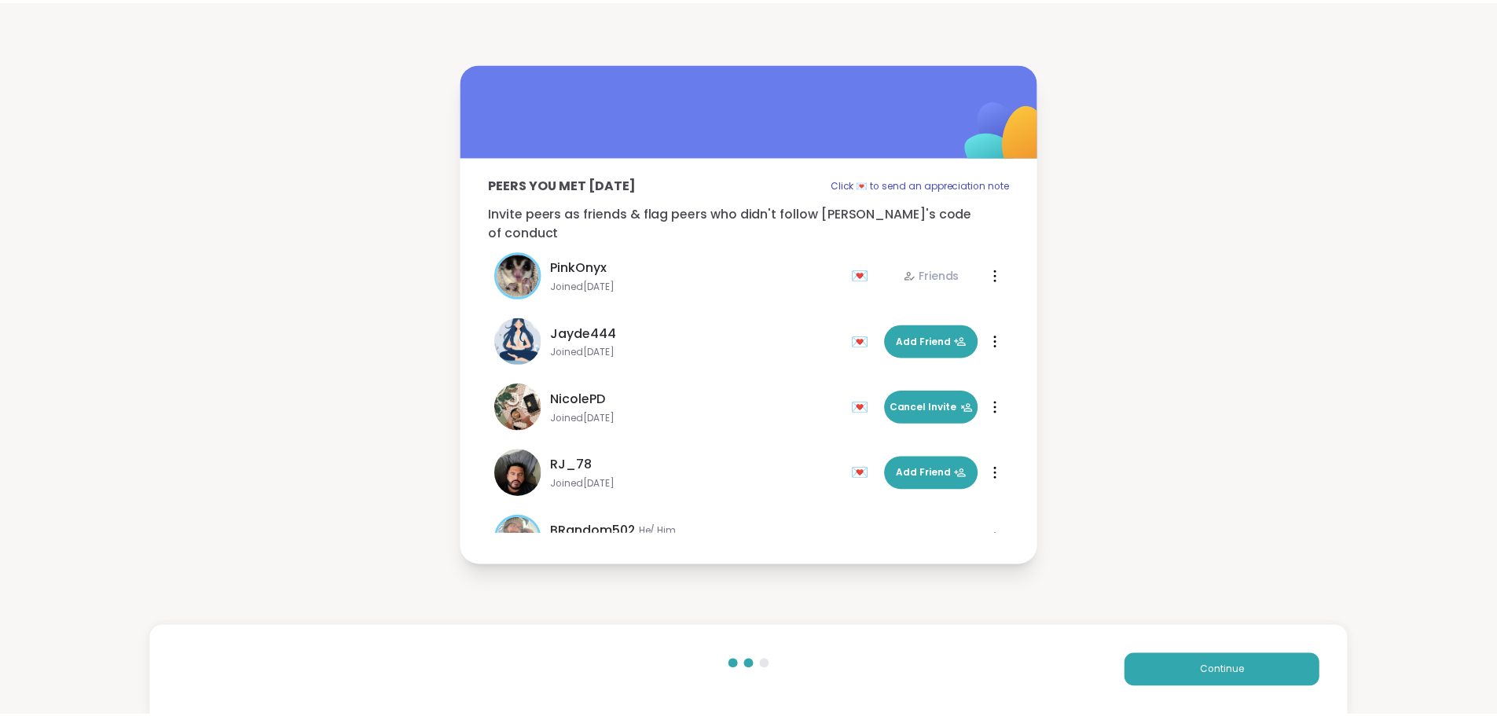
scroll to position [509, 0]
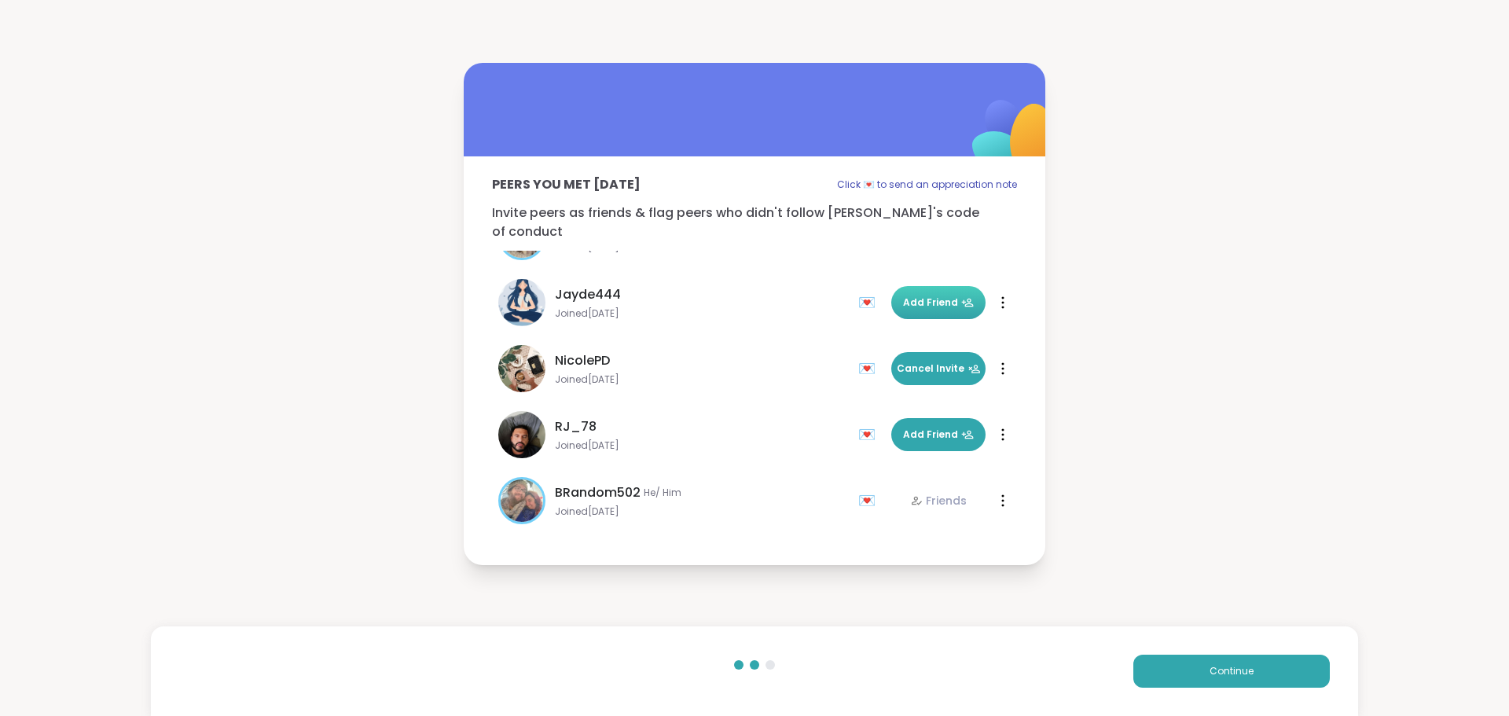
click at [740, 286] on button "Add Friend" at bounding box center [938, 302] width 94 height 33
click at [740, 309] on button "Continue" at bounding box center [1232, 671] width 197 height 33
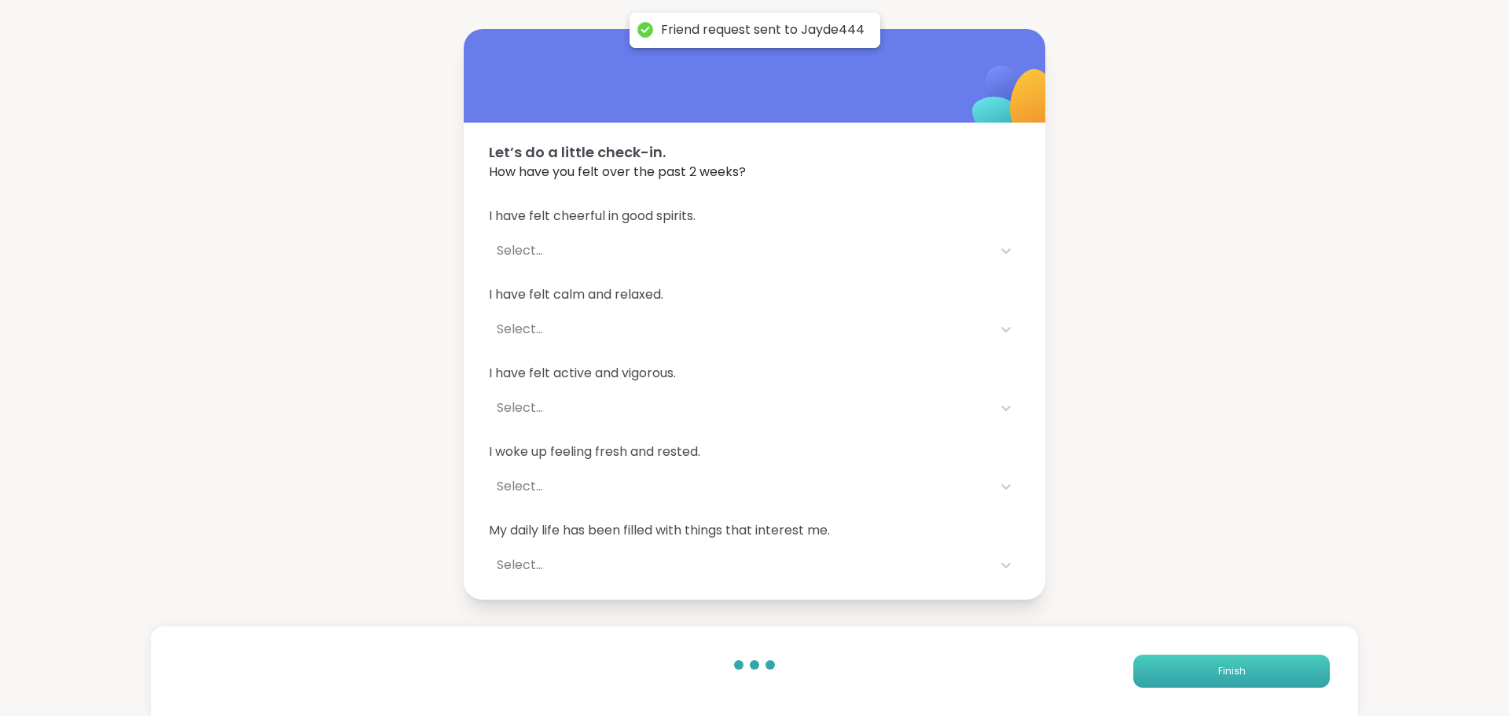
click at [740, 309] on button "Finish" at bounding box center [1232, 671] width 197 height 33
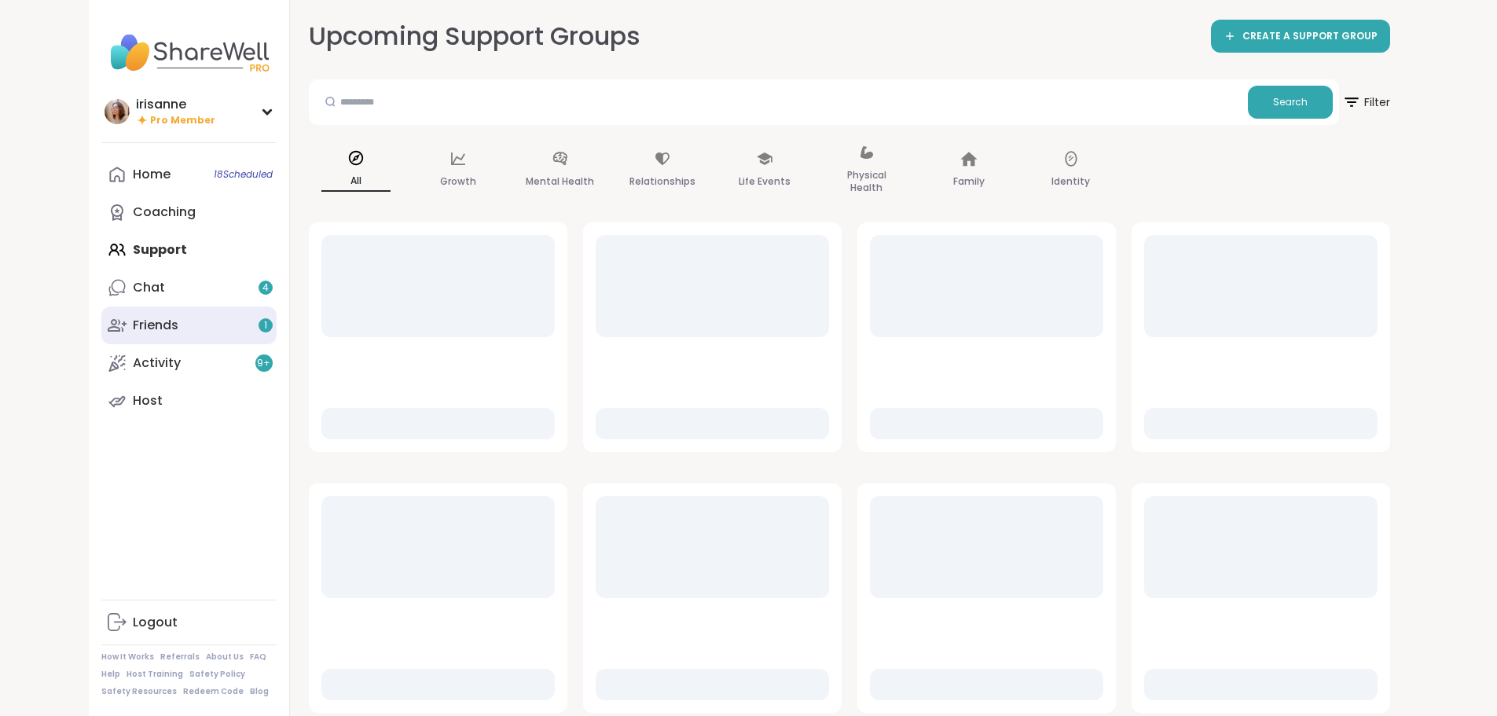
click at [148, 309] on link "Friends 1" at bounding box center [188, 326] width 175 height 38
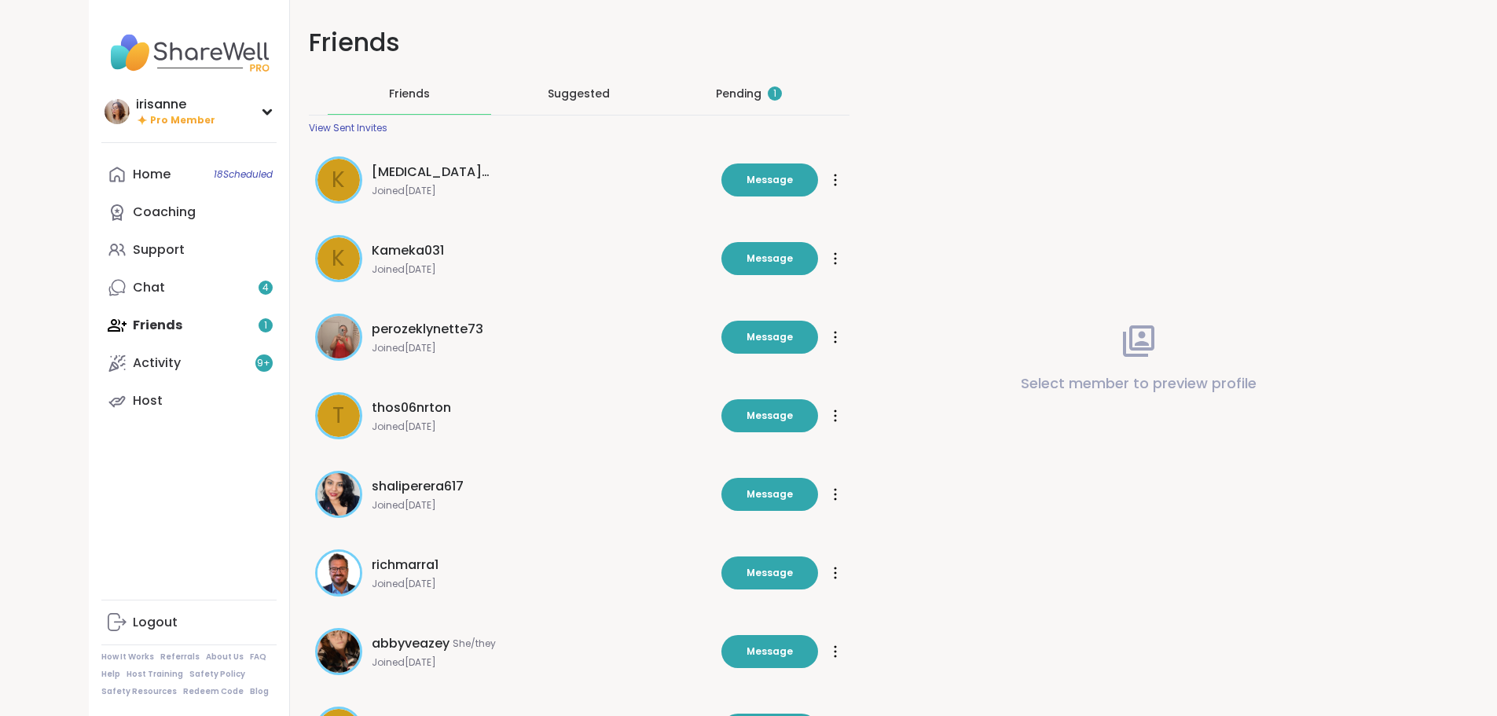
click at [722, 98] on div "Pending 1" at bounding box center [749, 94] width 66 height 16
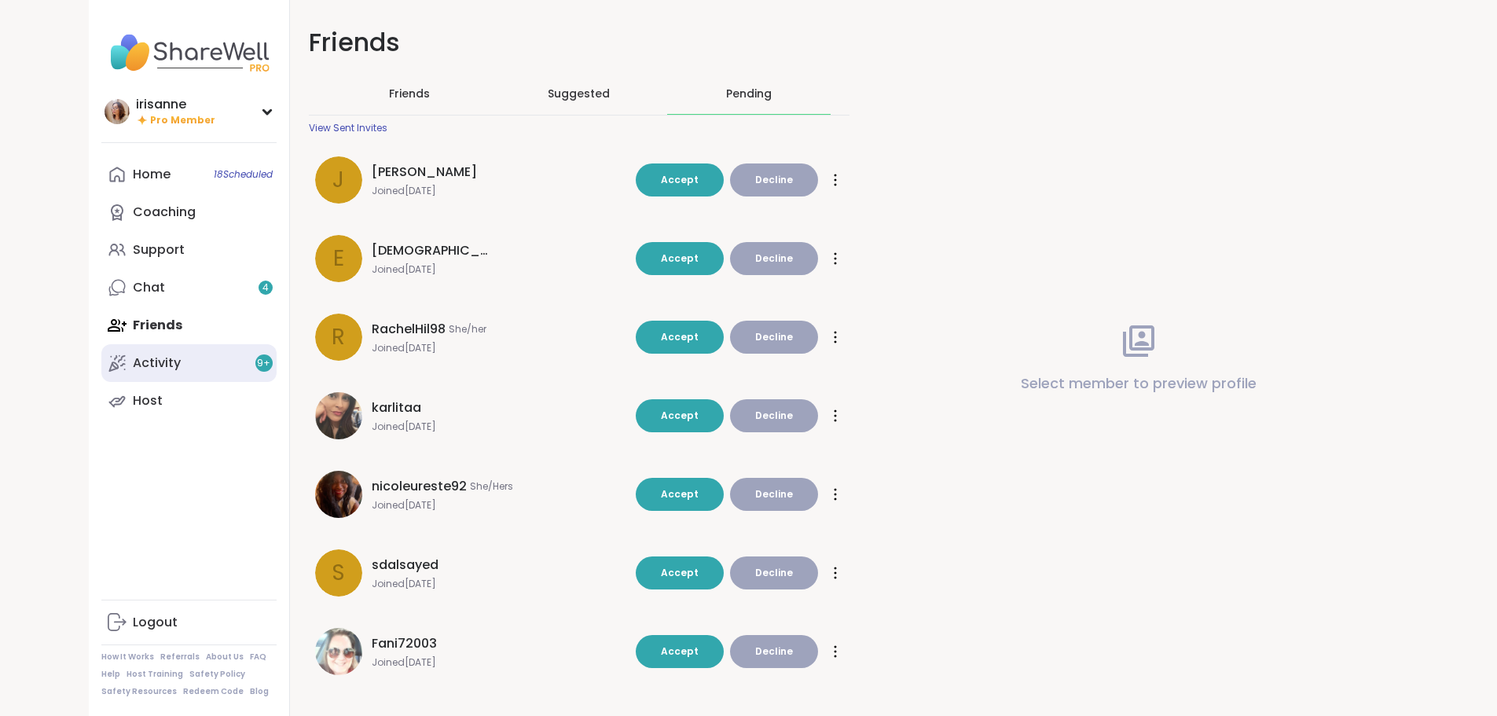
click at [115, 309] on link "Activity 9 +" at bounding box center [188, 363] width 175 height 38
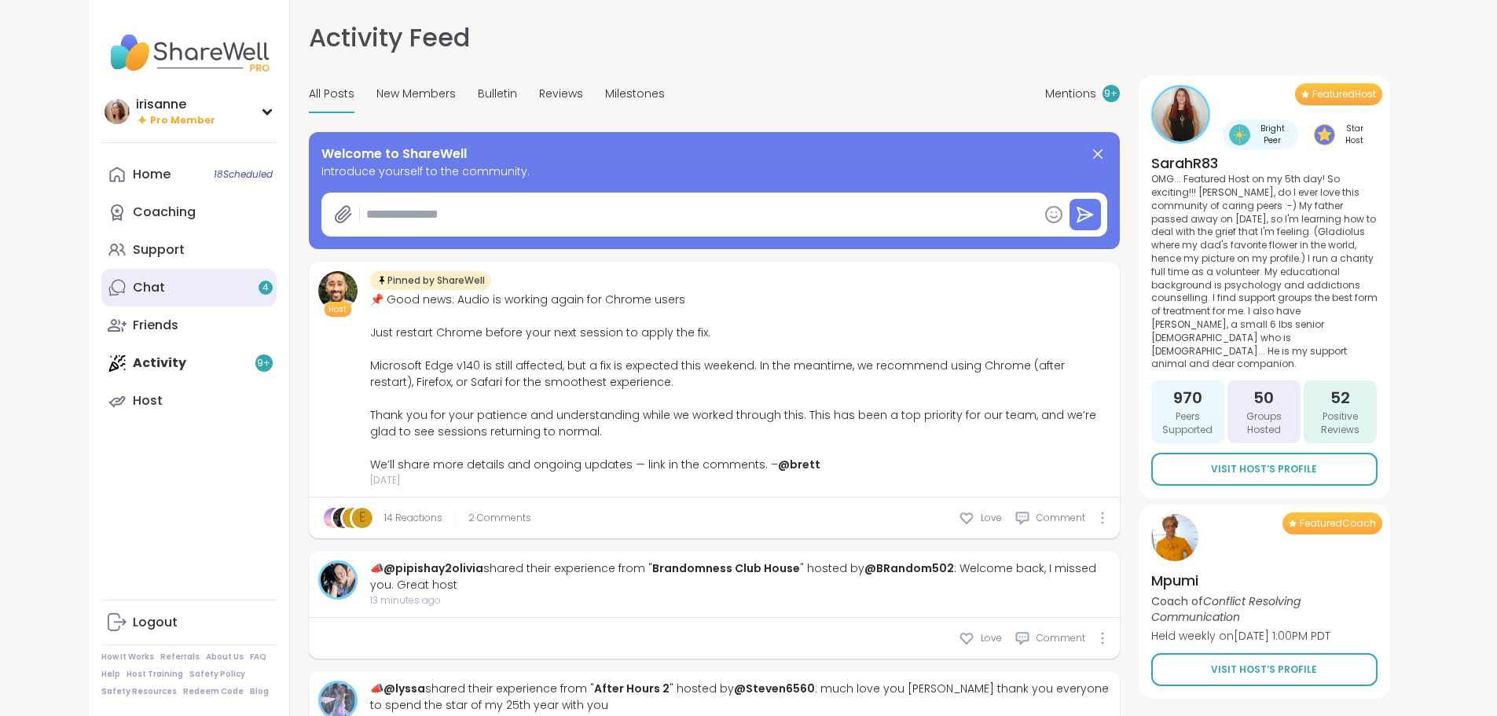
click at [144, 277] on link "Chat 4" at bounding box center [188, 288] width 175 height 38
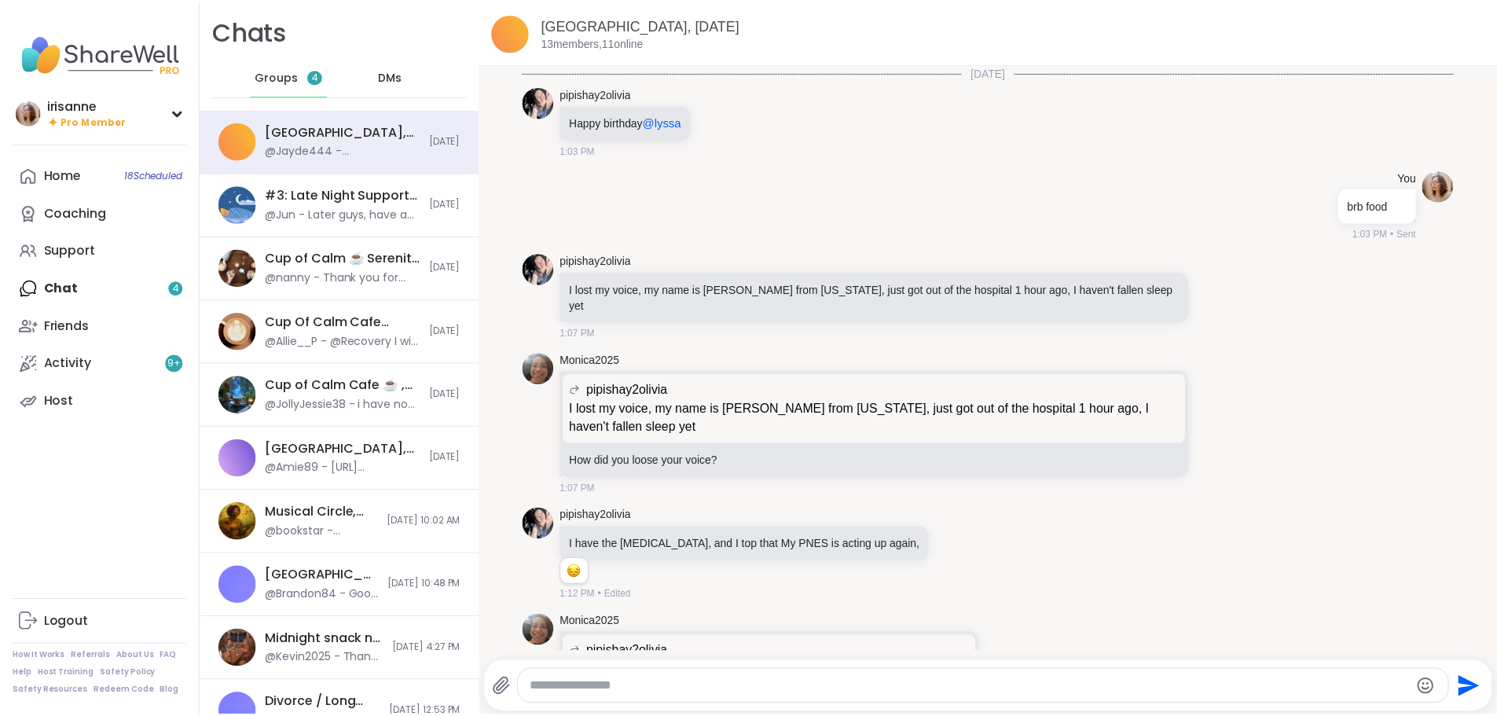
scroll to position [3855, 0]
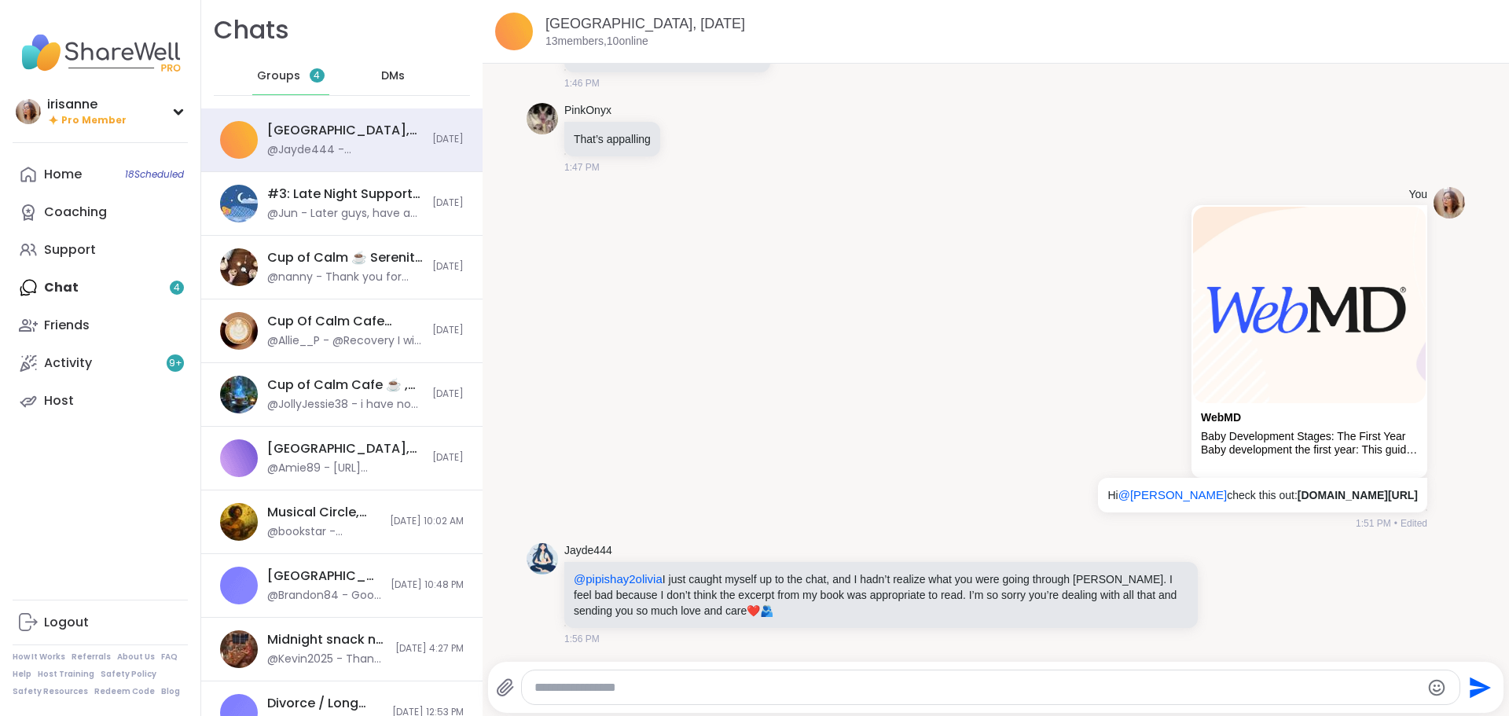
click at [154, 297] on div "Home 18 Scheduled Coaching Support Chat 4 Friends Activity 9 + Host" at bounding box center [100, 288] width 175 height 264
click at [120, 309] on link "Activity 9 +" at bounding box center [100, 363] width 175 height 38
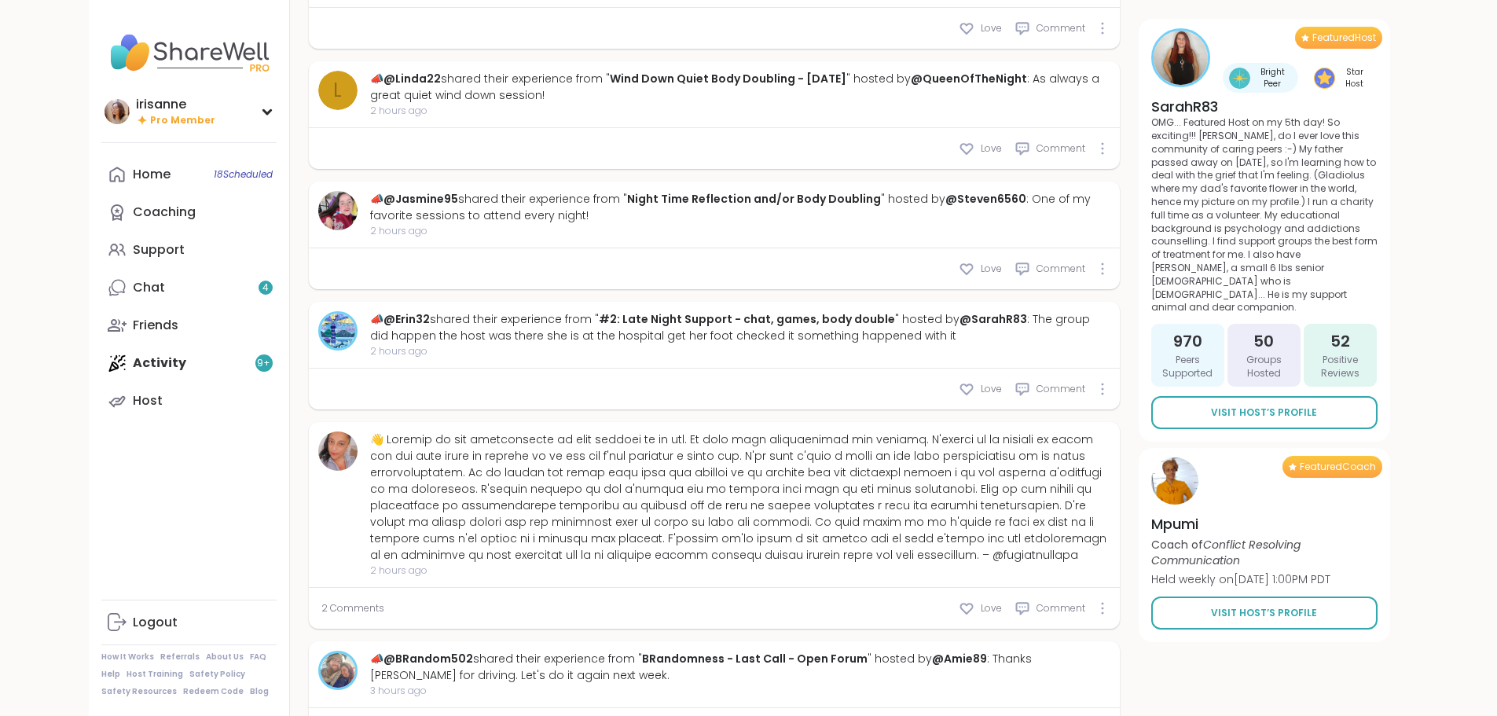
scroll to position [1361, 0]
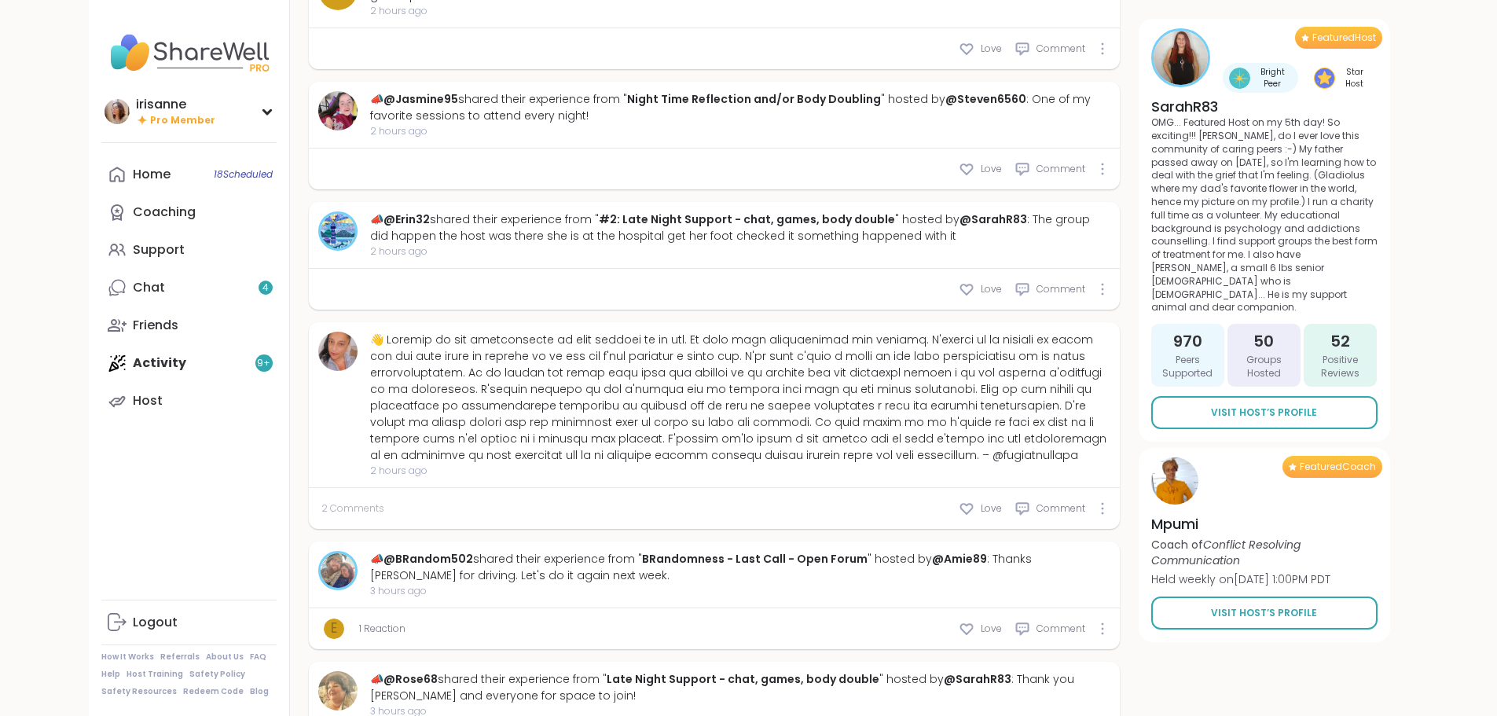
click at [321, 309] on span "2 Comments" at bounding box center [352, 509] width 63 height 14
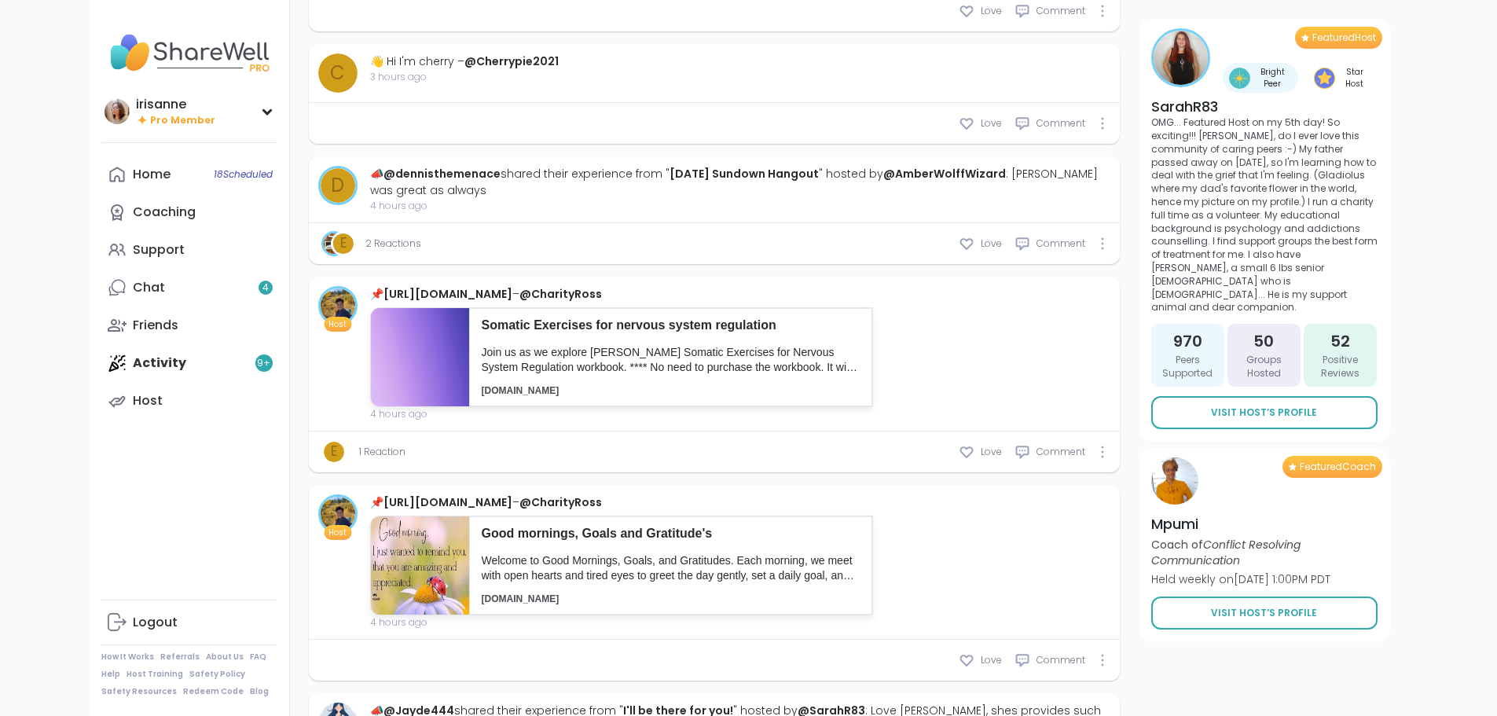
scroll to position [2691, 0]
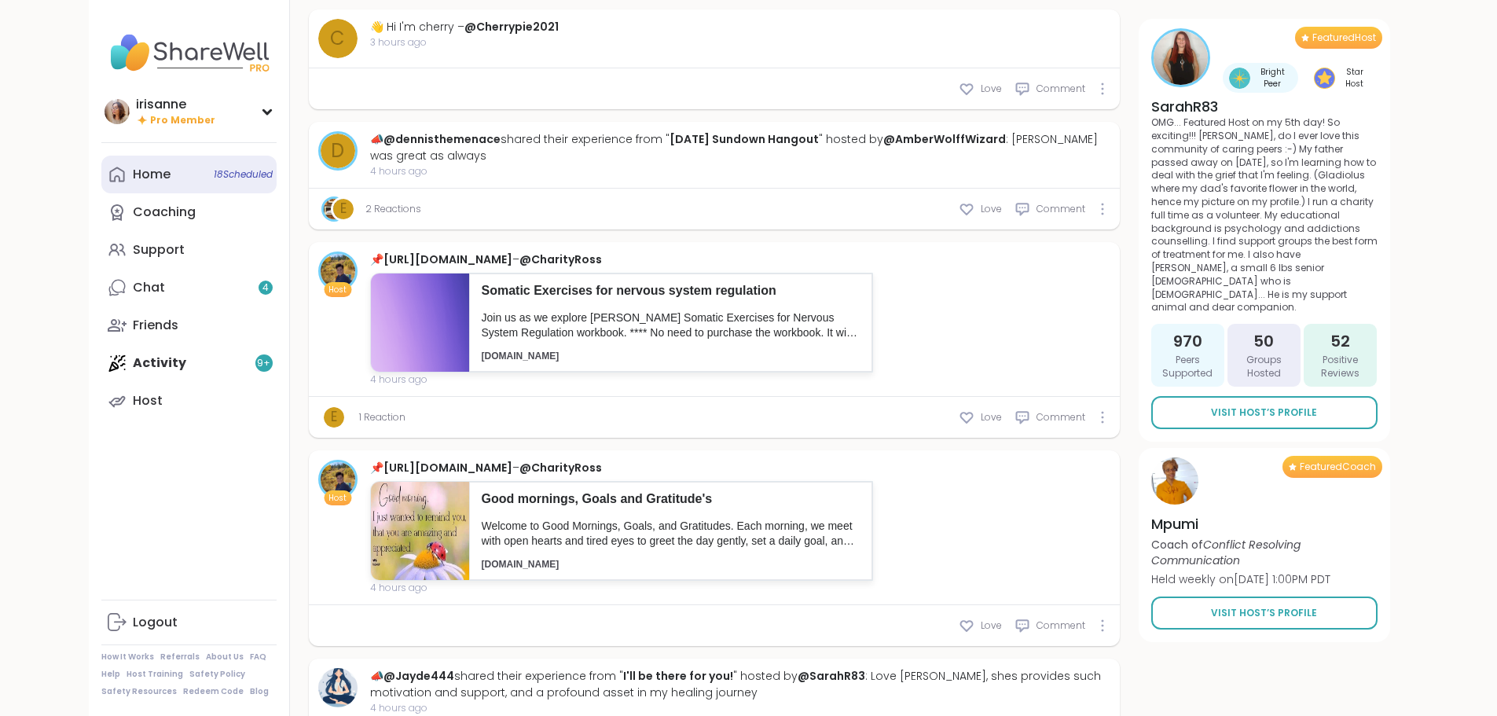
click at [116, 182] on link "Home 18 Scheduled" at bounding box center [188, 175] width 175 height 38
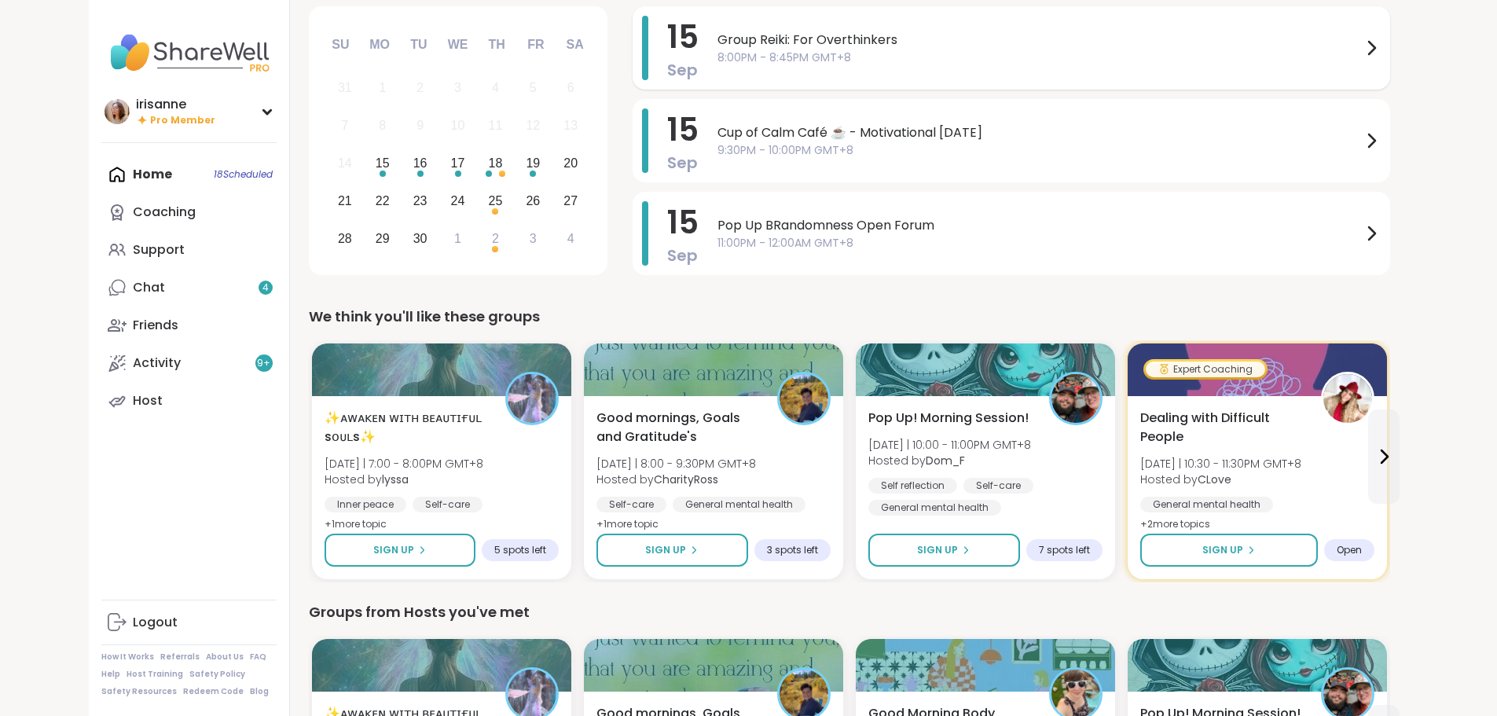
scroll to position [157, 0]
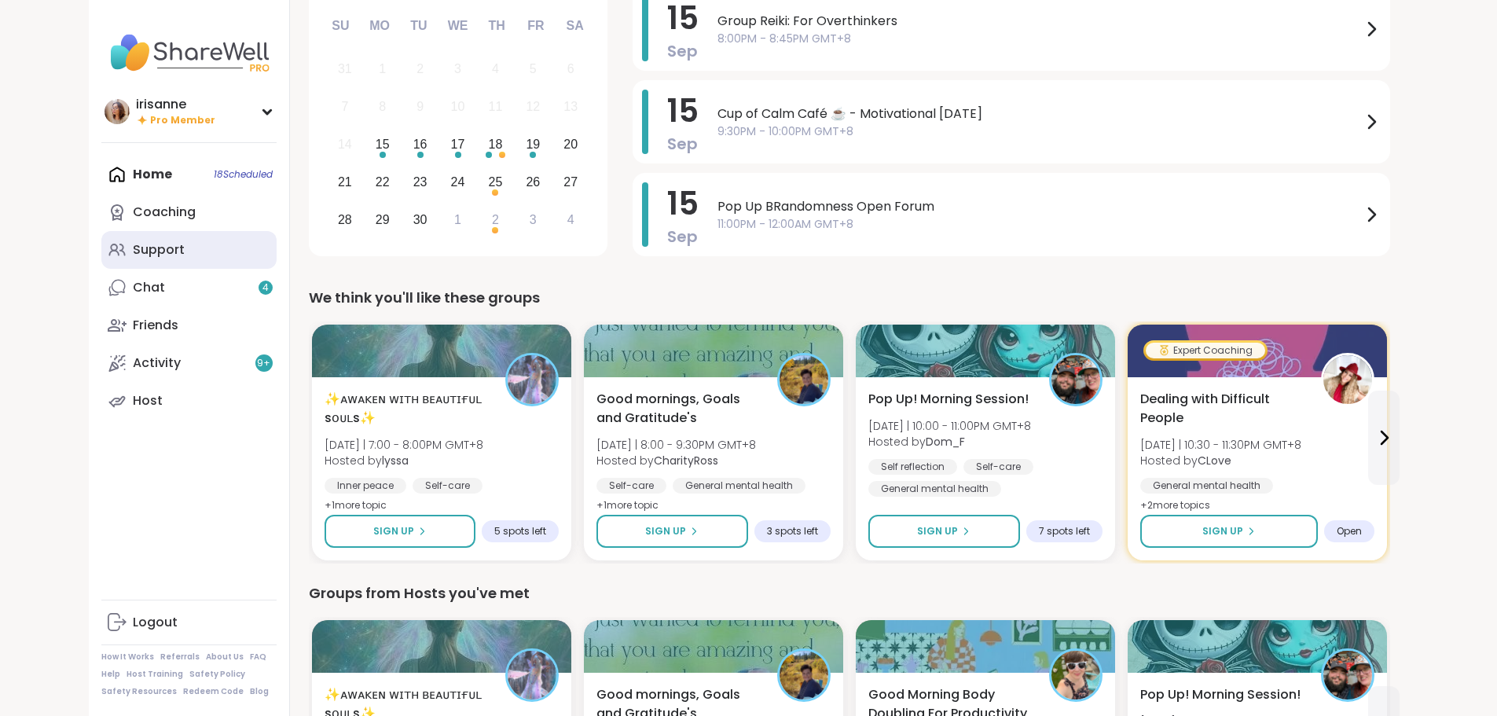
click at [101, 239] on link "Support" at bounding box center [188, 250] width 175 height 38
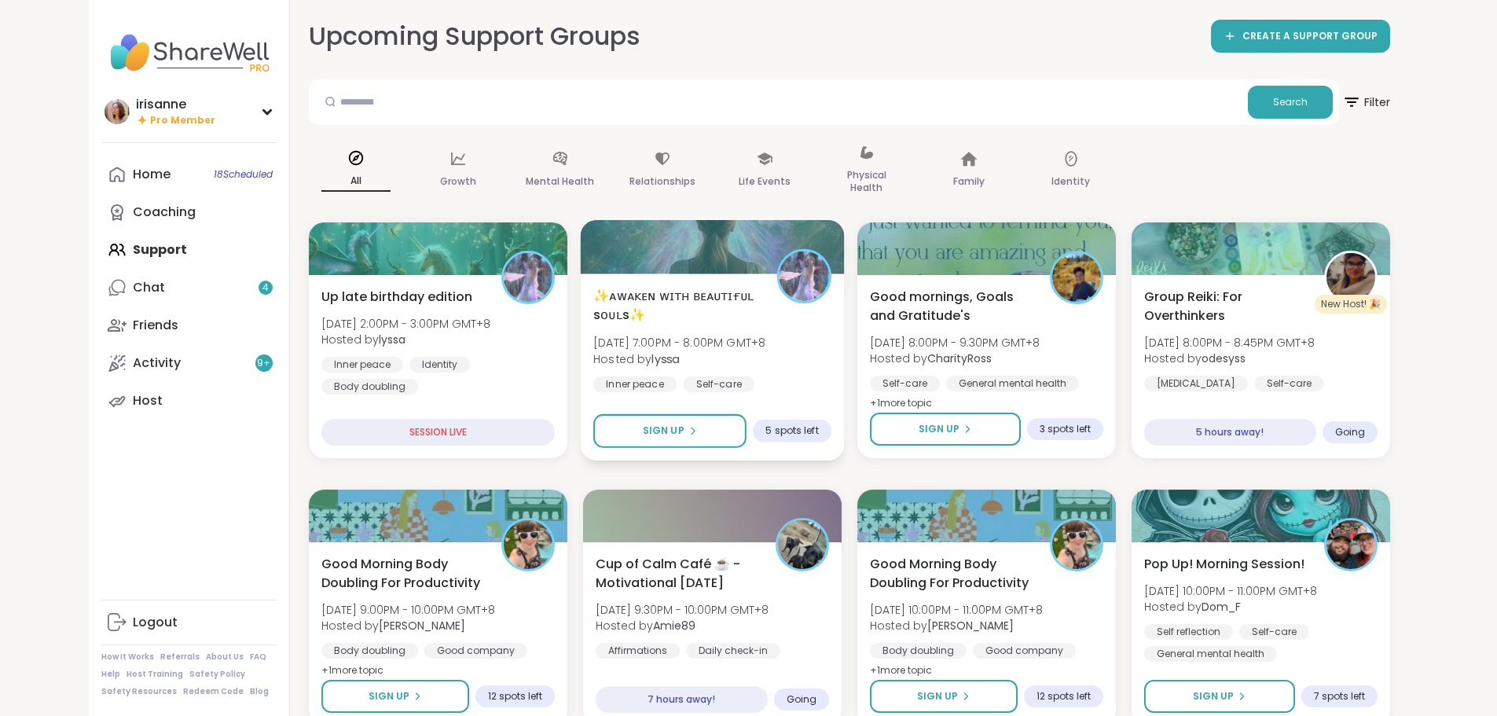
click at [660, 309] on span "✨ᴀᴡᴀᴋᴇɴ ᴡɪᴛʜ ʙᴇᴀᴜᴛɪғᴜʟ sᴏᴜʟs✨" at bounding box center [676, 305] width 166 height 39
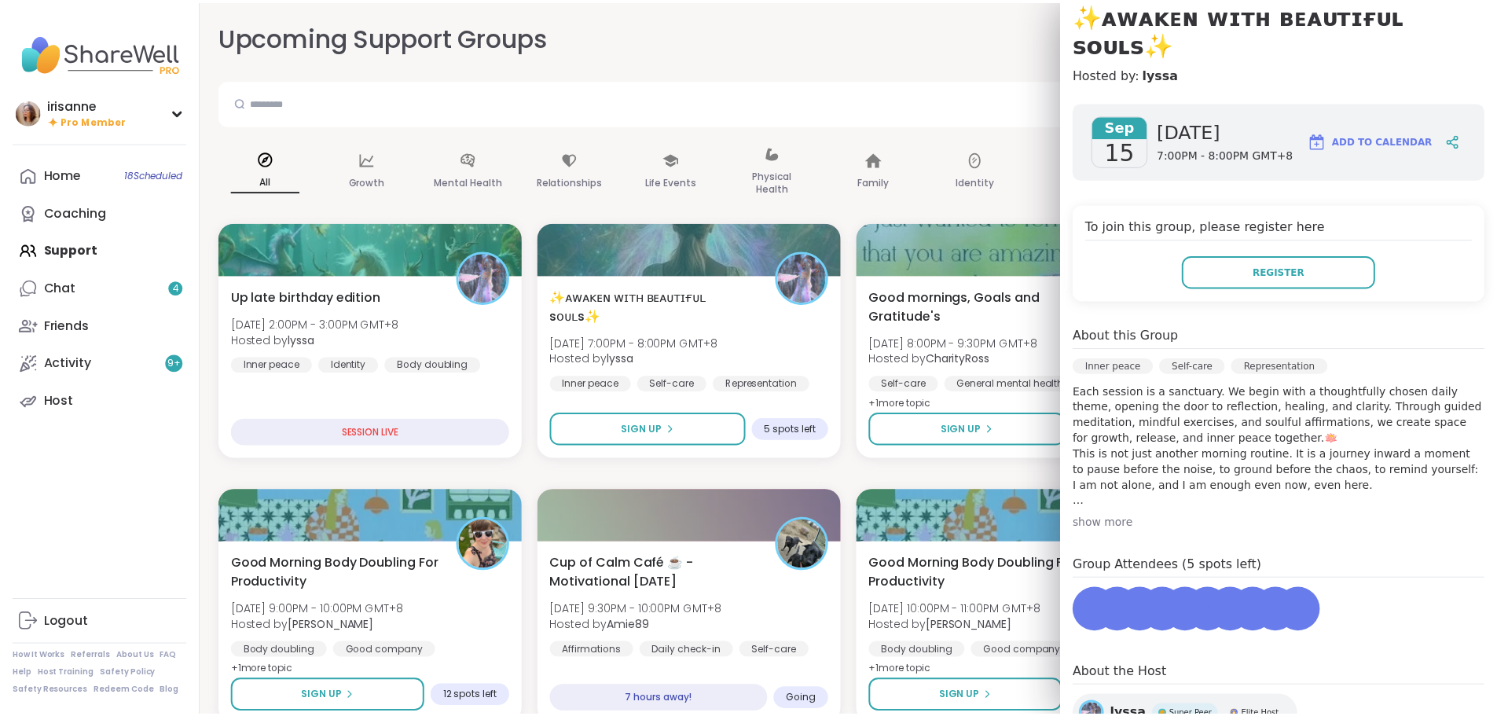
scroll to position [157, 0]
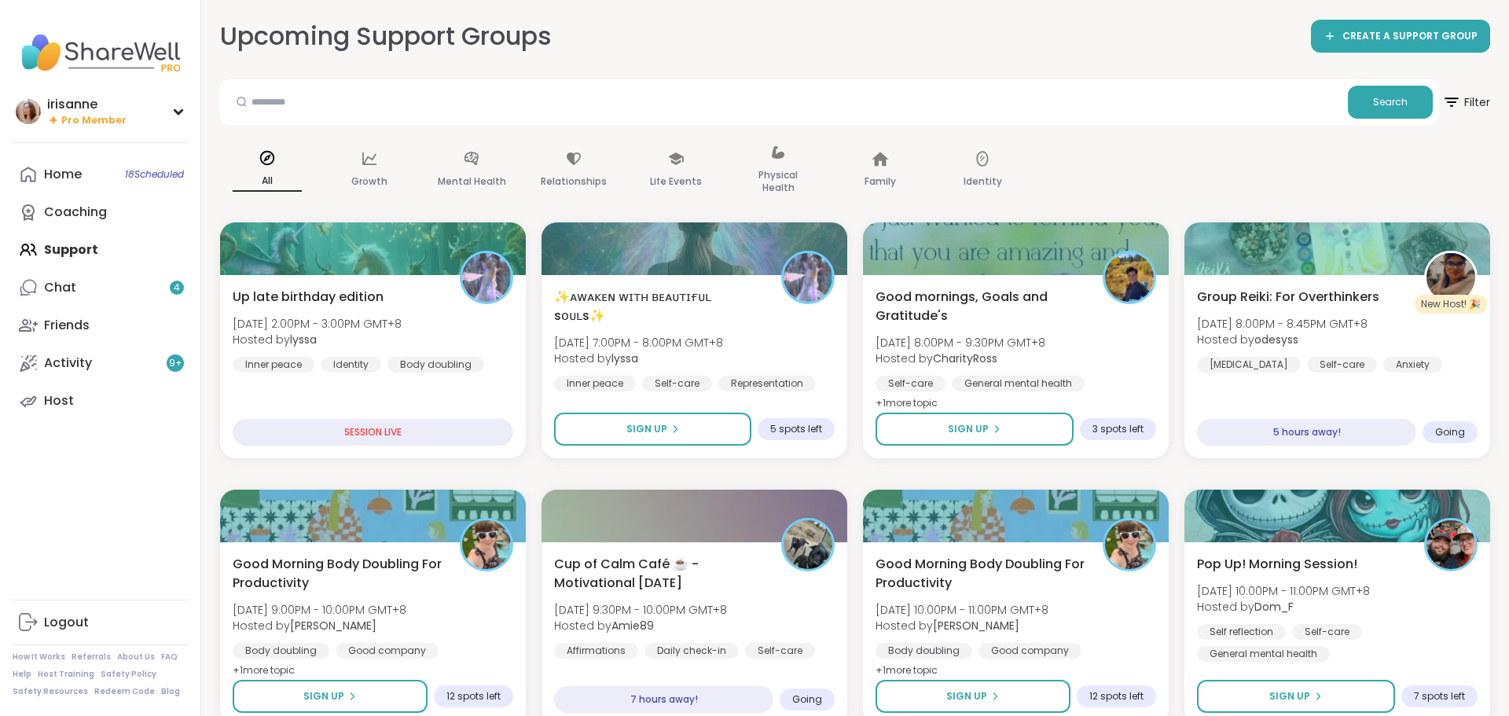
click at [740, 40] on div "Upcoming Support Groups CREATE A SUPPORT GROUP" at bounding box center [855, 36] width 1270 height 35
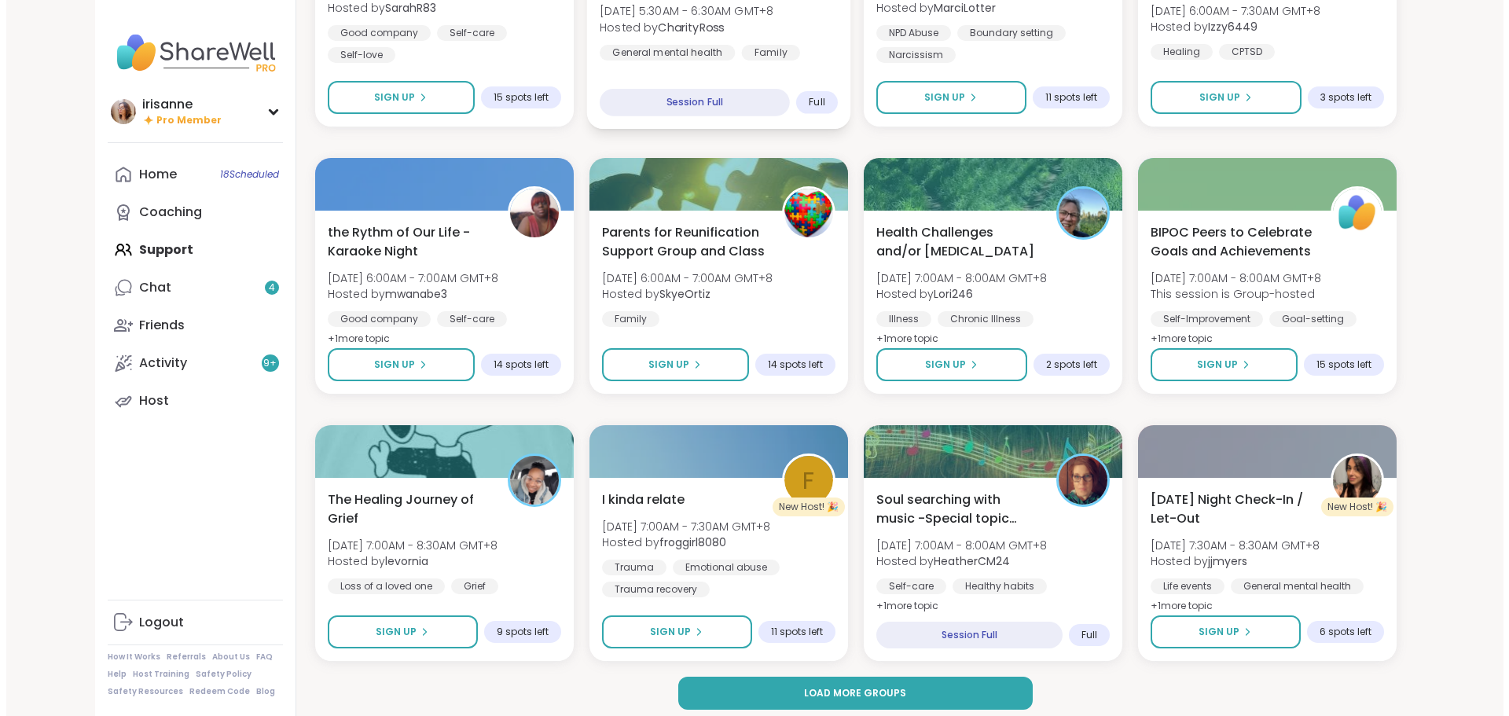
scroll to position [1945, 0]
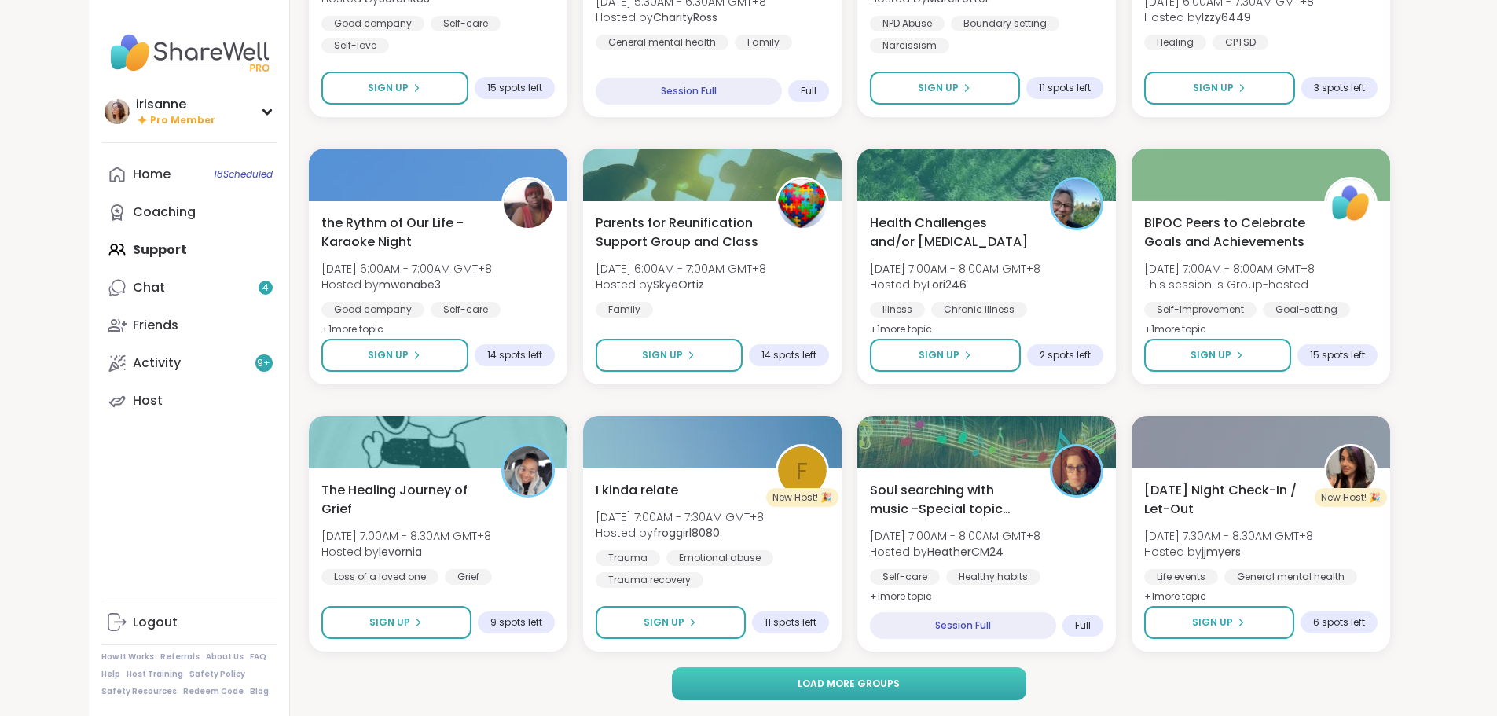
click at [740, 309] on span "Load more groups" at bounding box center [849, 684] width 102 height 14
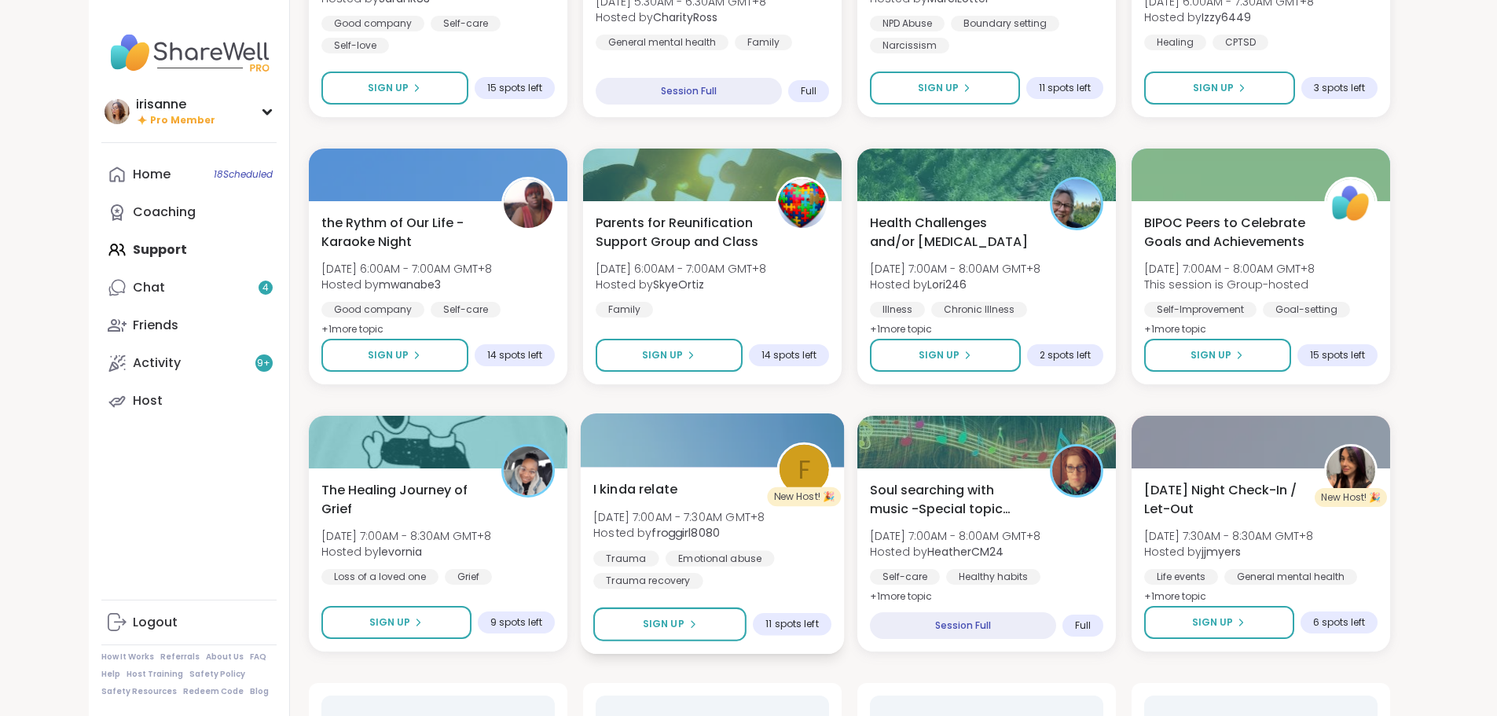
click at [740, 309] on div "I kinda relate Tue, Sep 16 | 7:00AM - 7:30AM GMT+8 Hosted by froggirl8080 Traum…" at bounding box center [712, 533] width 238 height 109
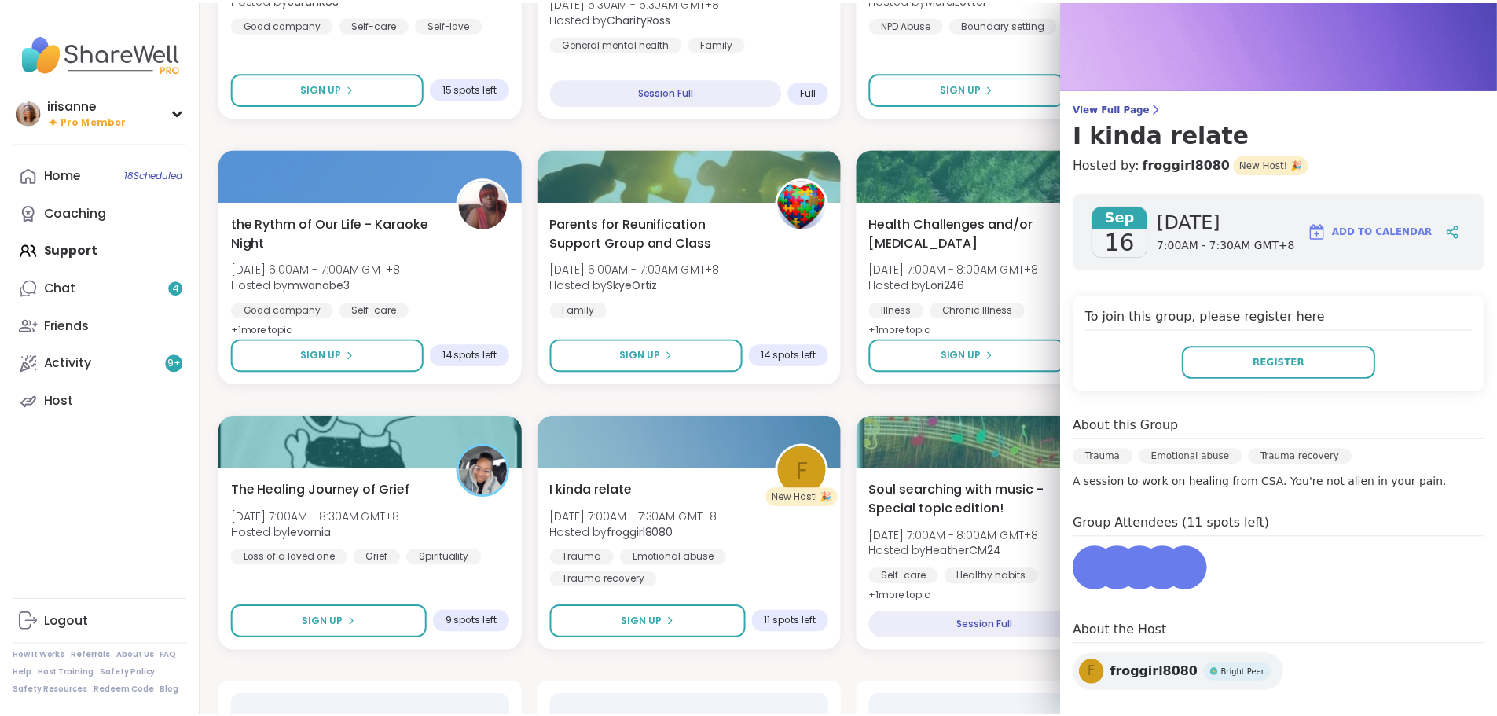
scroll to position [57, 0]
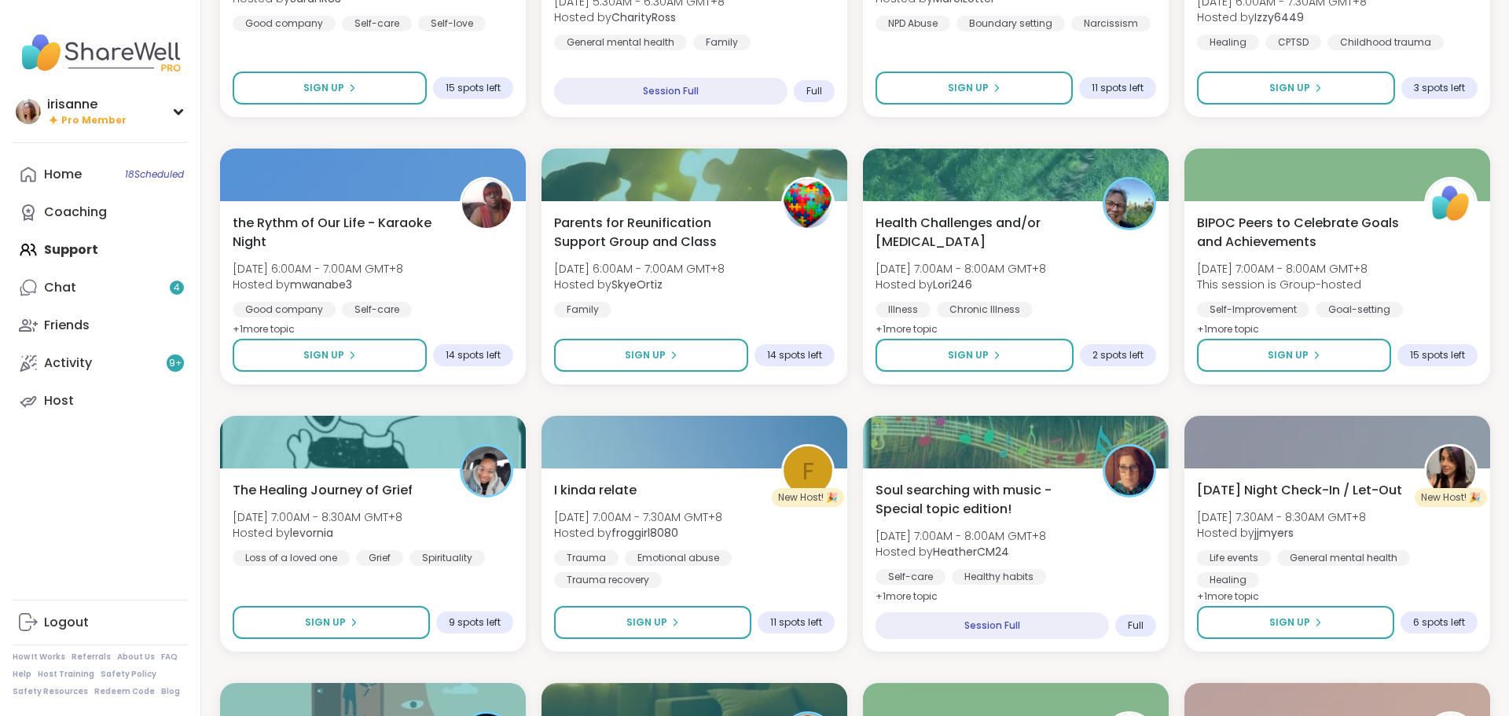
click at [740, 309] on div "Up late birthday edition Mon, Sep 15 | 2:00PM - 3:00PM GMT+8 Hosted by lyssa In…" at bounding box center [855, 667] width 1270 height 4779
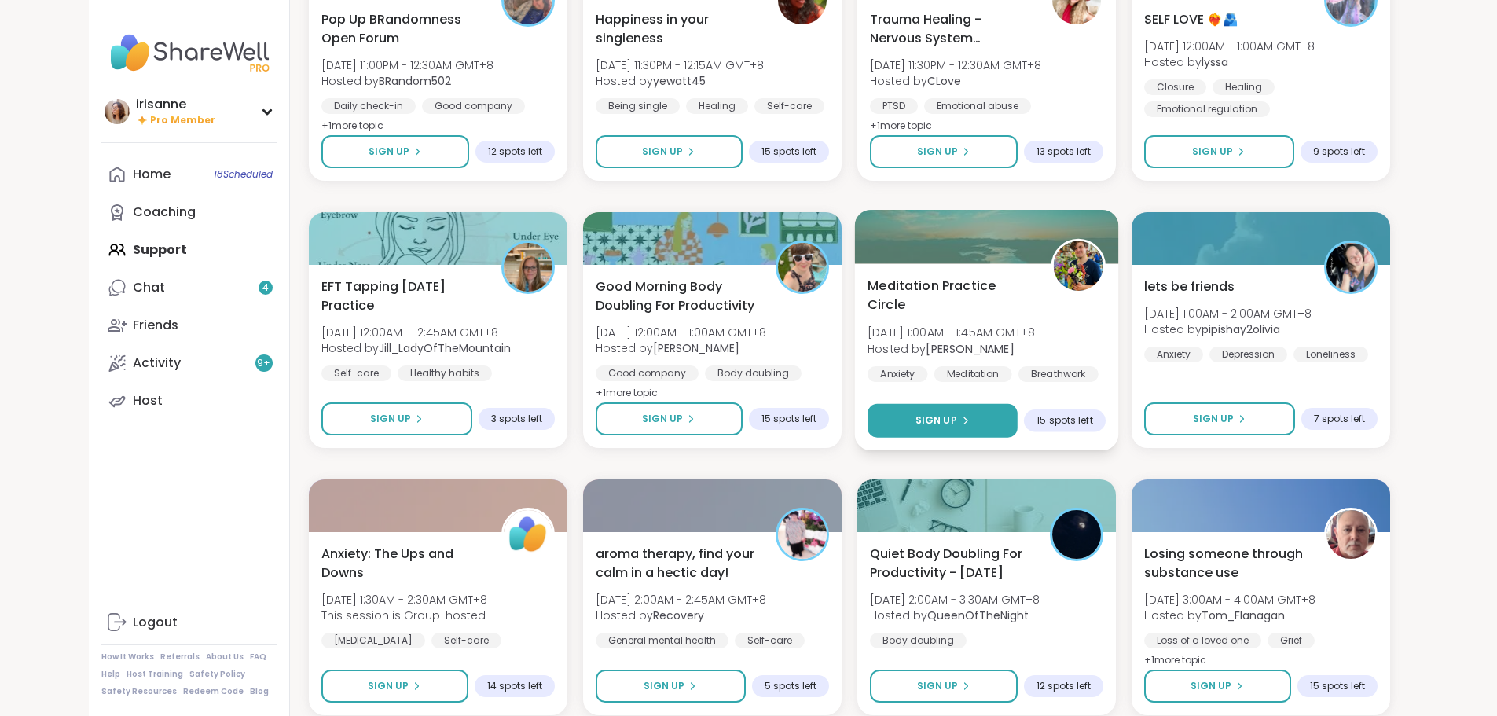
scroll to position [4350, 0]
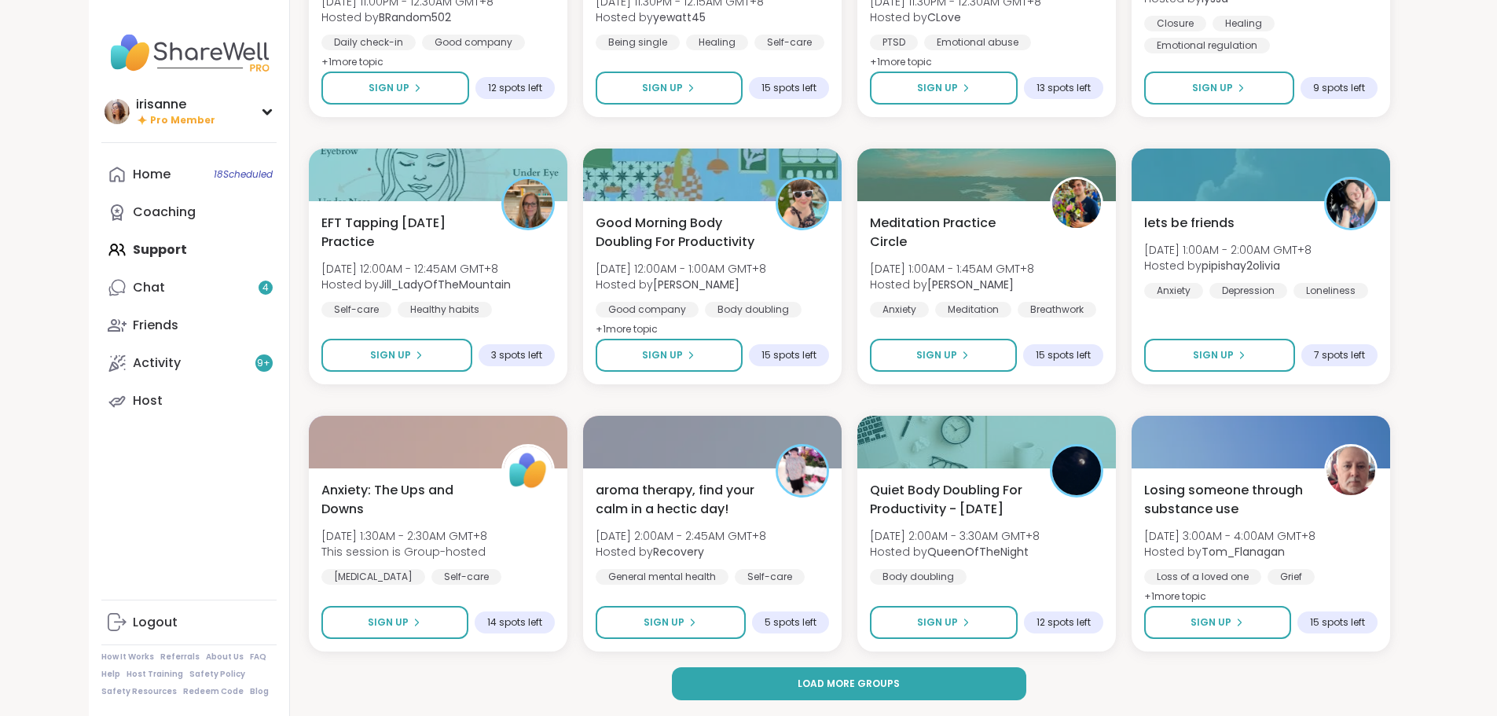
click at [740, 309] on button "Load more groups" at bounding box center [849, 683] width 355 height 33
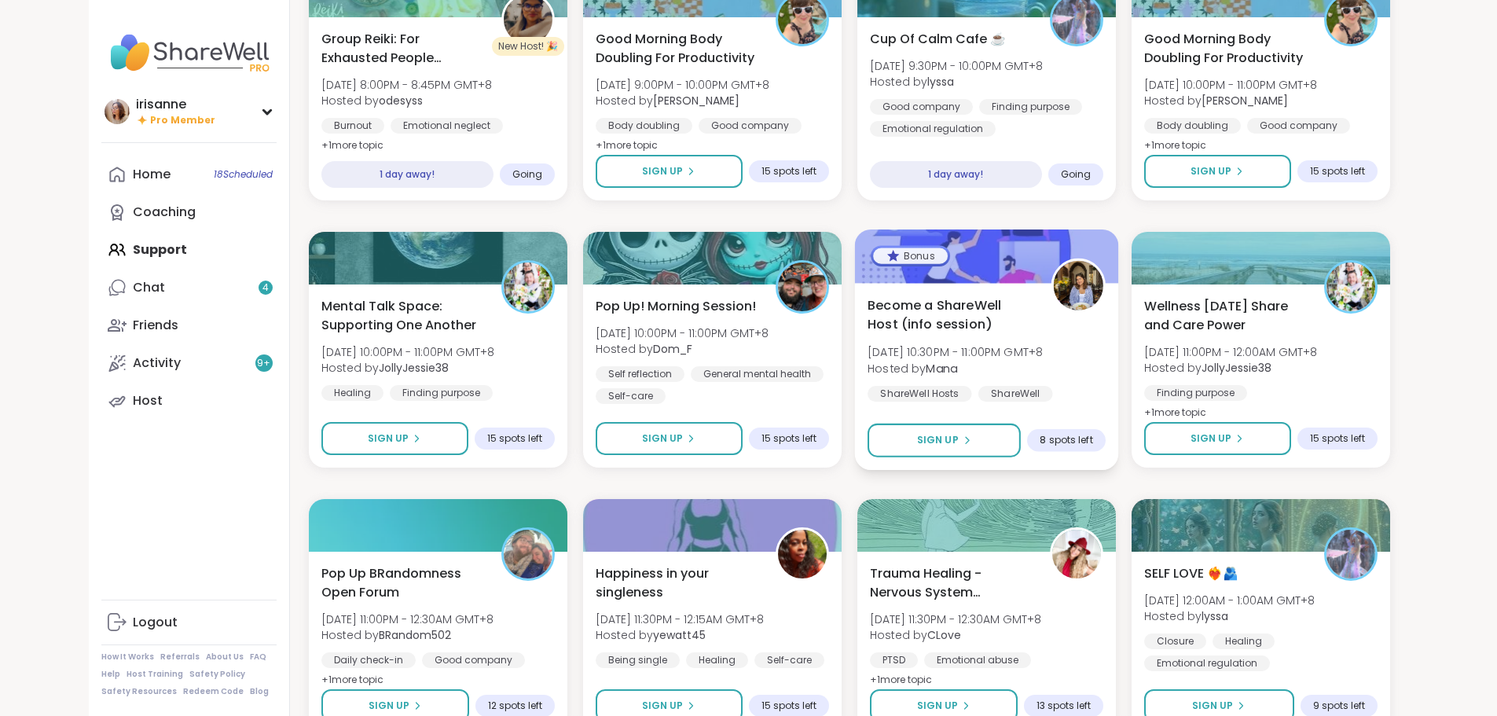
scroll to position [3721, 0]
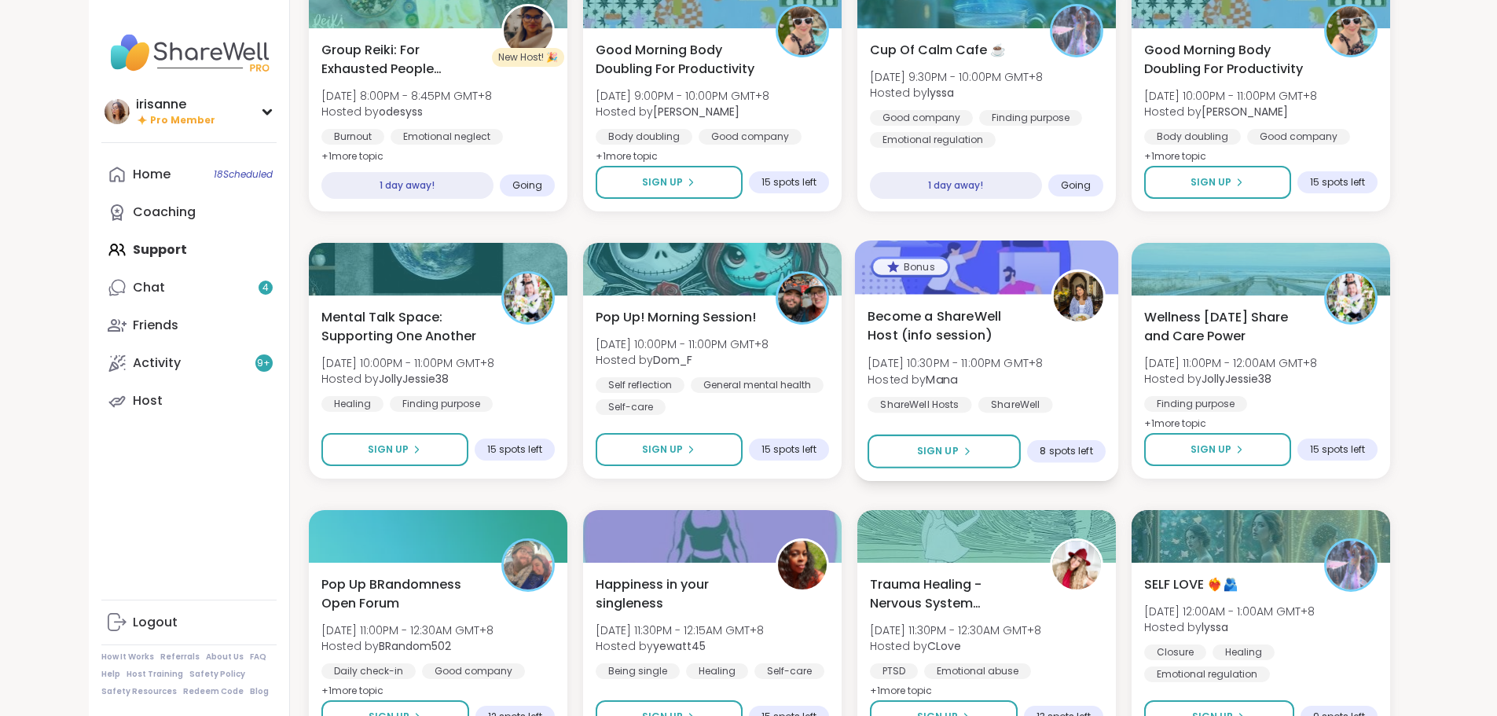
click at [740, 309] on div "Become a ShareWell Host (info session) Tue, Sep 16 | 10:30PM - 11:00PM GMT+8 Ho…" at bounding box center [986, 387] width 264 height 187
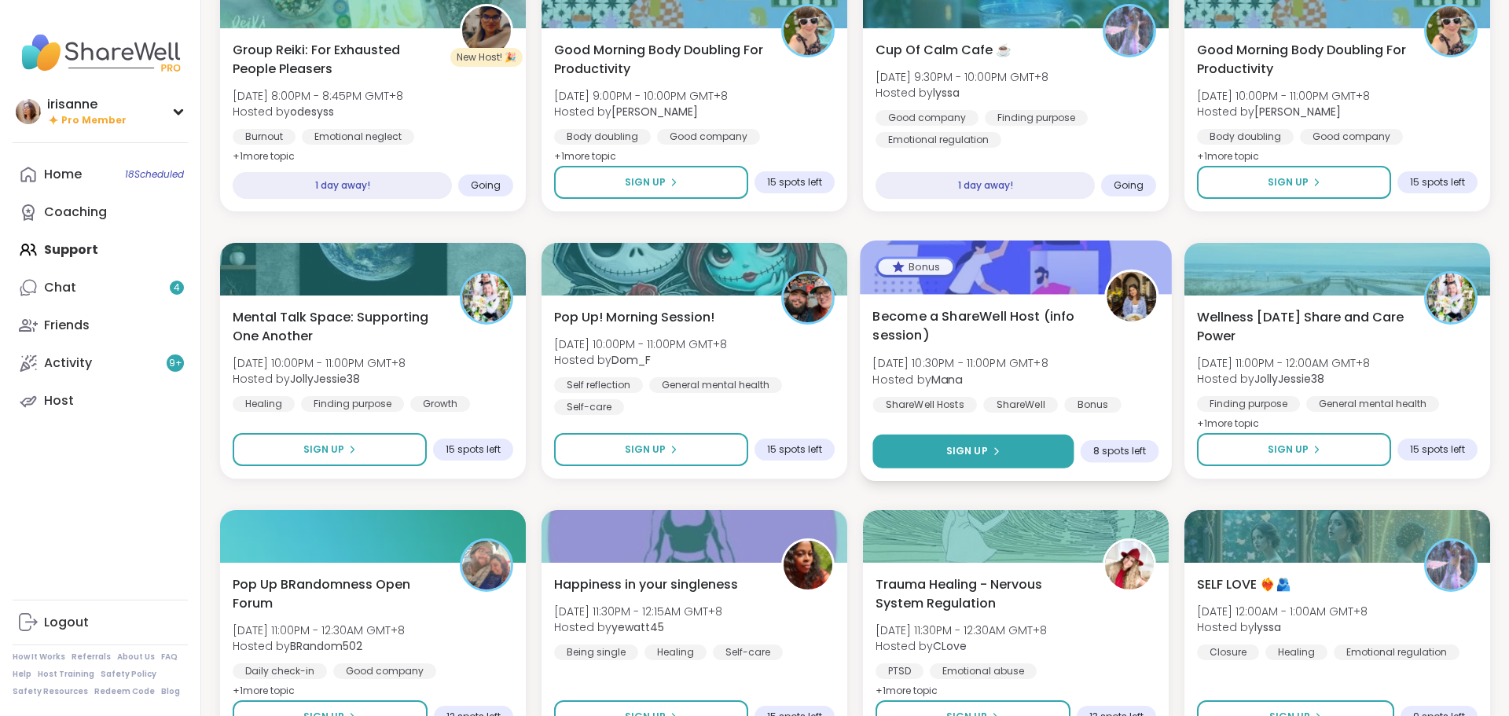
click at [740, 309] on span "Sign Up" at bounding box center [967, 451] width 42 height 14
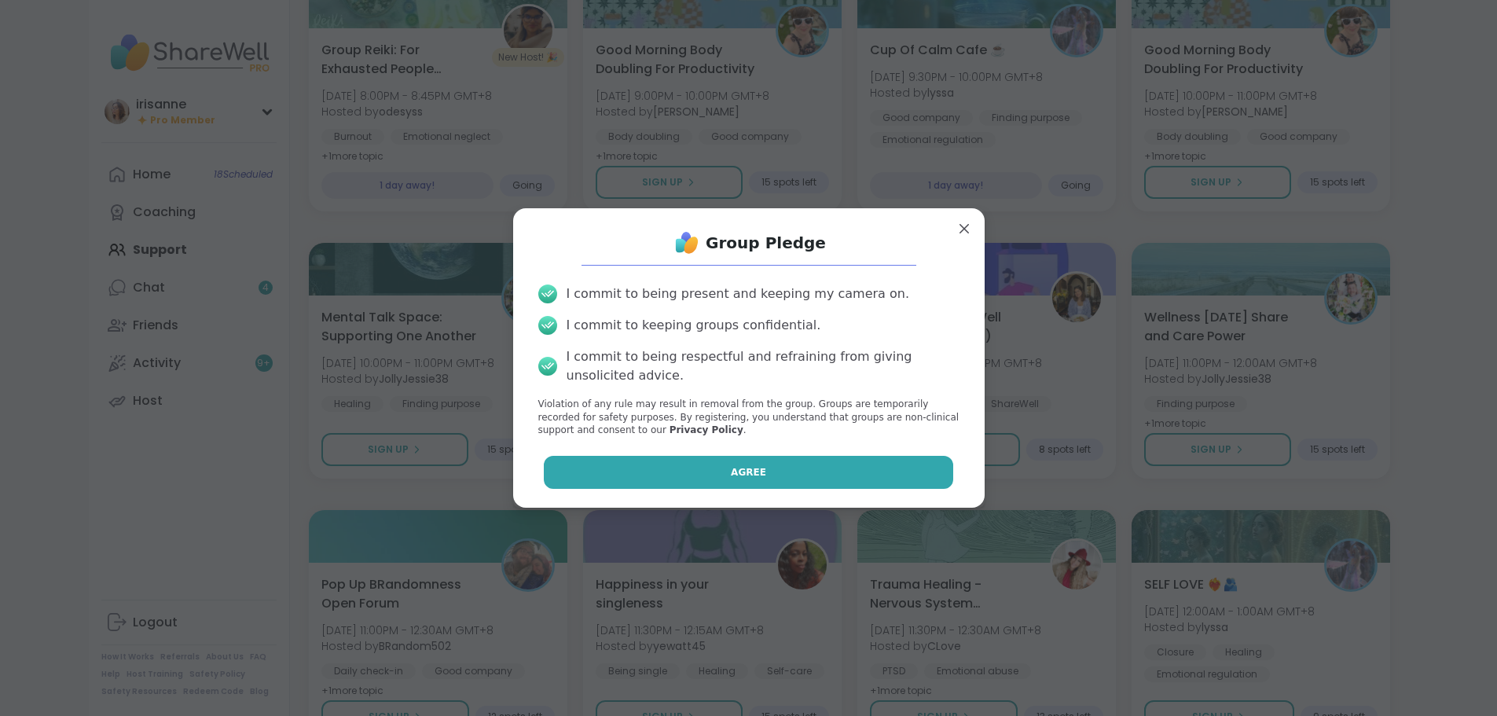
click at [740, 309] on button "Agree" at bounding box center [749, 472] width 410 height 33
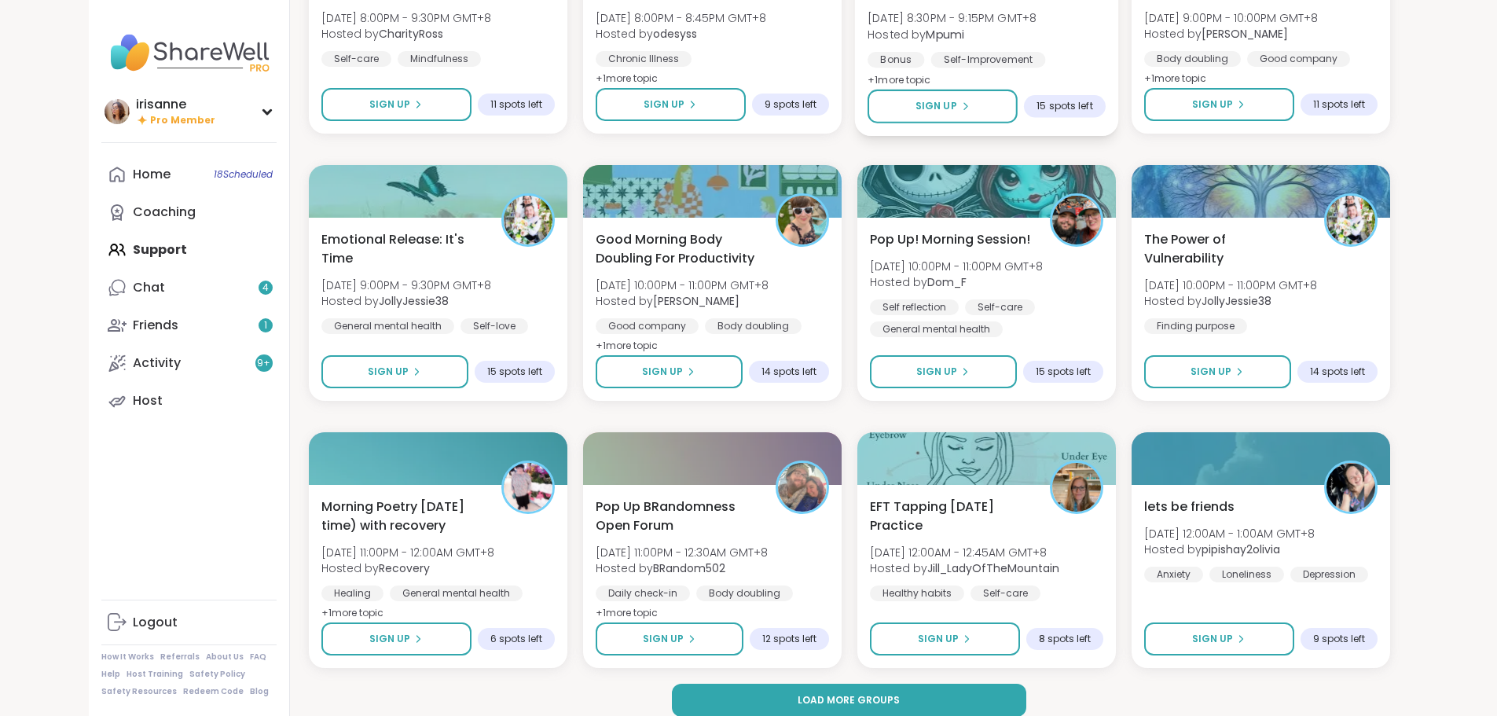
scroll to position [6755, 0]
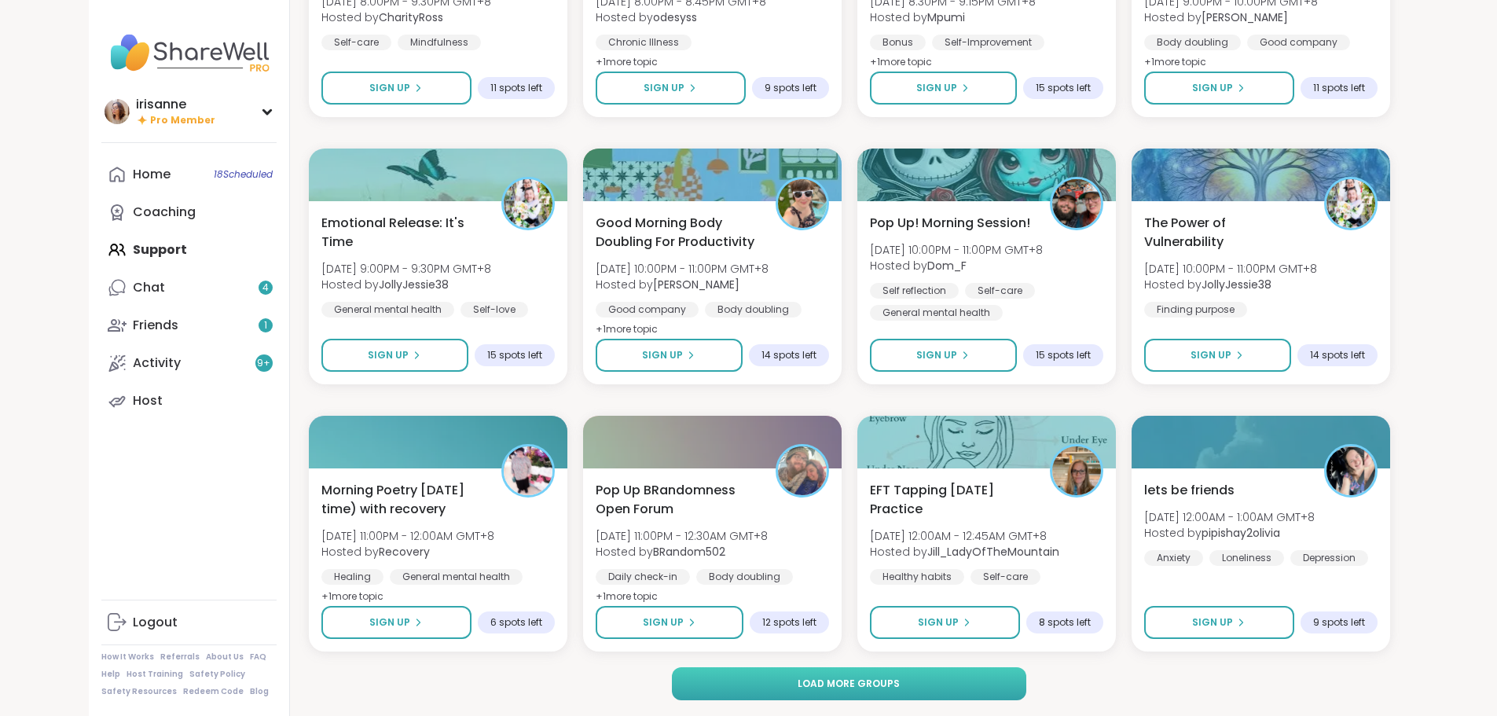
click at [740, 309] on button "Load more groups" at bounding box center [849, 683] width 355 height 33
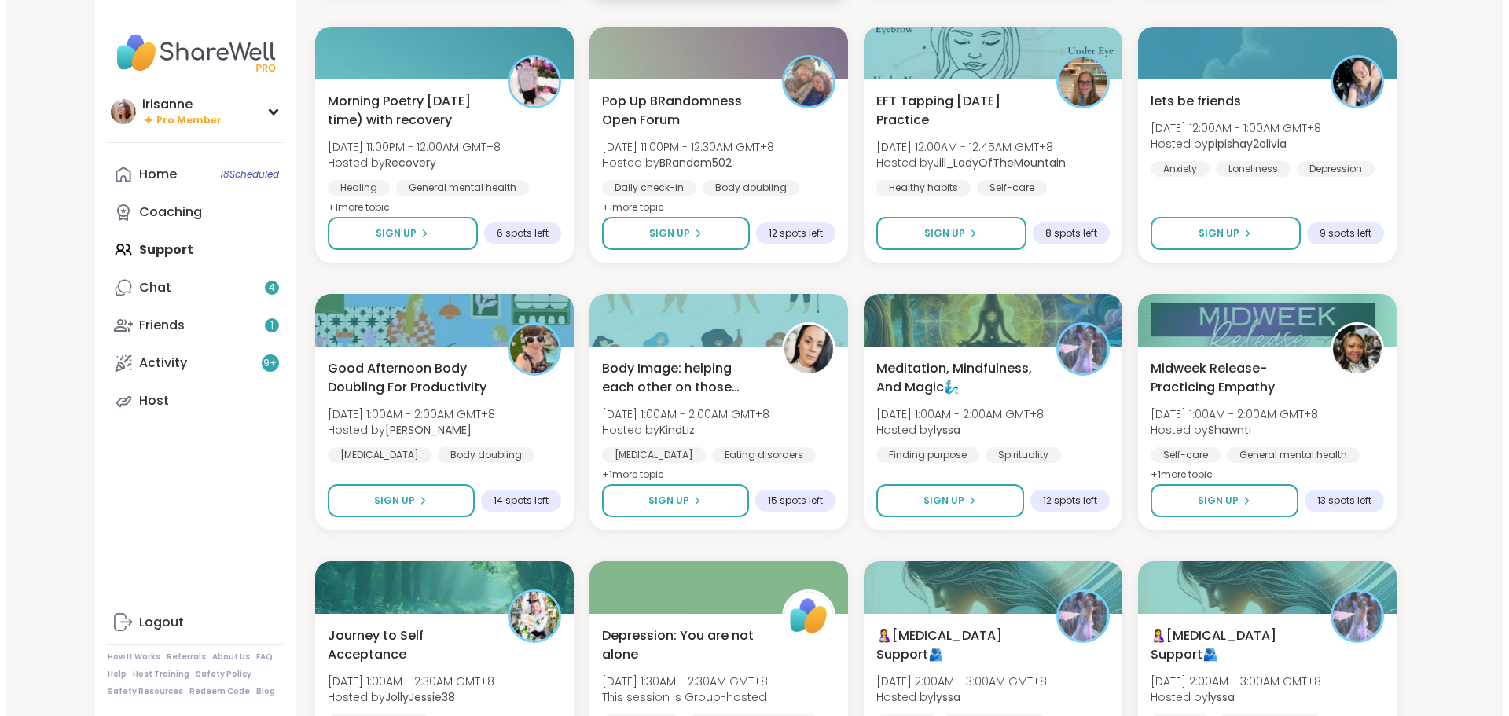
scroll to position [6913, 0]
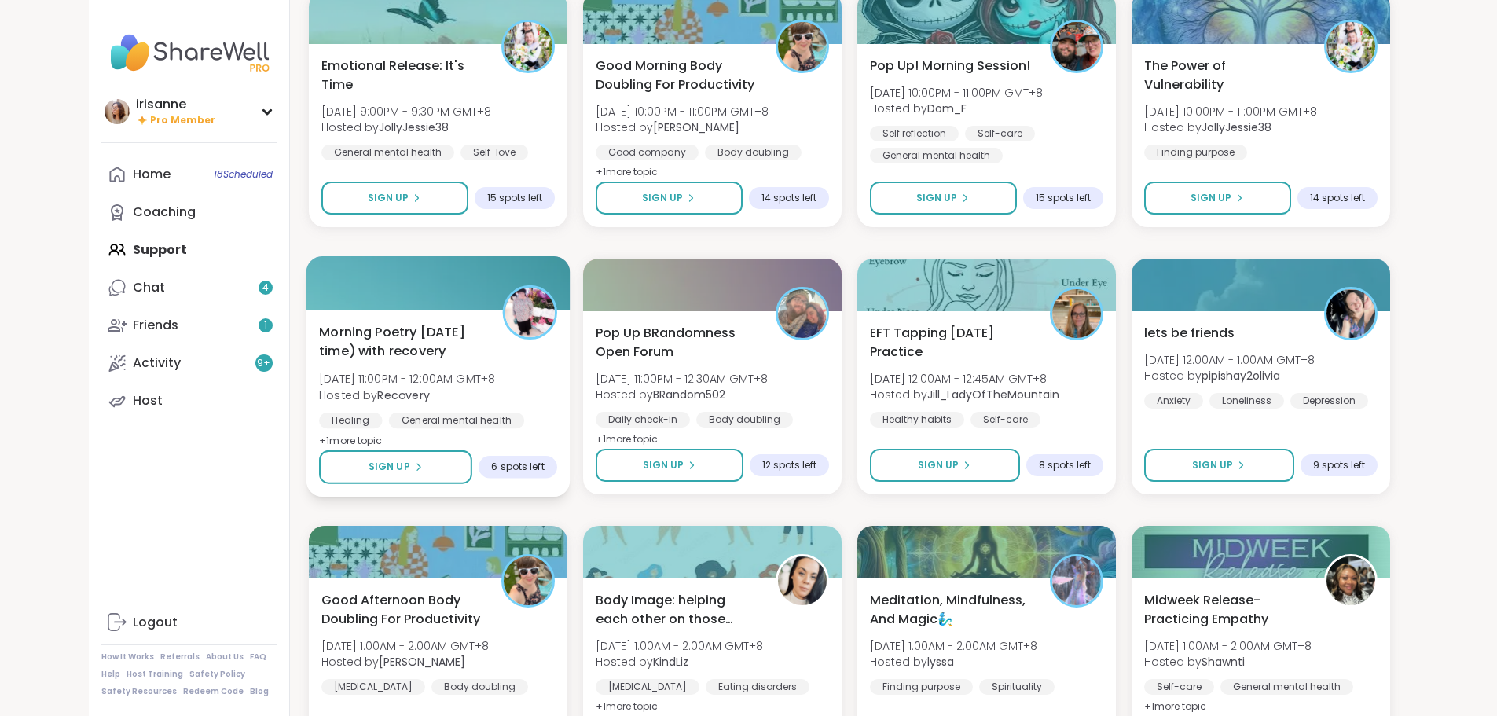
click at [374, 297] on div at bounding box center [438, 282] width 264 height 53
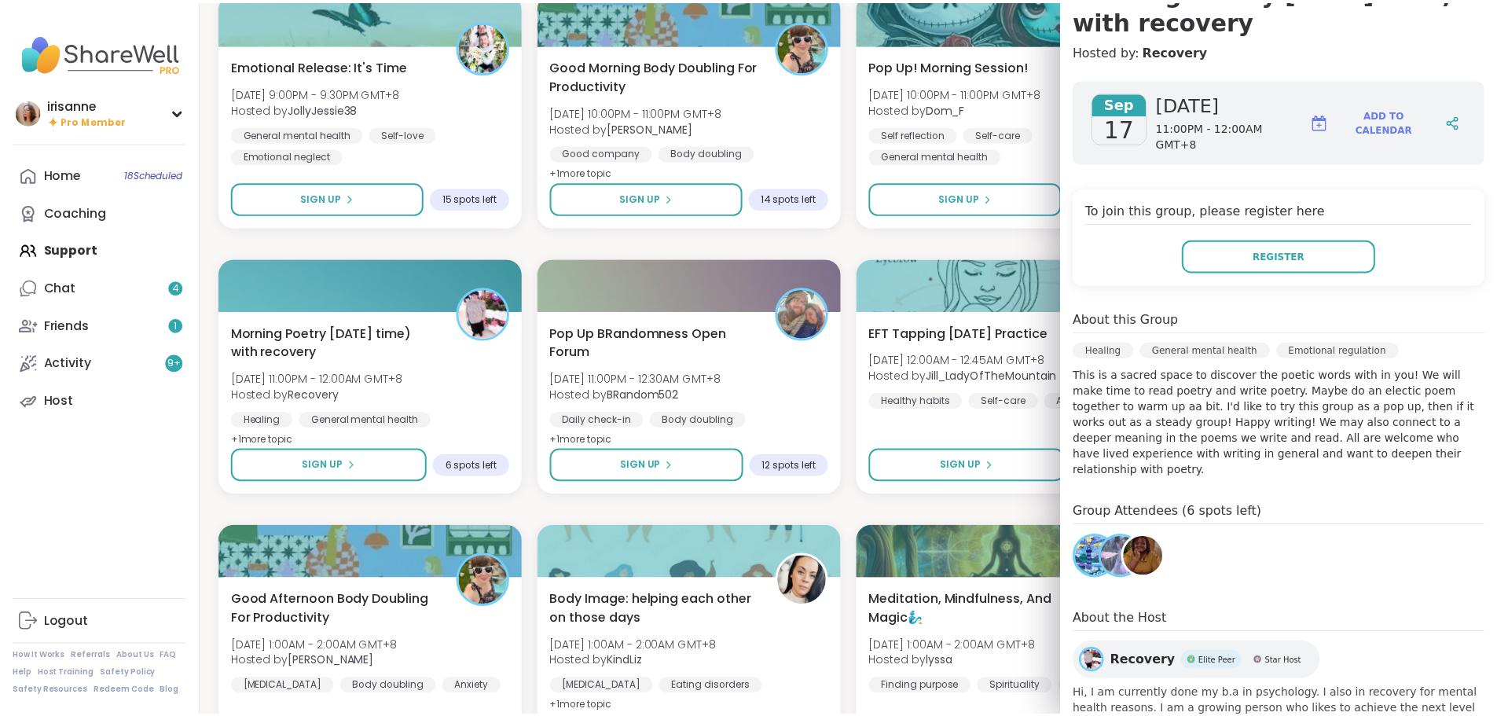
scroll to position [211, 0]
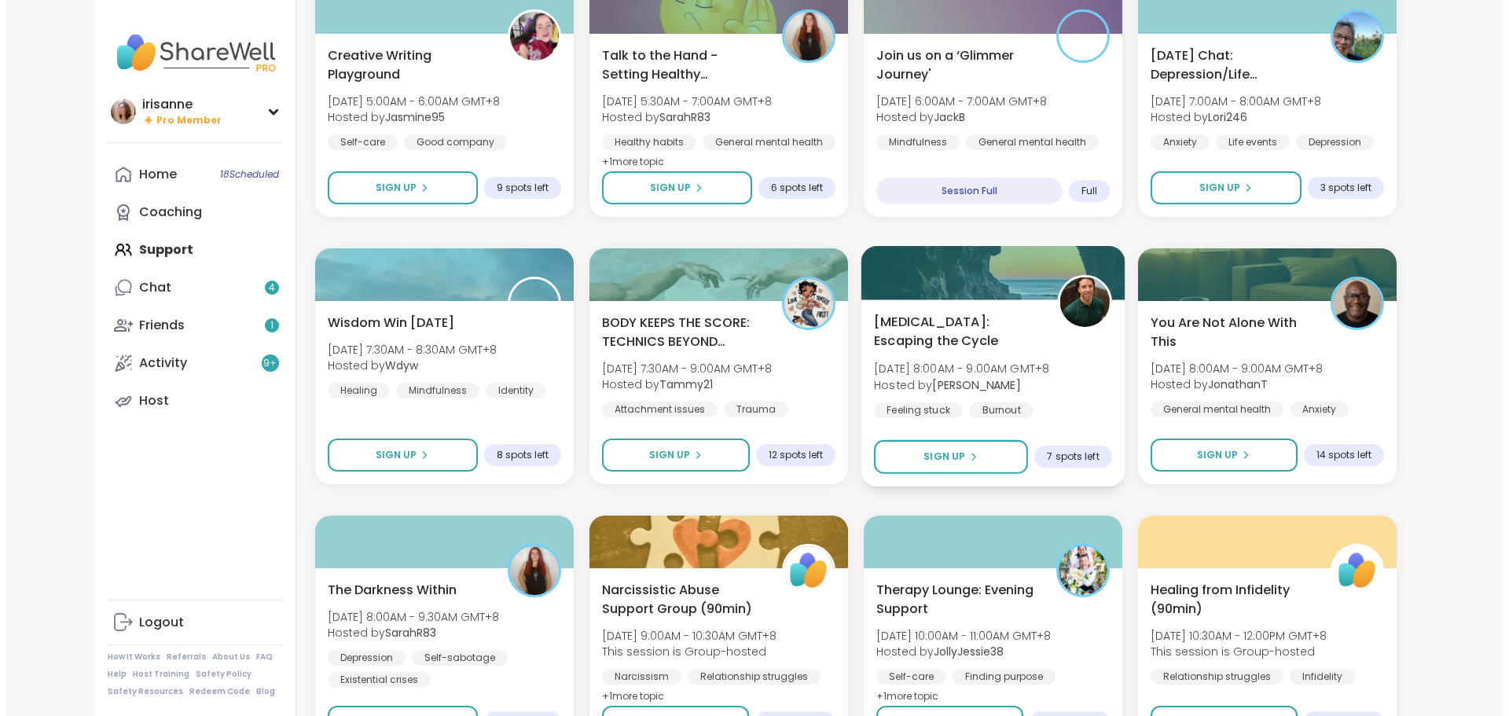
scroll to position [8563, 0]
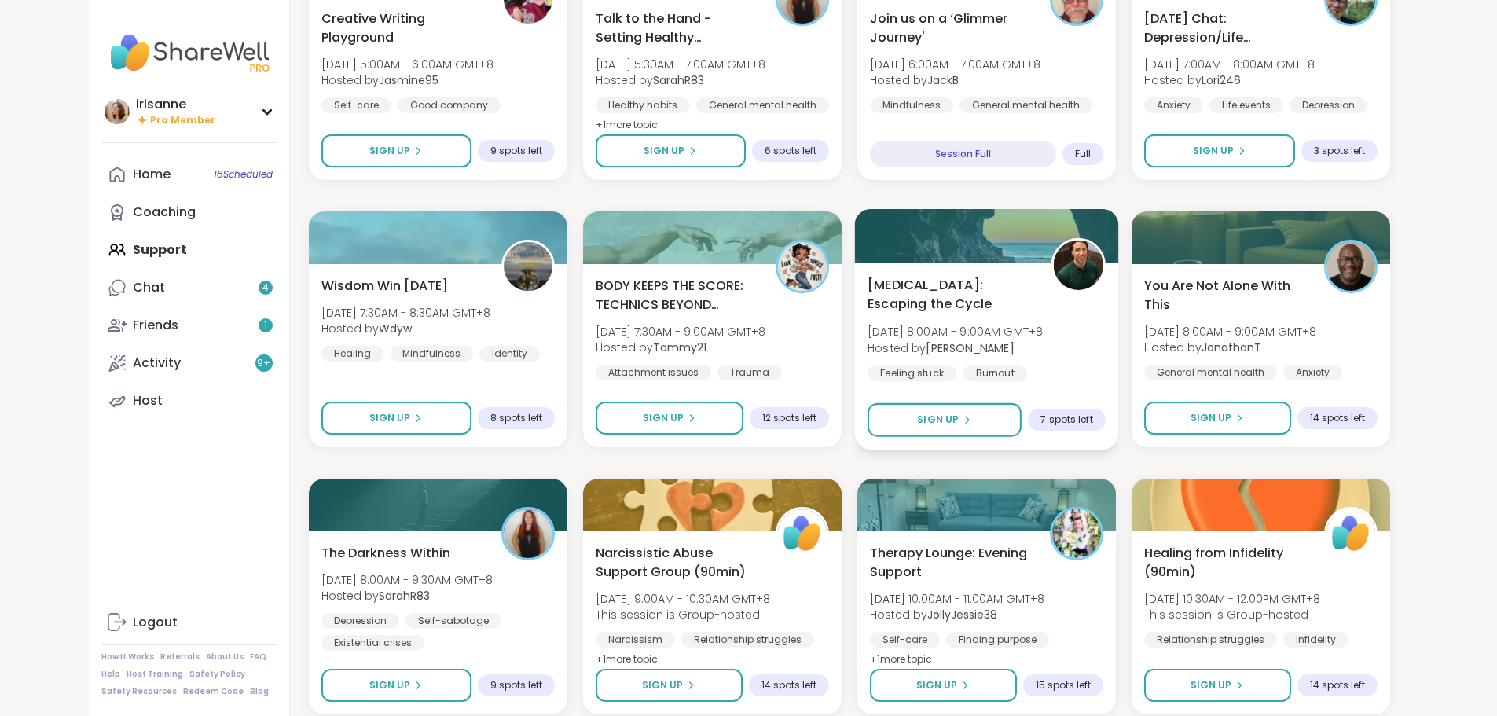
click at [740, 309] on span "Hosted by Mike" at bounding box center [955, 348] width 175 height 16
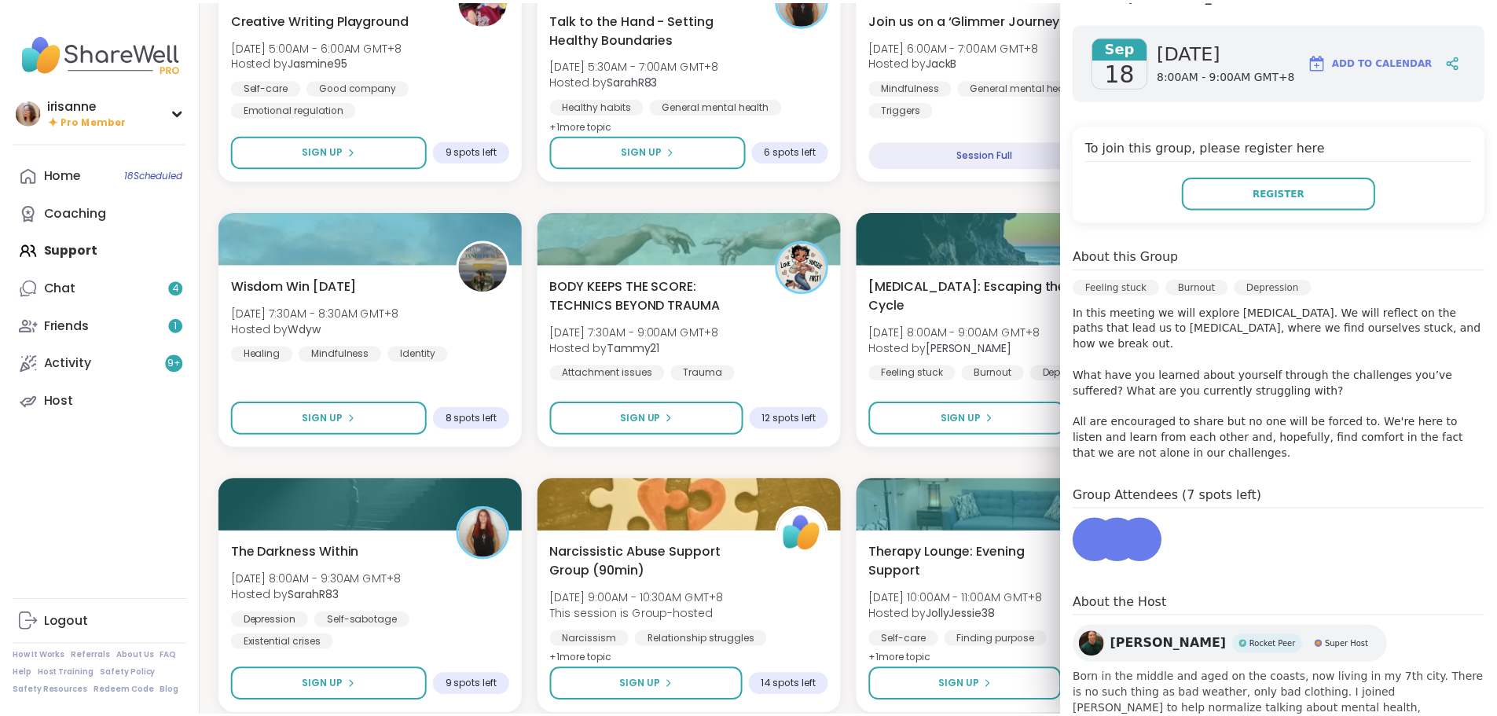
scroll to position [236, 0]
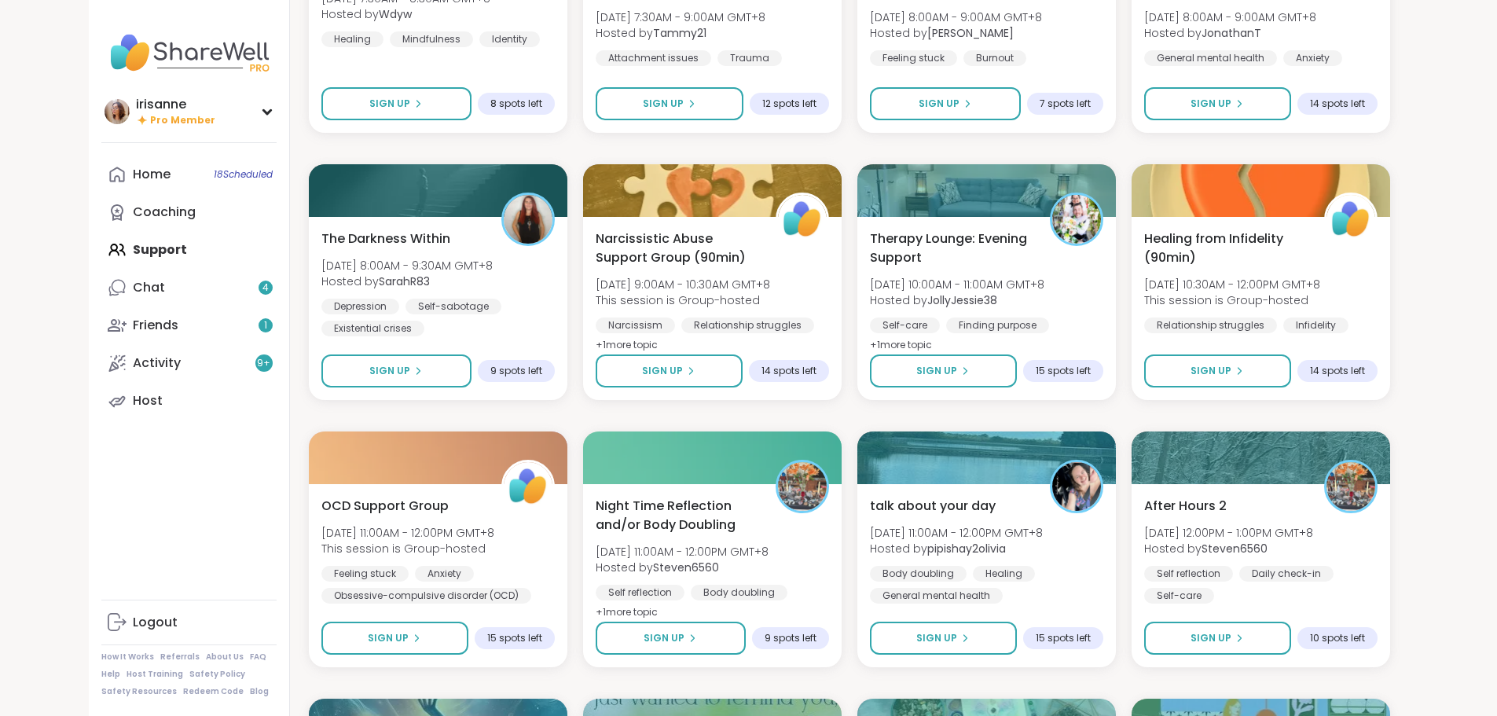
scroll to position [8721, 0]
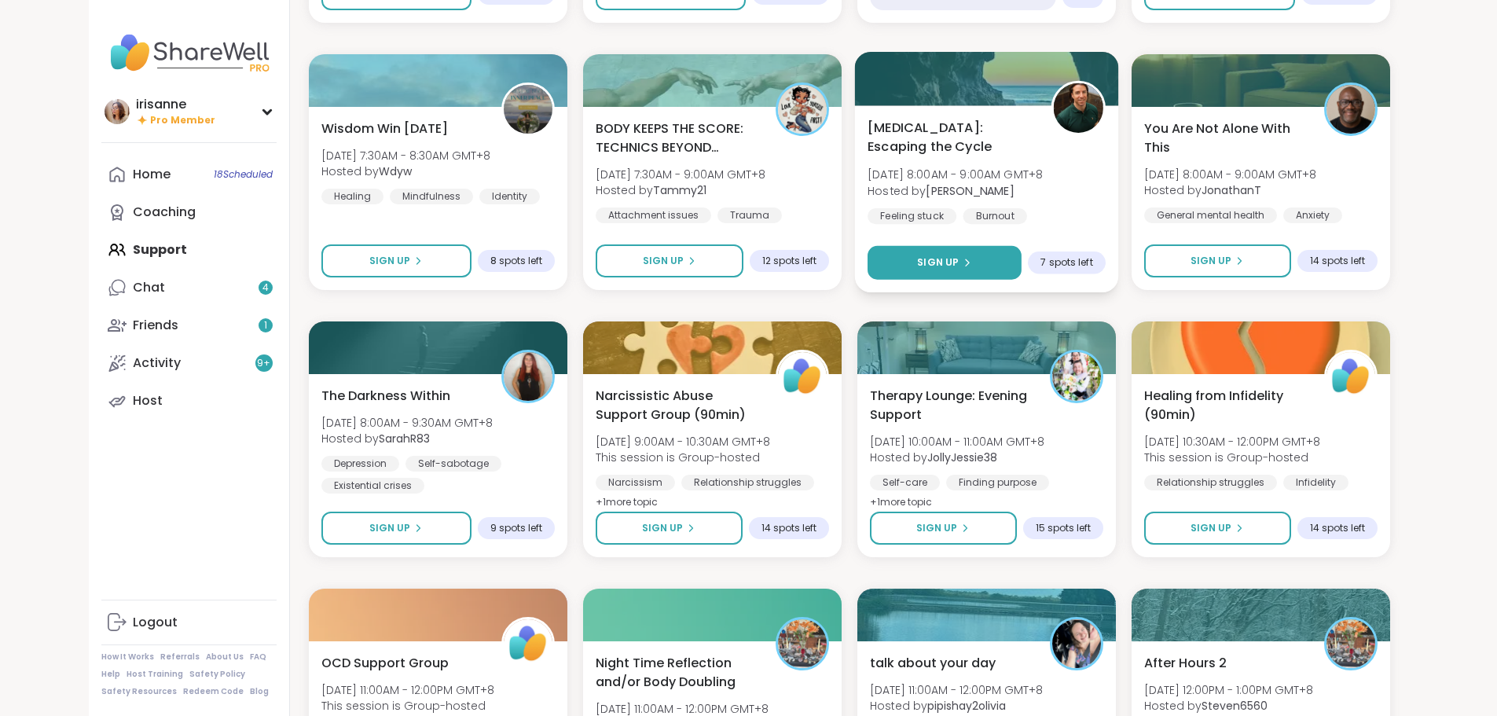
click at [740, 251] on button "Sign Up" at bounding box center [945, 263] width 154 height 34
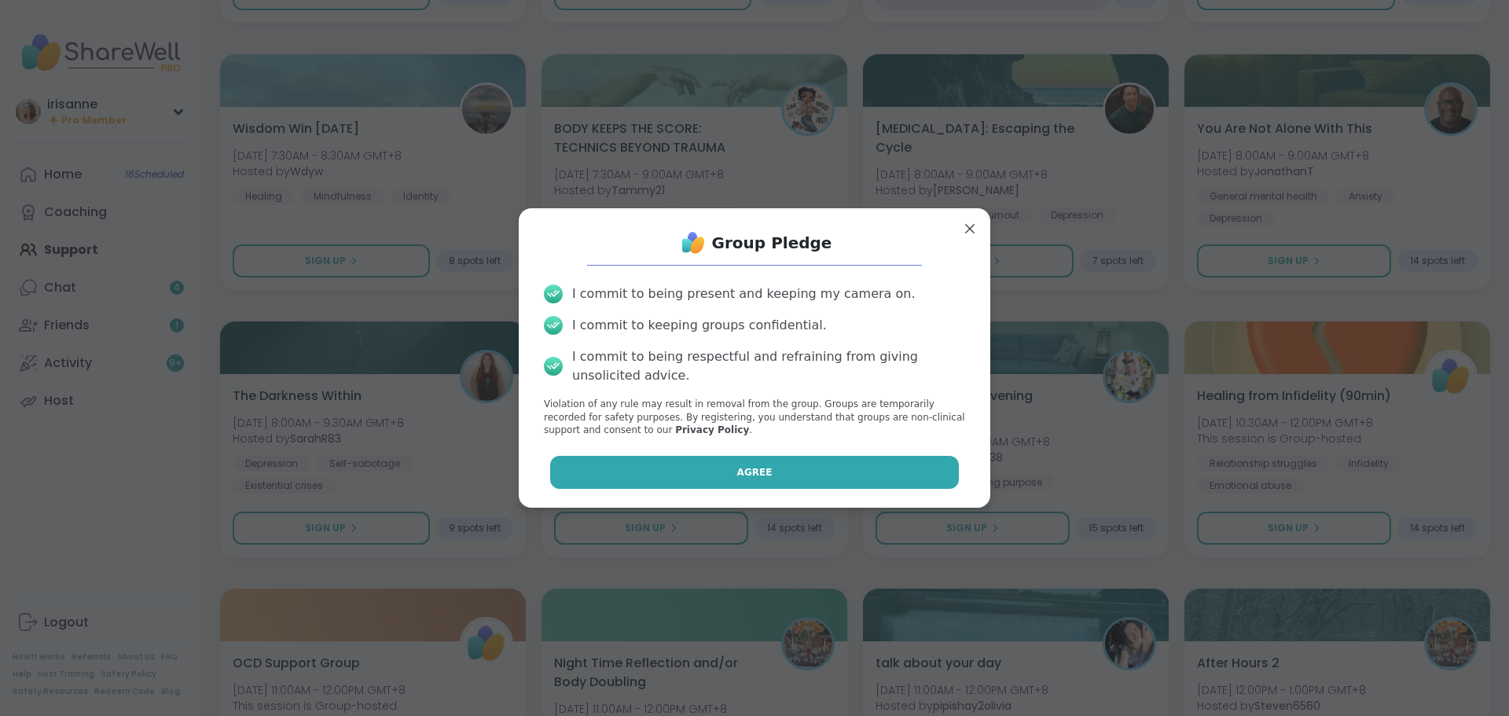
click at [740, 309] on span "Agree" at bounding box center [754, 472] width 35 height 14
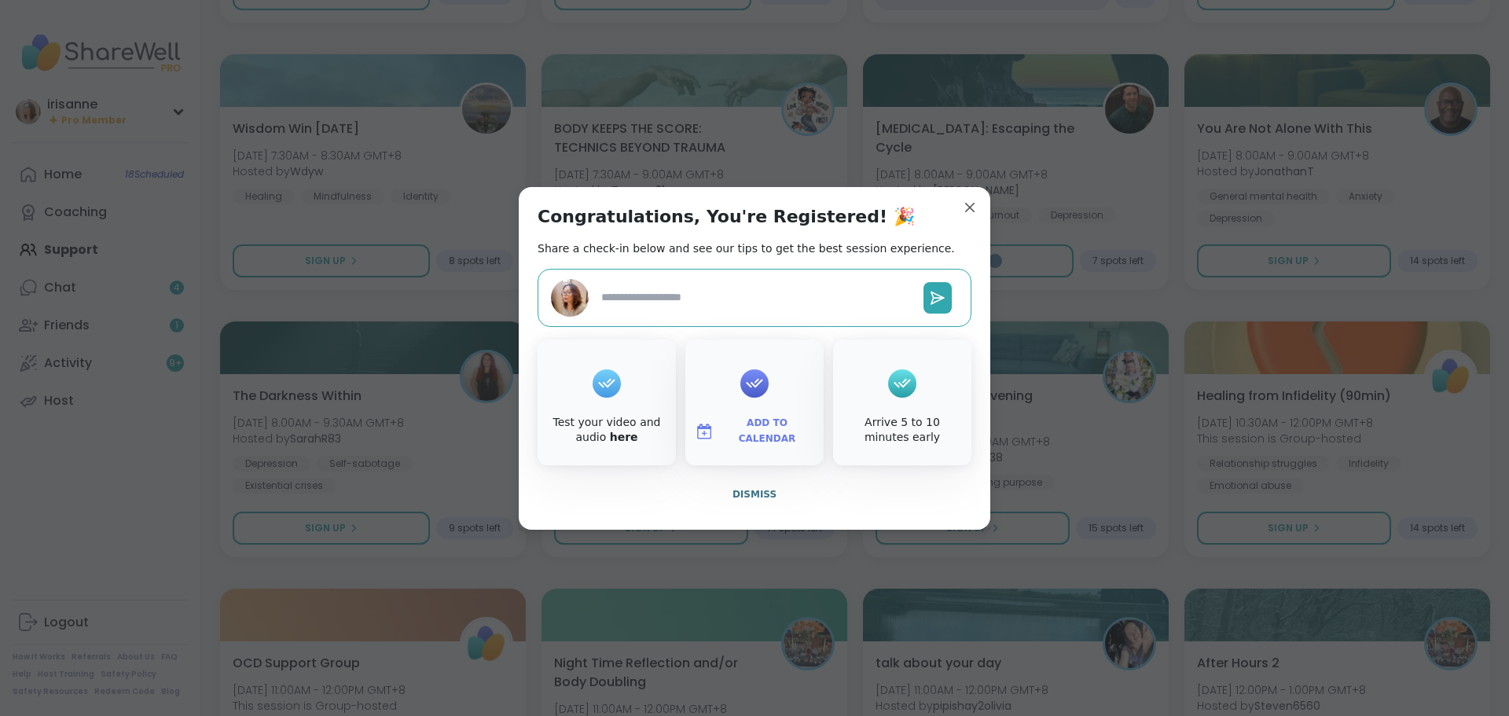
type textarea "*"
click at [740, 213] on div "Congratulations, You're Registered! 🎉 Share a check-in below and see our tips t…" at bounding box center [755, 358] width 472 height 343
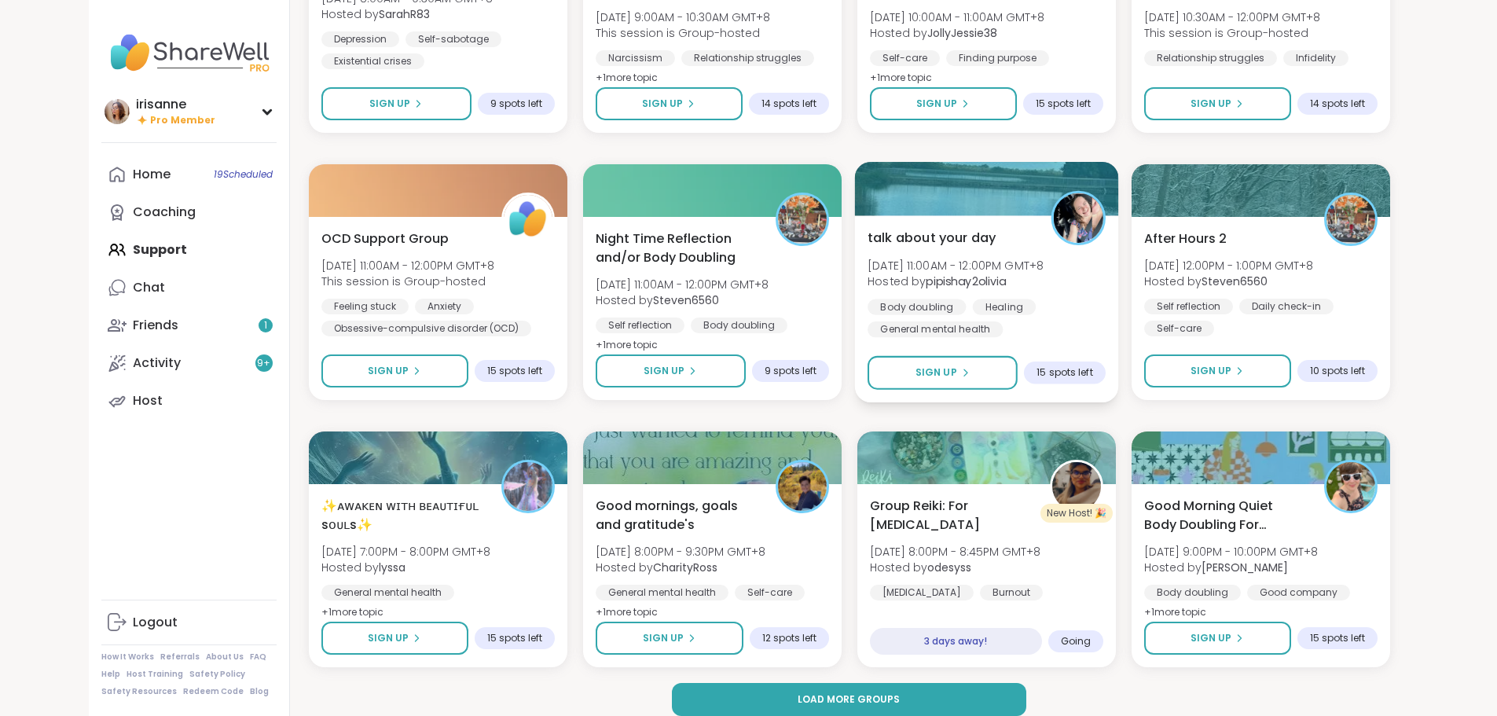
scroll to position [9161, 0]
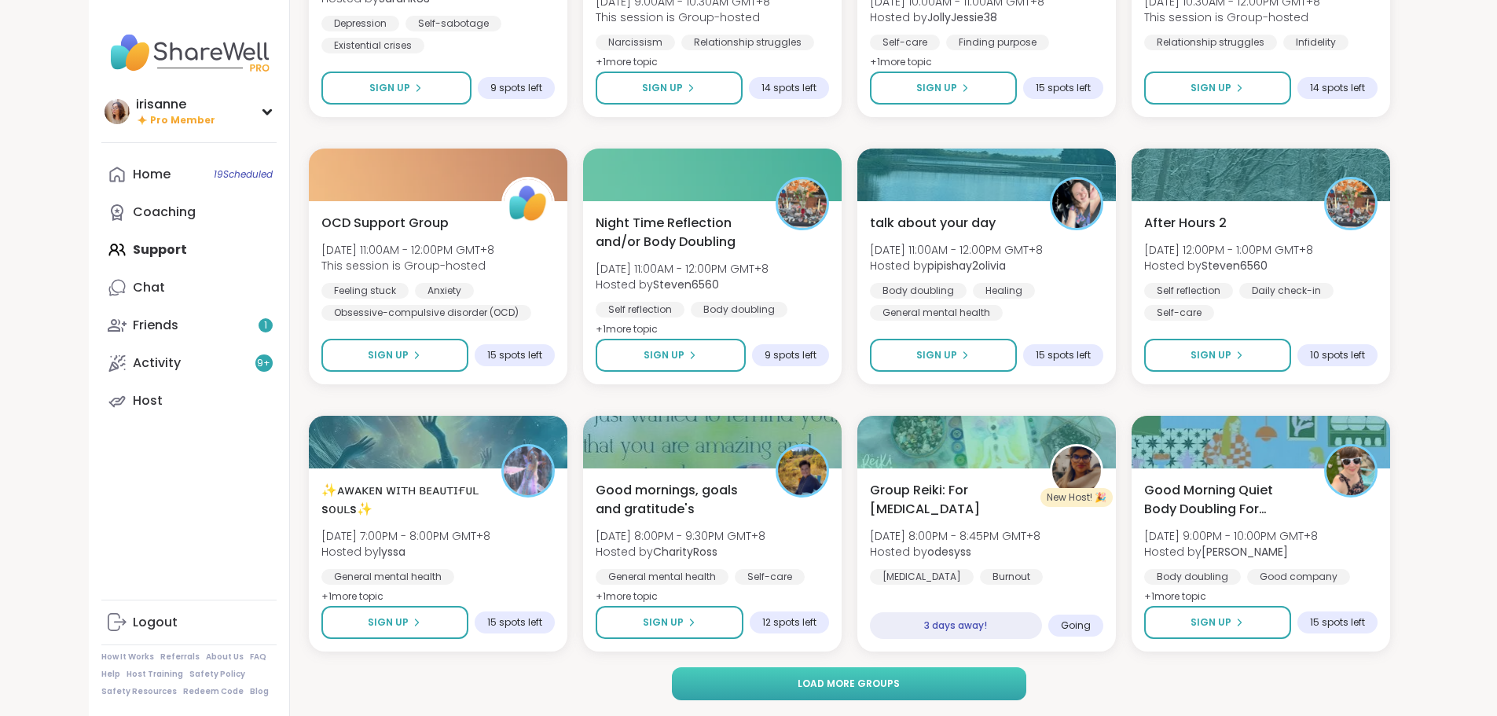
click at [740, 309] on button "Load more groups" at bounding box center [849, 683] width 355 height 33
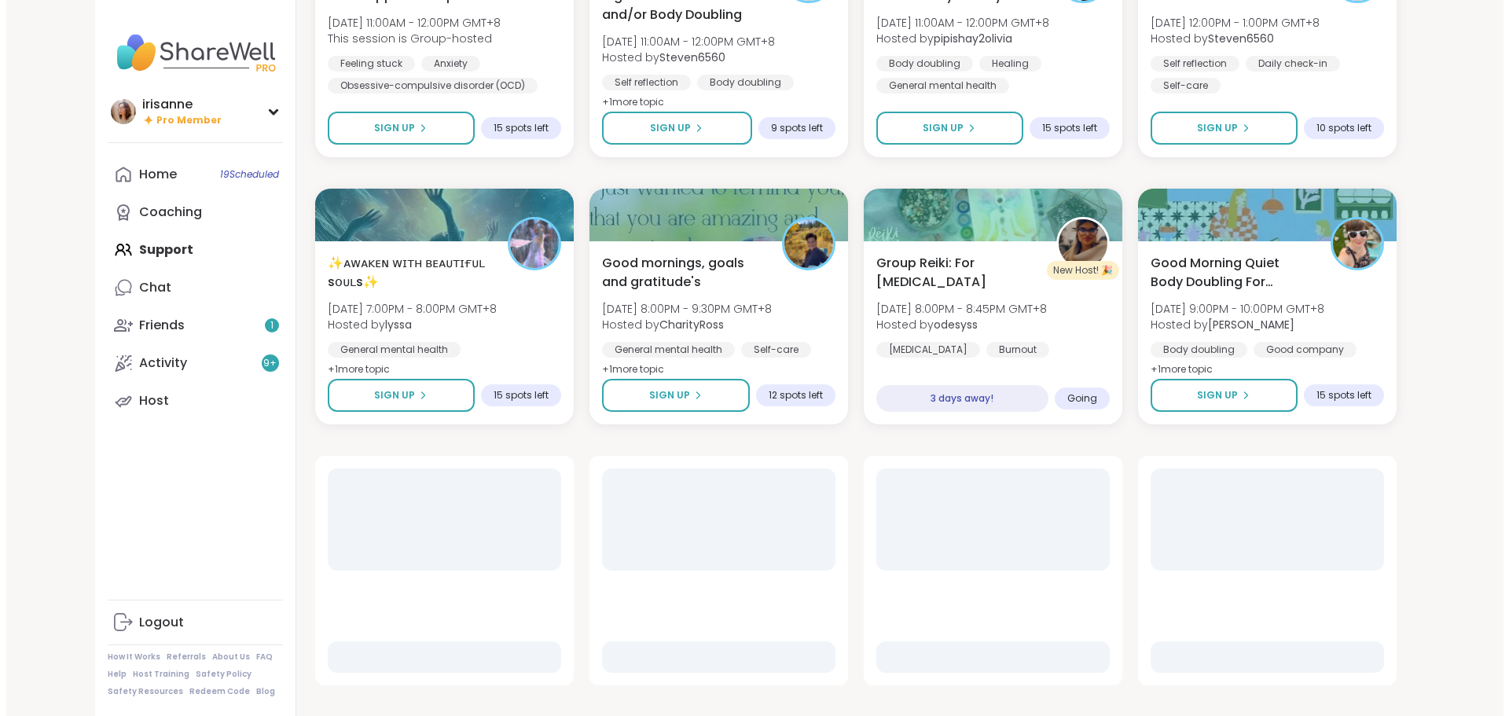
scroll to position [9397, 0]
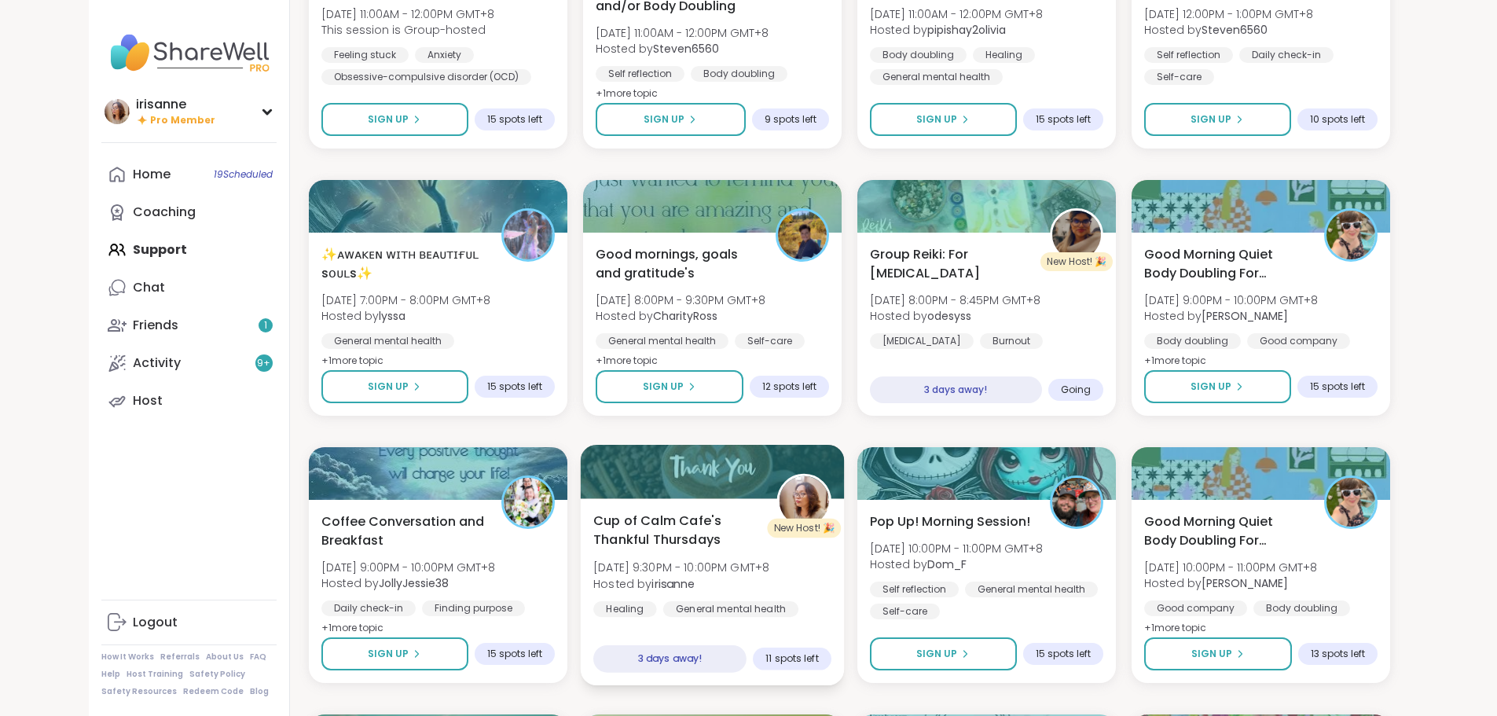
click at [721, 309] on span "Cup of Calm Cafe's Thankful Thursdays" at bounding box center [676, 530] width 166 height 39
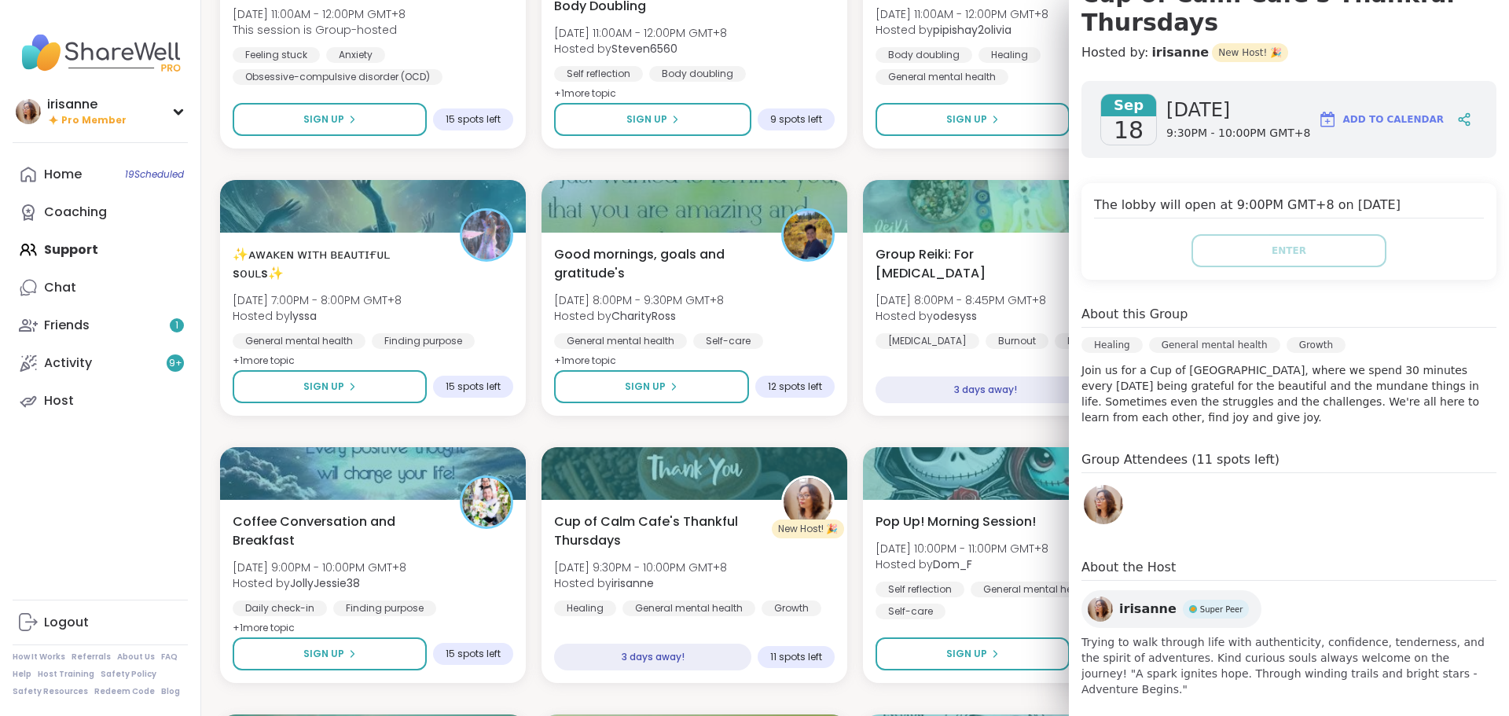
scroll to position [180, 0]
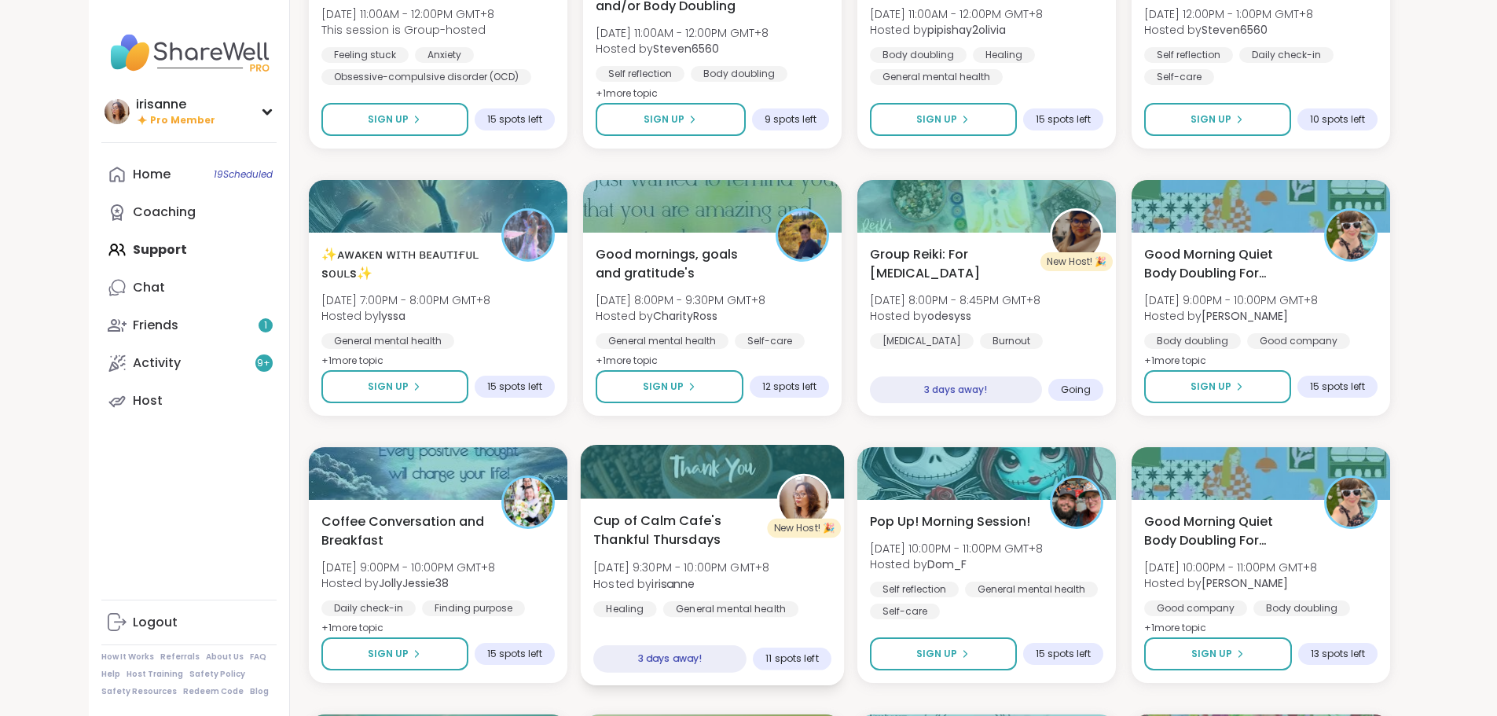
click at [740, 309] on div "Cup of Calm Cafe's Thankful Thursdays Thu, Sep 18 | 9:30PM - 10:00PM GMT+8 Host…" at bounding box center [712, 575] width 238 height 128
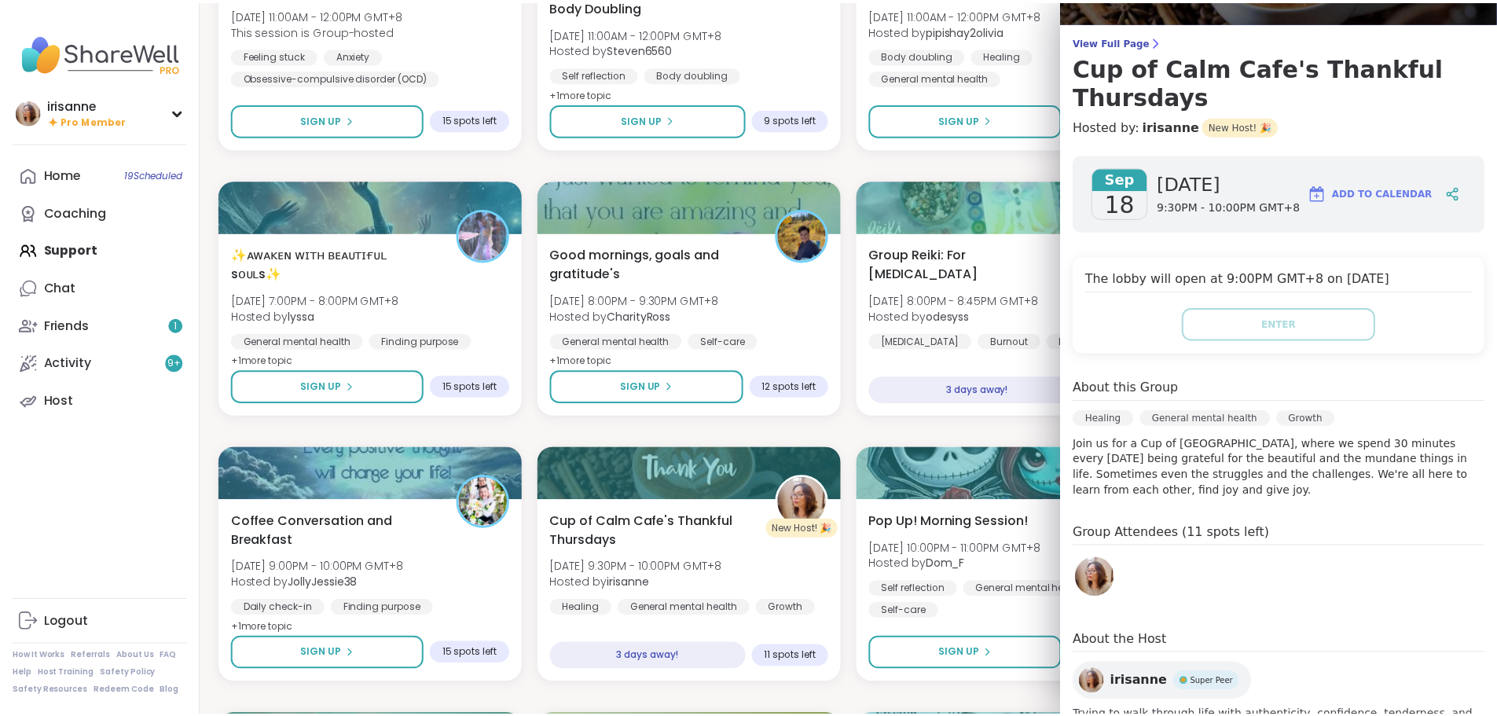
scroll to position [0, 0]
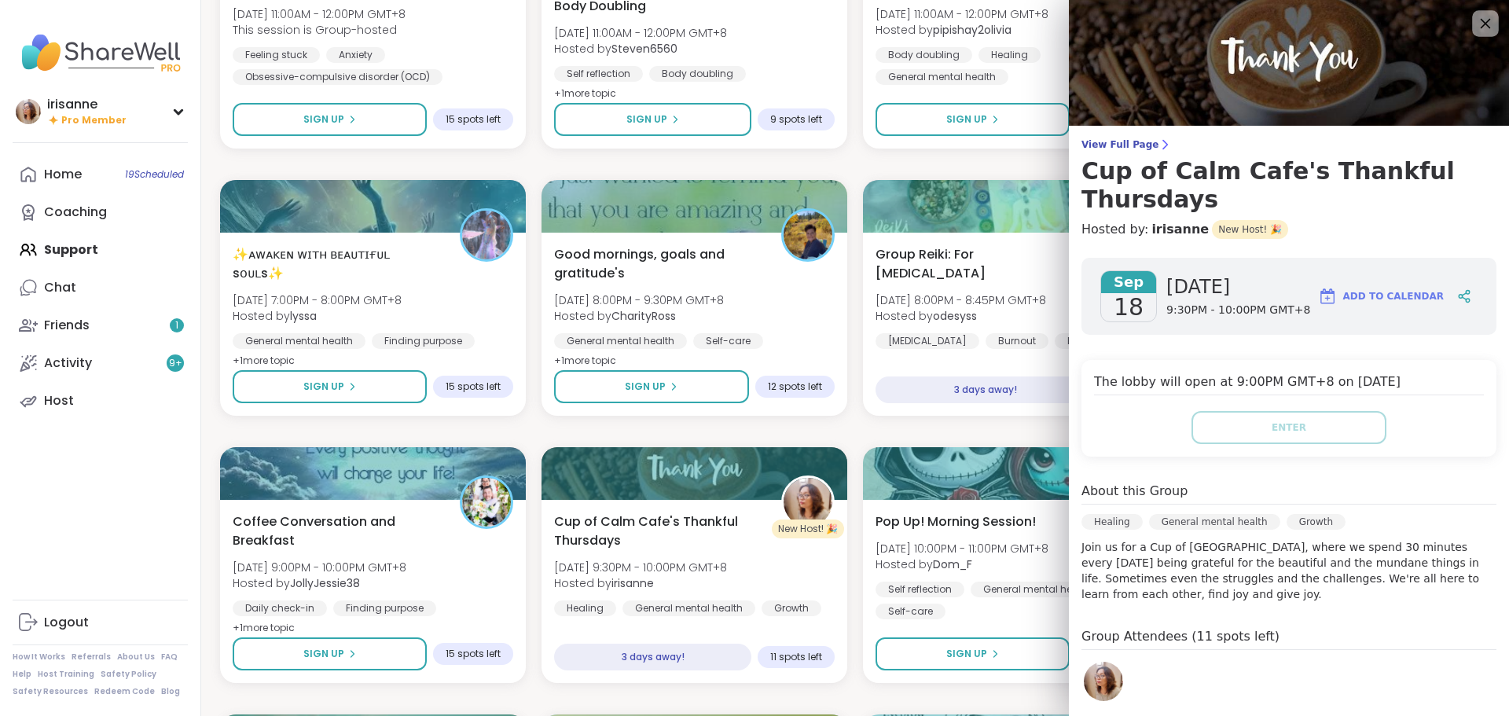
click at [740, 18] on icon at bounding box center [1485, 23] width 20 height 20
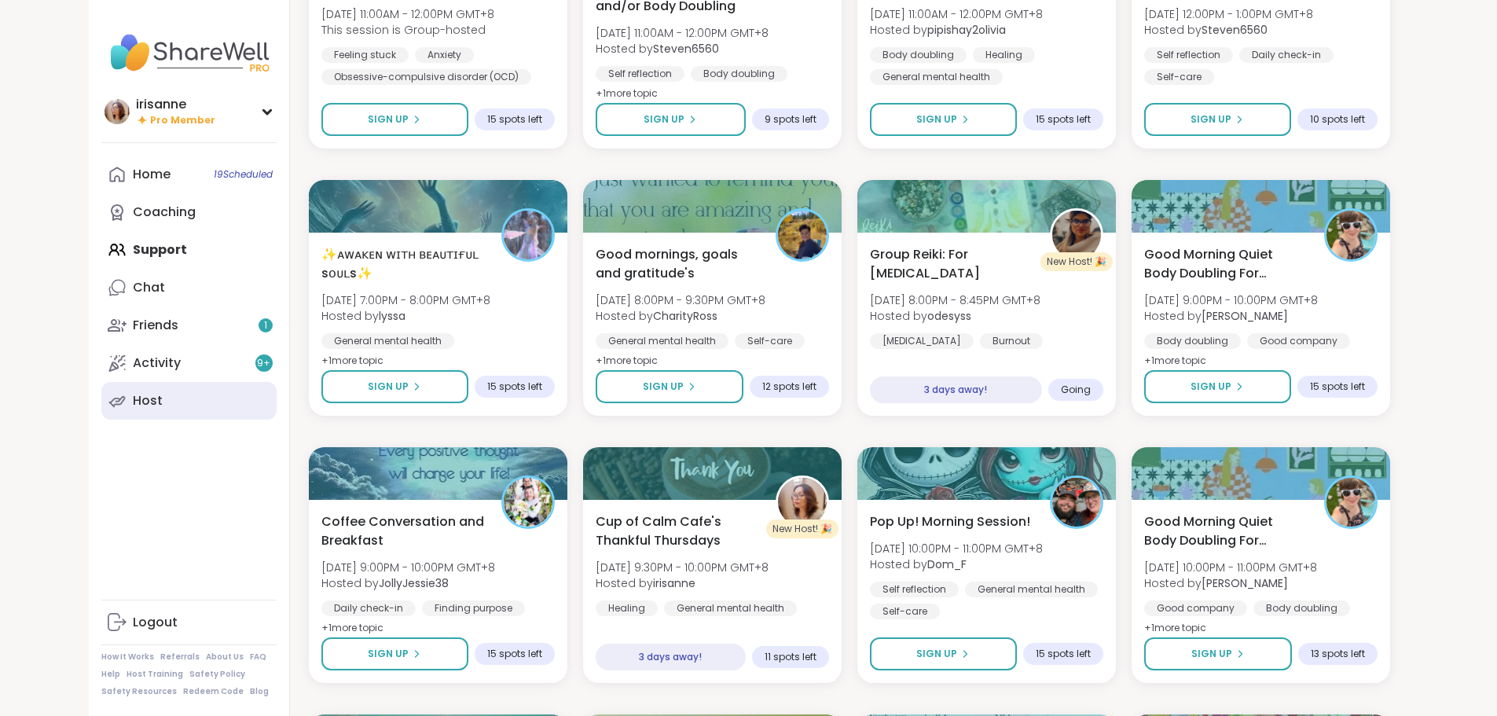
click at [133, 309] on div "Host" at bounding box center [148, 400] width 30 height 17
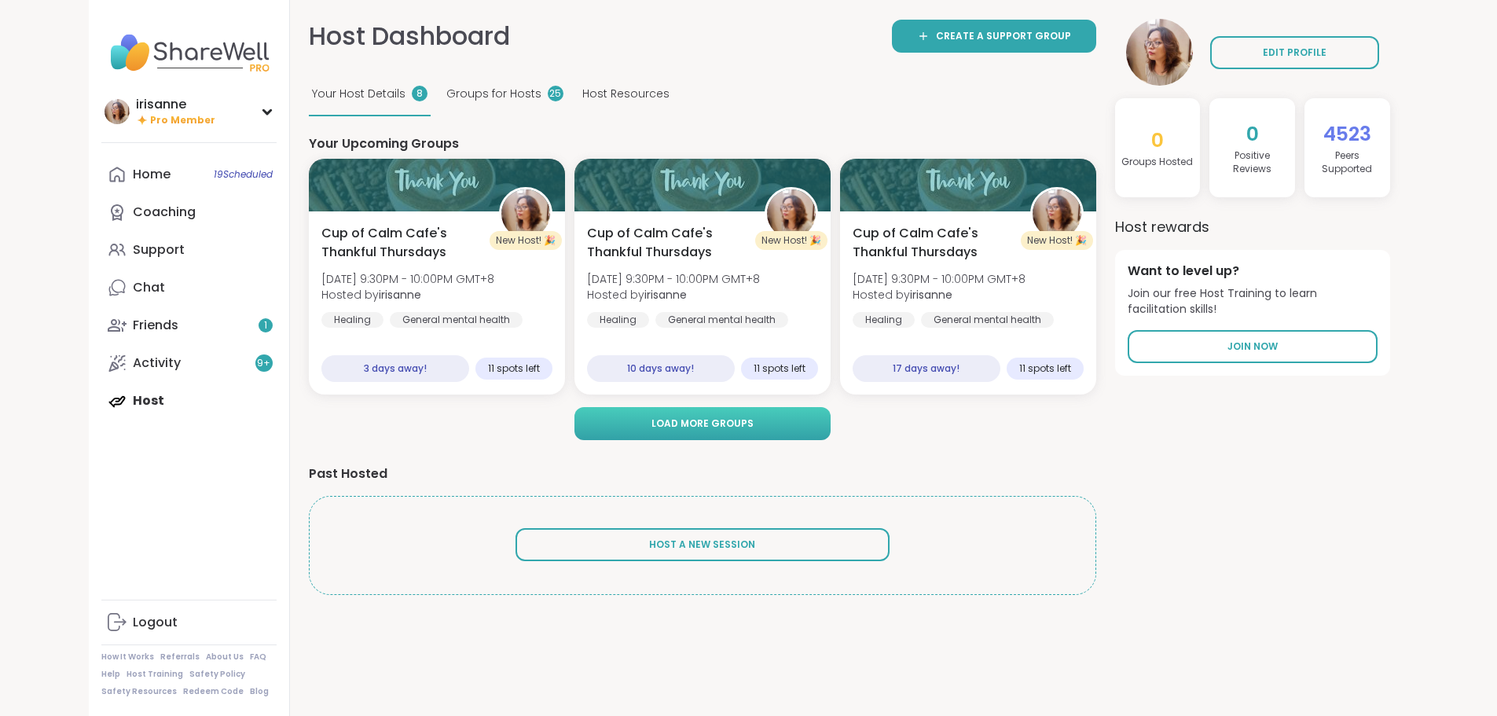
click at [738, 309] on span "Load more groups" at bounding box center [703, 424] width 102 height 14
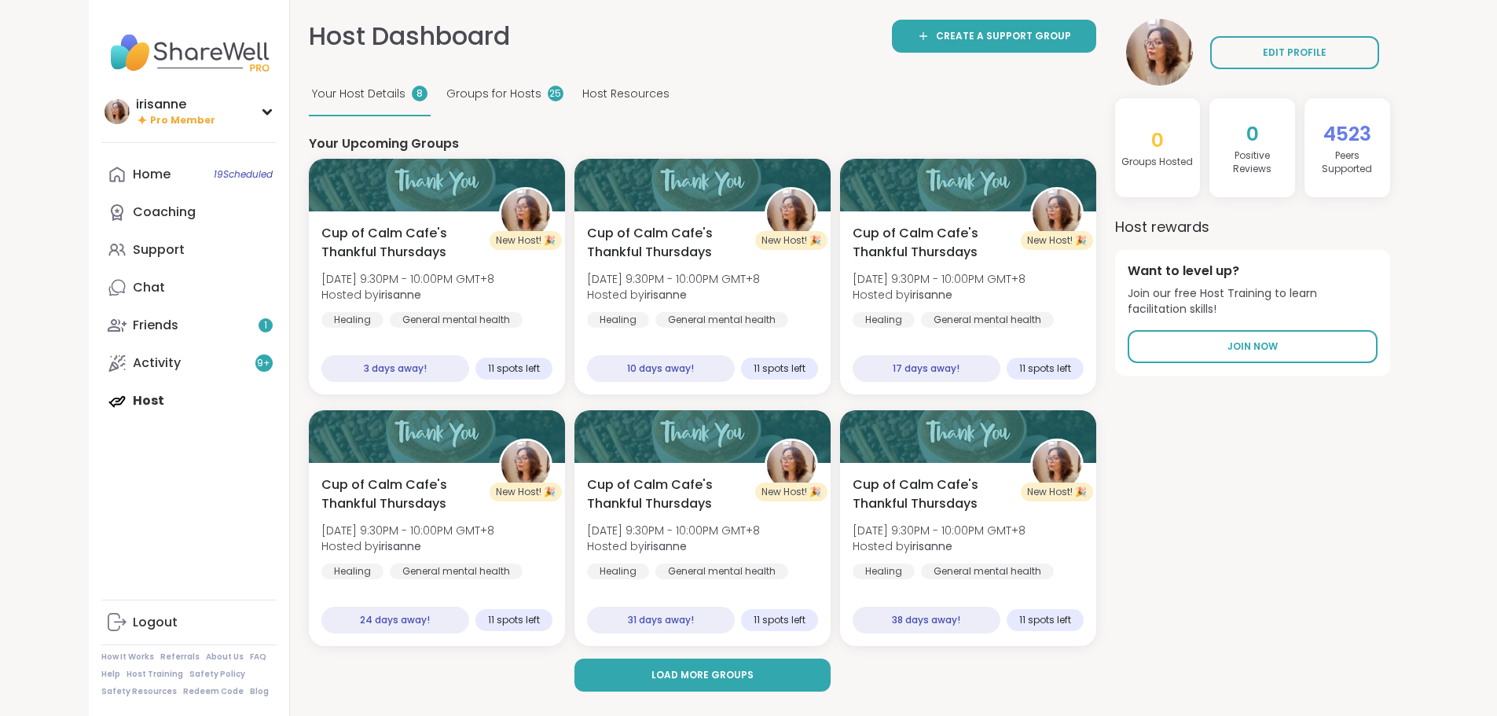
click at [446, 92] on span "Groups for Hosts" at bounding box center [493, 94] width 95 height 17
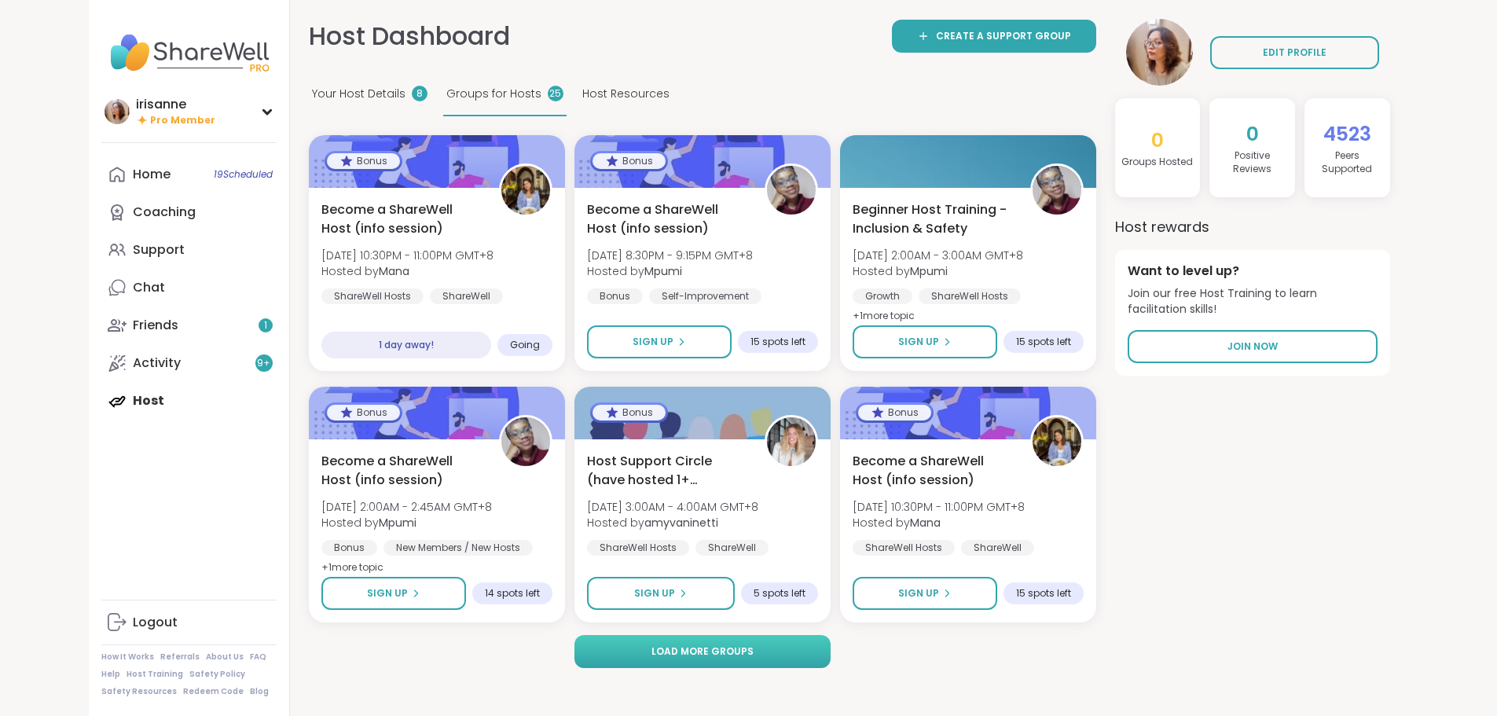
click at [637, 309] on button "Load more groups" at bounding box center [703, 651] width 256 height 33
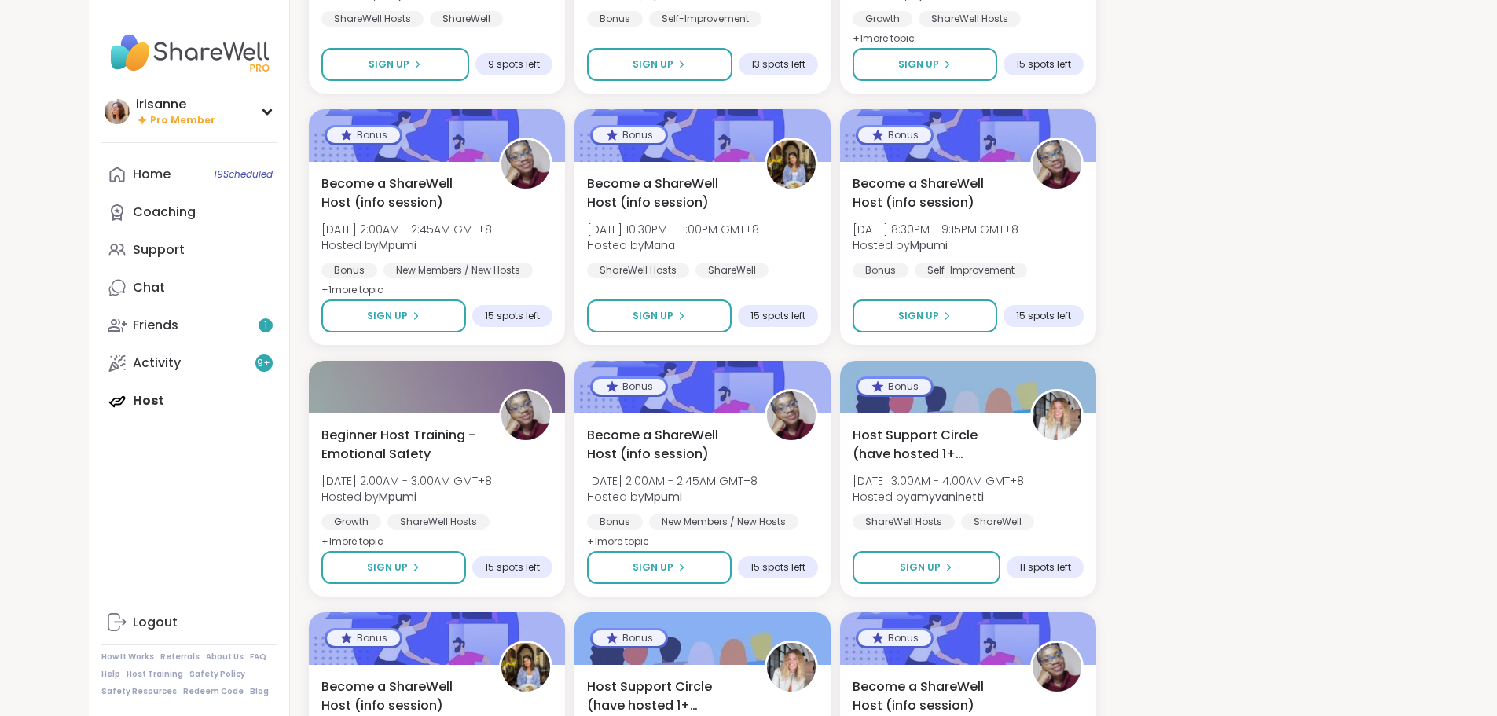
scroll to position [786, 0]
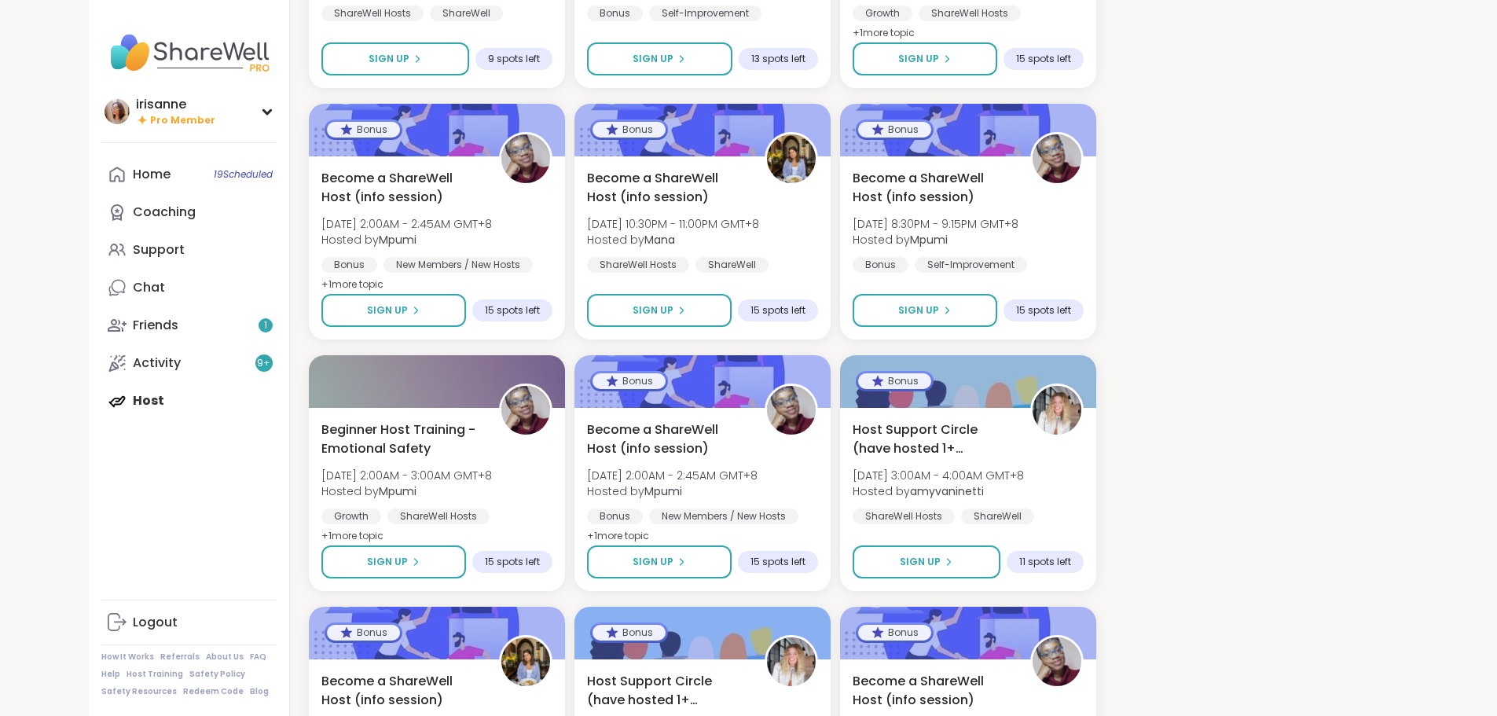
click at [740, 301] on div "EDIT PROFILE 0 Groups Hosted 0 Positive Review s 4523 Peers Supported Host rewa…" at bounding box center [1252, 438] width 275 height 2410
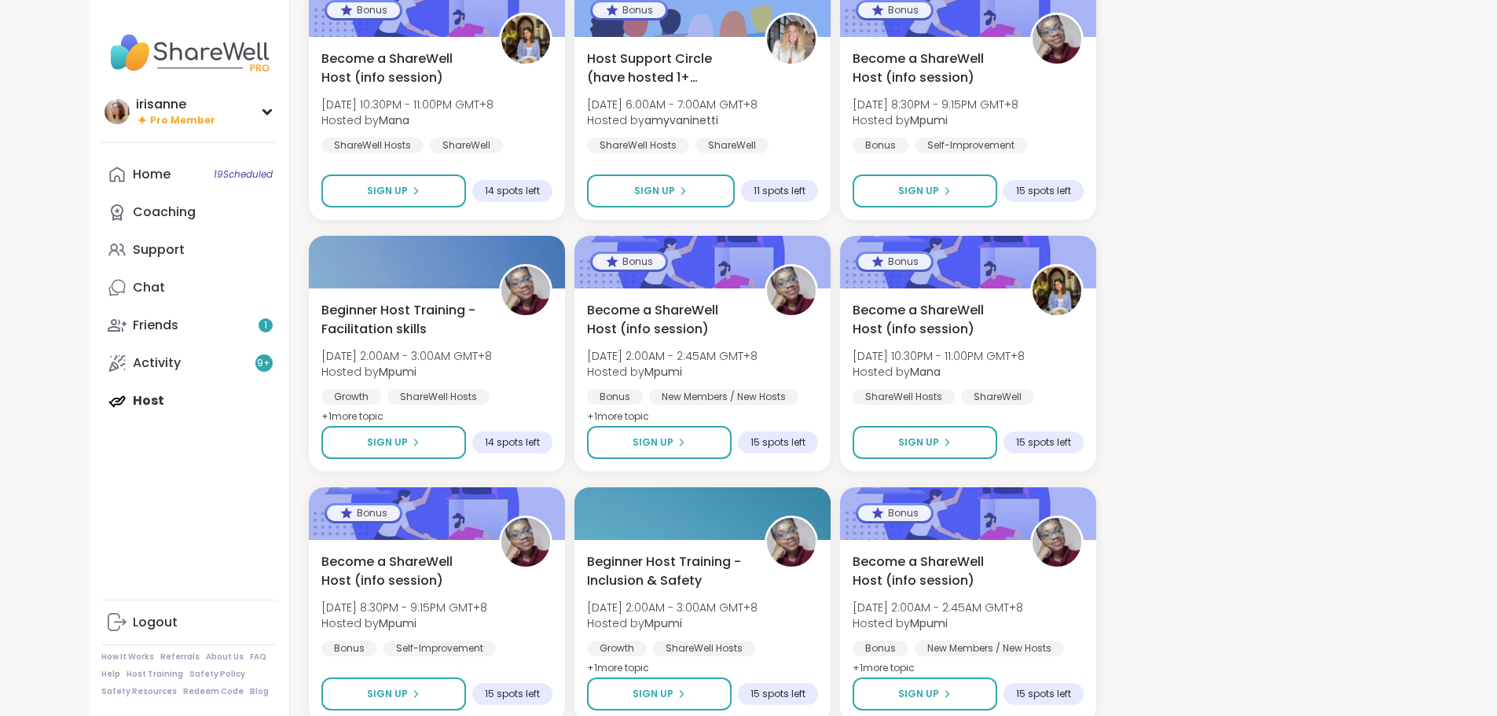
scroll to position [1415, 0]
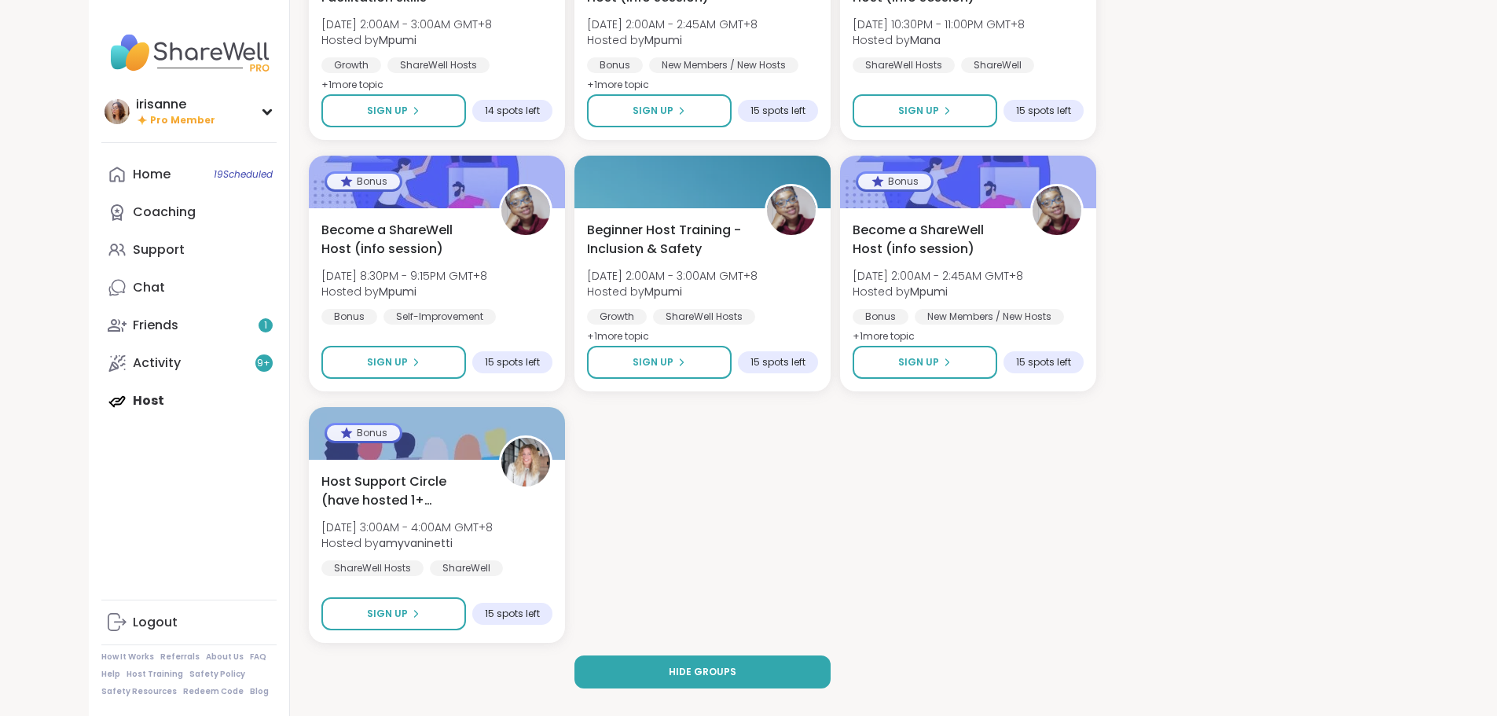
scroll to position [1754, 0]
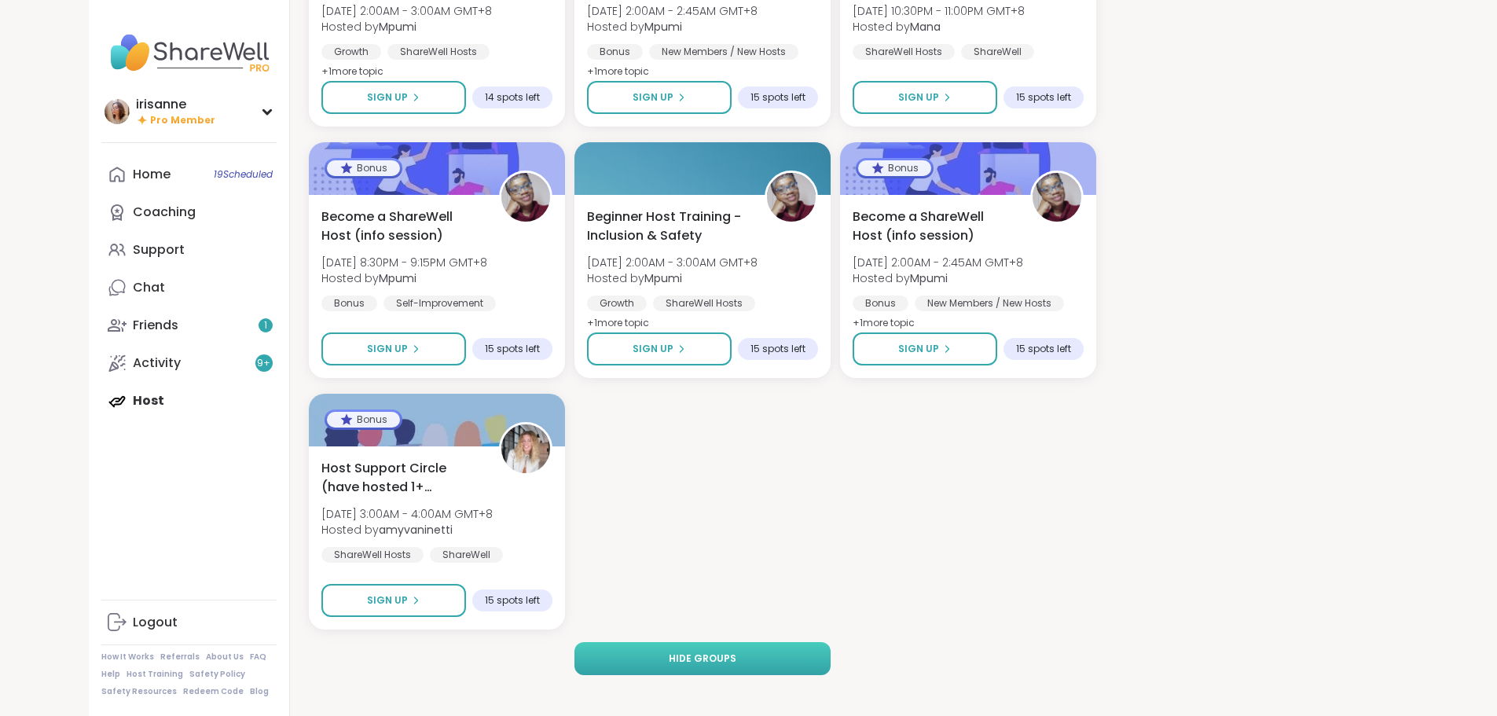
click at [740, 309] on button "Hide groups" at bounding box center [703, 658] width 256 height 33
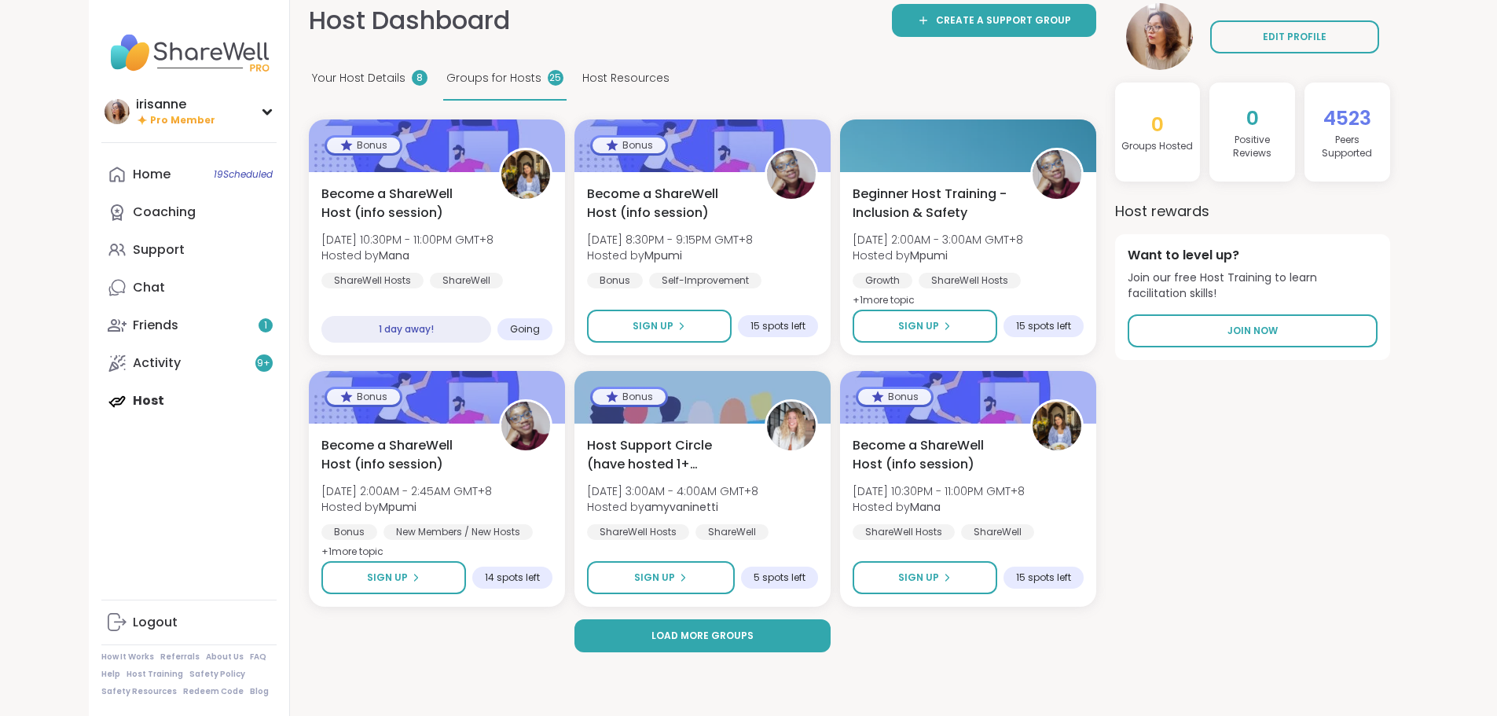
scroll to position [16, 0]
click at [740, 309] on div "EDIT PROFILE 0 Groups Hosted 0 Positive Review s 4523 Peers Supported Host rewa…" at bounding box center [1252, 327] width 275 height 649
click at [666, 309] on span "Load more groups" at bounding box center [703, 636] width 102 height 14
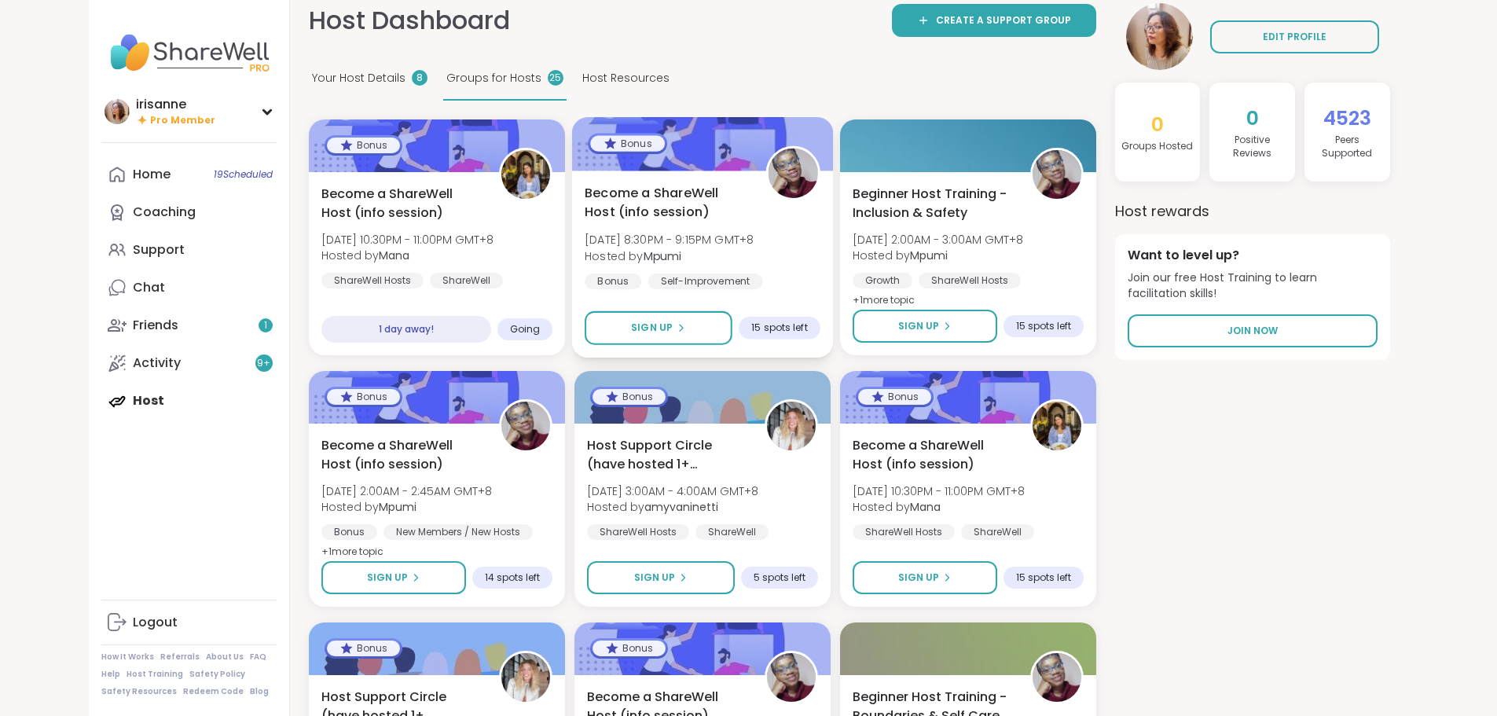
scroll to position [0, 0]
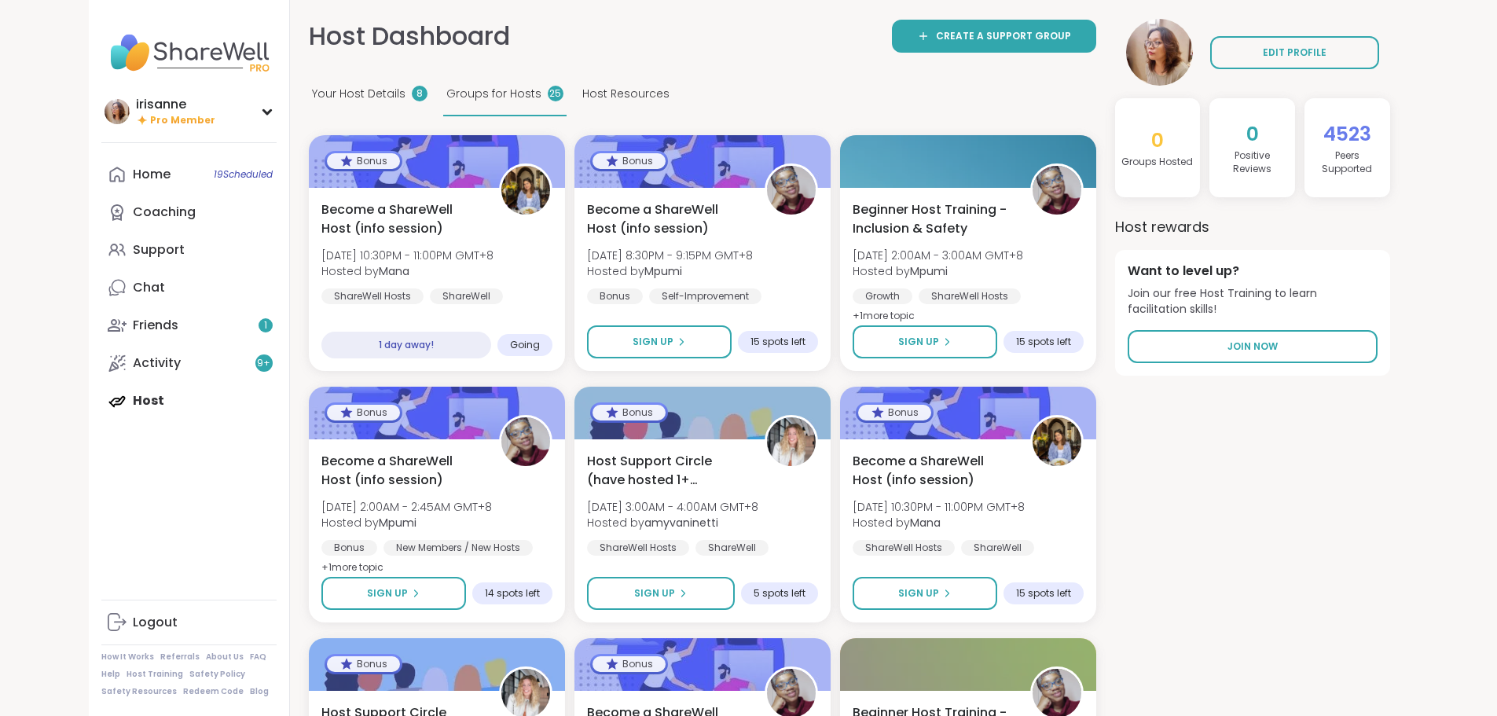
click at [582, 97] on span "Host Resources" at bounding box center [625, 94] width 87 height 17
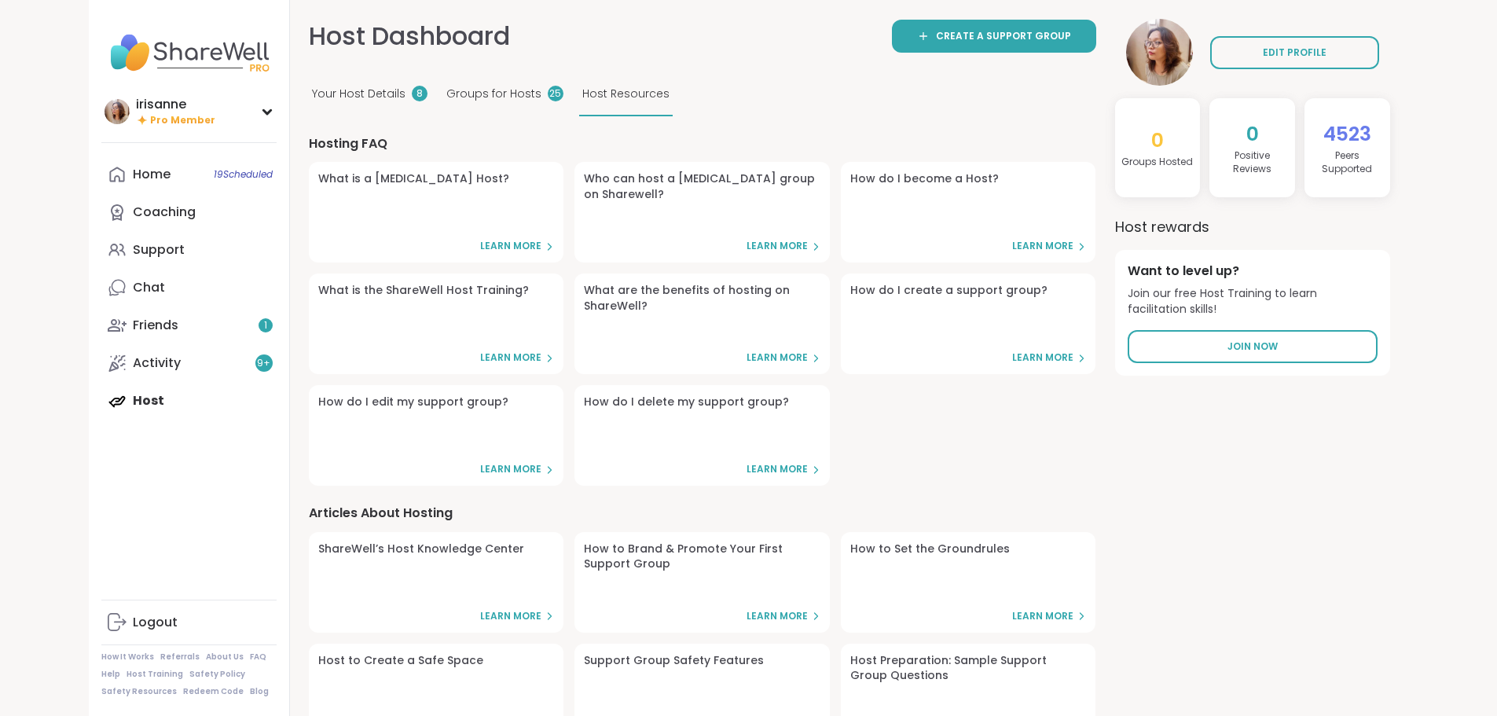
click at [644, 78] on div "Your Host Details 8 Groups for Hosts 25 Host Resources" at bounding box center [703, 94] width 788 height 43
click at [740, 47] on span "EDIT PROFILE" at bounding box center [1295, 53] width 64 height 14
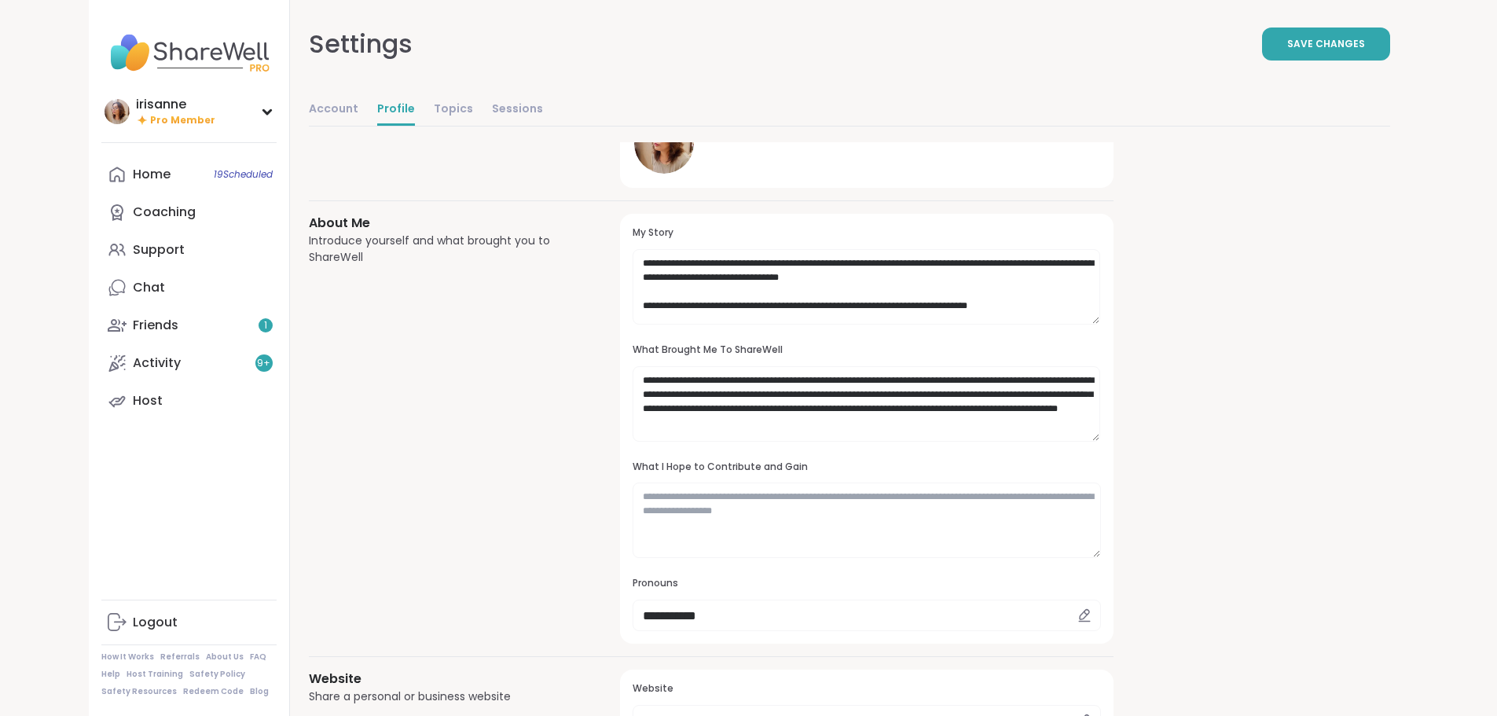
scroll to position [314, 0]
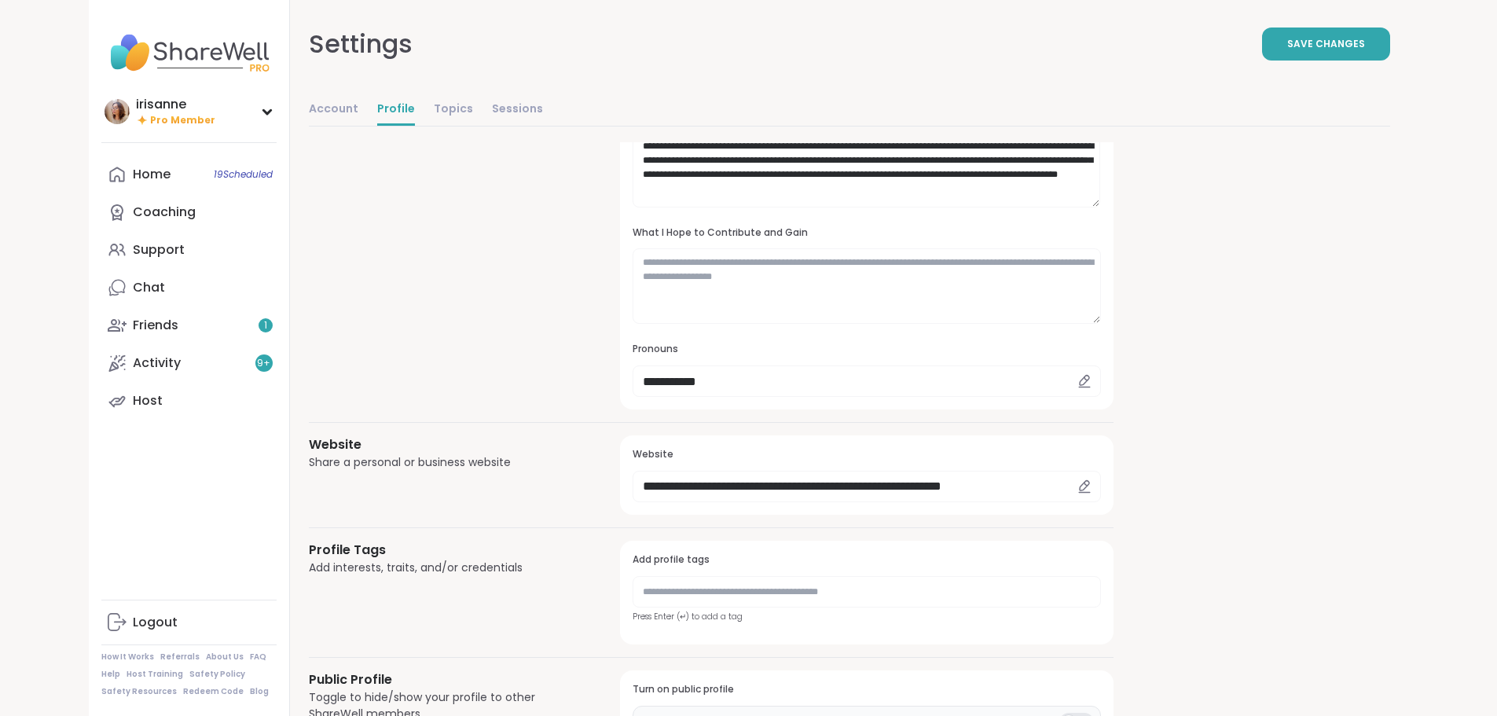
click at [740, 309] on div "**********" at bounding box center [850, 432] width 1082 height 1209
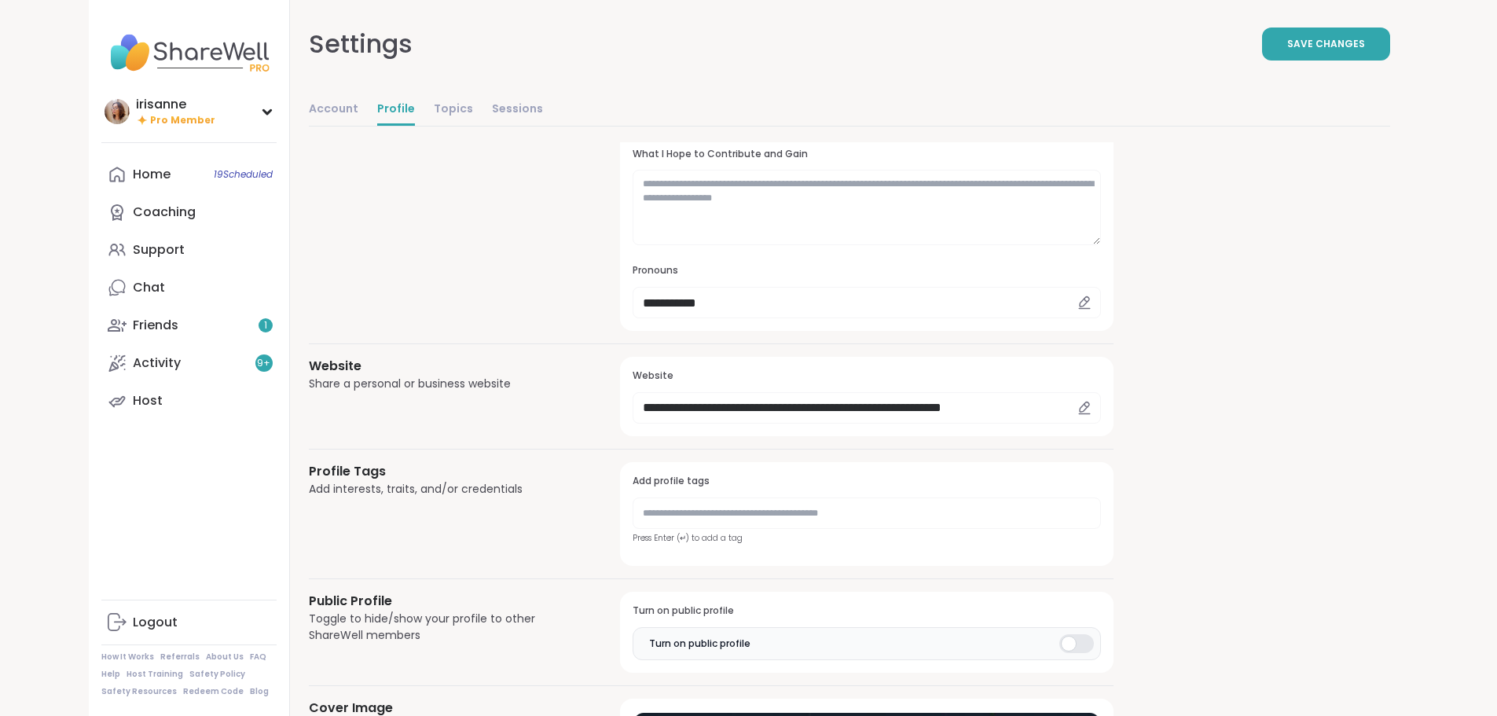
click at [740, 309] on div "**********" at bounding box center [850, 353] width 1082 height 1209
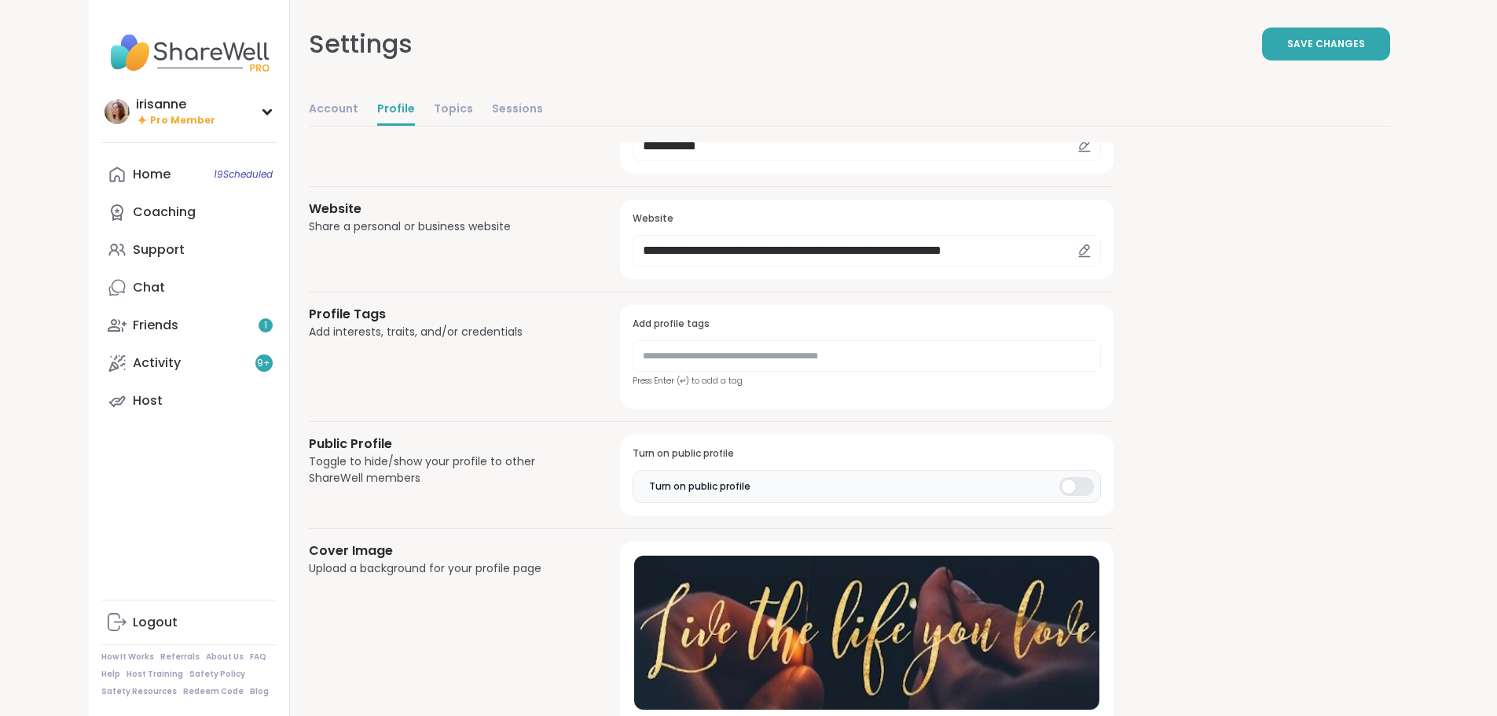
click at [740, 309] on div "**********" at bounding box center [850, 196] width 1082 height 1209
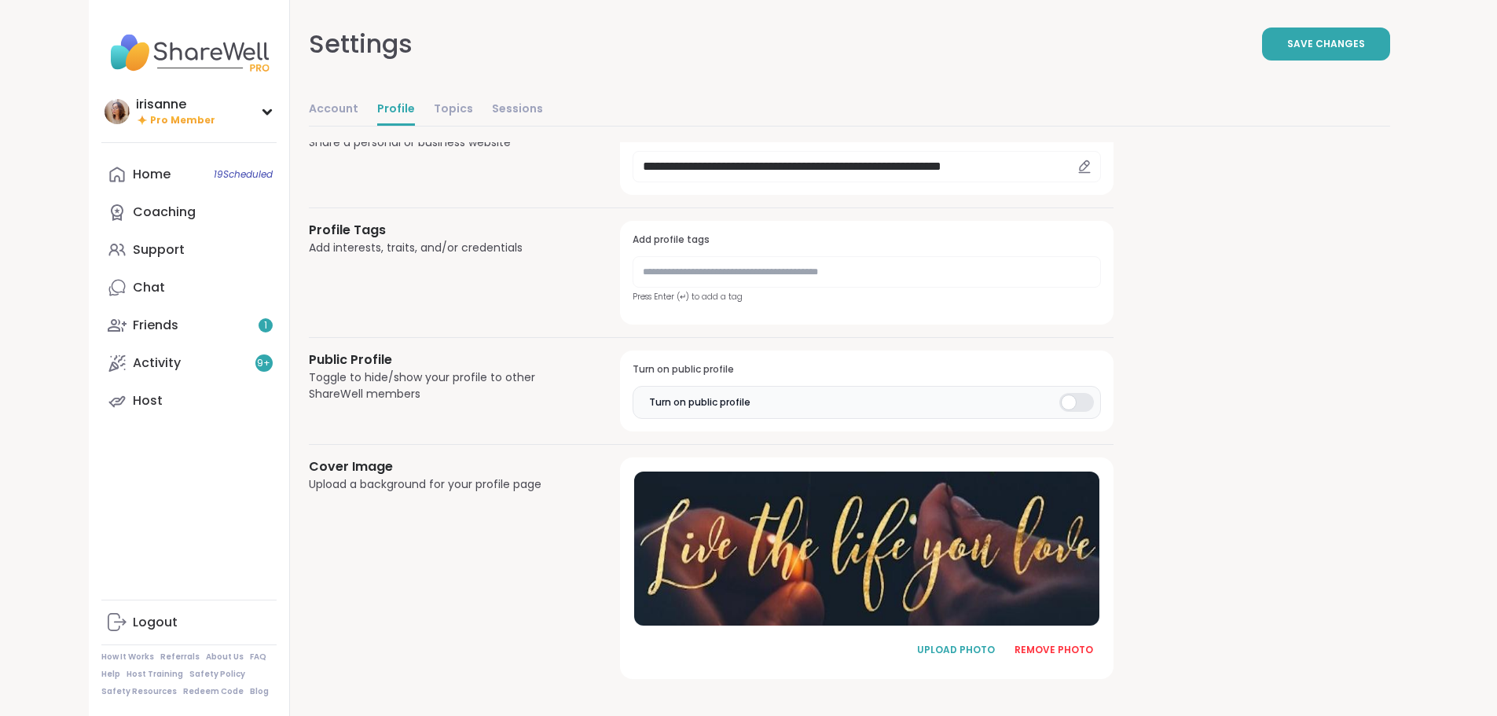
scroll to position [635, 0]
click at [740, 309] on div "**********" at bounding box center [850, 111] width 1082 height 1209
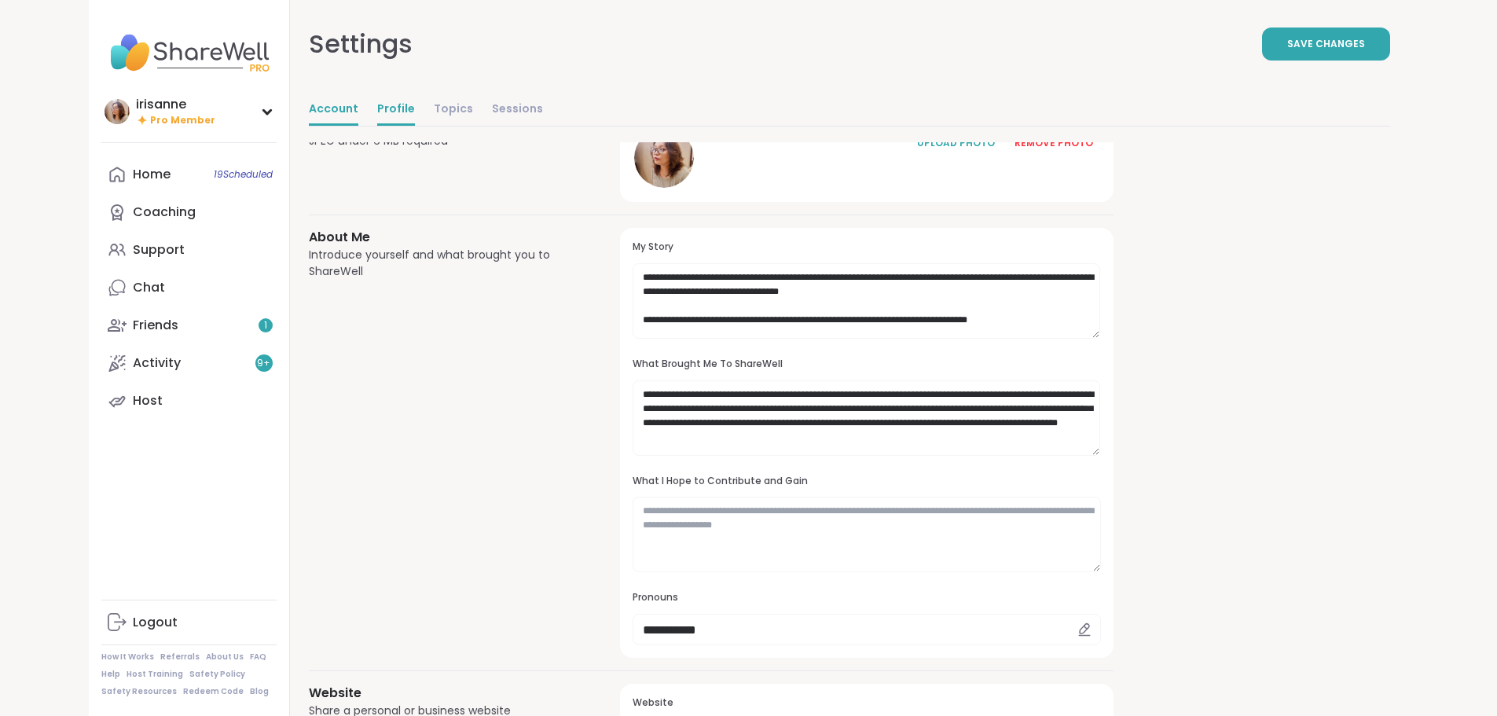
scroll to position [0, 0]
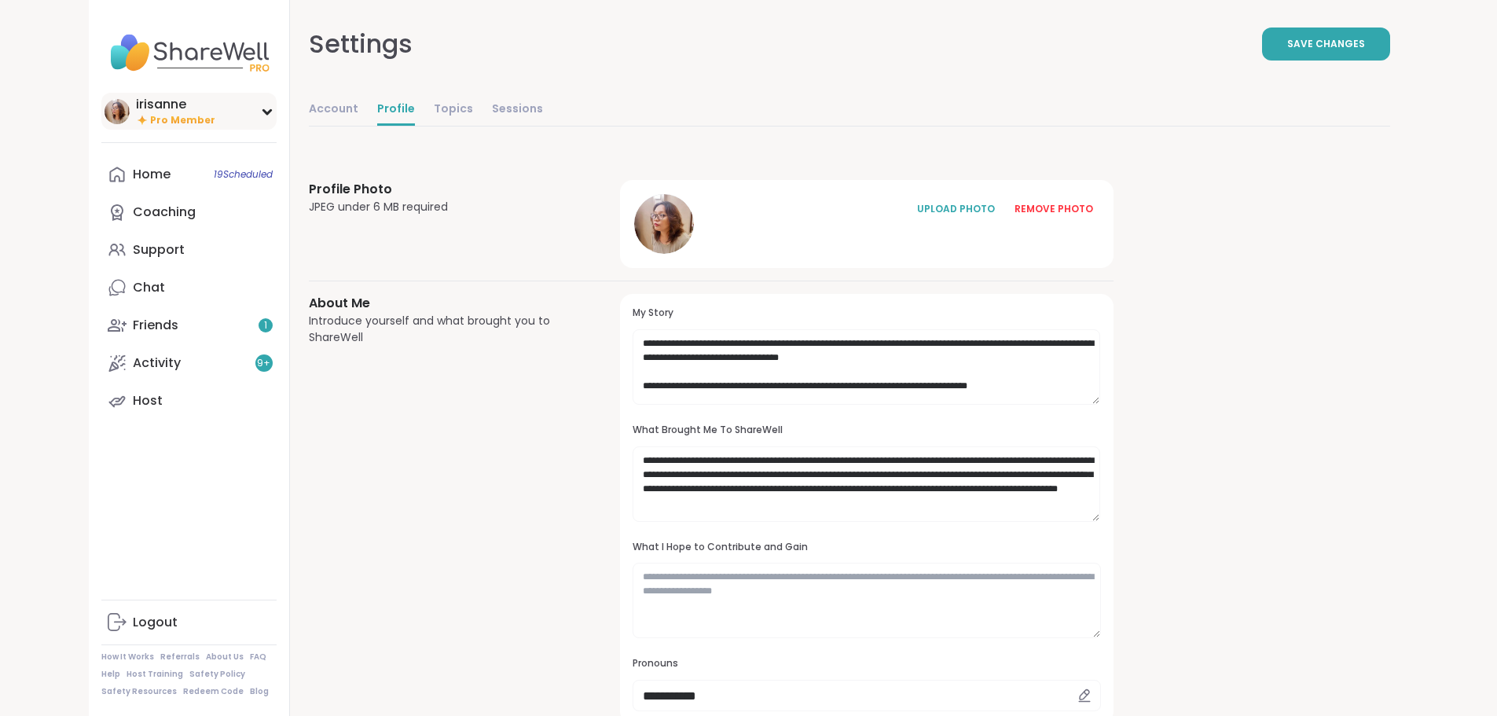
click at [136, 105] on div "irisanne" at bounding box center [175, 104] width 79 height 17
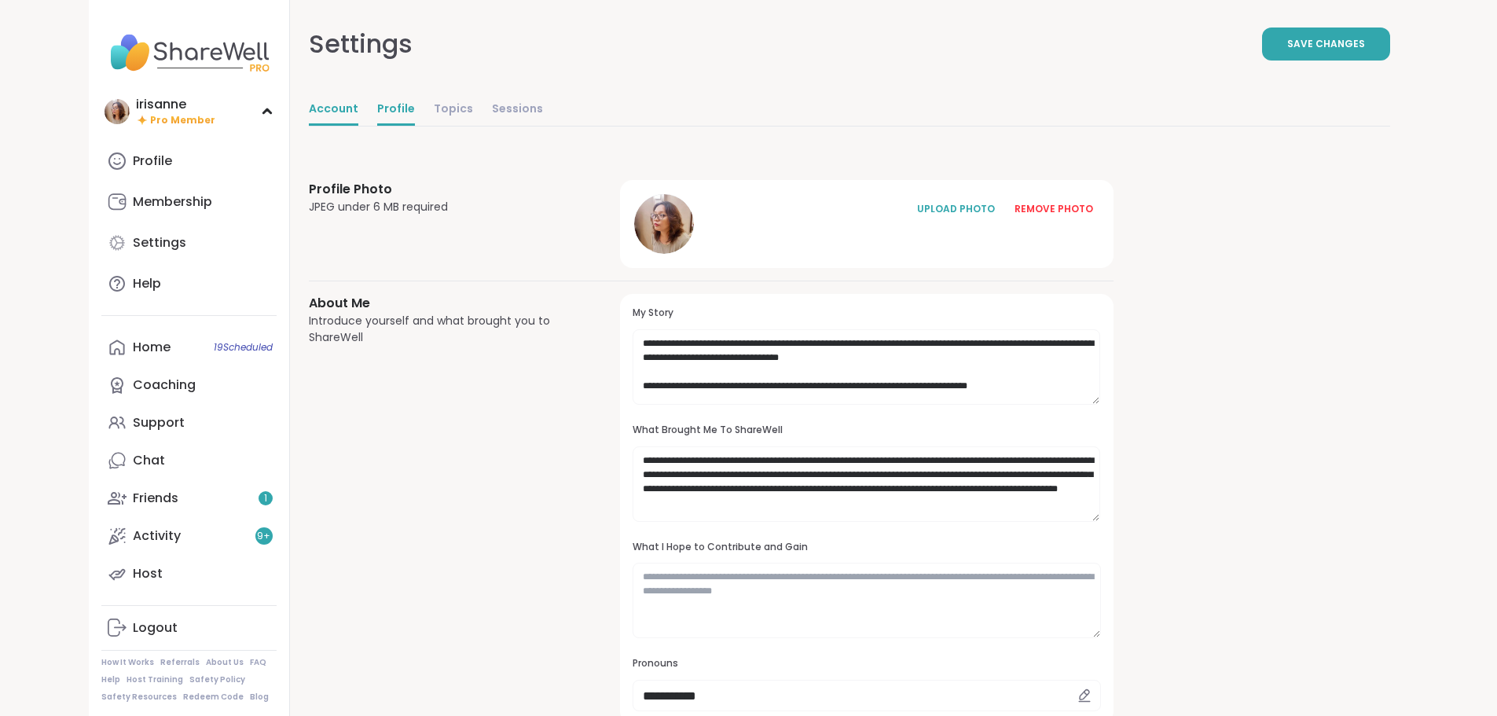
click at [309, 123] on link "Account" at bounding box center [334, 109] width 50 height 31
select select "**"
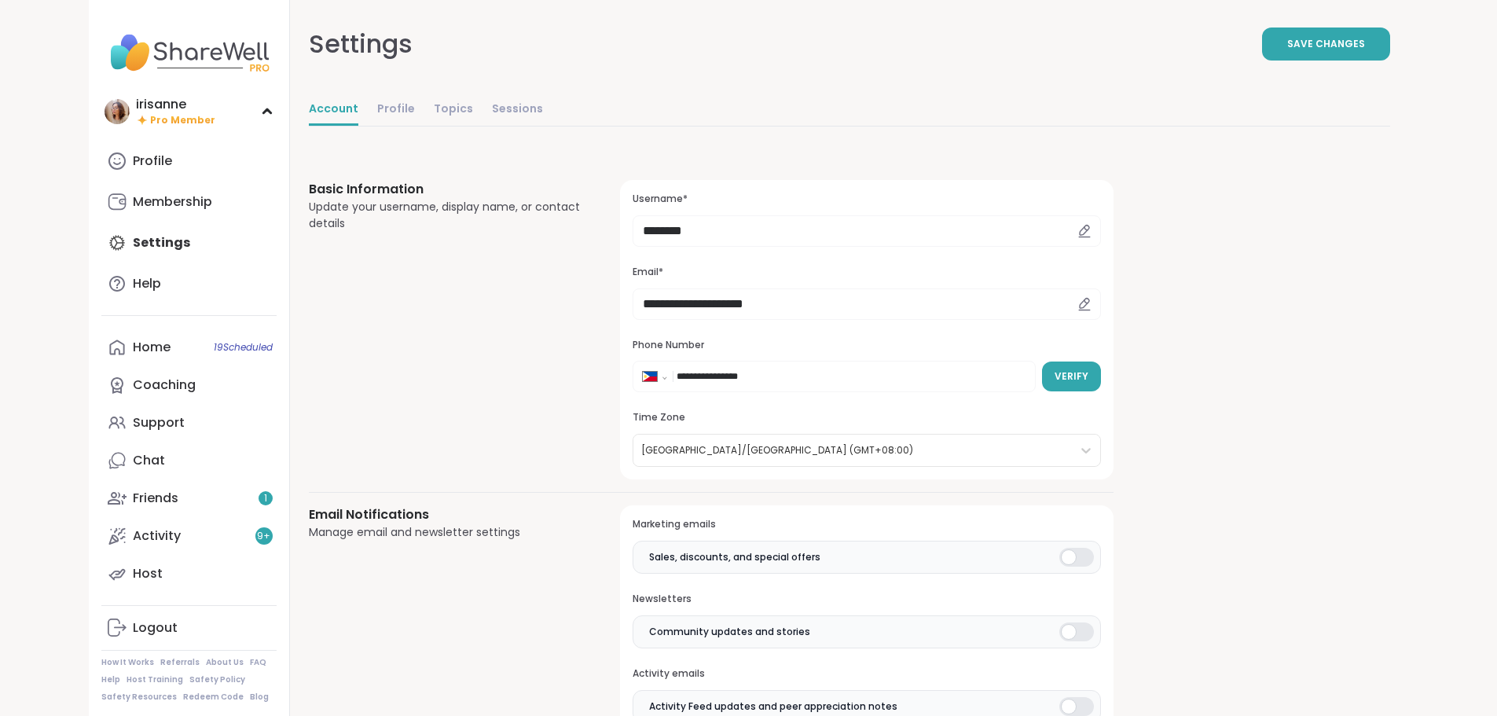
click at [136, 110] on div "irisanne" at bounding box center [175, 104] width 79 height 17
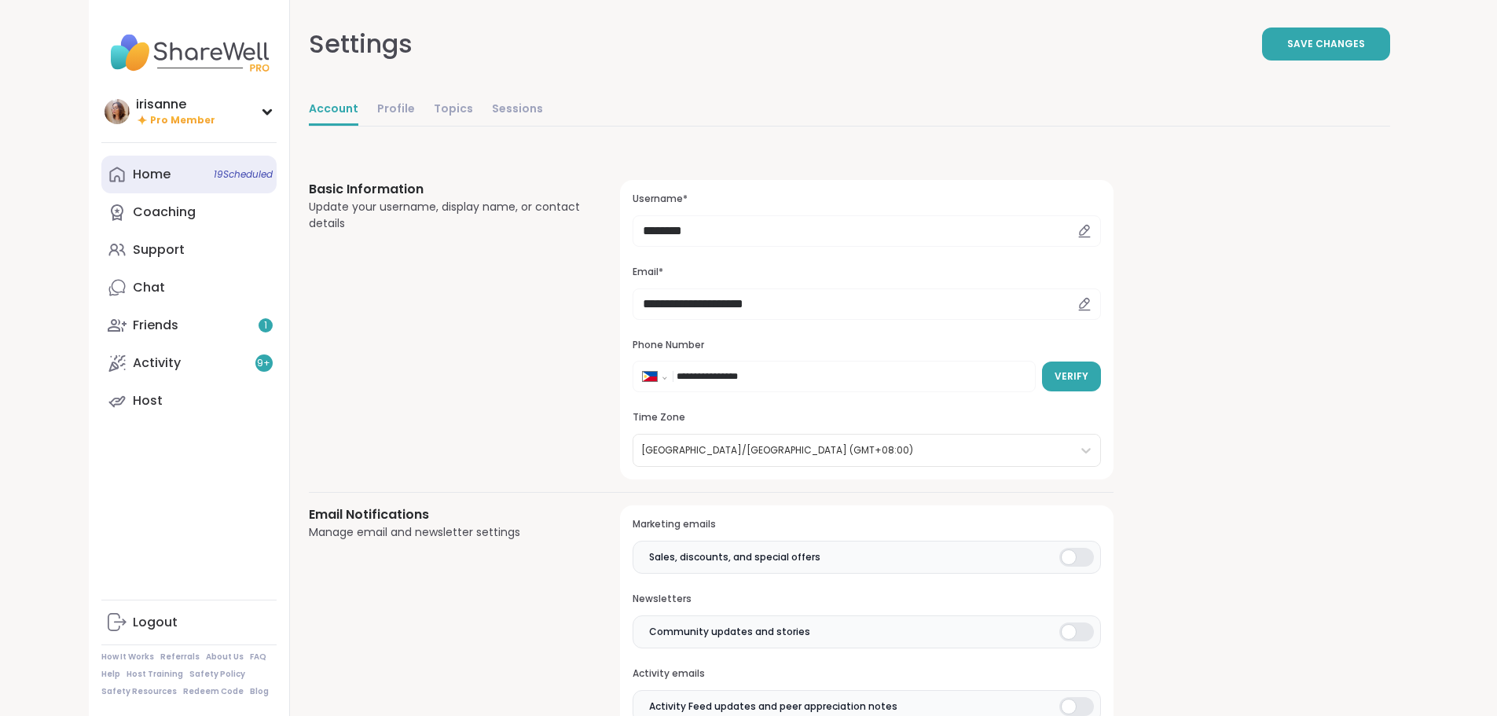
click at [133, 178] on div "Home 19 Scheduled" at bounding box center [152, 174] width 38 height 17
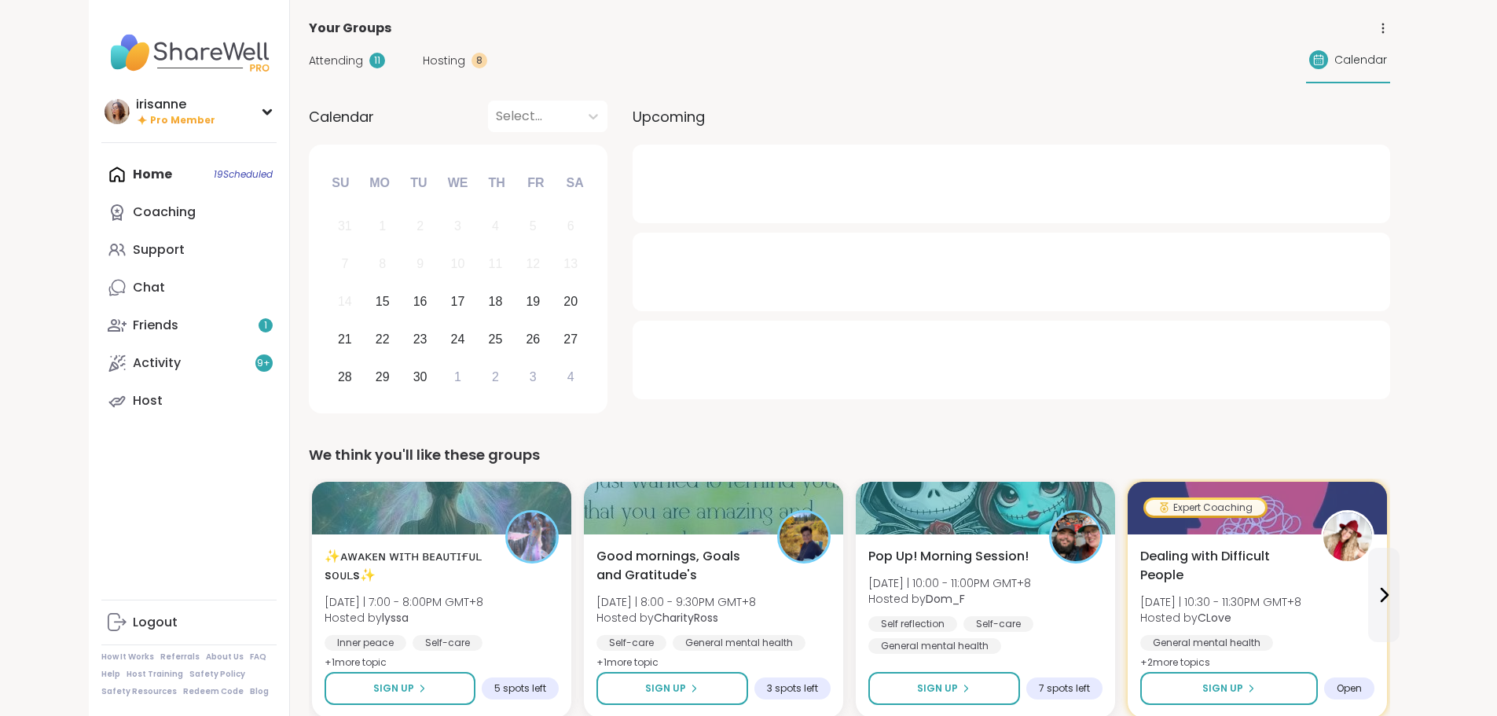
drag, startPoint x: 35, startPoint y: 112, endPoint x: 854, endPoint y: 261, distance: 832.4
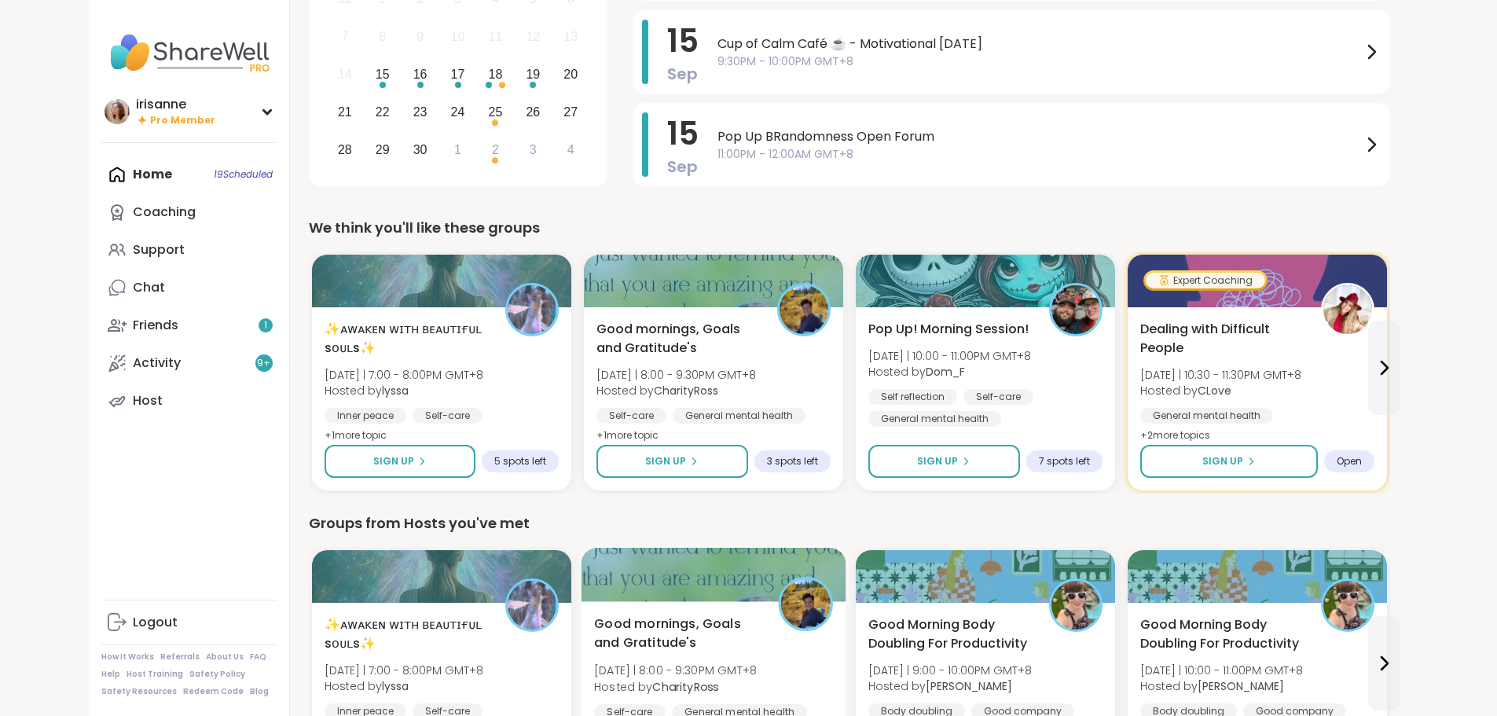
scroll to position [472, 0]
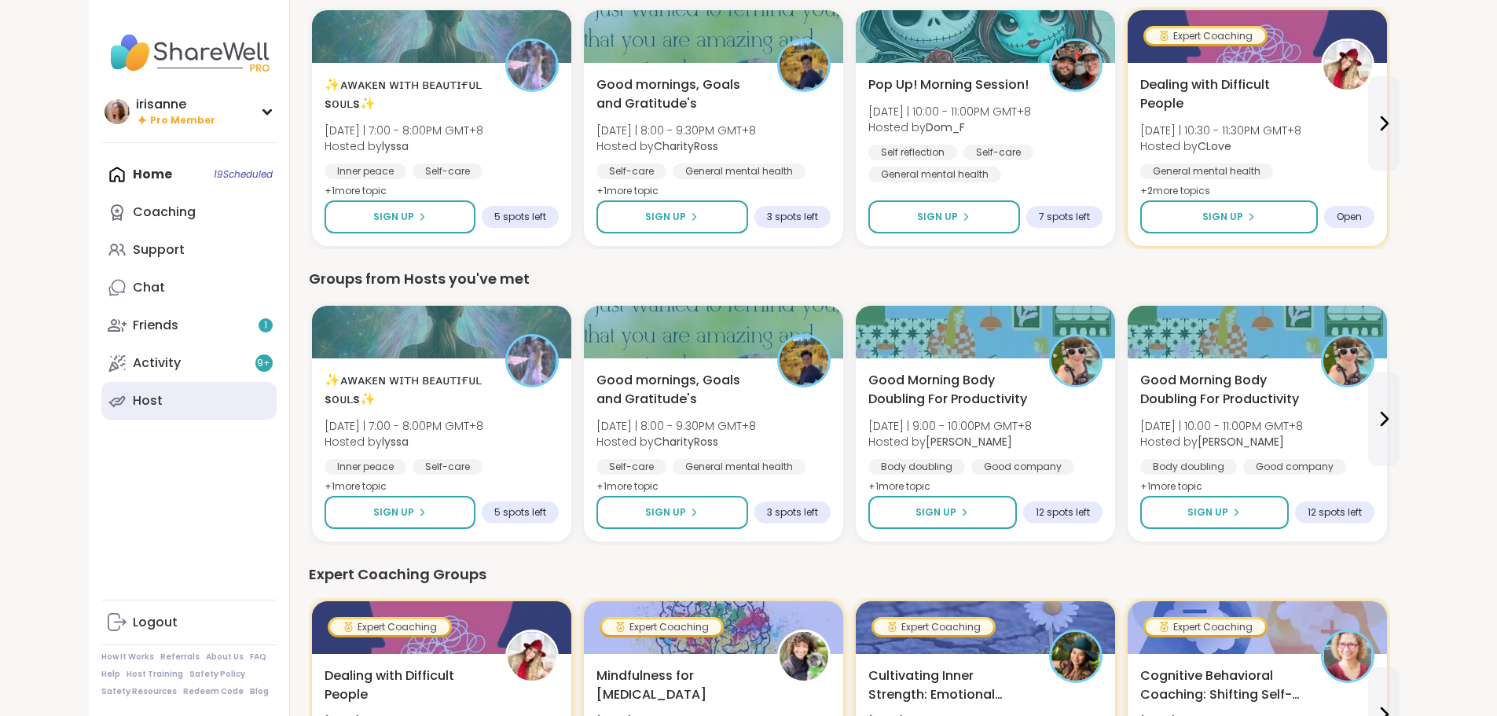
click at [133, 309] on div "Host" at bounding box center [148, 400] width 30 height 17
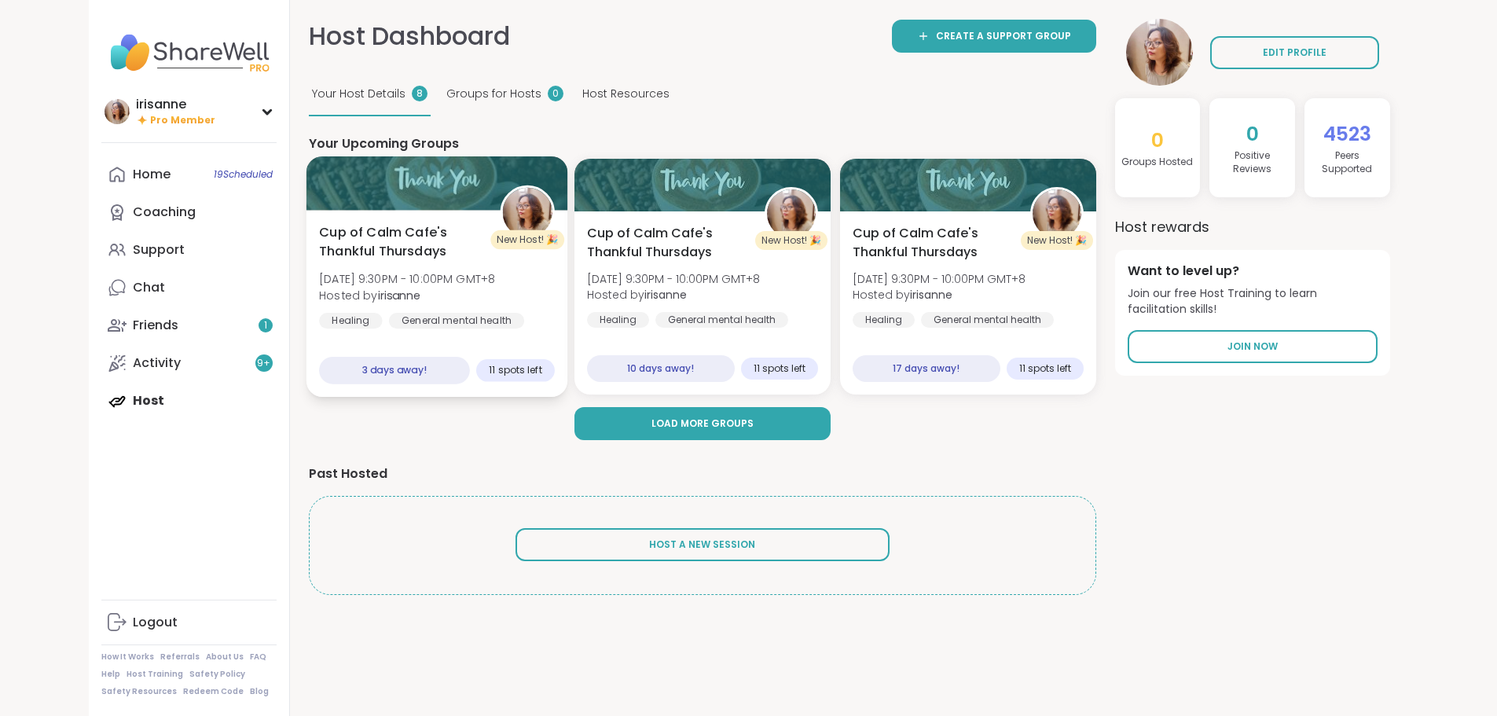
click at [399, 208] on div at bounding box center [437, 182] width 262 height 53
click at [117, 180] on link "Home 19 Scheduled" at bounding box center [188, 175] width 175 height 38
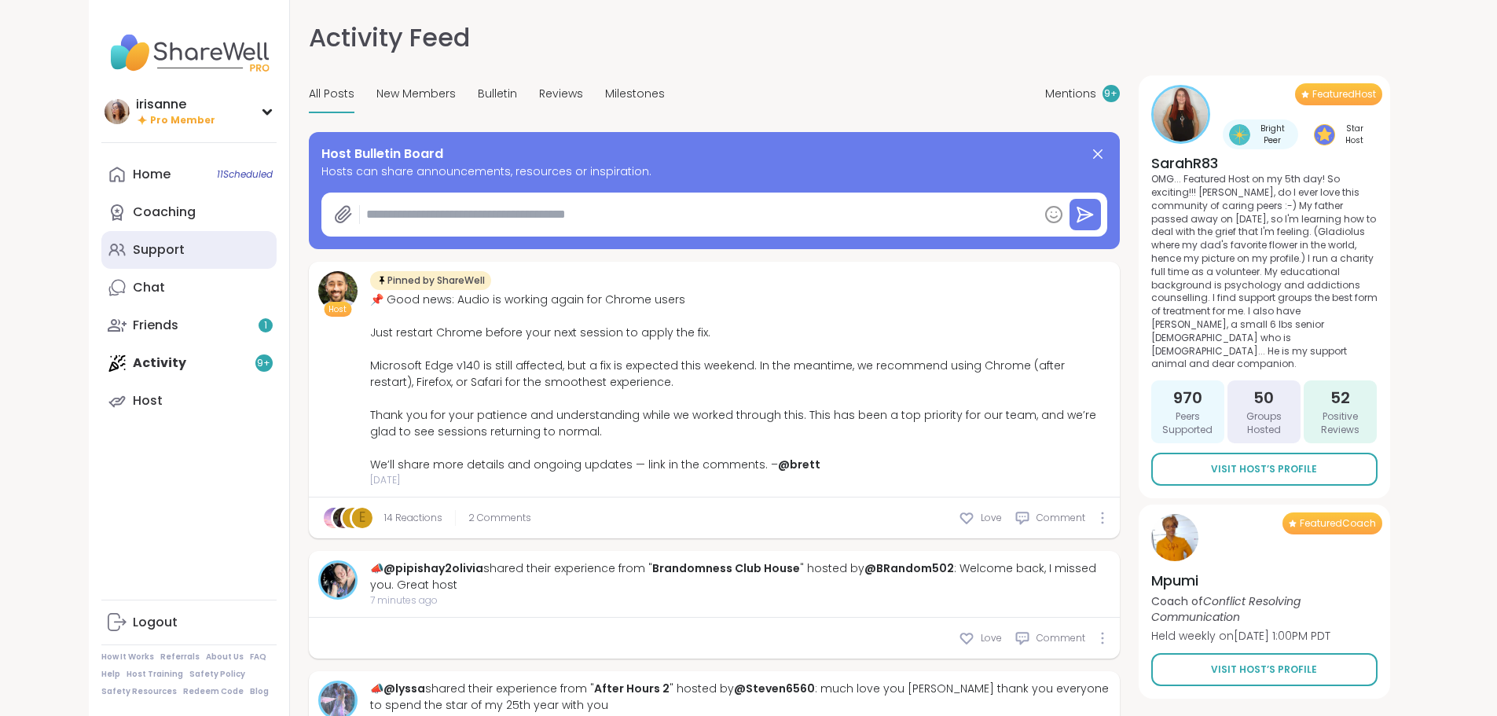
click at [141, 237] on link "Support" at bounding box center [188, 250] width 175 height 38
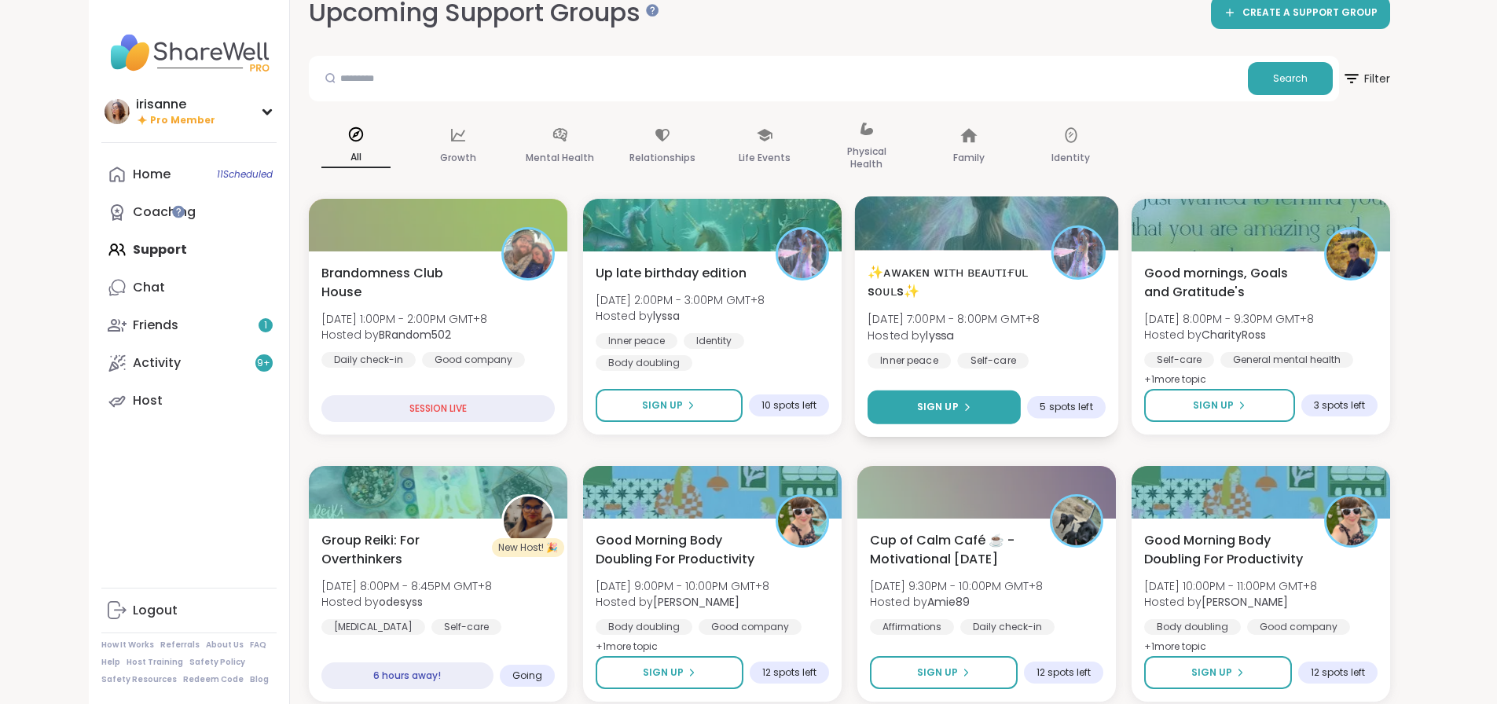
scroll to position [79, 0]
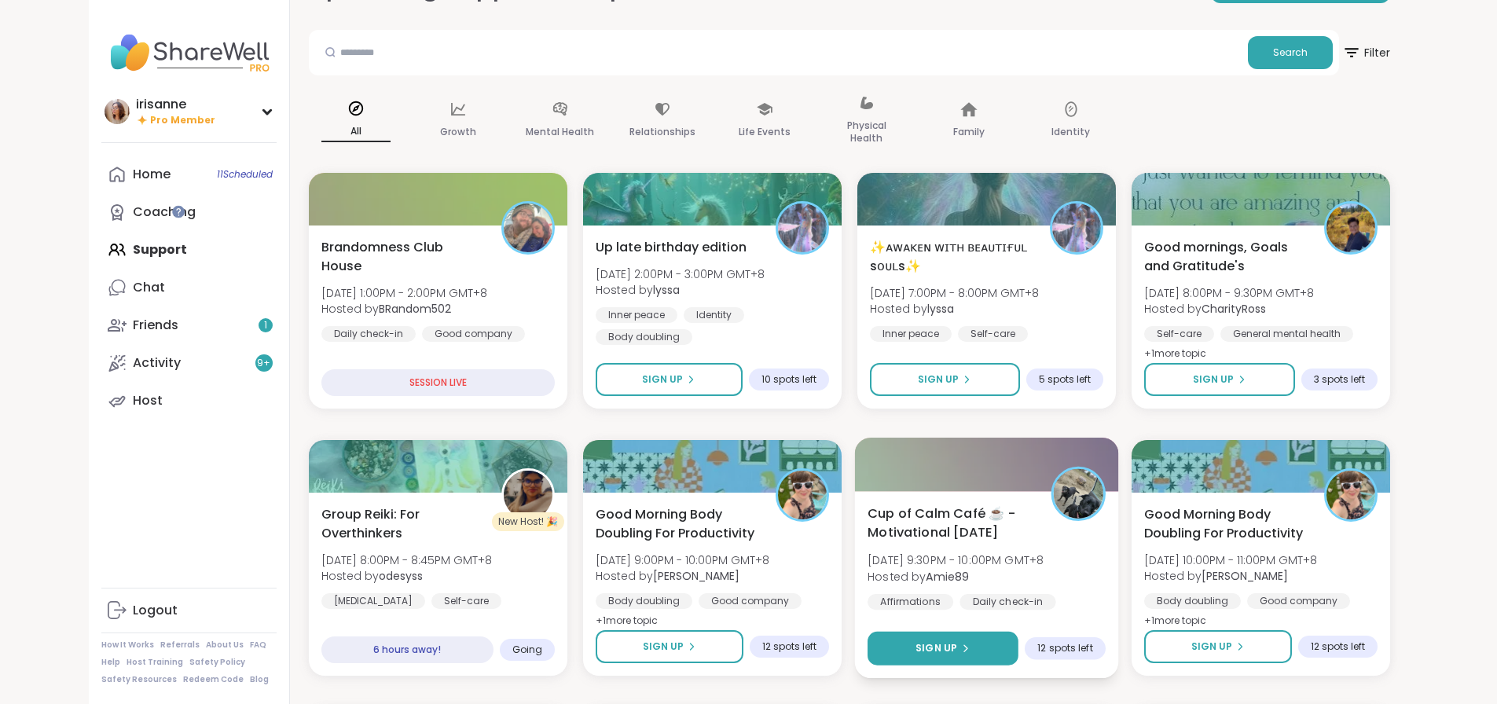
click at [970, 652] on icon at bounding box center [965, 648] width 9 height 9
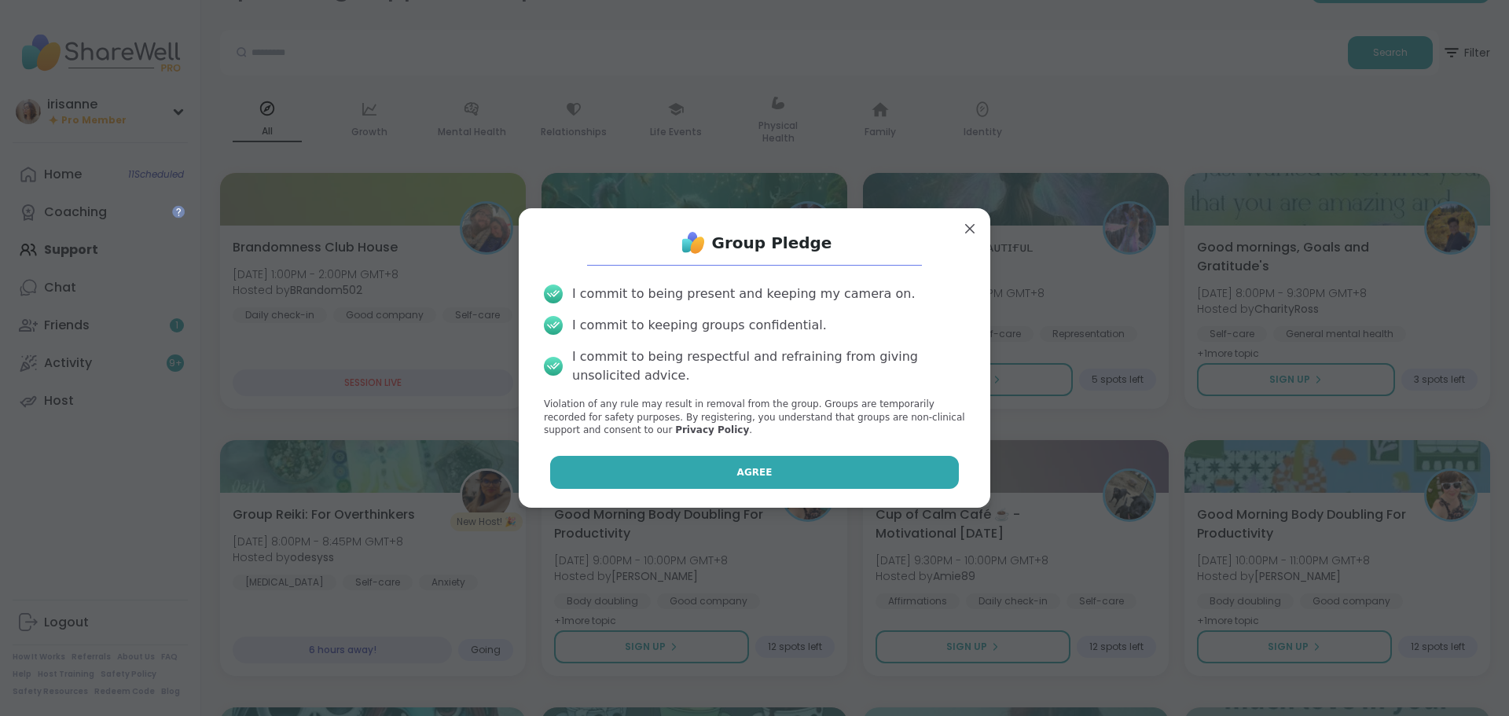
click at [801, 479] on button "Agree" at bounding box center [755, 472] width 410 height 33
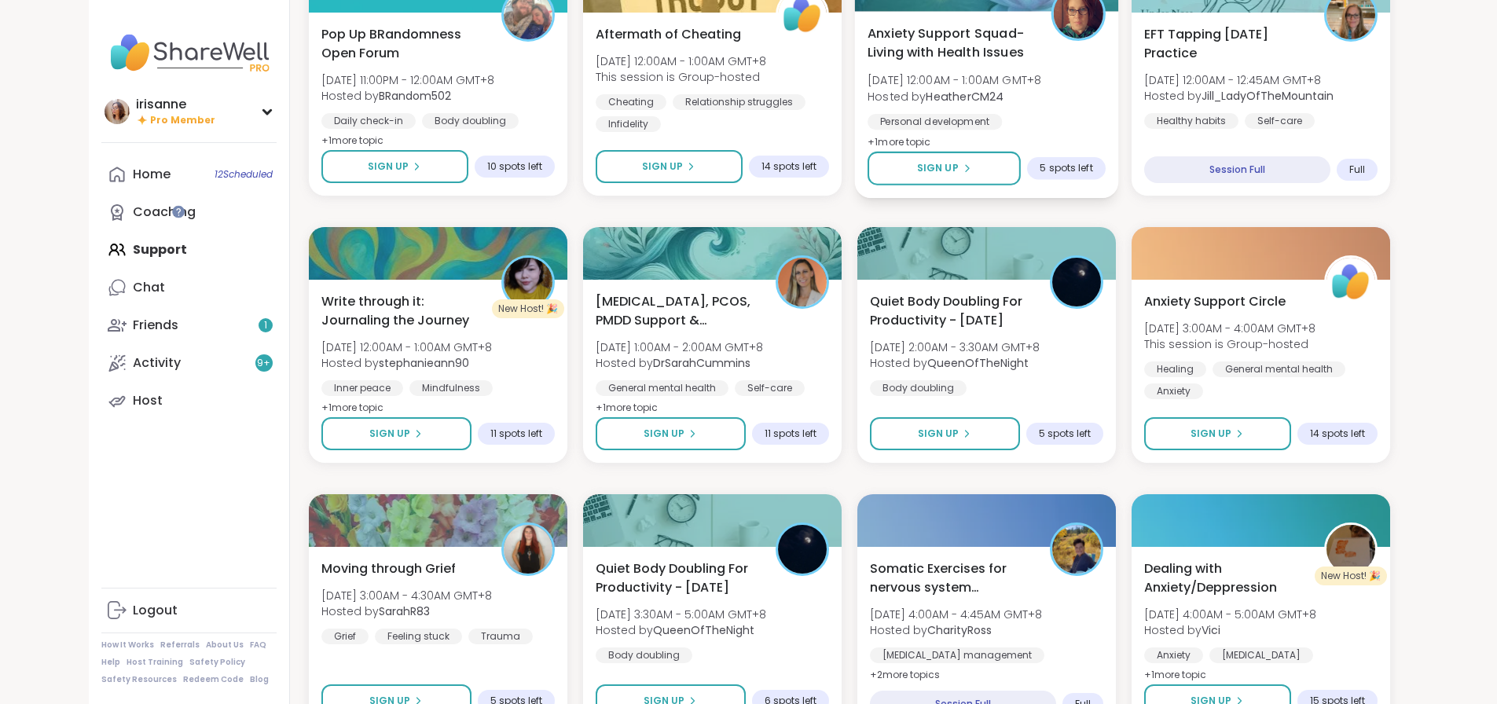
scroll to position [1100, 0]
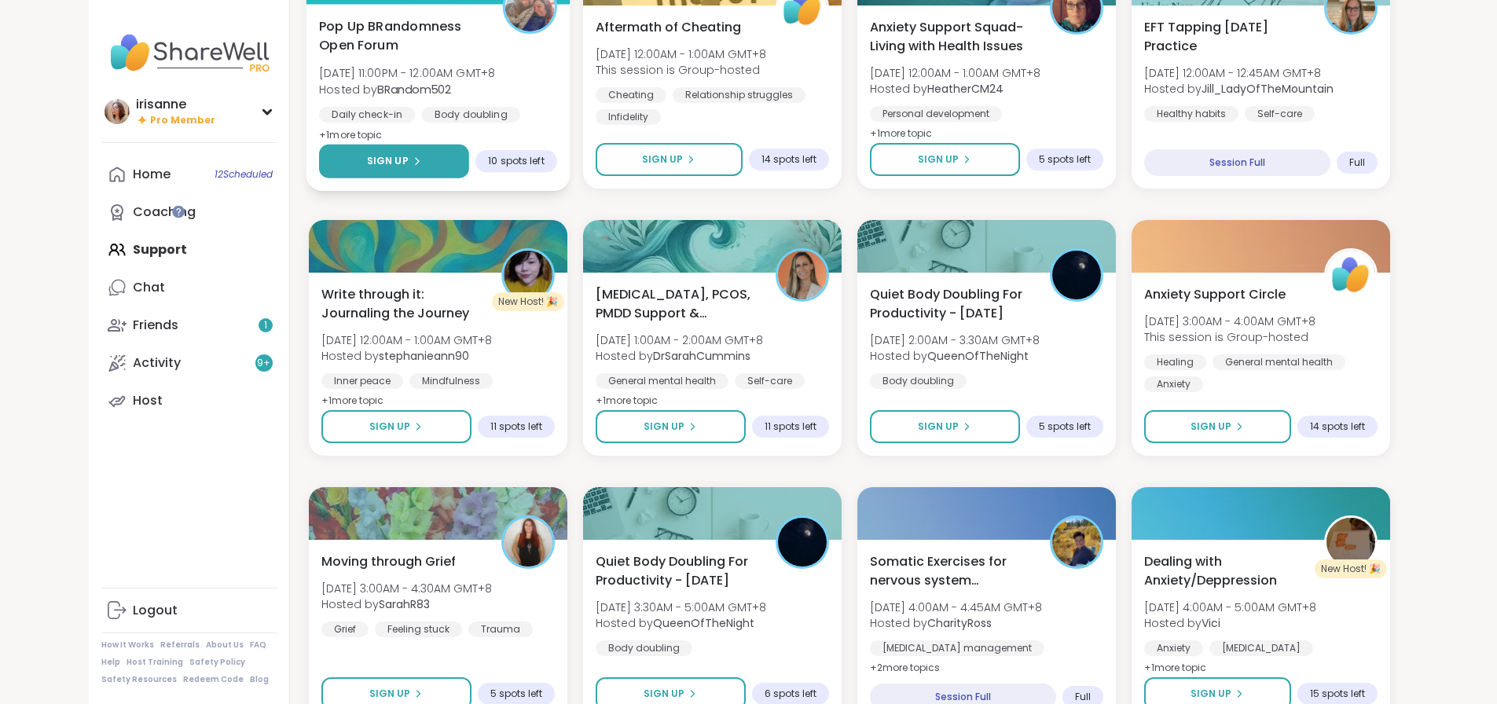
click at [381, 152] on button "Sign Up" at bounding box center [394, 162] width 150 height 34
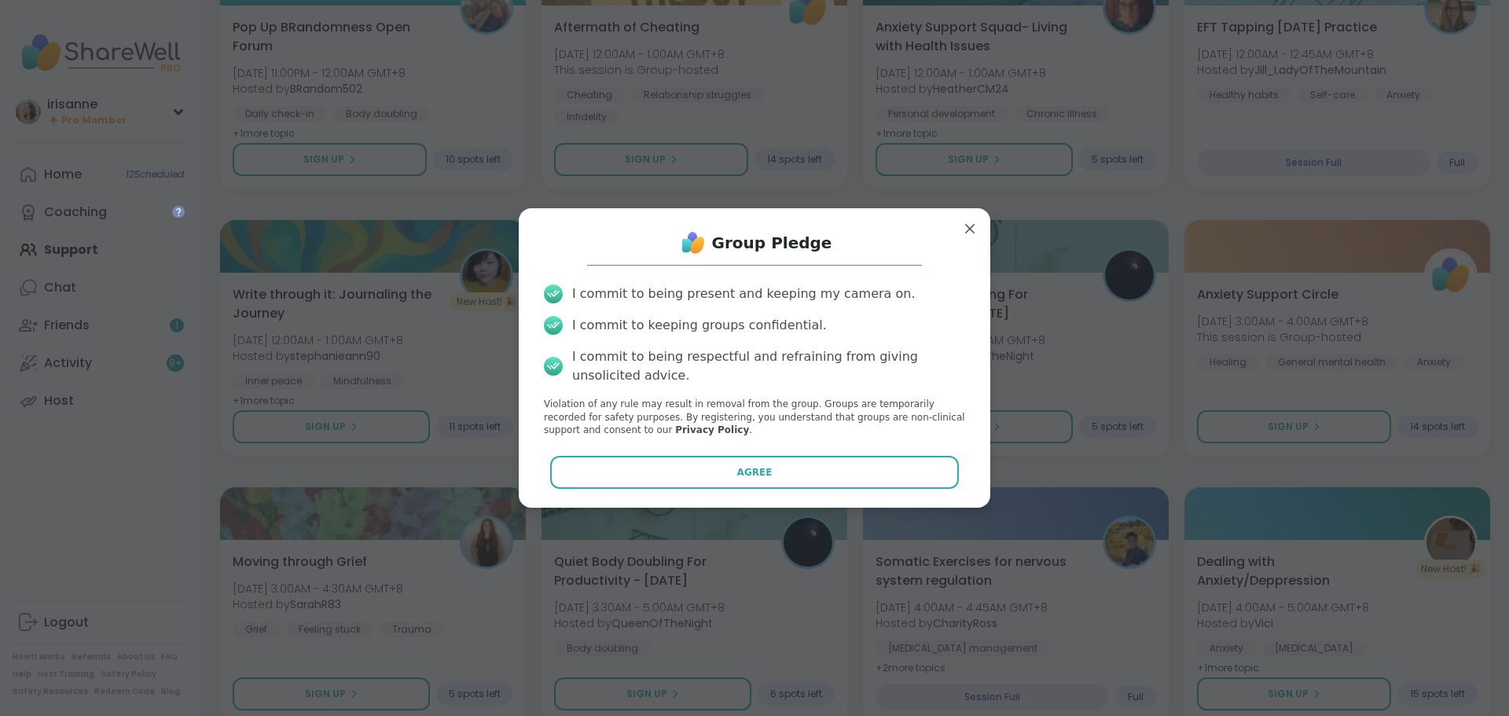
click at [796, 483] on button "Agree" at bounding box center [755, 472] width 410 height 33
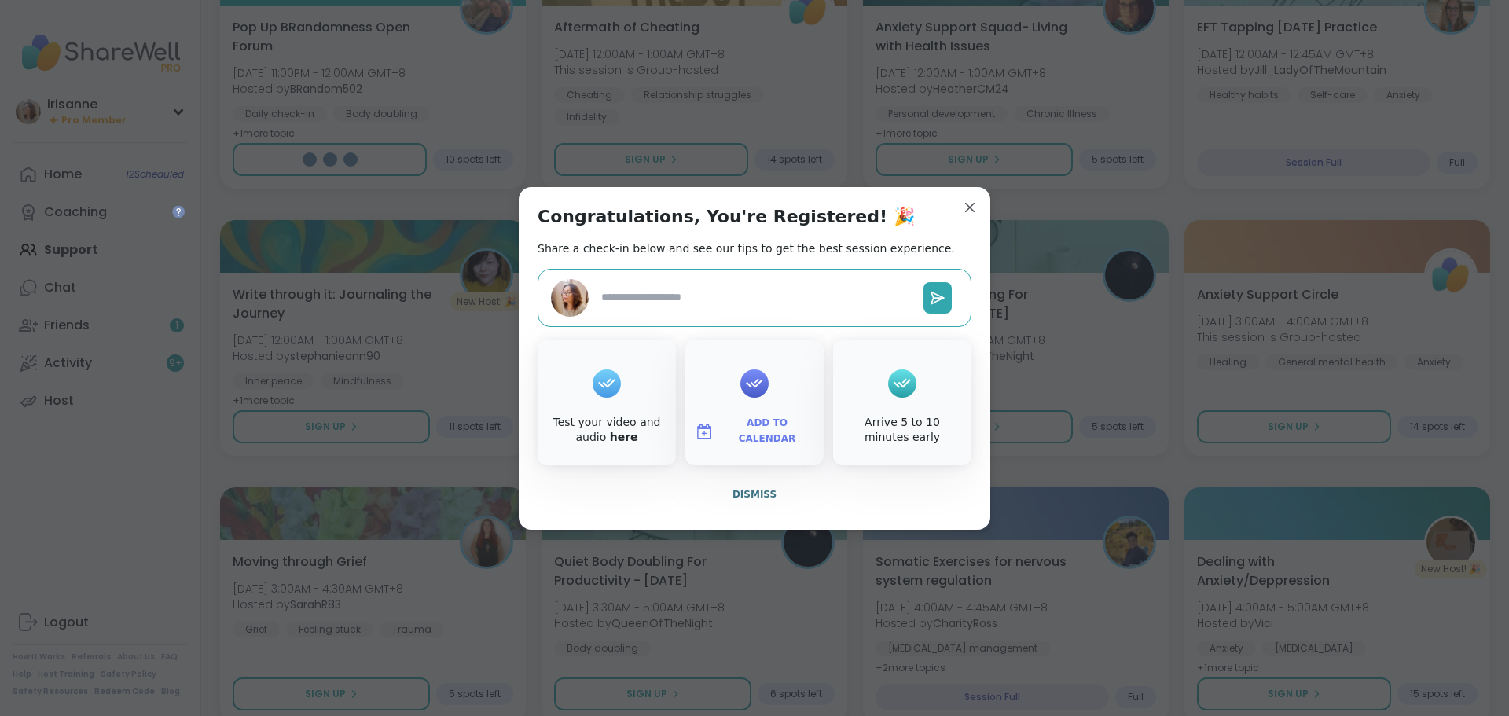
click at [964, 190] on div "Congratulations, You're Registered! 🎉 Share a check-in below and see our tips t…" at bounding box center [755, 358] width 472 height 343
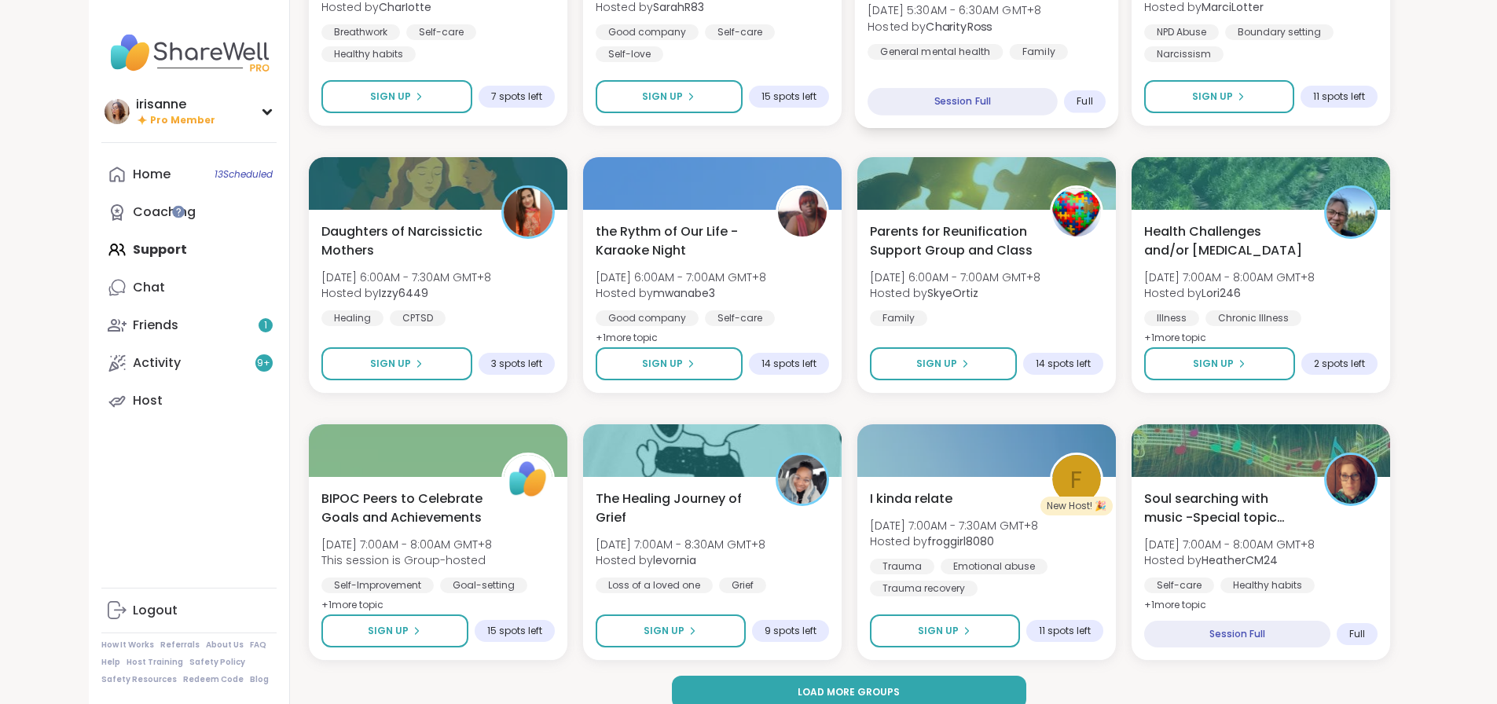
scroll to position [1986, 0]
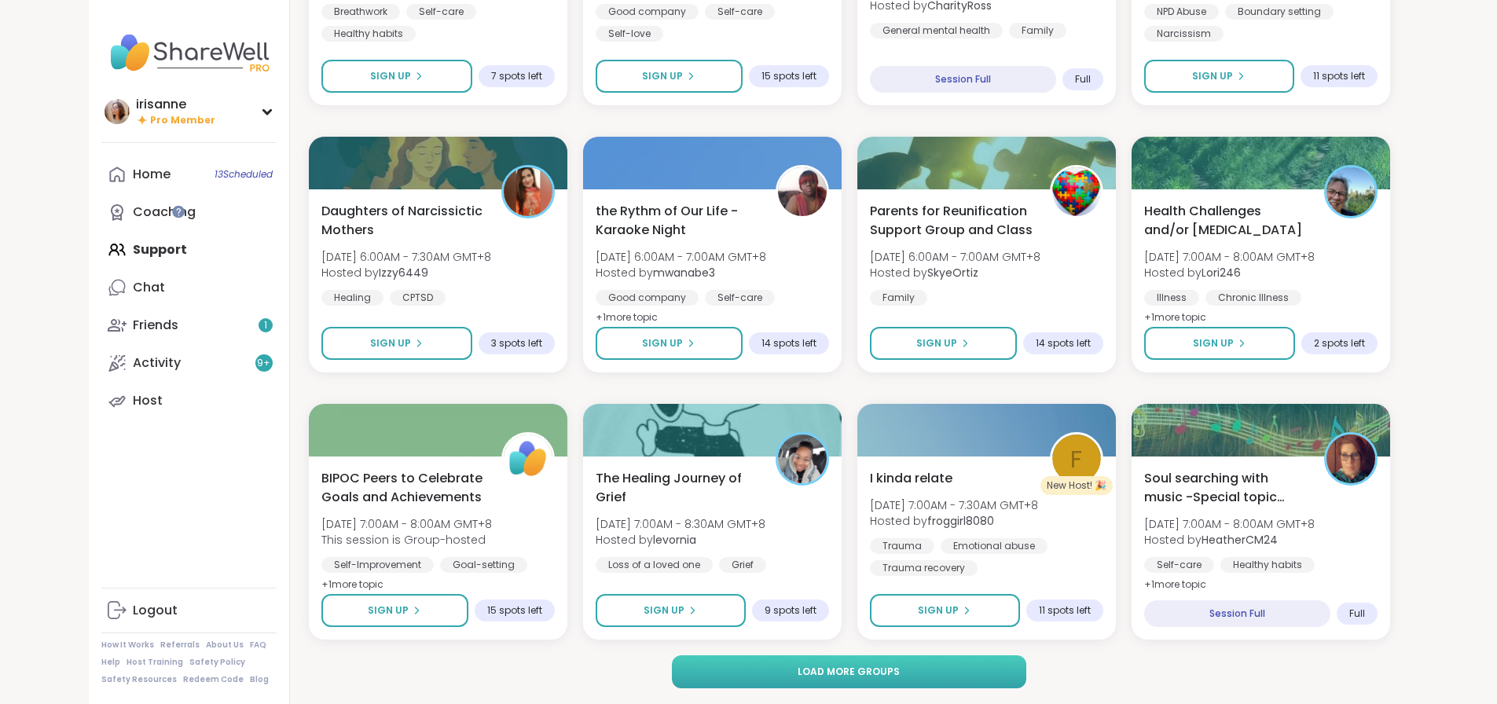
click at [830, 673] on span "Load more groups" at bounding box center [849, 672] width 102 height 14
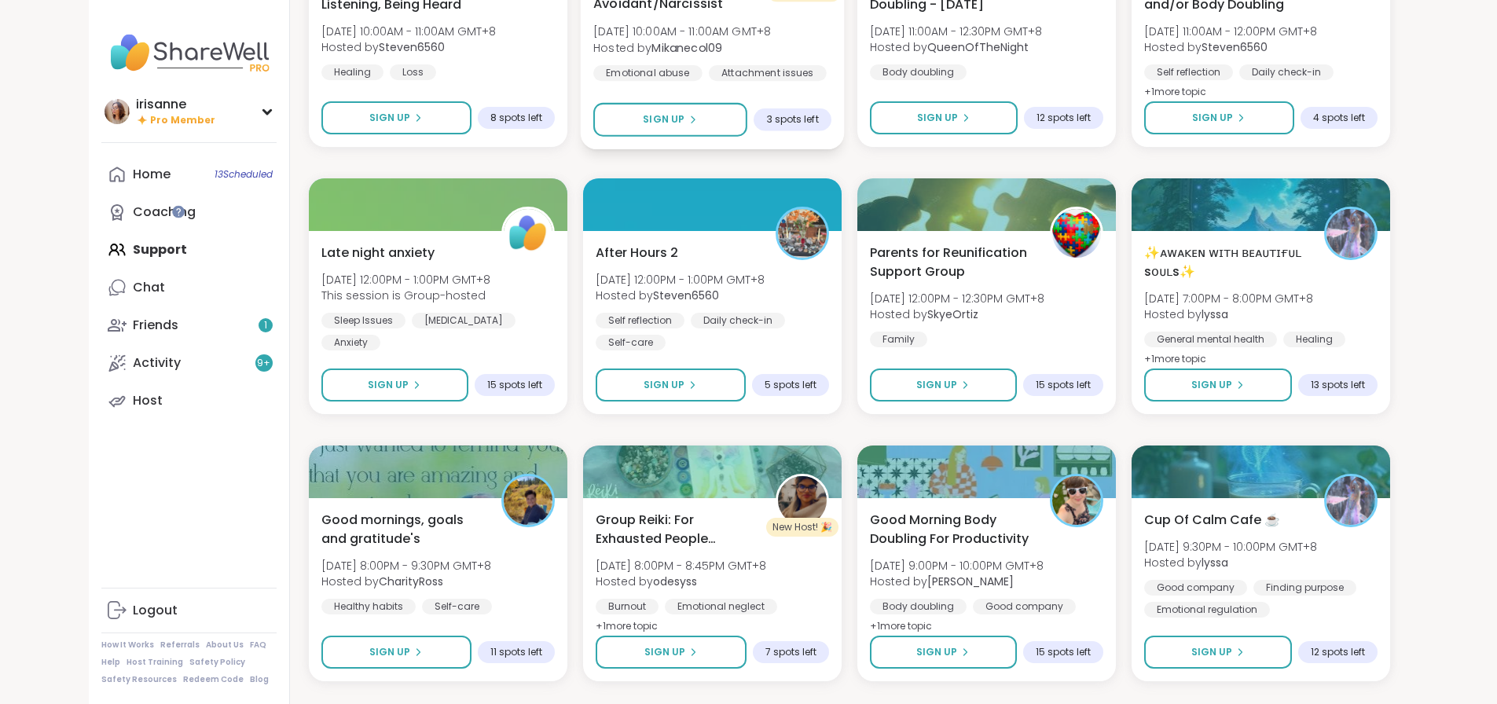
scroll to position [3322, 0]
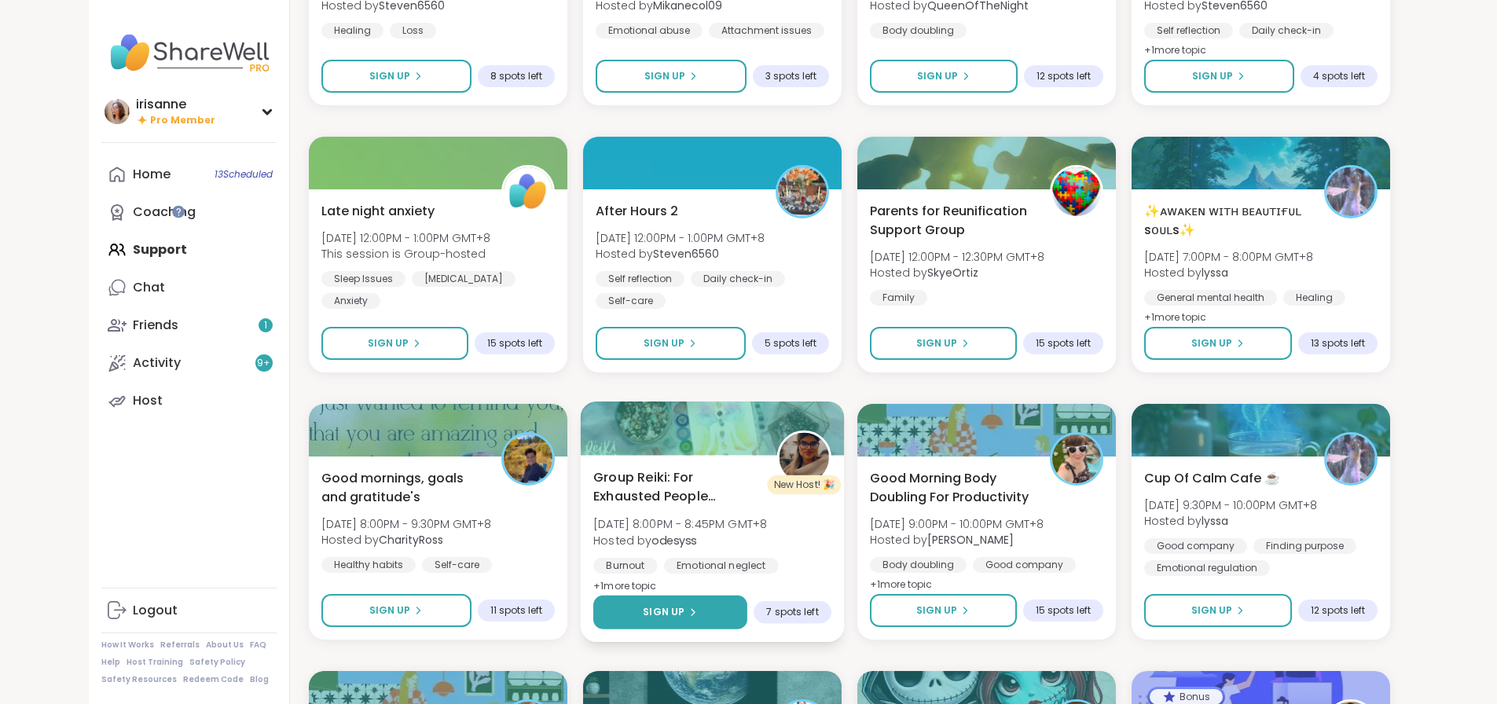
click at [660, 606] on span "Sign Up" at bounding box center [664, 612] width 42 height 14
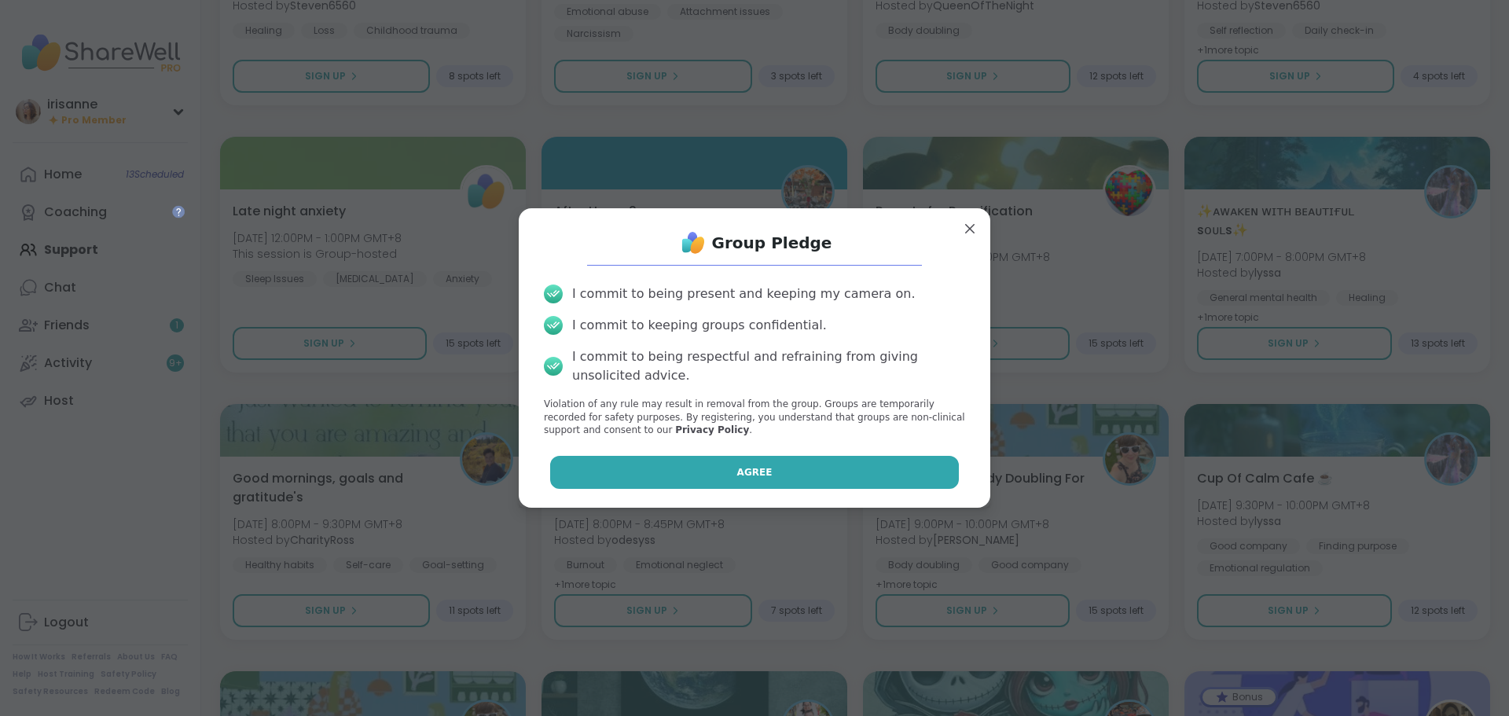
click at [773, 463] on button "Agree" at bounding box center [755, 472] width 410 height 33
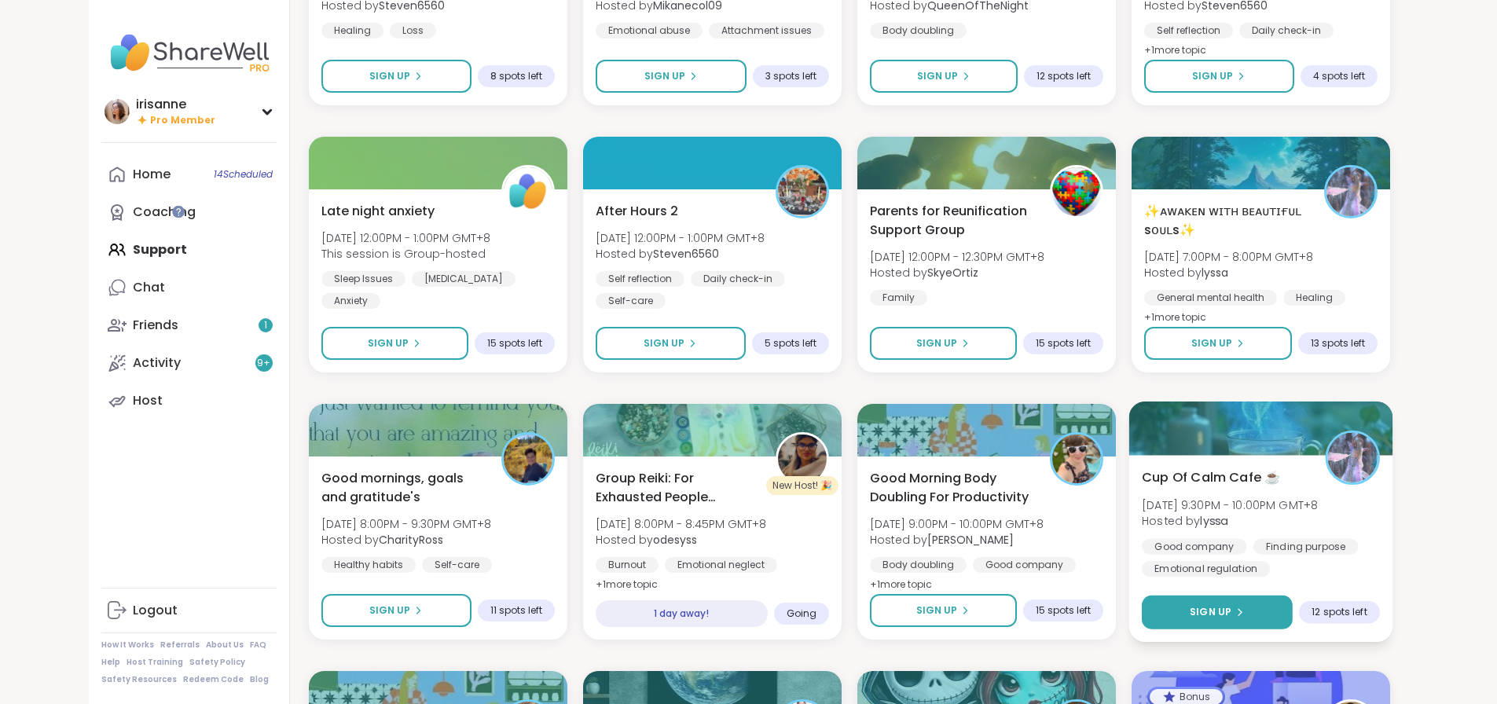
click at [1241, 611] on icon at bounding box center [1239, 612] width 3 height 6
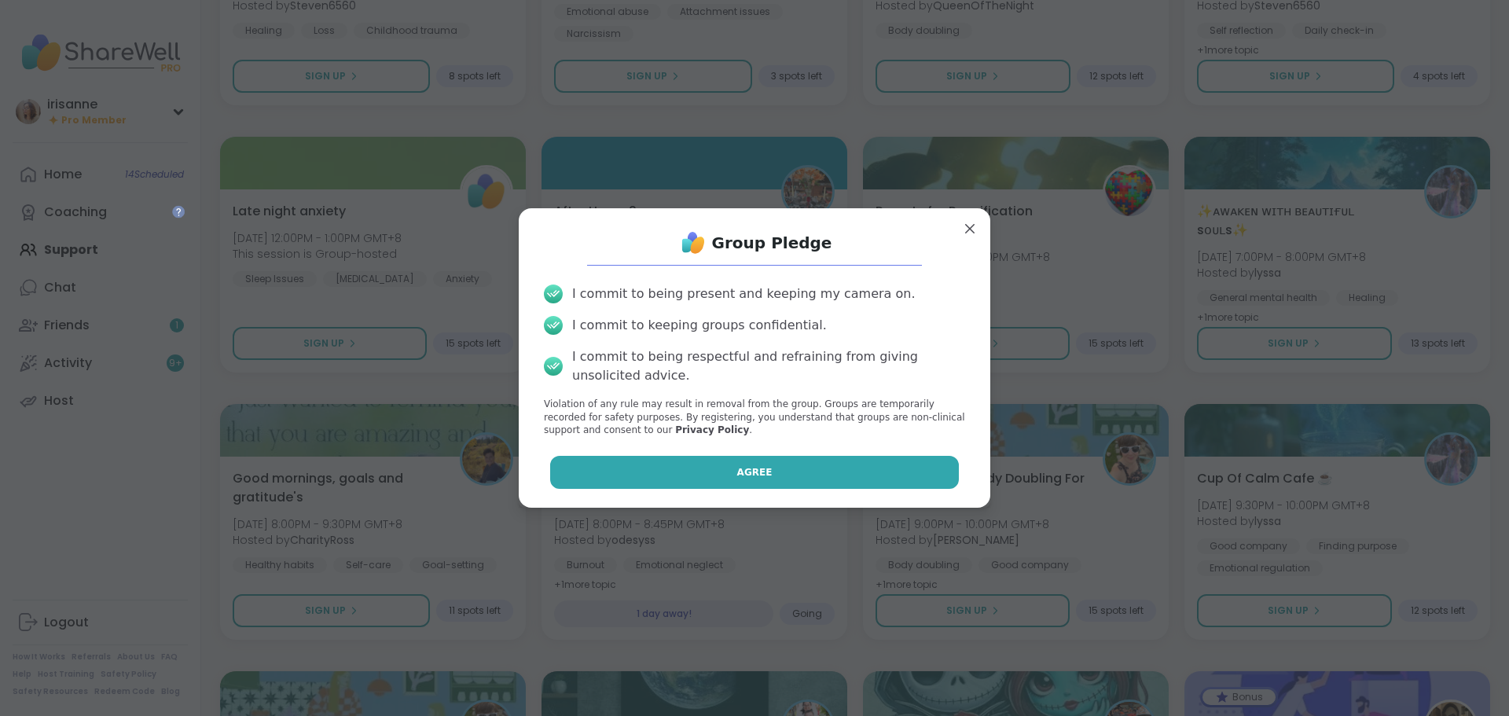
click at [829, 472] on button "Agree" at bounding box center [755, 472] width 410 height 33
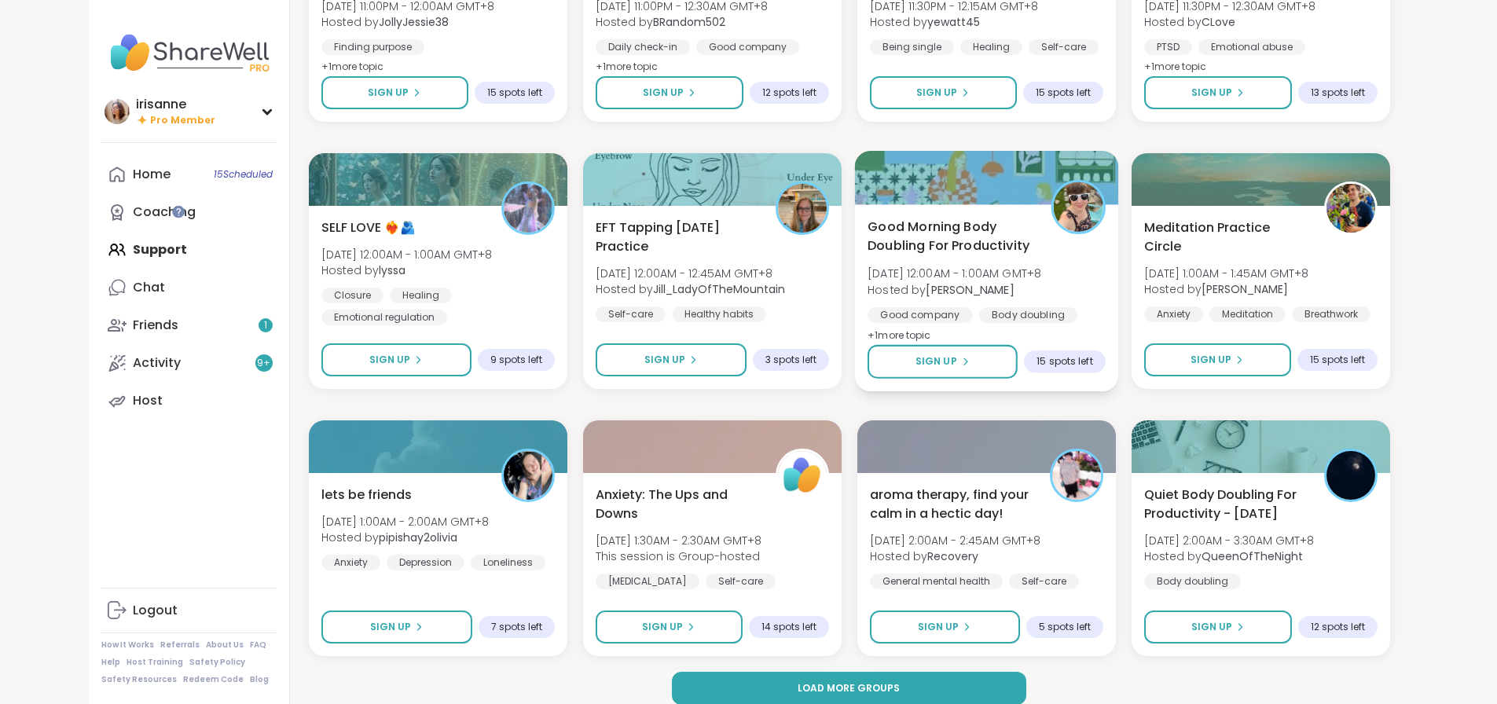
scroll to position [4391, 0]
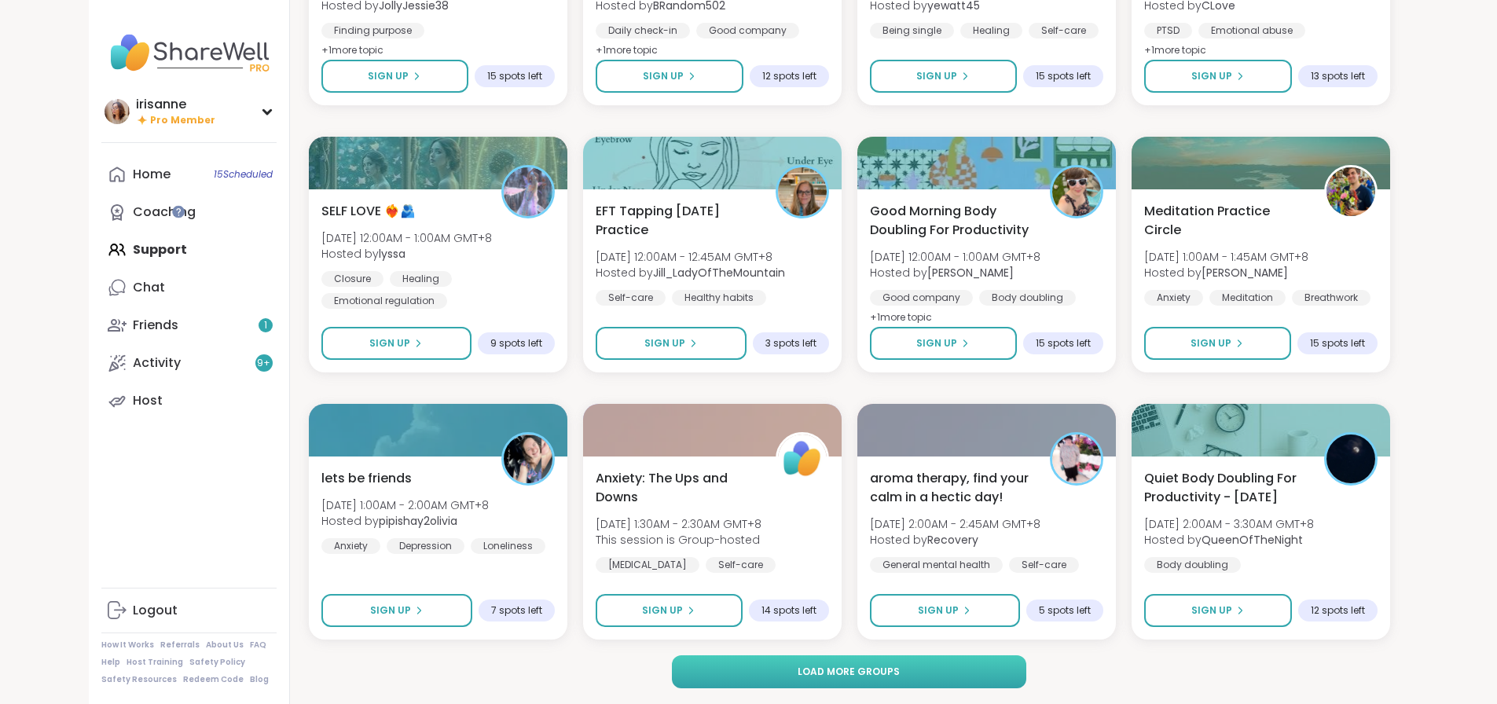
click at [813, 669] on span "Load more groups" at bounding box center [849, 672] width 102 height 14
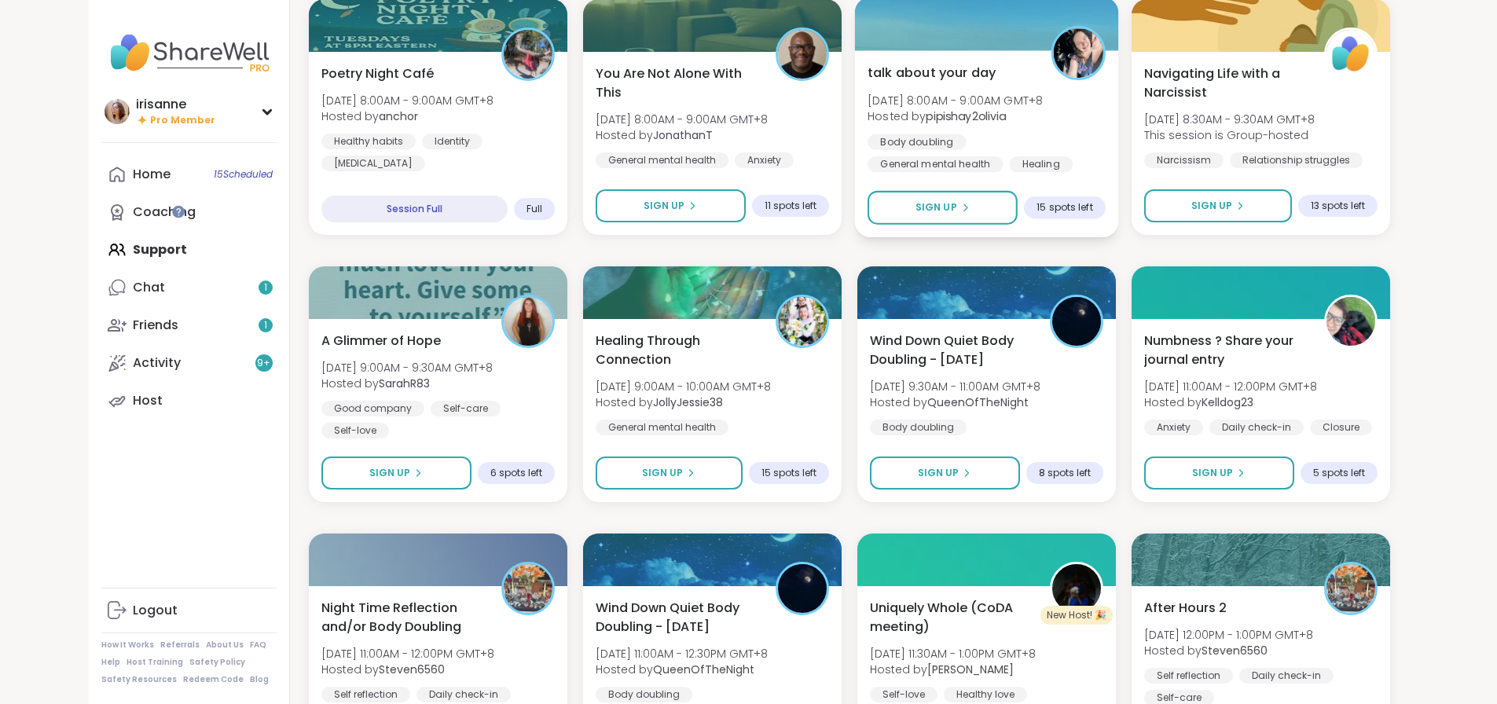
scroll to position [5963, 0]
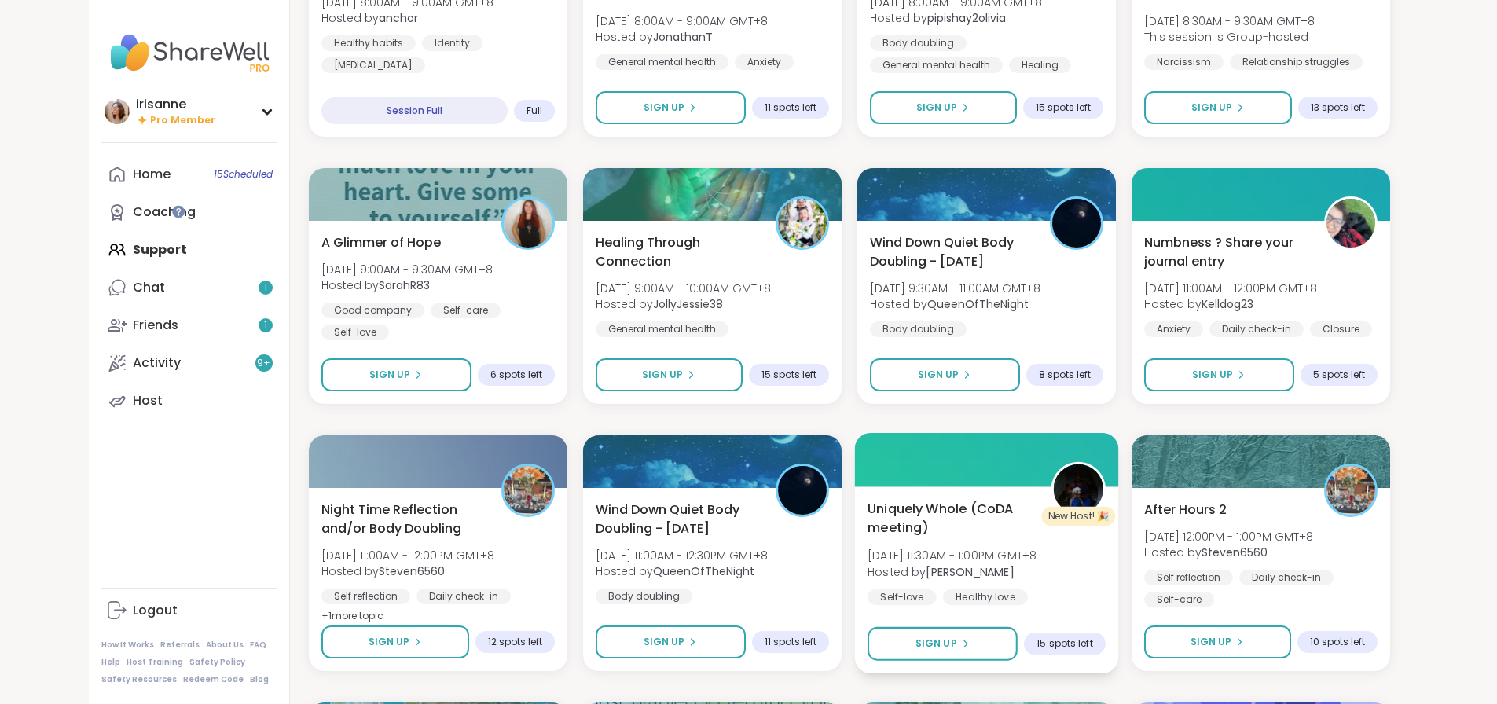
click at [951, 611] on div "Uniquely Whole (CoDA meeting) Wed, Sep 17 | 11:30AM - 1:00PM GMT+8 Hosted by Sa…" at bounding box center [986, 580] width 264 height 187
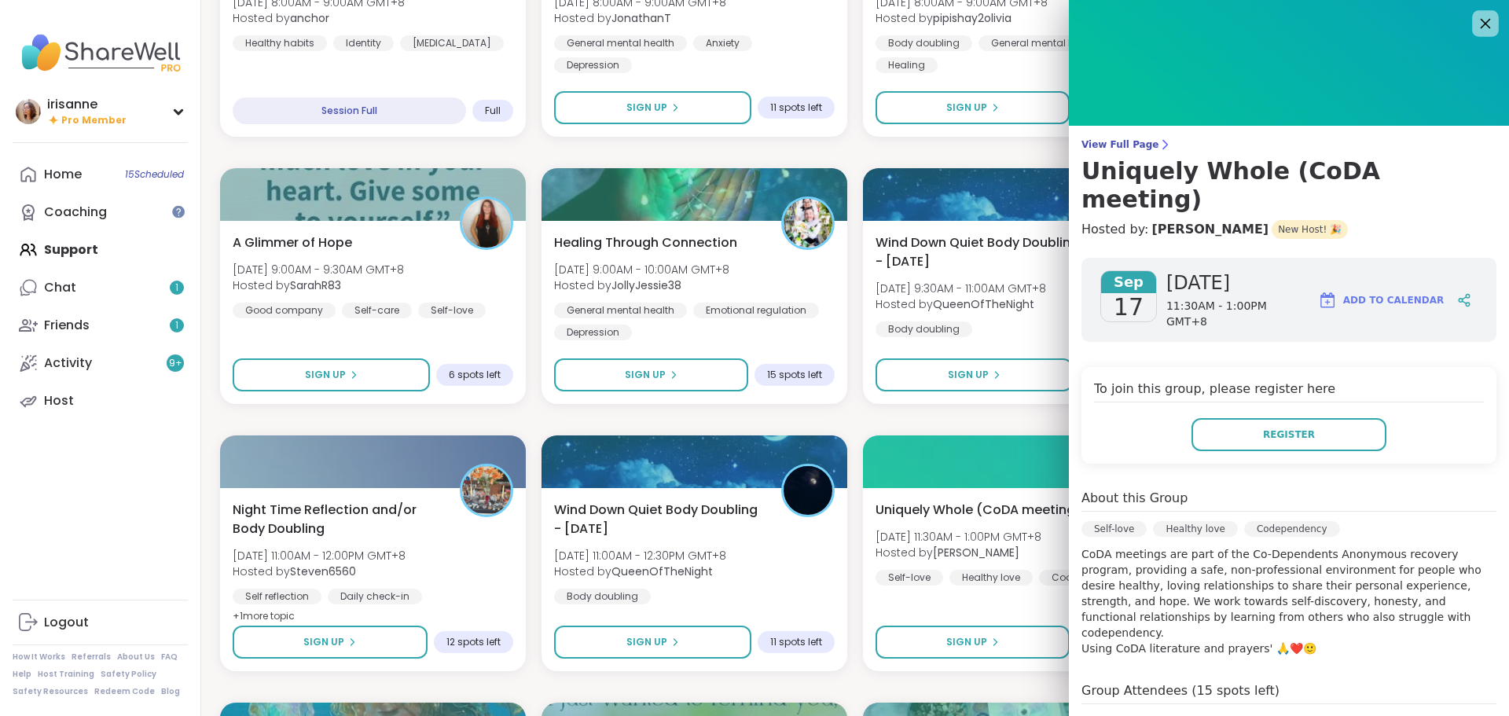
click at [1475, 24] on icon at bounding box center [1485, 23] width 20 height 20
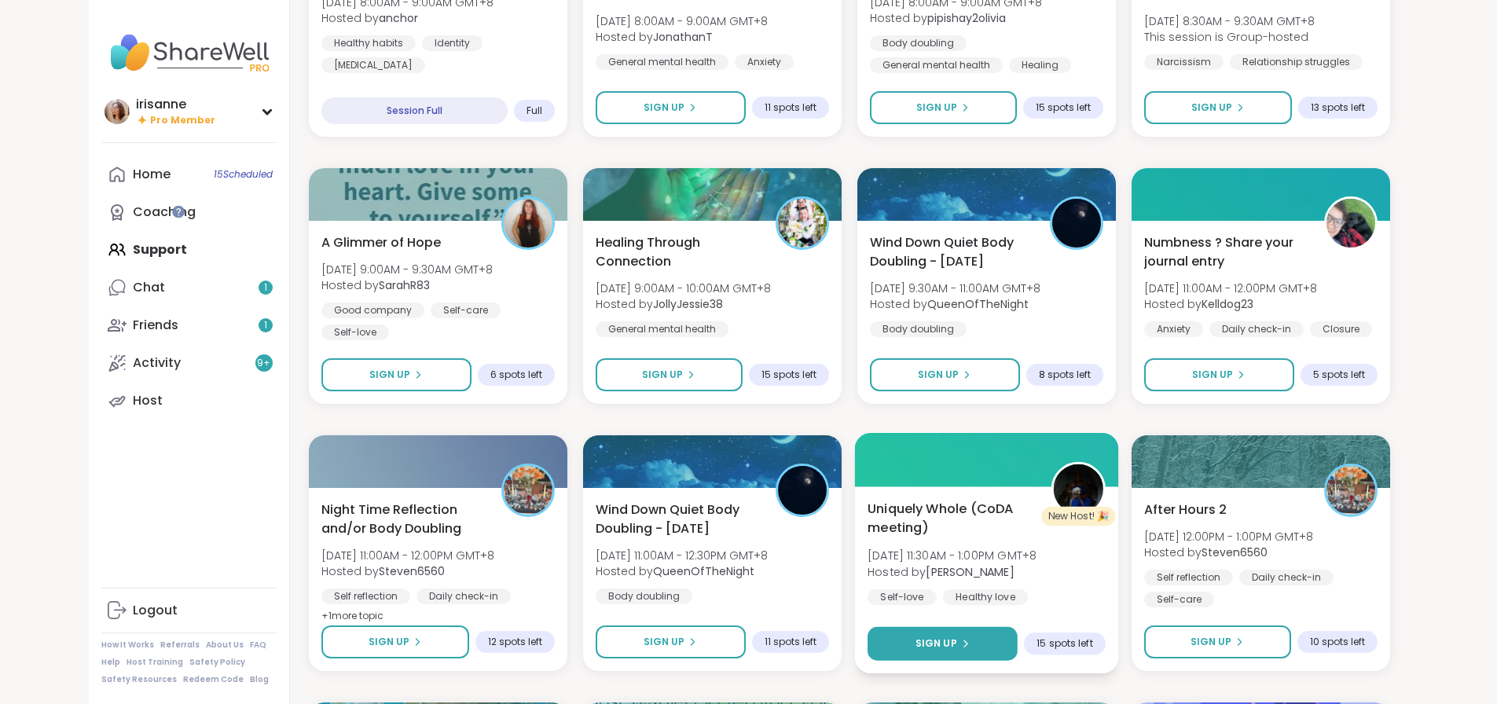
click at [1016, 656] on button "Sign Up" at bounding box center [943, 644] width 150 height 34
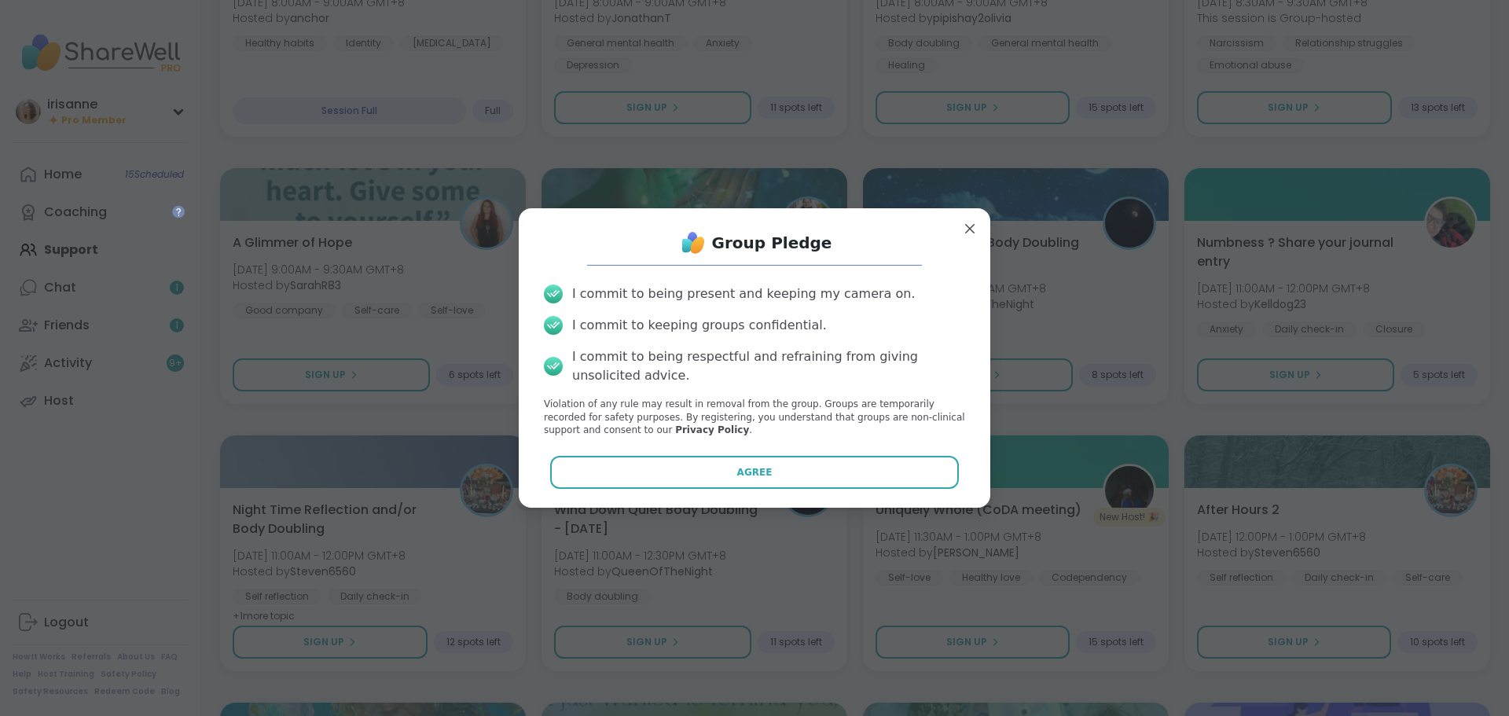
click at [878, 447] on div "I commit to being present and keeping my camera on. I commit to keeping groups …" at bounding box center [754, 361] width 446 height 178
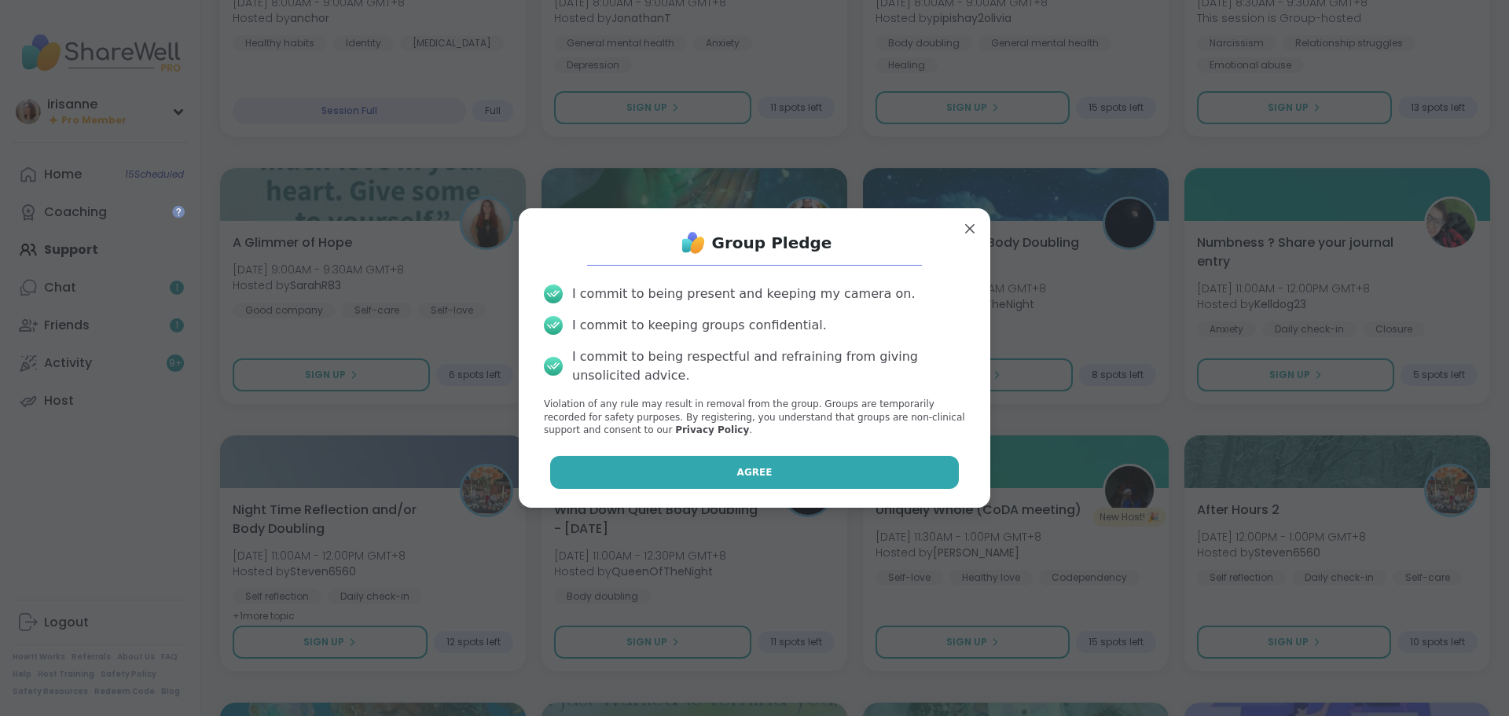
click at [880, 461] on button "Agree" at bounding box center [755, 472] width 410 height 33
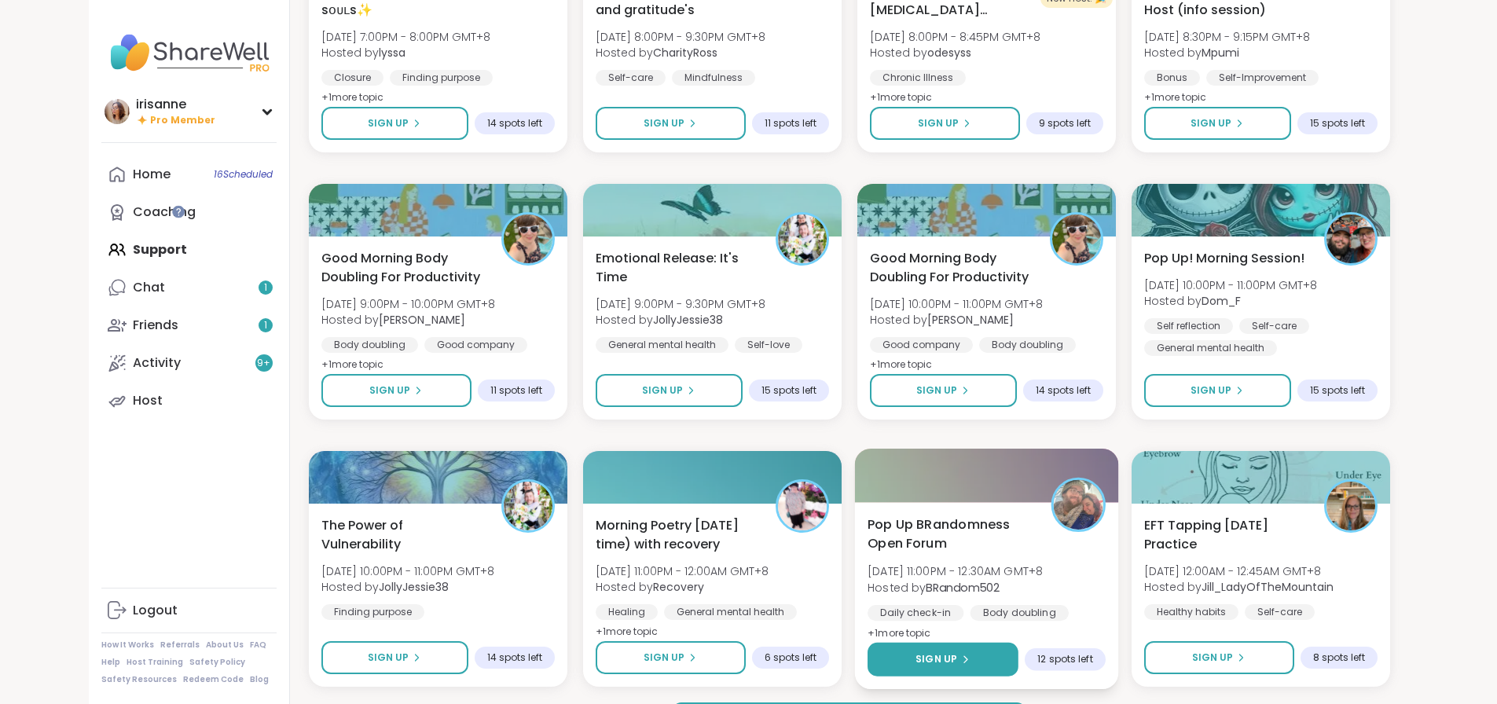
scroll to position [6796, 0]
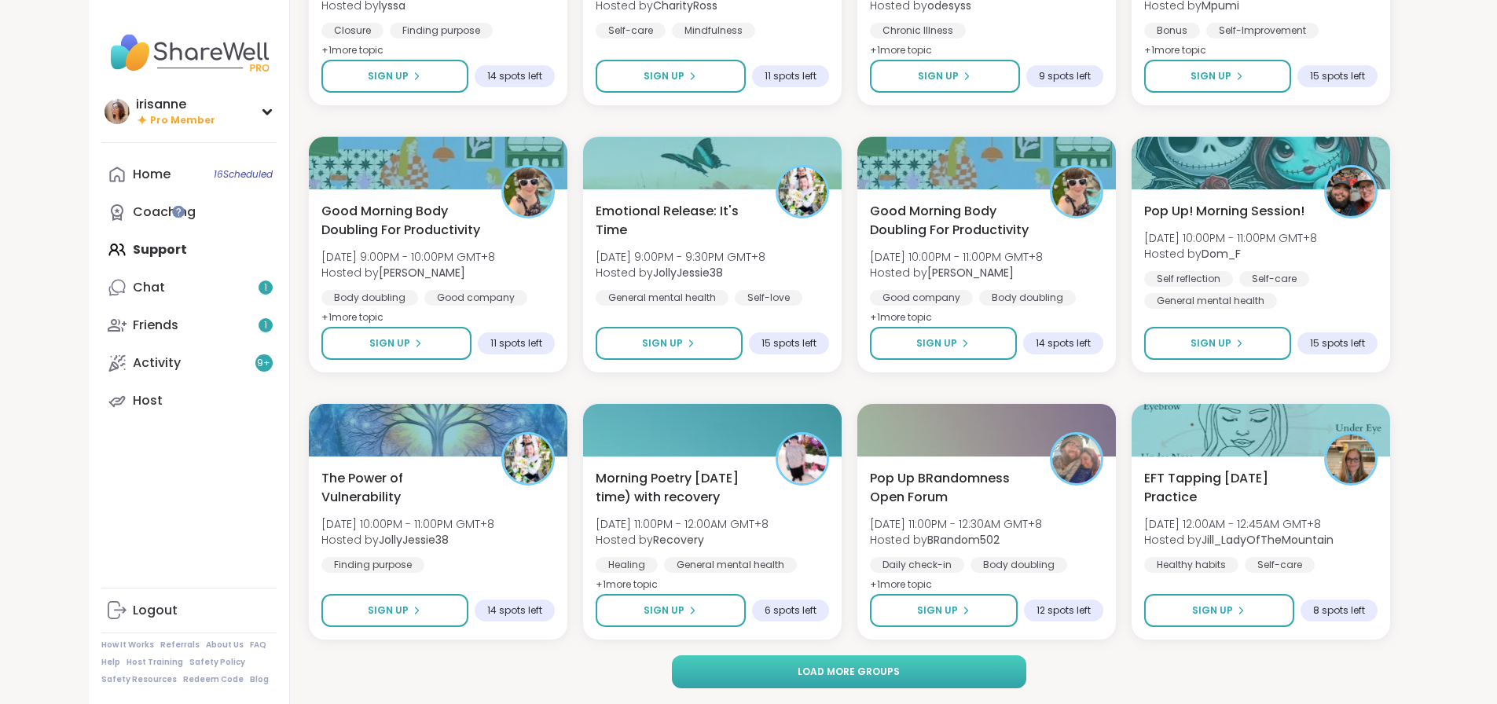
click at [962, 688] on button "Load more groups" at bounding box center [849, 672] width 355 height 33
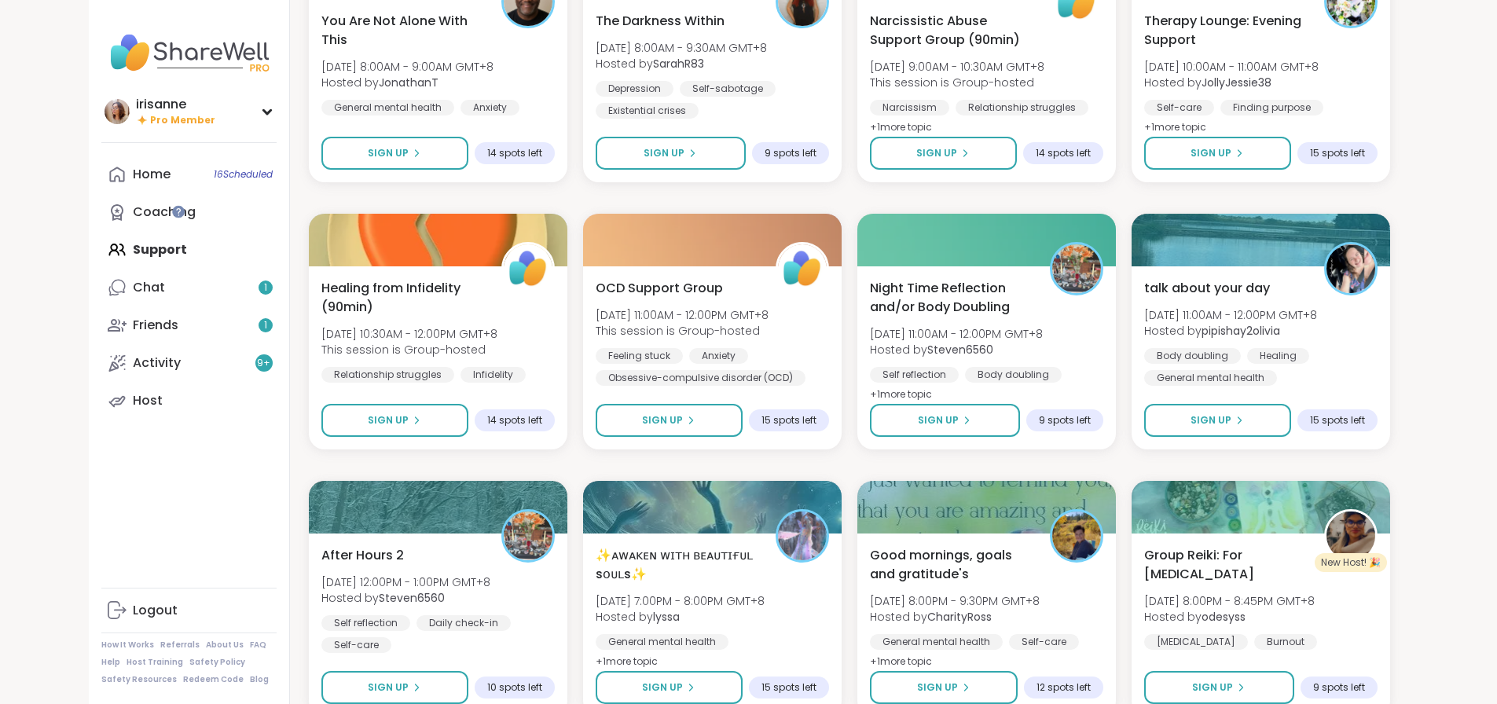
scroll to position [9202, 0]
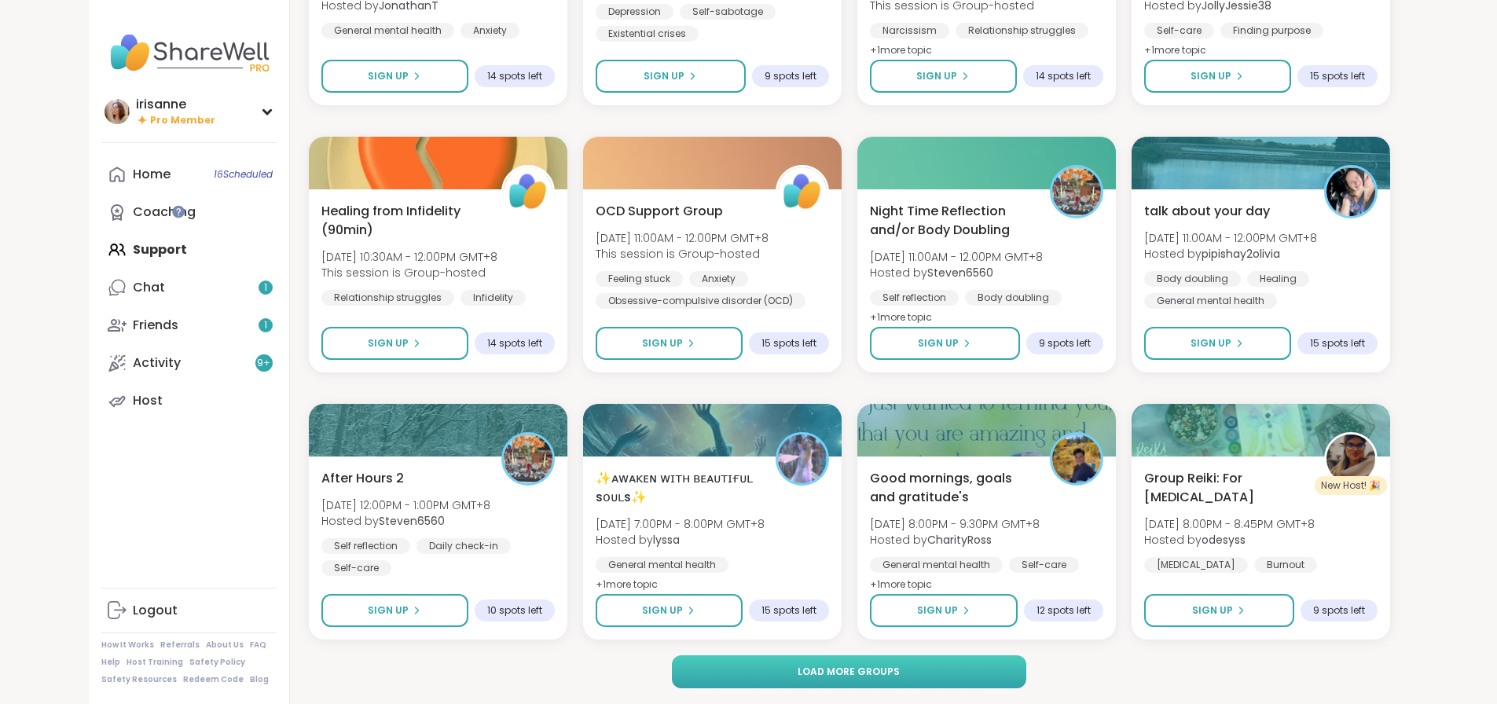
click at [994, 674] on button "Load more groups" at bounding box center [849, 672] width 355 height 33
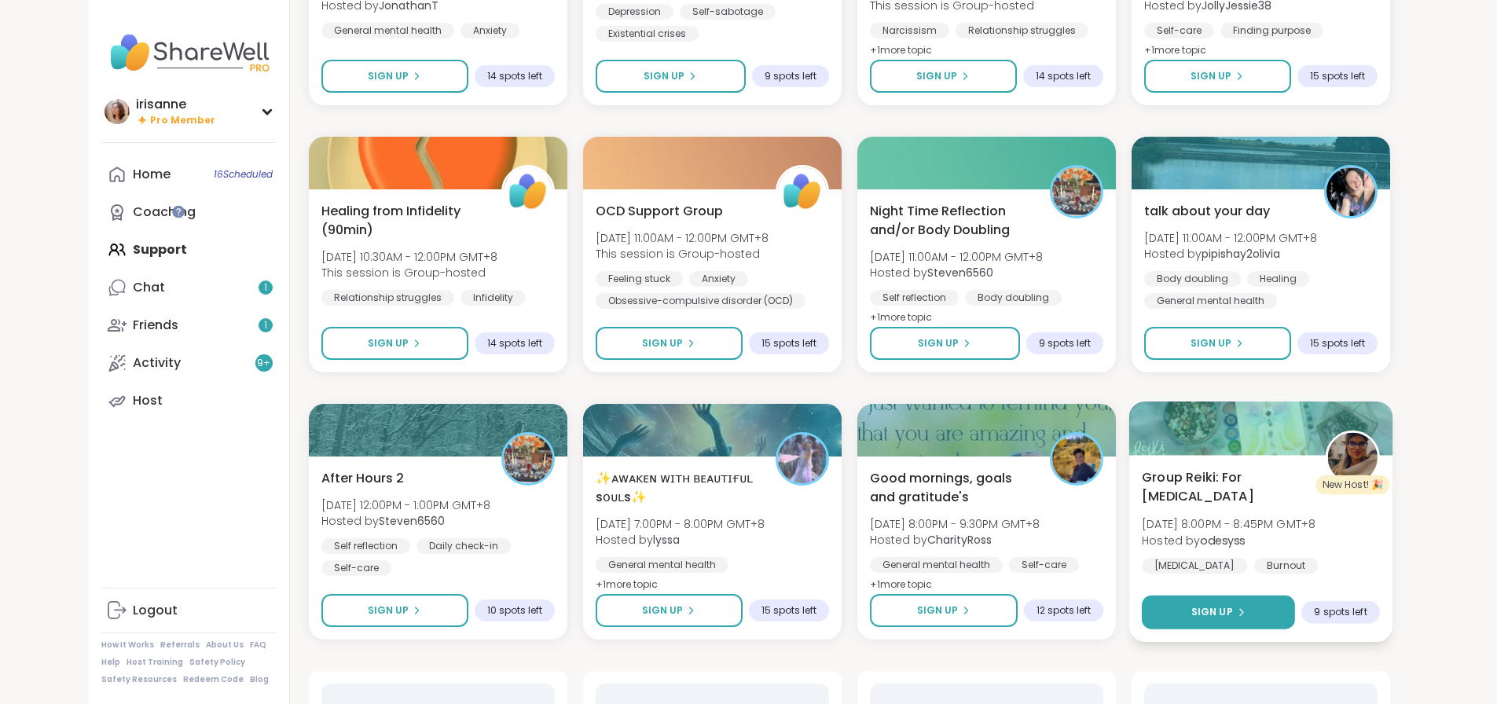
click at [1217, 601] on button "Sign Up" at bounding box center [1218, 613] width 153 height 34
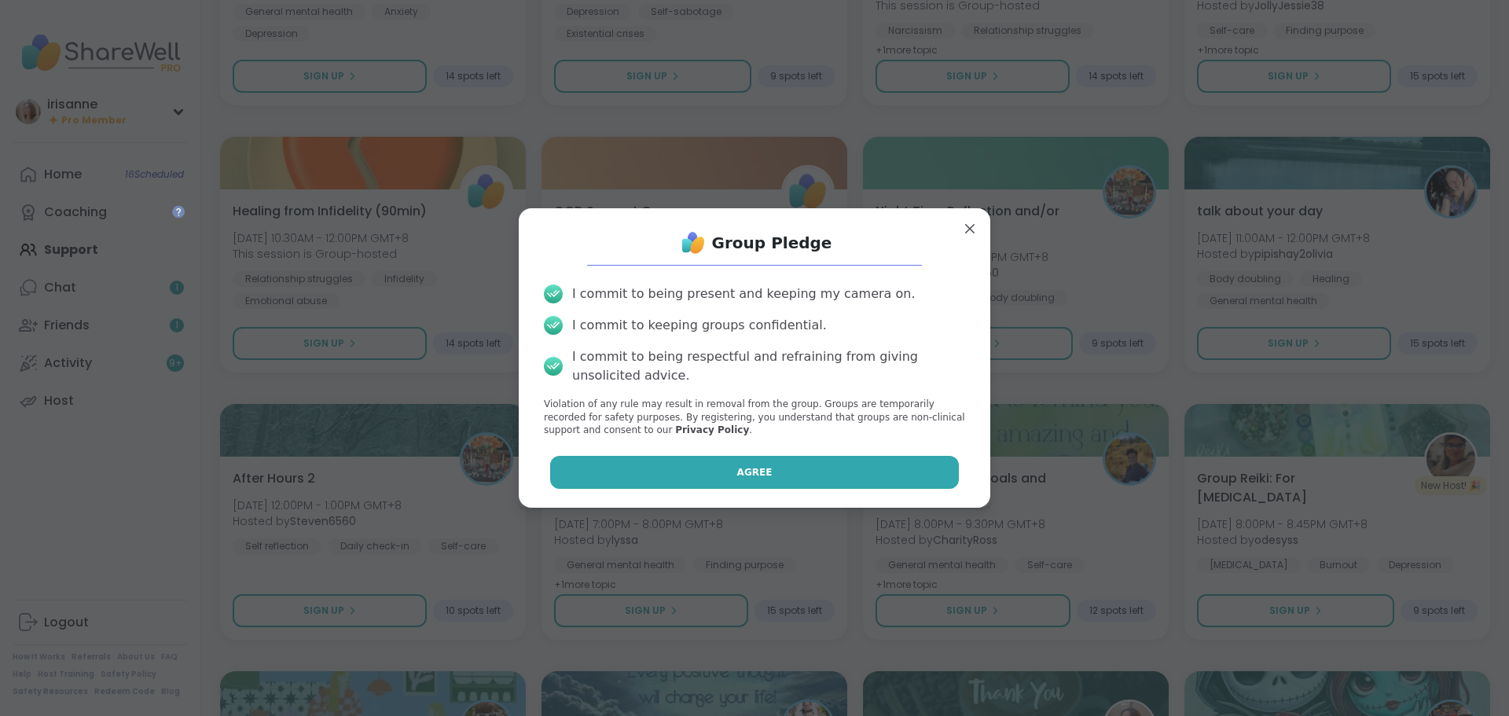
click at [849, 468] on button "Agree" at bounding box center [755, 472] width 410 height 33
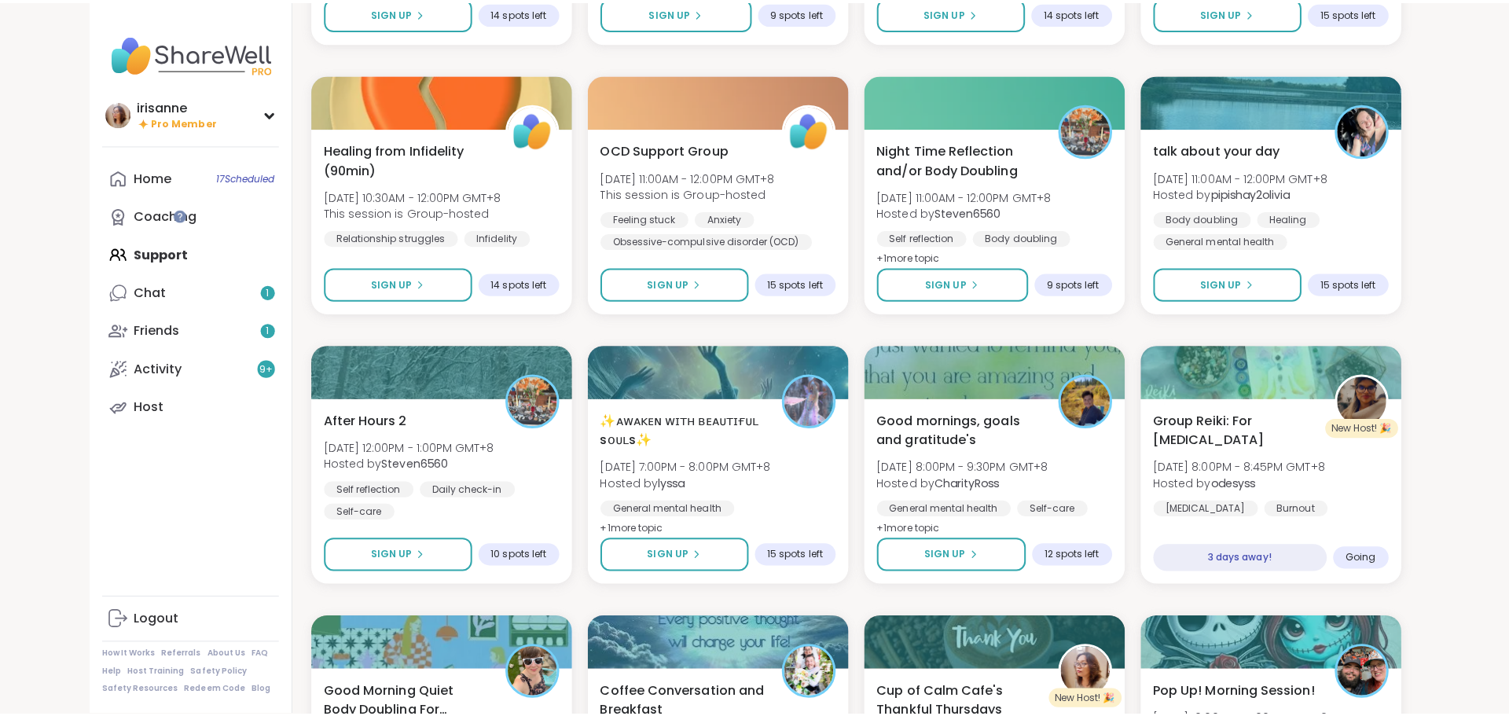
scroll to position [9437, 0]
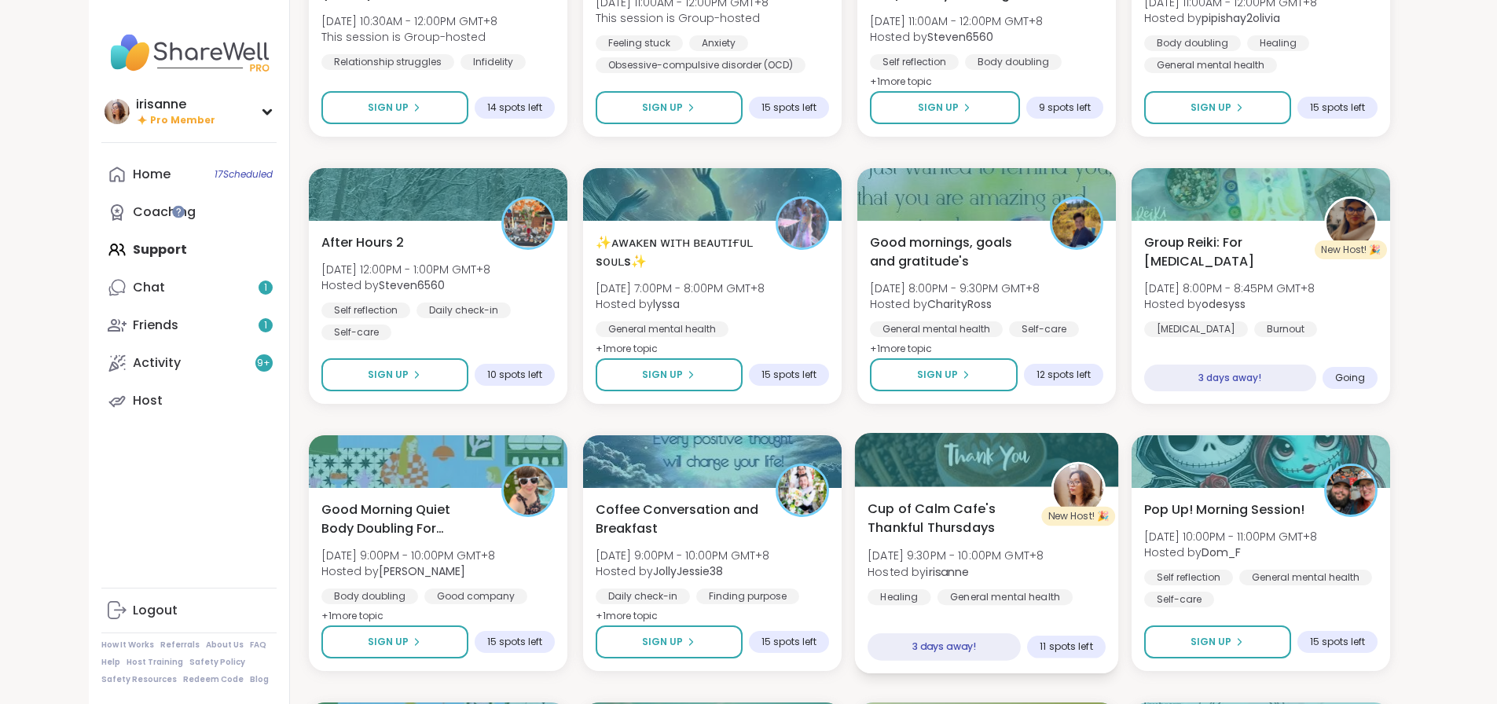
click at [993, 563] on span "[DATE] 9:30PM - 10:00PM GMT+8" at bounding box center [956, 556] width 176 height 16
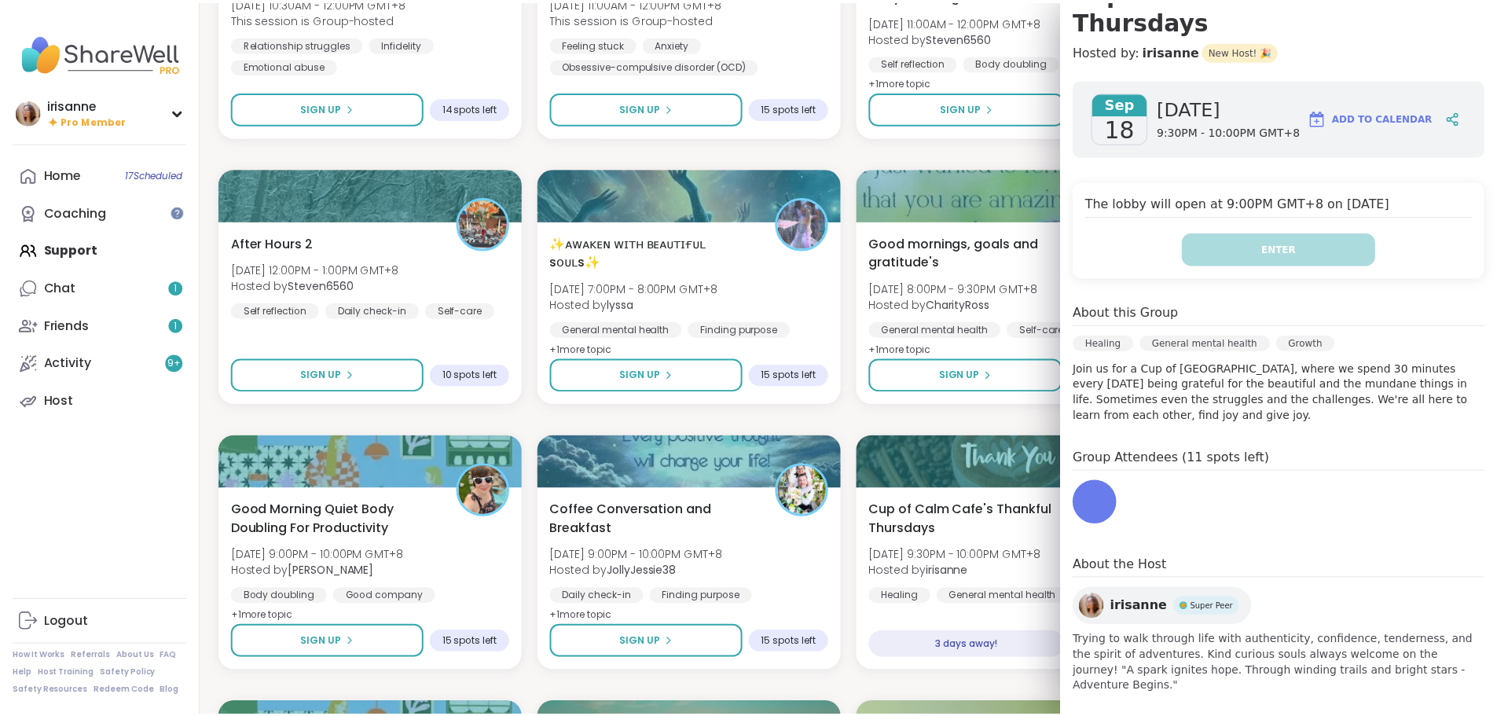
scroll to position [180, 0]
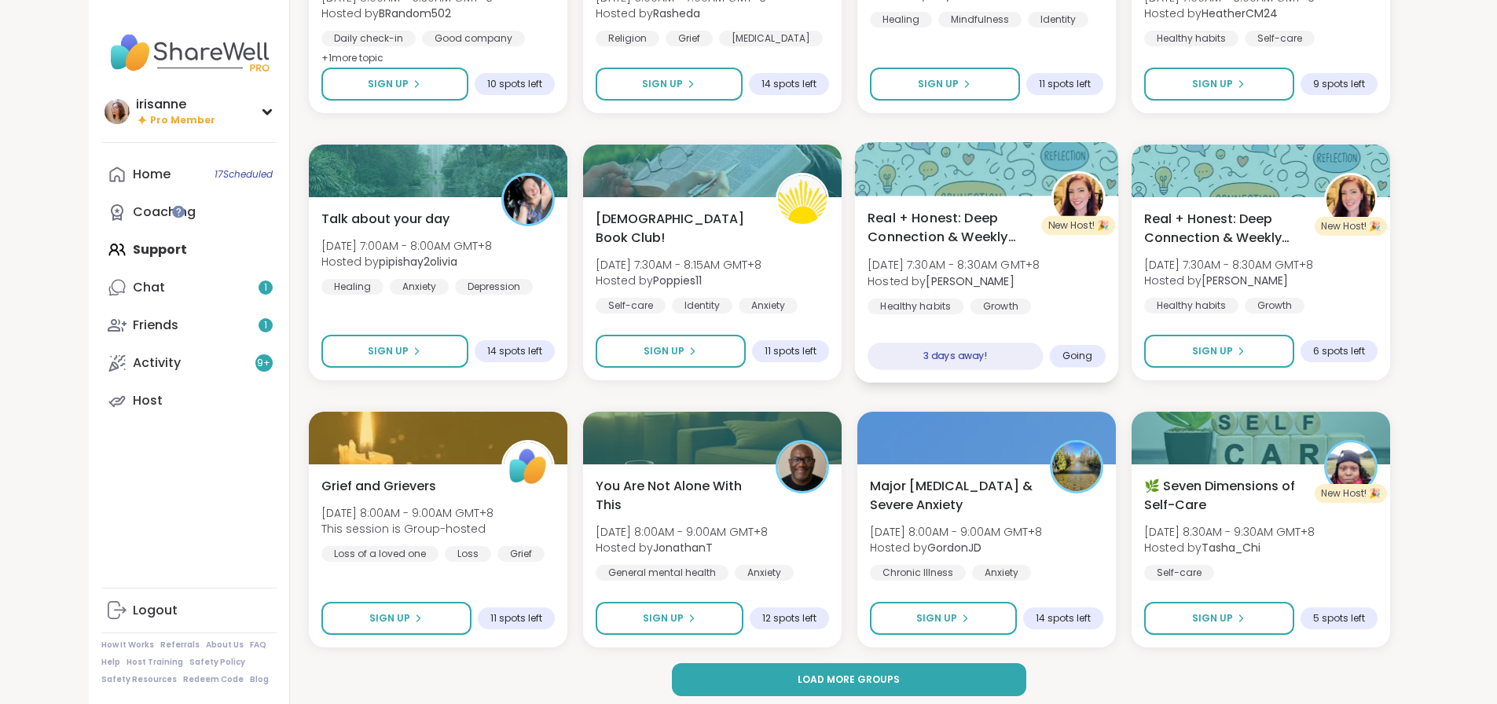
scroll to position [11607, 0]
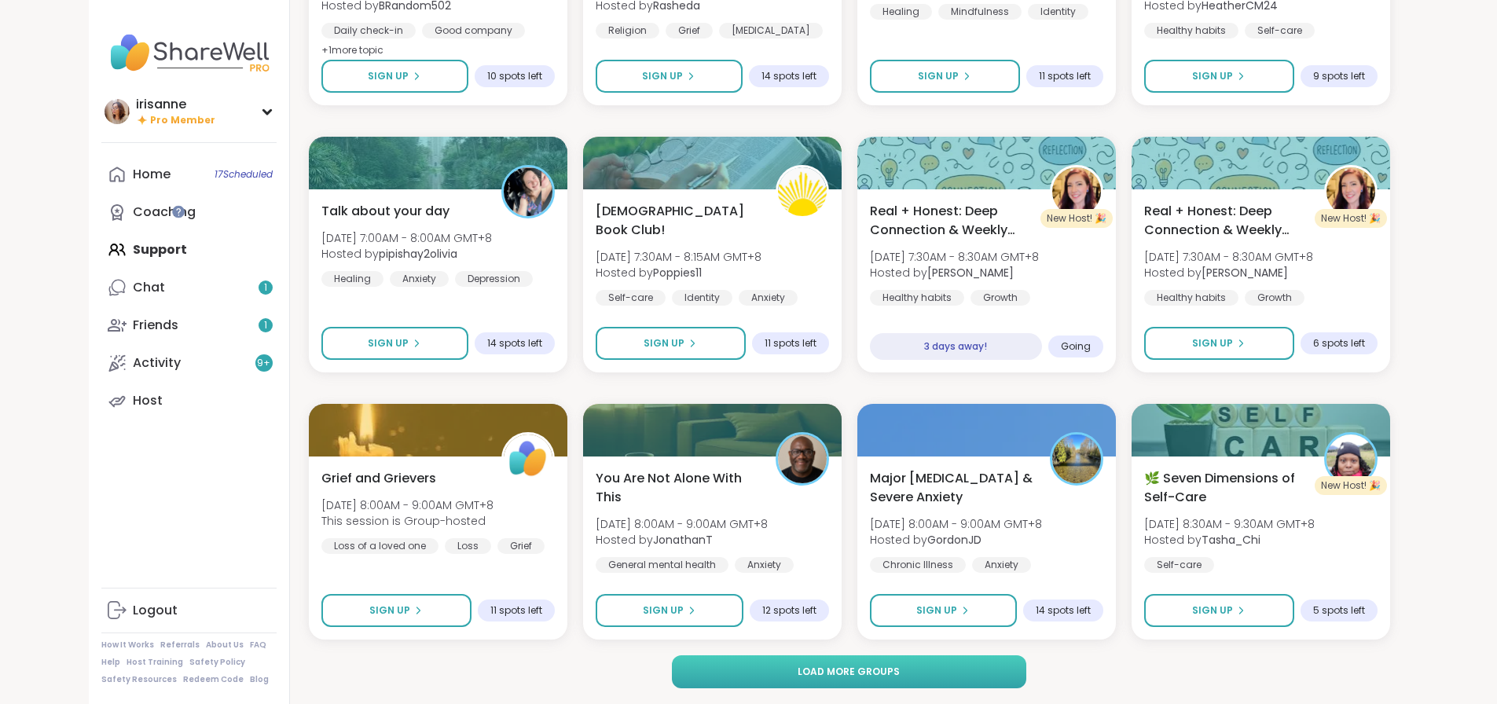
click at [1027, 684] on button "Load more groups" at bounding box center [849, 672] width 355 height 33
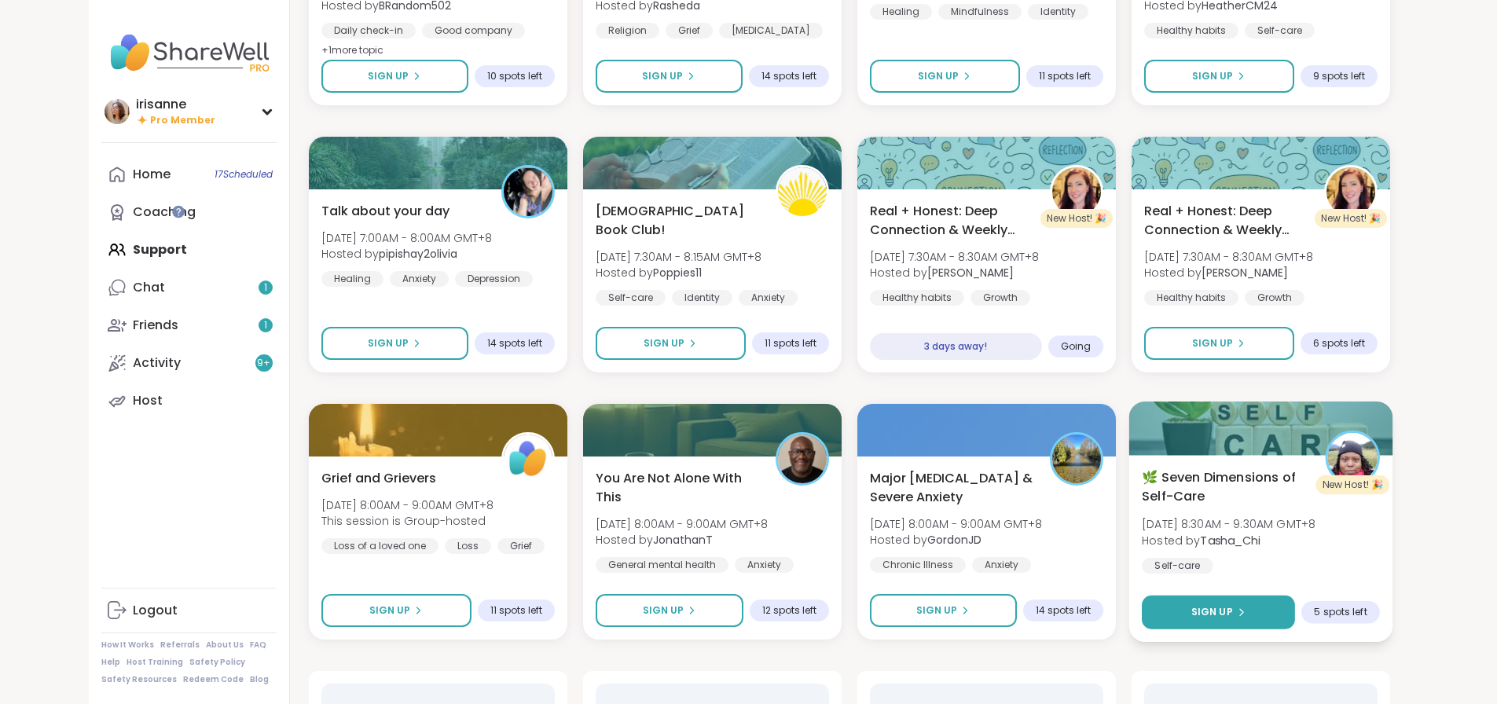
click at [1295, 604] on button "Sign Up" at bounding box center [1218, 613] width 153 height 34
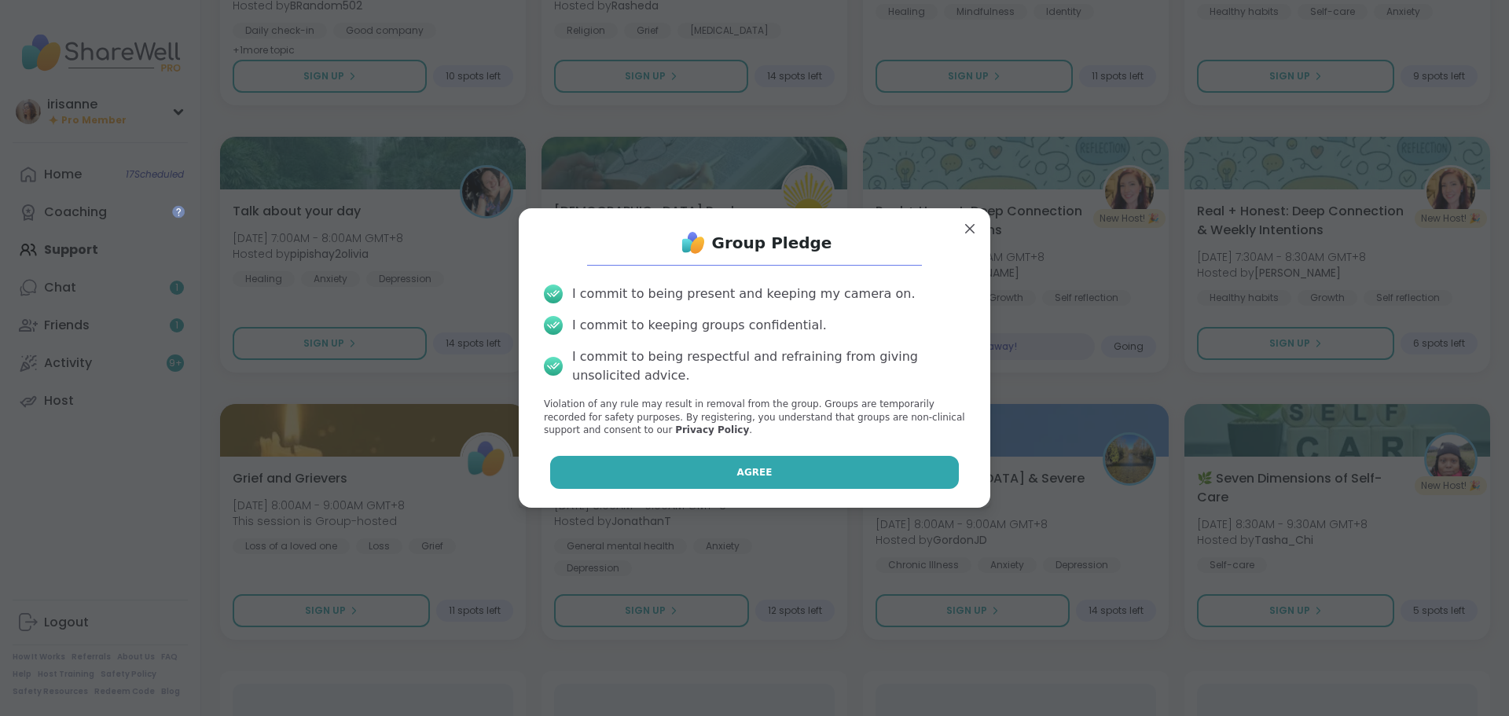
click at [914, 457] on button "Agree" at bounding box center [755, 472] width 410 height 33
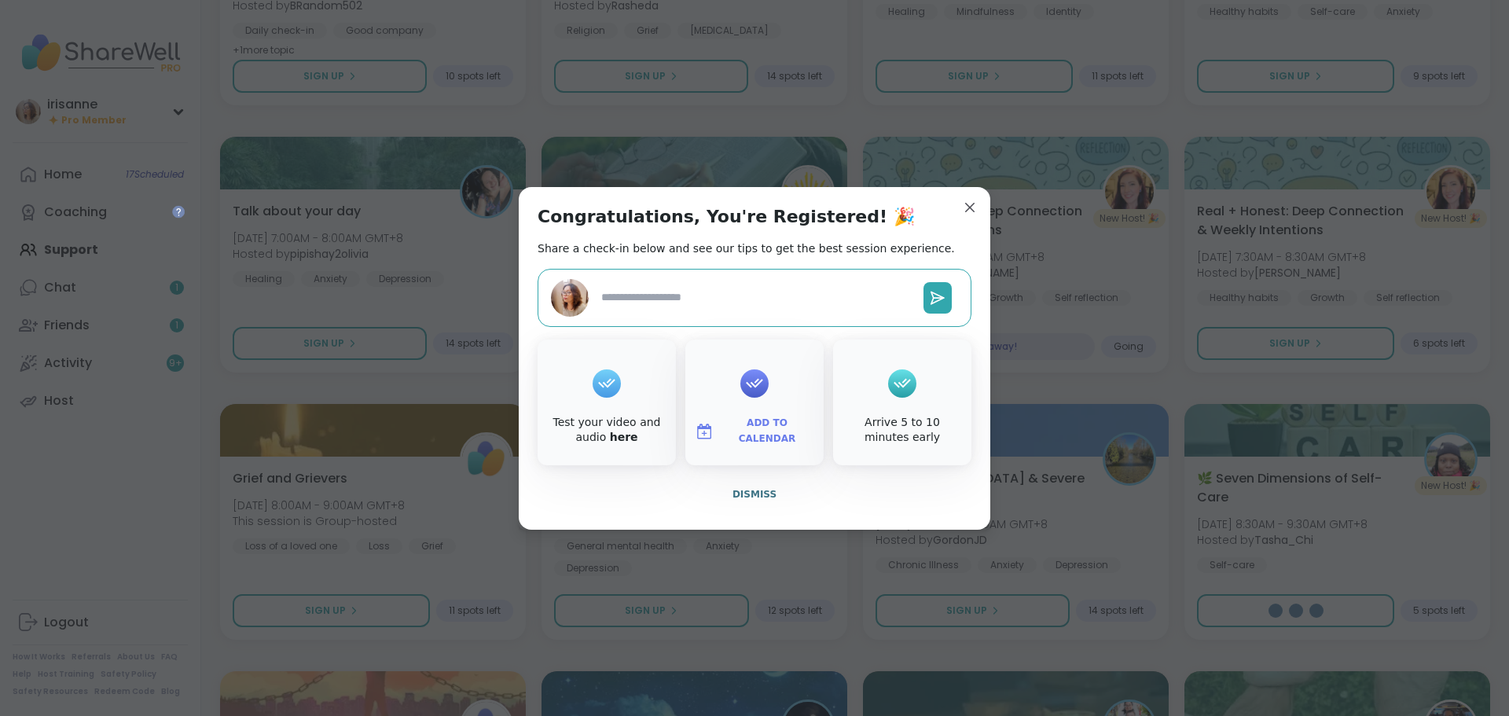
type textarea "*"
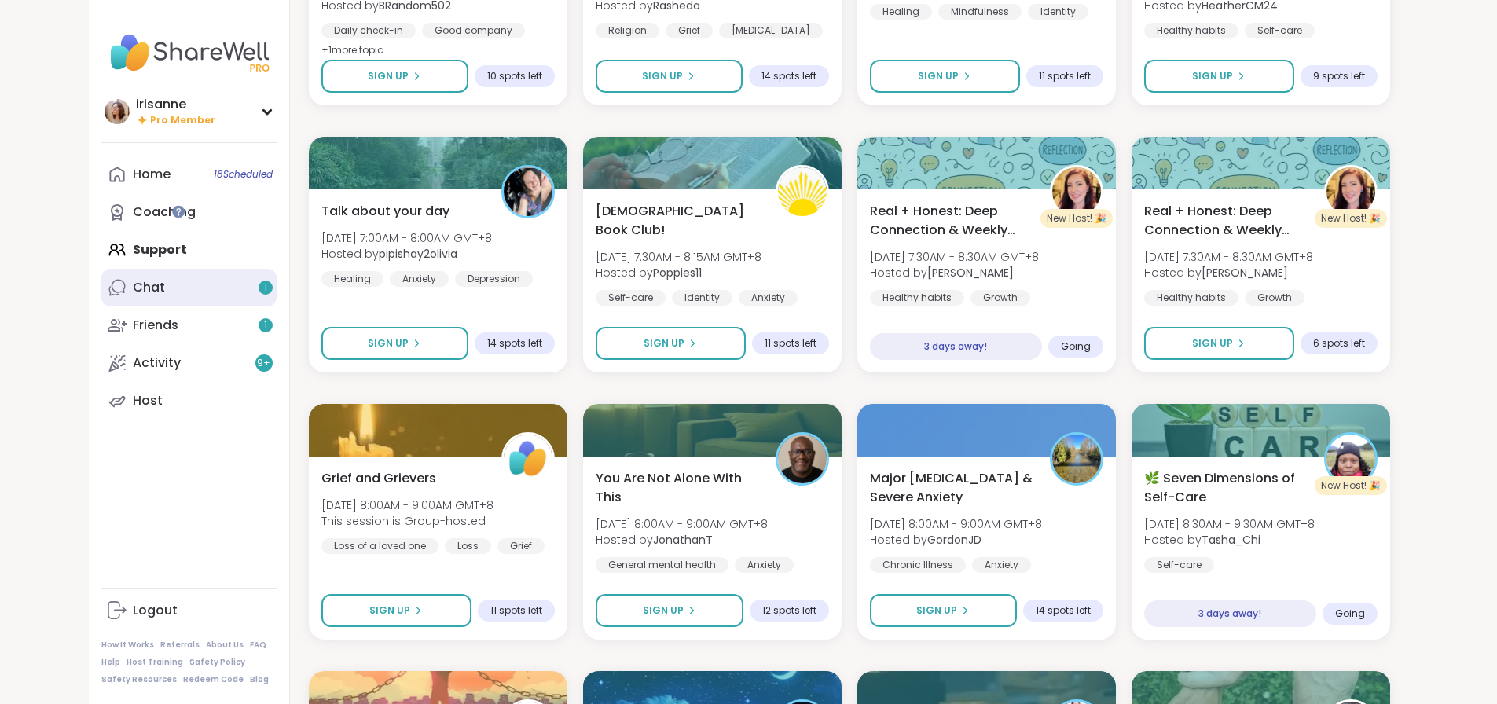
click at [124, 281] on link "Chat 1" at bounding box center [188, 288] width 175 height 38
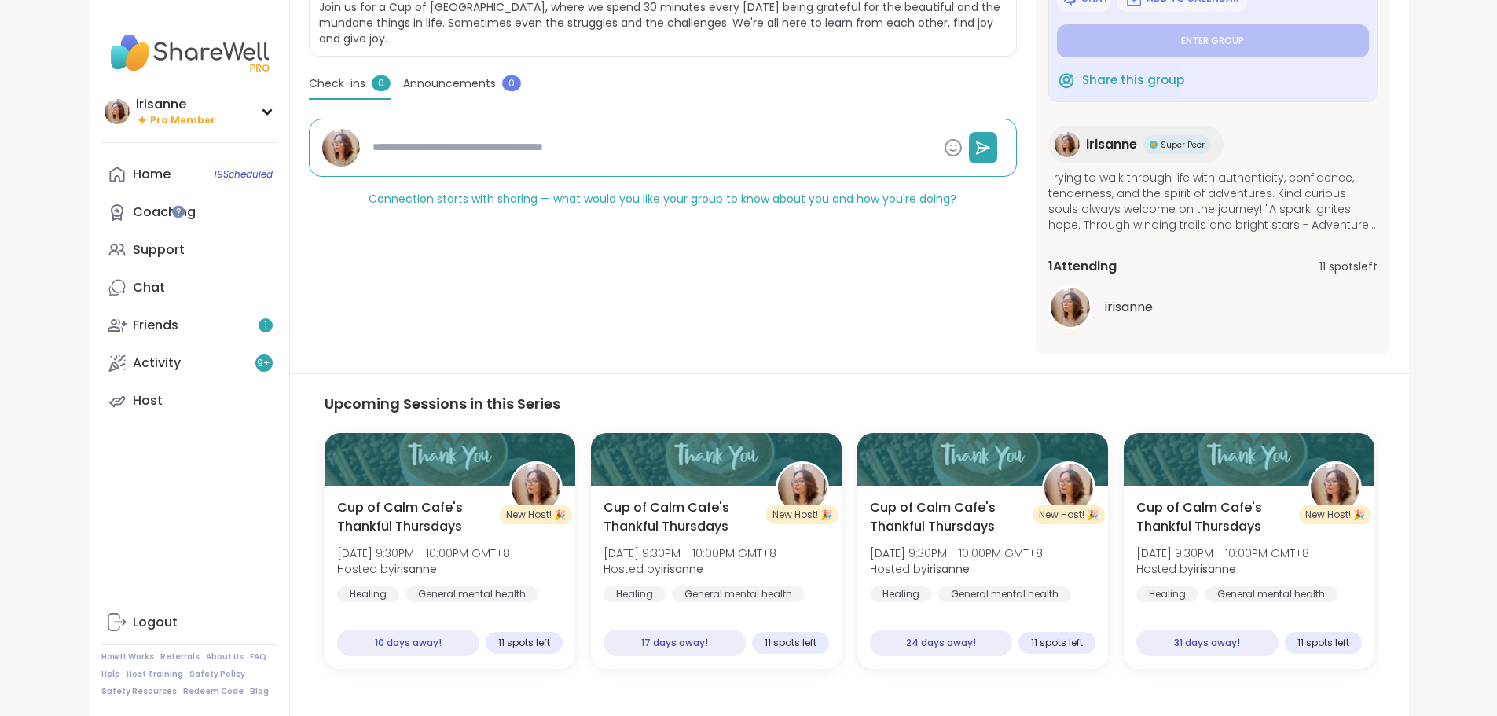
scroll to position [388, 0]
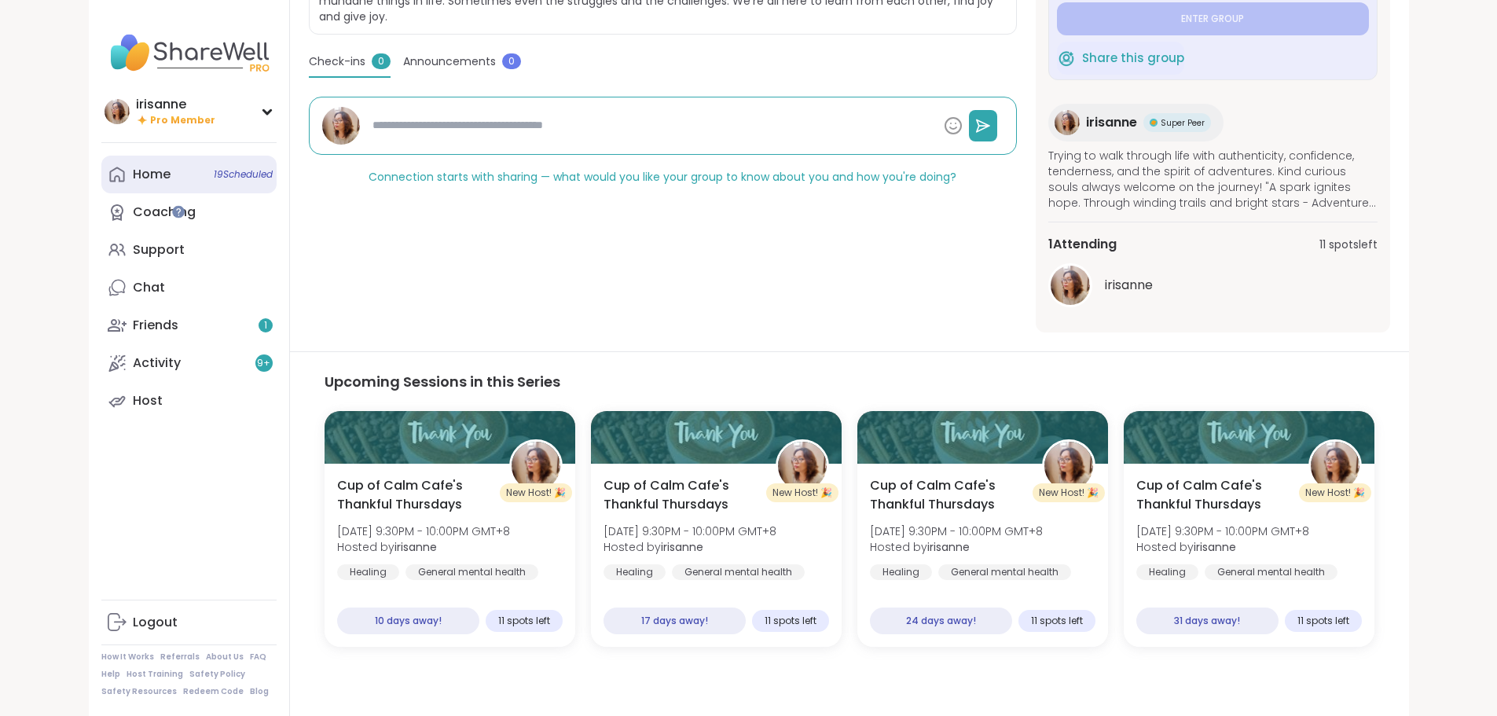
click at [121, 188] on link "Home 19 Scheduled" at bounding box center [188, 175] width 175 height 38
type textarea "*"
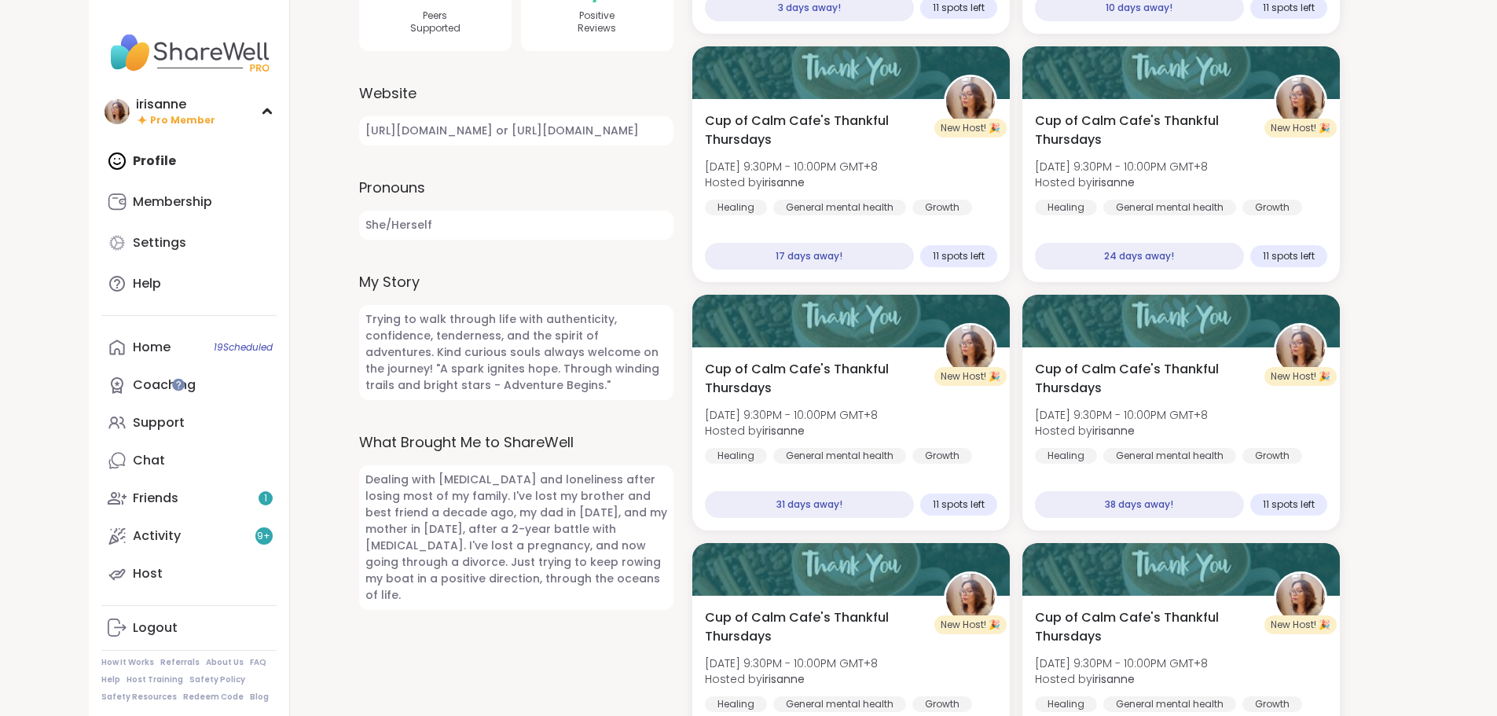
scroll to position [127, 0]
